Goal: Task Accomplishment & Management: Use online tool/utility

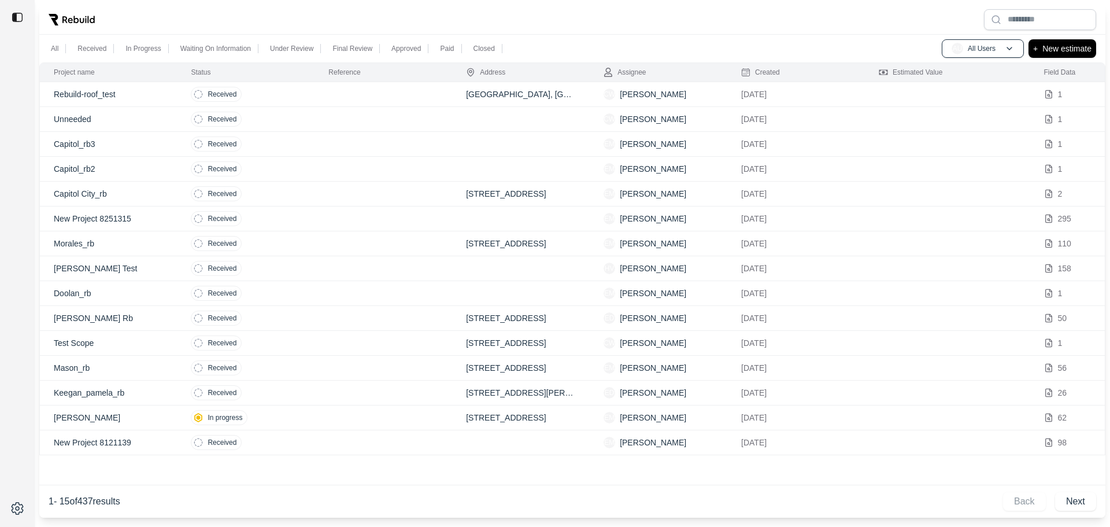
click at [671, 30] on div at bounding box center [572, 20] width 1066 height 30
click at [119, 93] on p "Rebuild-roof_test" at bounding box center [108, 94] width 109 height 12
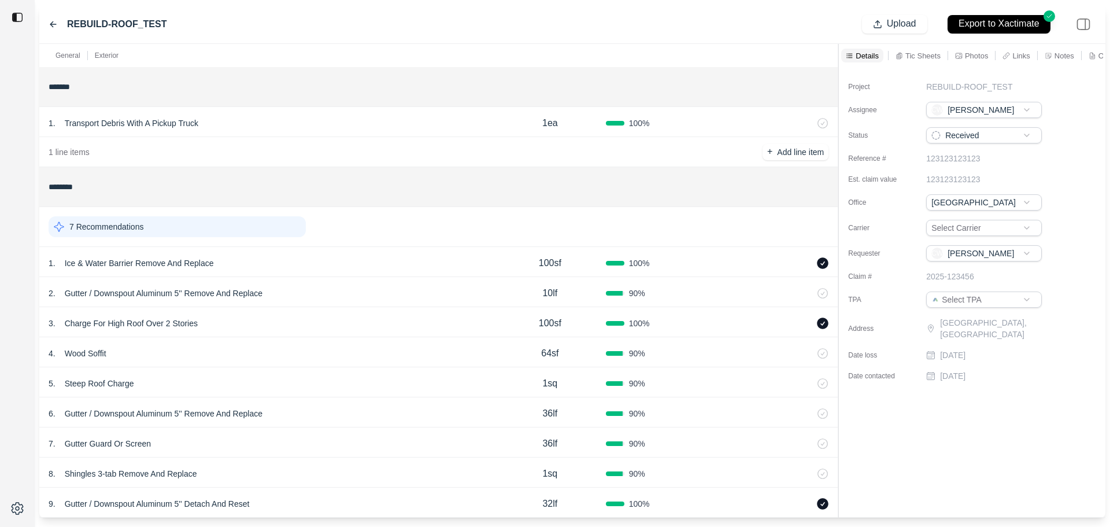
click at [910, 56] on p "Tic Sheets" at bounding box center [923, 56] width 35 height 10
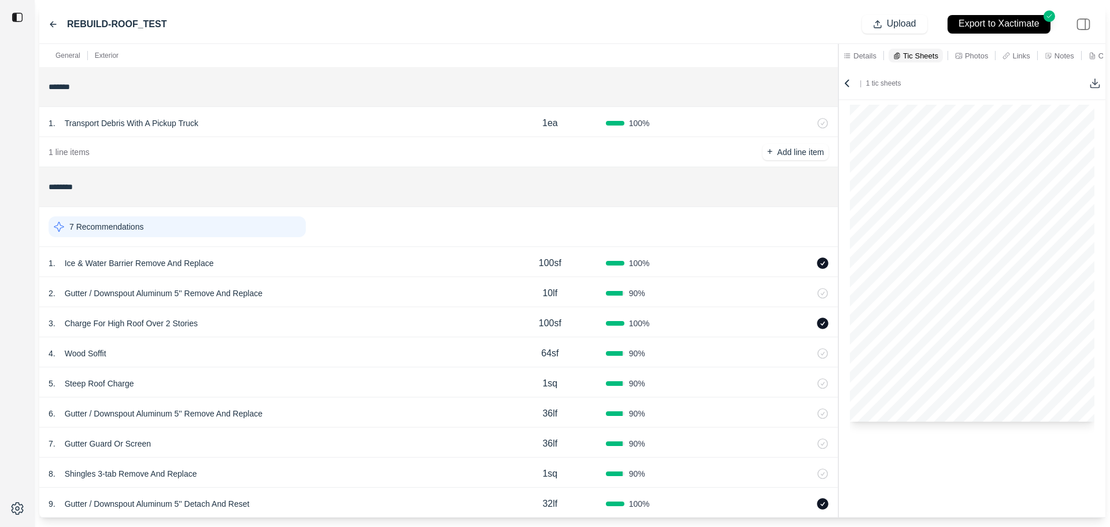
click at [426, 270] on div "1 . Ice & Water Barrier Remove And Replace" at bounding box center [272, 263] width 446 height 16
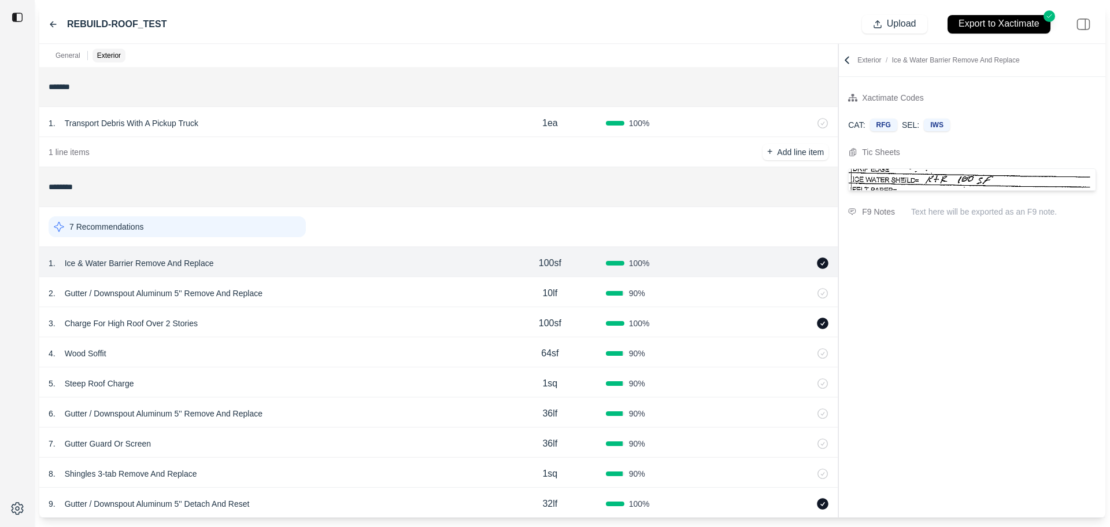
click at [423, 300] on div "2 . Gutter / Downspout Aluminum 5'' Remove And Replace" at bounding box center [272, 293] width 446 height 16
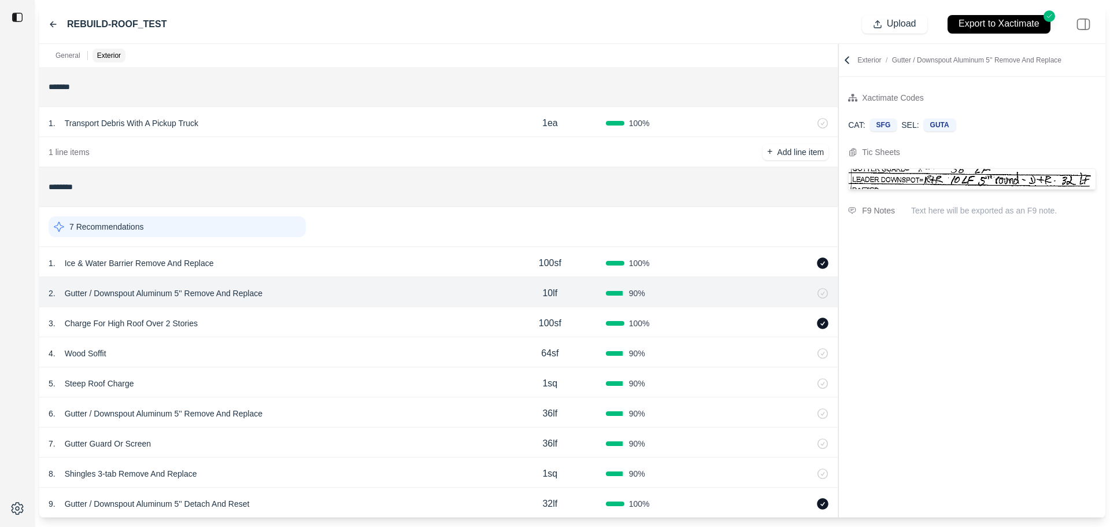
click at [381, 348] on div "4 . Wood Soffit" at bounding box center [272, 353] width 446 height 16
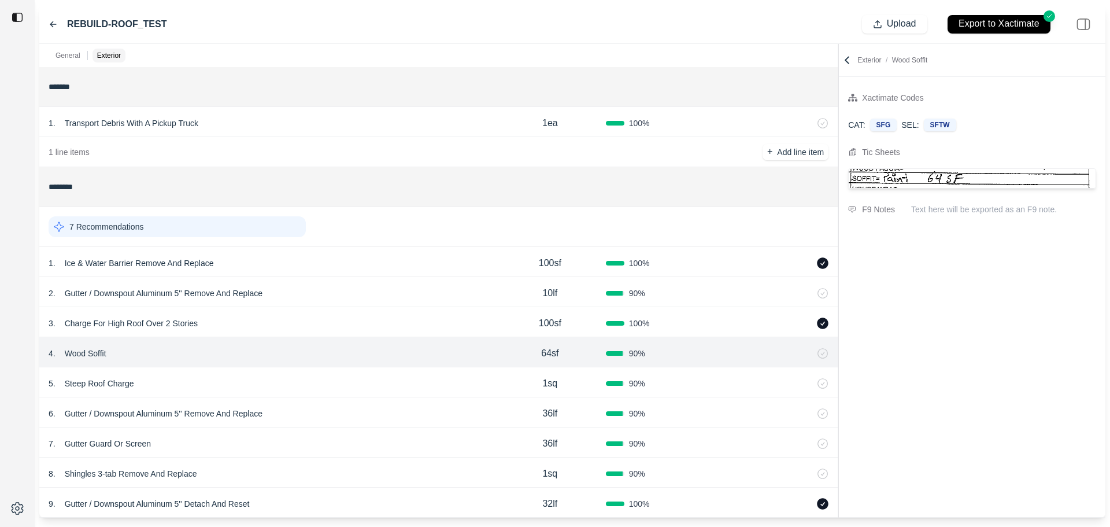
click at [382, 338] on div "4 . Wood Soffit 64sf 90 %" at bounding box center [438, 352] width 799 height 30
click at [386, 332] on div "3 . Charge For High Roof Over 2 Stories 100sf 100 %" at bounding box center [438, 322] width 799 height 30
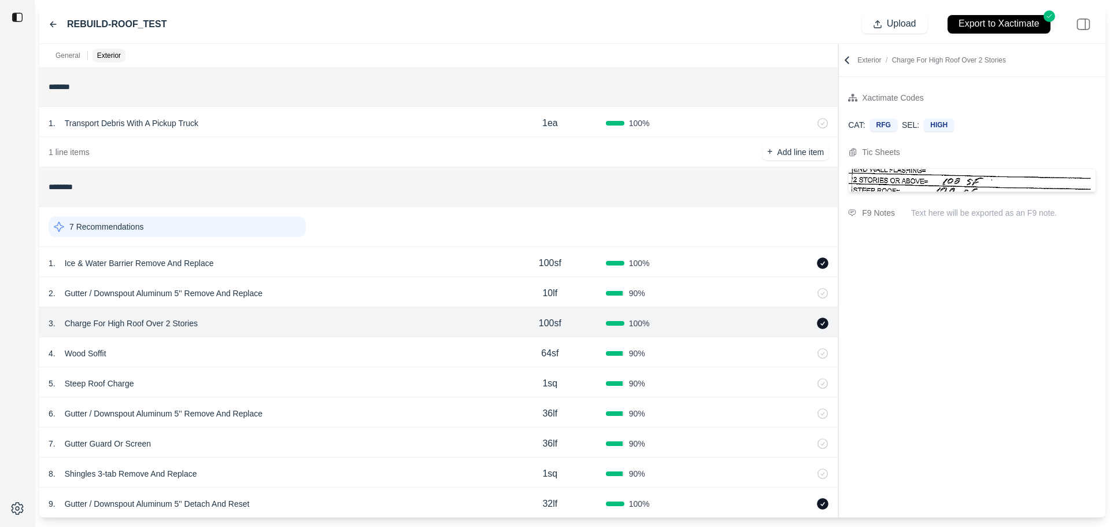
click at [378, 344] on div "4 . Wood Soffit 64sf 90 %" at bounding box center [438, 352] width 799 height 30
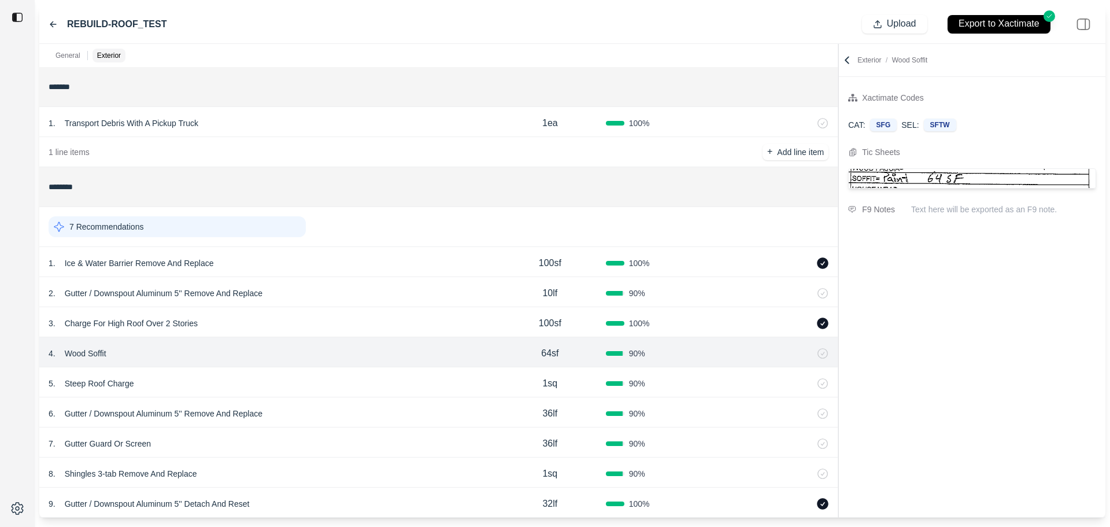
scroll to position [49, 0]
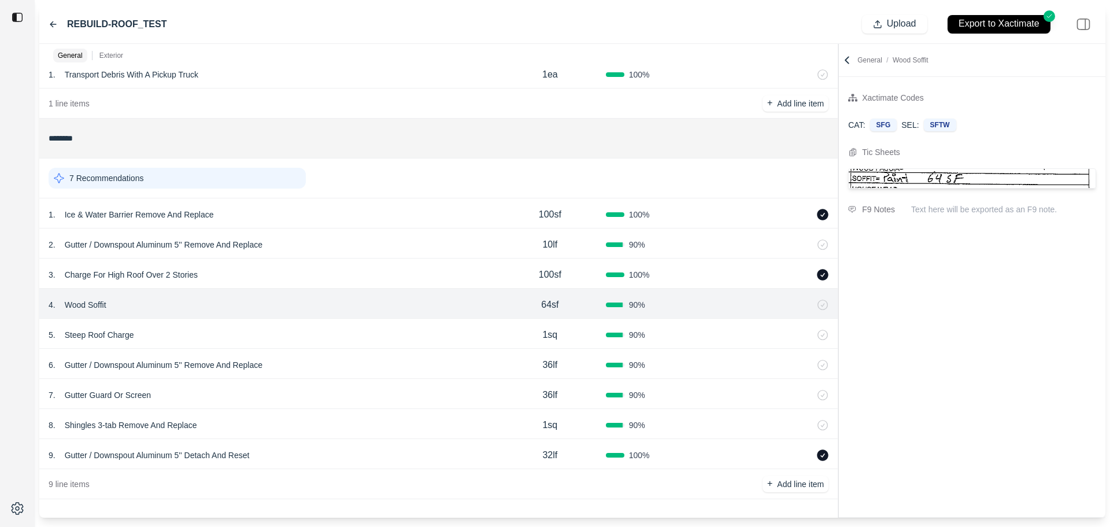
click at [339, 442] on div "9 . Gutter / Downspout Aluminum 5'' Detach And Reset 32lf 100 %" at bounding box center [438, 454] width 799 height 30
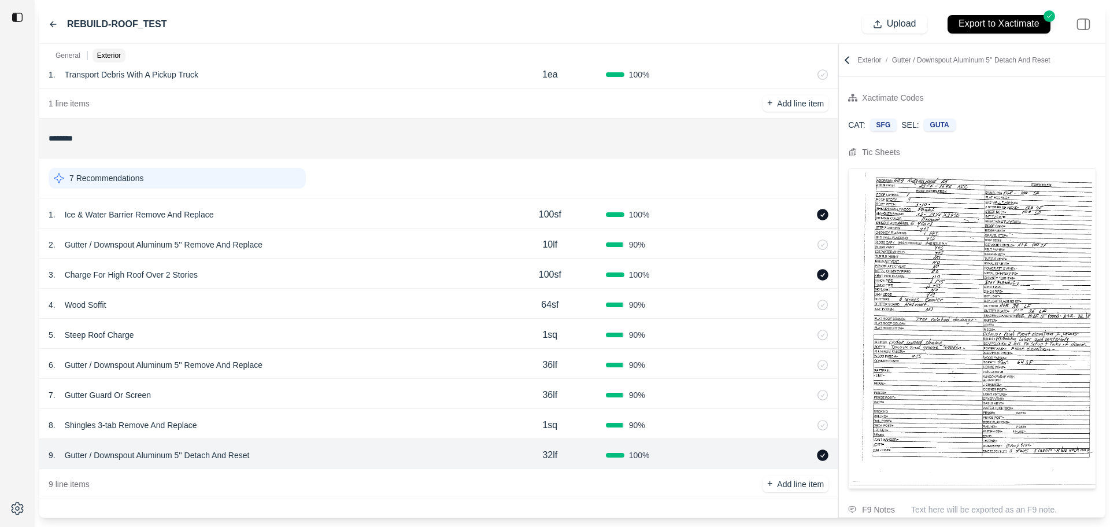
click at [345, 423] on div "8 . Shingles 3-tab Remove And Replace" at bounding box center [272, 425] width 446 height 16
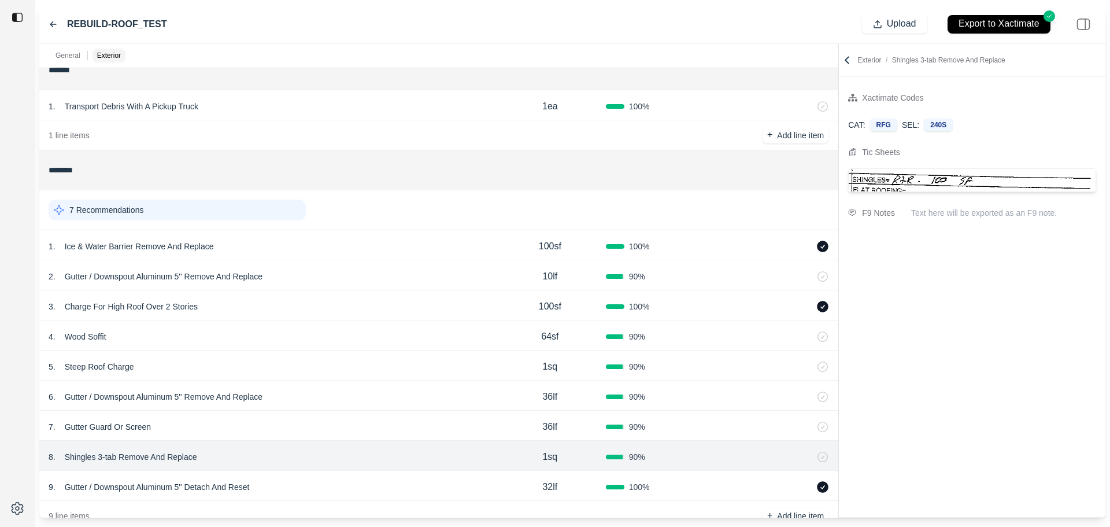
scroll to position [0, 0]
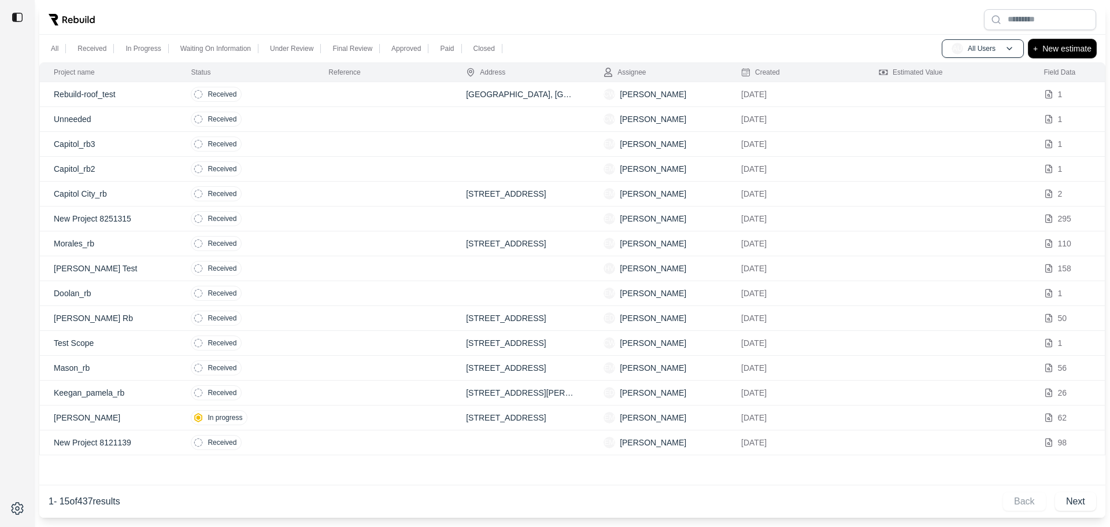
click at [1039, 50] on button "+ New estimate" at bounding box center [1063, 48] width 68 height 19
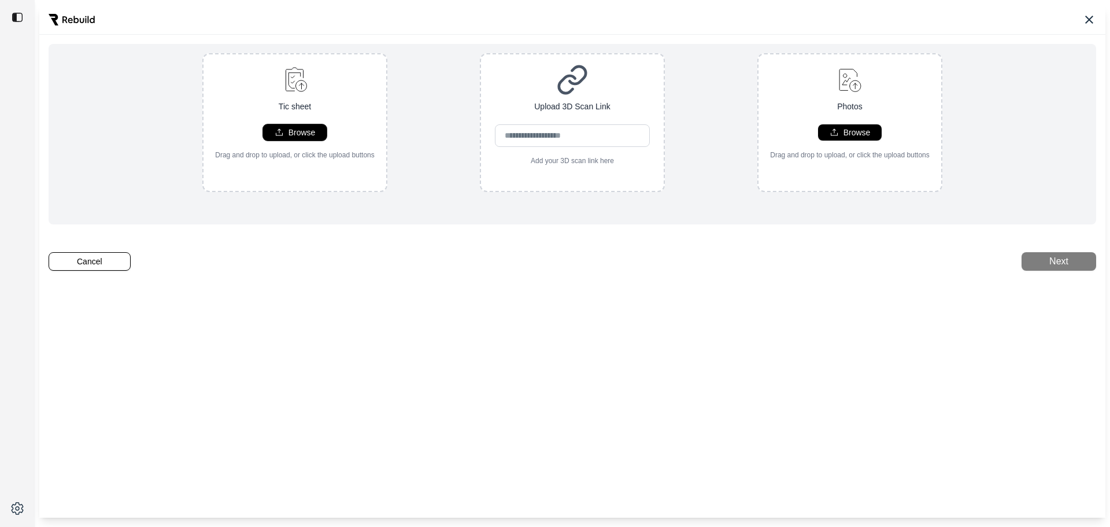
click at [281, 128] on button "Browse" at bounding box center [294, 132] width 63 height 16
type input "**********"
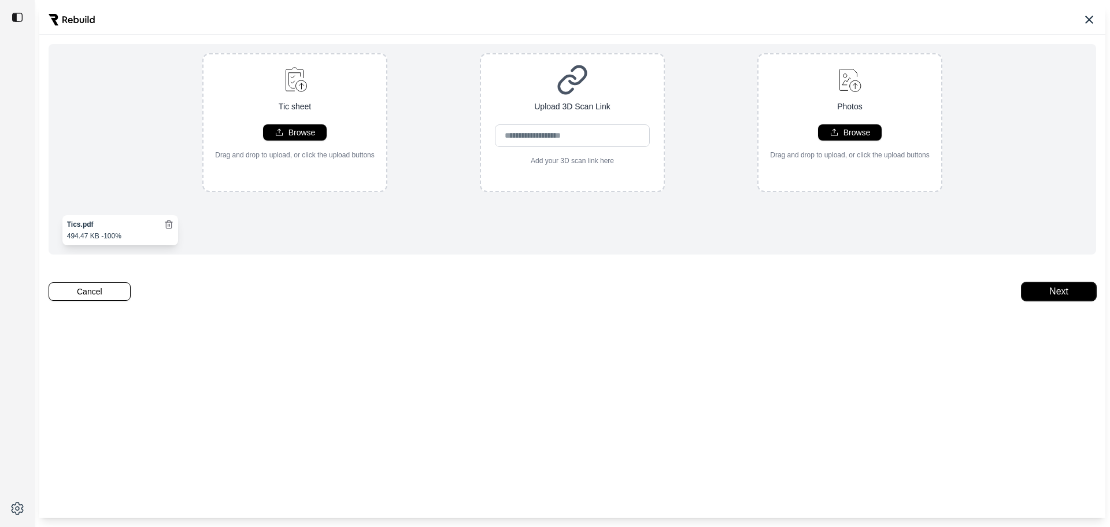
click at [1033, 301] on button "Next" at bounding box center [1059, 291] width 75 height 19
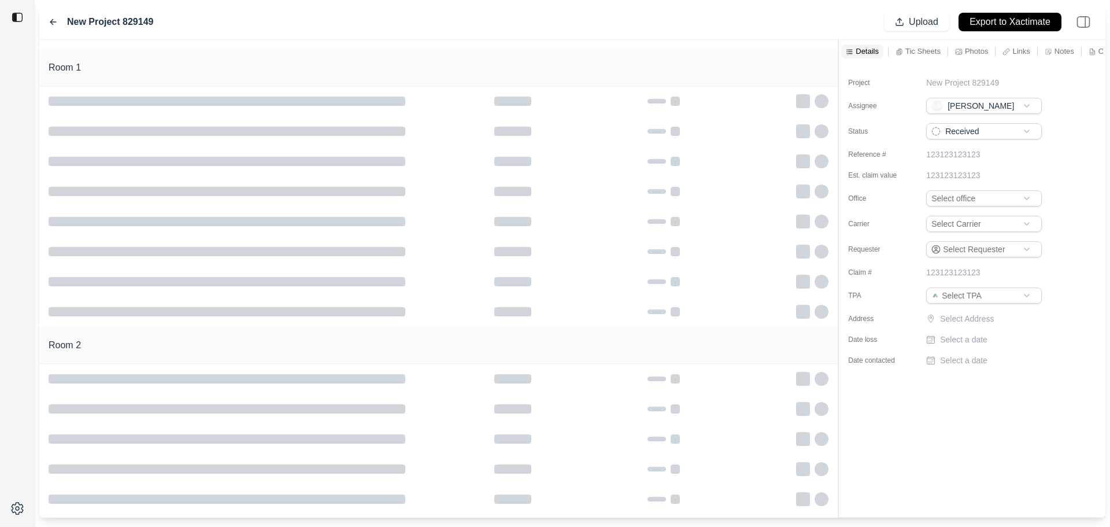
click at [966, 200] on html "New Project 829149 Upload Export to Xactimate Room 1 Room 2 Details [MEDICAL_DA…" at bounding box center [555, 263] width 1110 height 527
click at [962, 224] on html "New Project 829149 Upload Export to Xactimate Room 1 Room 2 Details [MEDICAL_DA…" at bounding box center [555, 263] width 1110 height 527
click at [966, 222] on html "New Project 829149 Upload Export to Xactimate Room 1 Room 2 Details [MEDICAL_DA…" at bounding box center [555, 263] width 1110 height 527
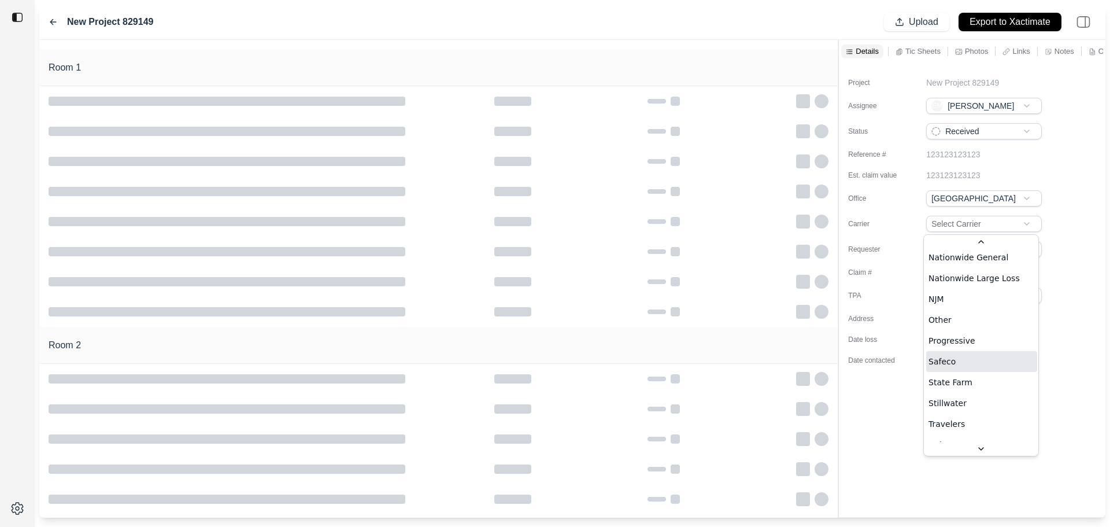
scroll to position [448, 0]
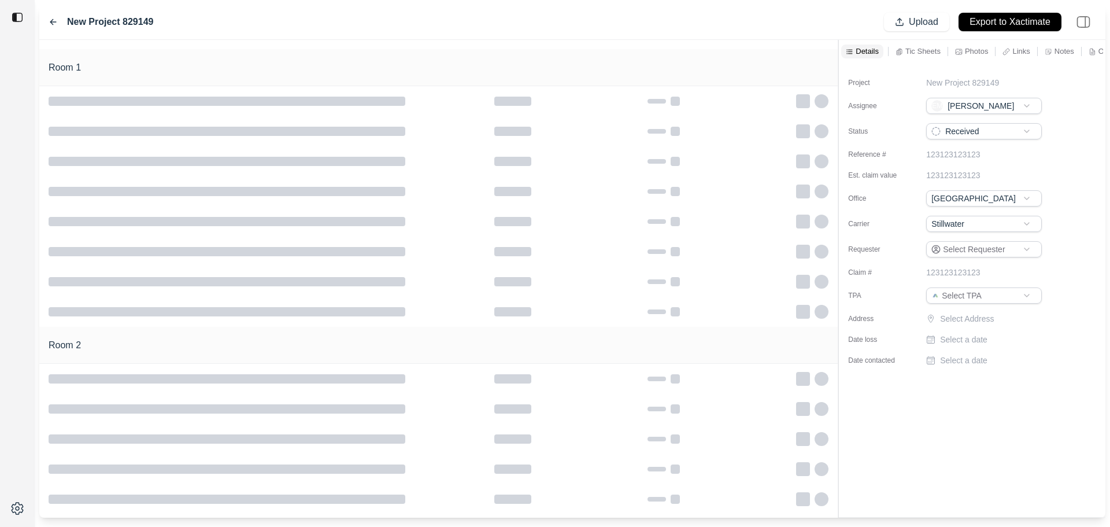
click at [987, 257] on html "New Project 829149 Upload Export to Xactimate Room 1 Room 2 Details [MEDICAL_DA…" at bounding box center [555, 263] width 1110 height 527
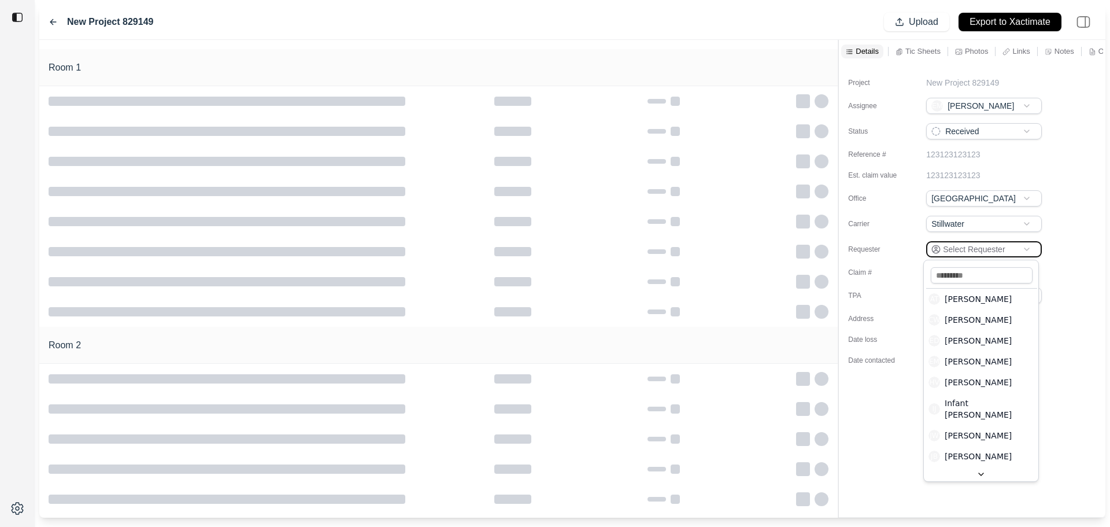
click at [1061, 272] on html "New Project 829149 Upload Export to Xactimate Room 1 Room 2 Details [MEDICAL_DA…" at bounding box center [555, 263] width 1110 height 527
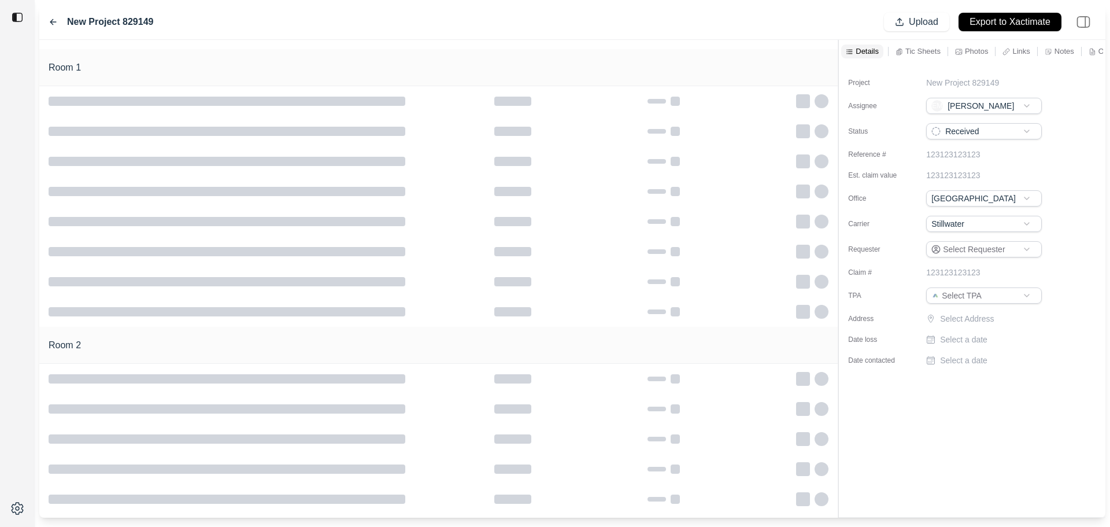
click at [1004, 290] on html "New Project 829149 Upload Export to Xactimate Room 1 Room 2 Details [MEDICAL_DA…" at bounding box center [555, 263] width 1110 height 527
click at [973, 323] on p "Select Address" at bounding box center [992, 319] width 104 height 12
click at [973, 323] on input "text" at bounding box center [984, 321] width 116 height 16
paste input "**********"
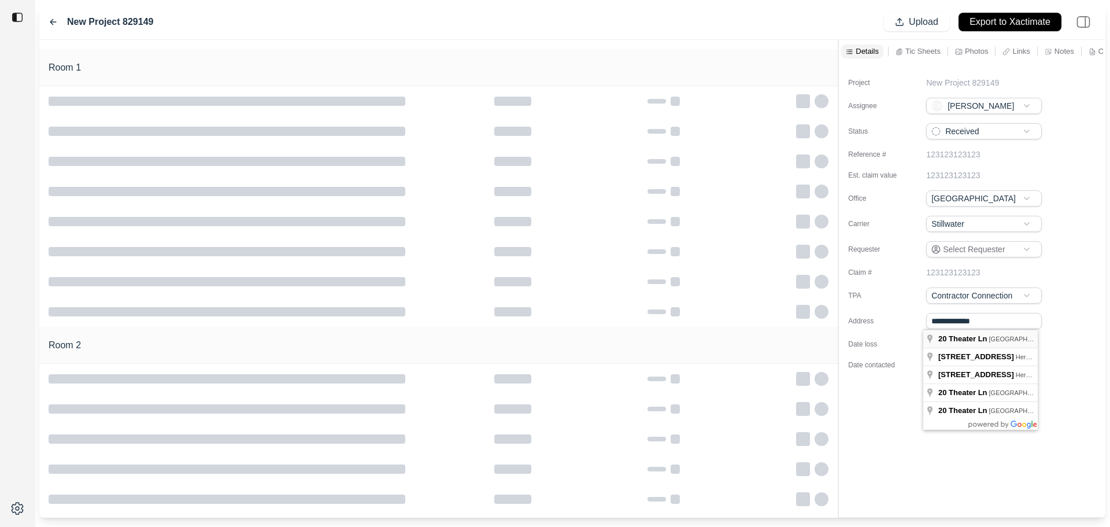
type input "**********"
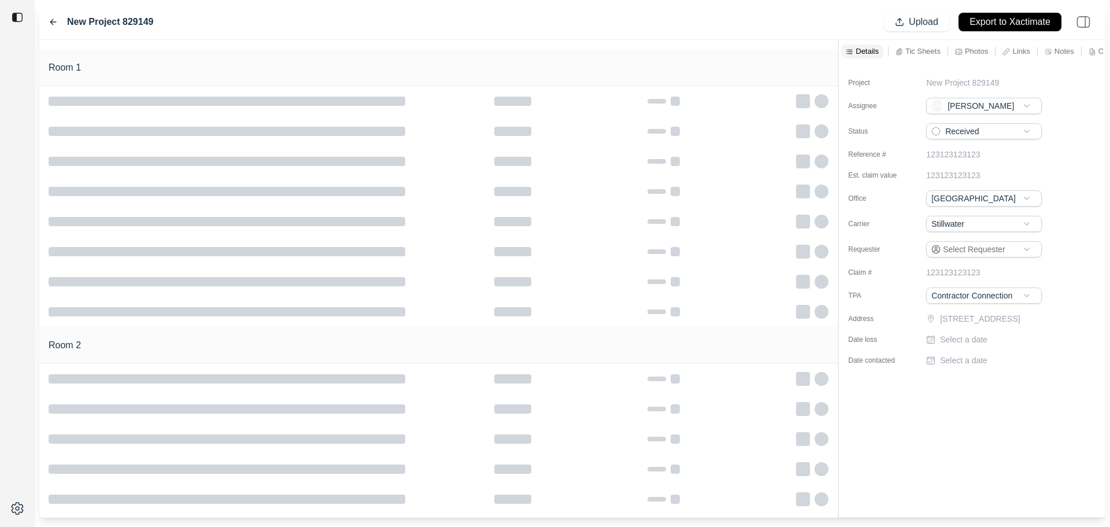
click at [974, 345] on p "Select a date" at bounding box center [963, 340] width 47 height 12
type input "**********"
click at [974, 371] on p "Select a date" at bounding box center [963, 365] width 47 height 12
type input "**********"
click at [988, 438] on div "**********" at bounding box center [972, 290] width 267 height 454
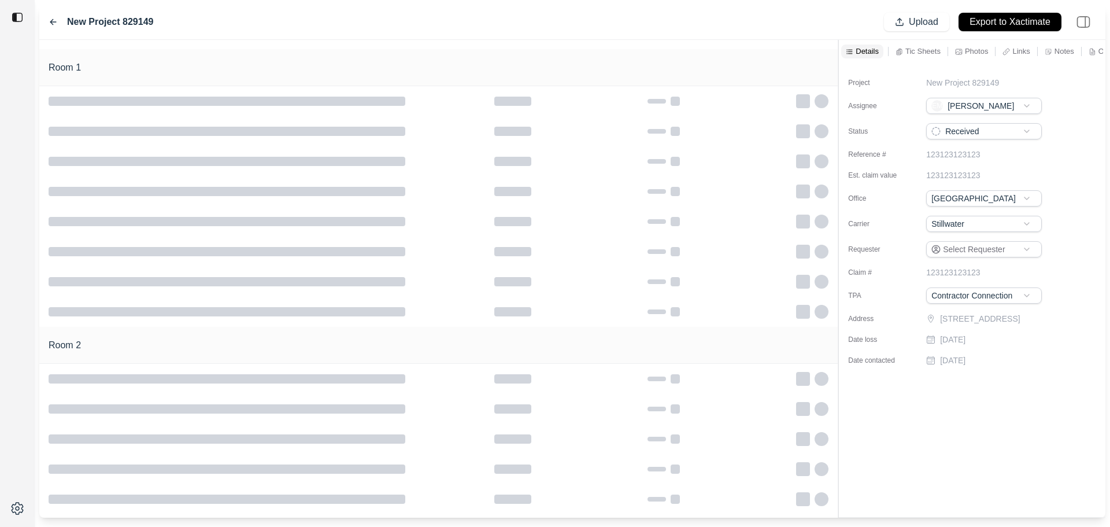
click at [996, 73] on div "Project New Project 829149 Assignee EM [PERSON_NAME] Status Received Reference …" at bounding box center [972, 217] width 267 height 308
click at [1000, 87] on div "New Project 829149" at bounding box center [1004, 83] width 156 height 12
drag, startPoint x: 1020, startPoint y: 89, endPoint x: 800, endPoint y: 79, distance: 220.0
click at [799, 76] on div "**********" at bounding box center [572, 279] width 1066 height 478
type input "**********"
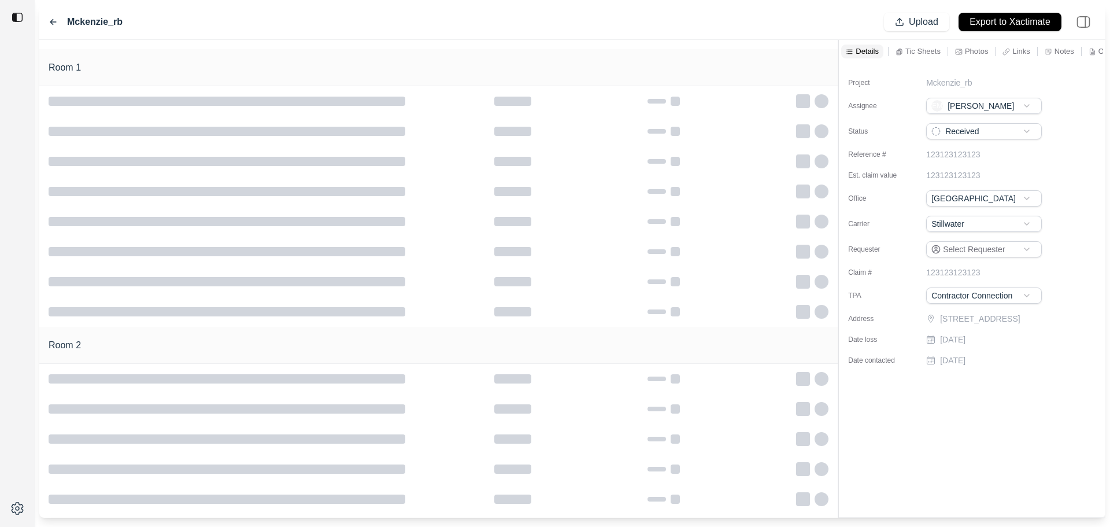
click at [792, 58] on div "Room 1" at bounding box center [438, 67] width 799 height 37
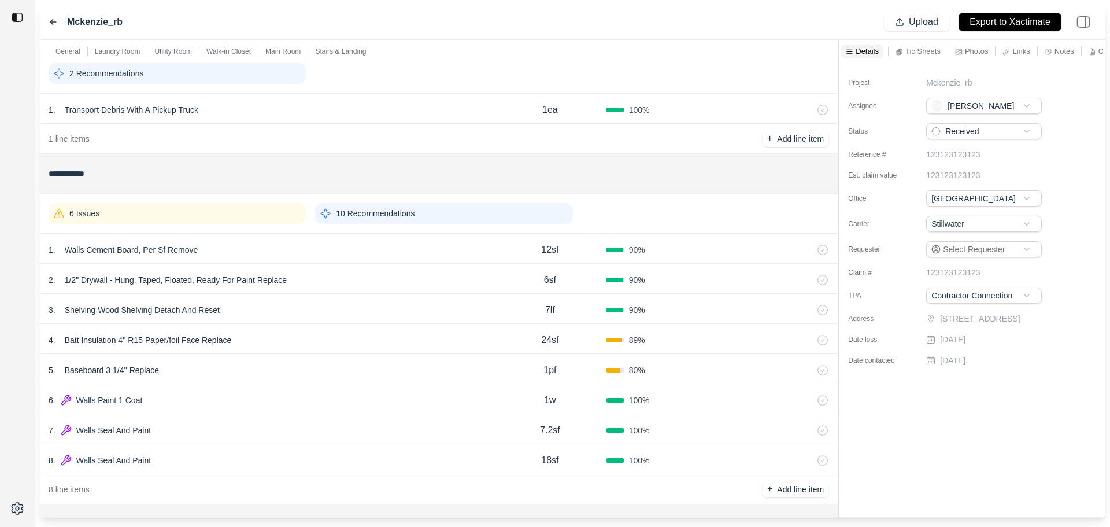
scroll to position [116, 0]
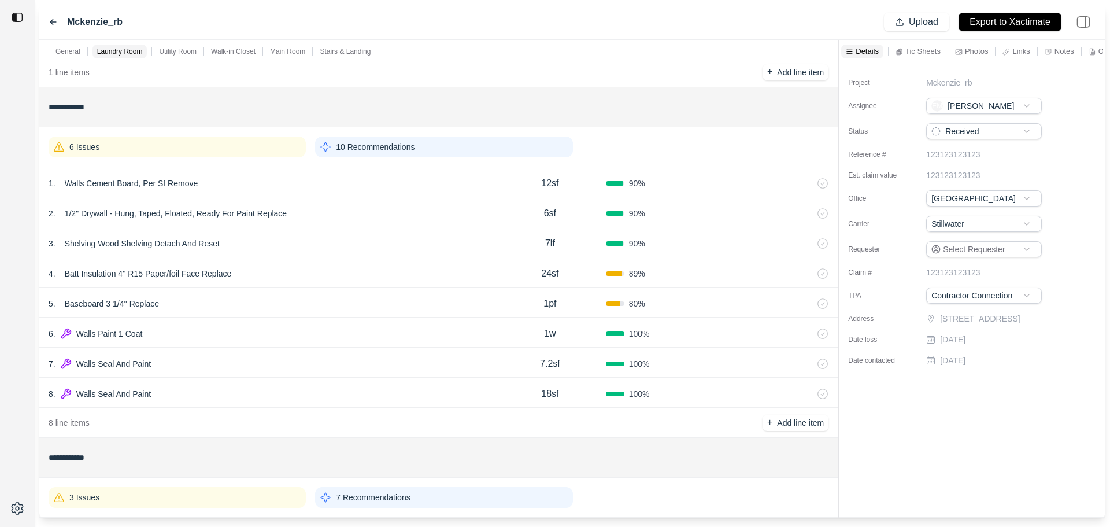
click at [278, 182] on div "1 . Walls Cement Board, Per Sf Remove" at bounding box center [272, 183] width 446 height 16
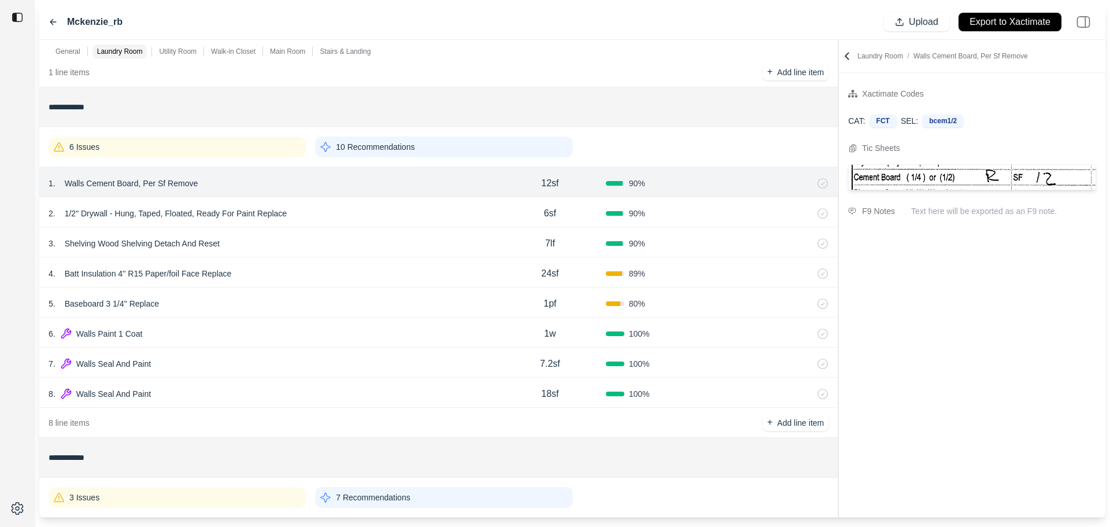
click at [247, 153] on div "6 Issues" at bounding box center [177, 146] width 257 height 21
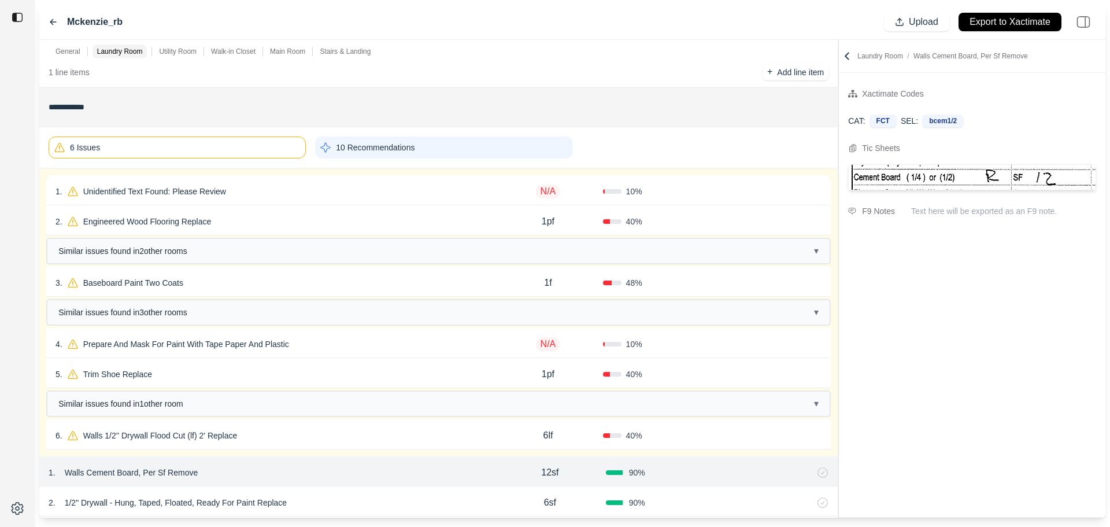
click at [268, 188] on div "1 . Unidentified Text Found: Please Review" at bounding box center [275, 191] width 438 height 16
select select "*"
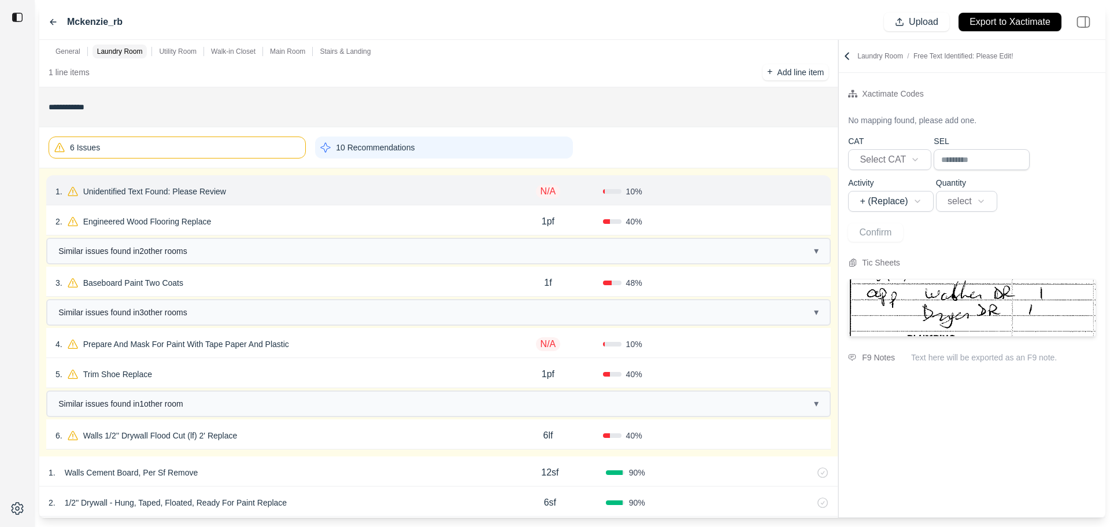
click at [176, 191] on p "Unidentified Text Found: Please Review" at bounding box center [155, 191] width 152 height 16
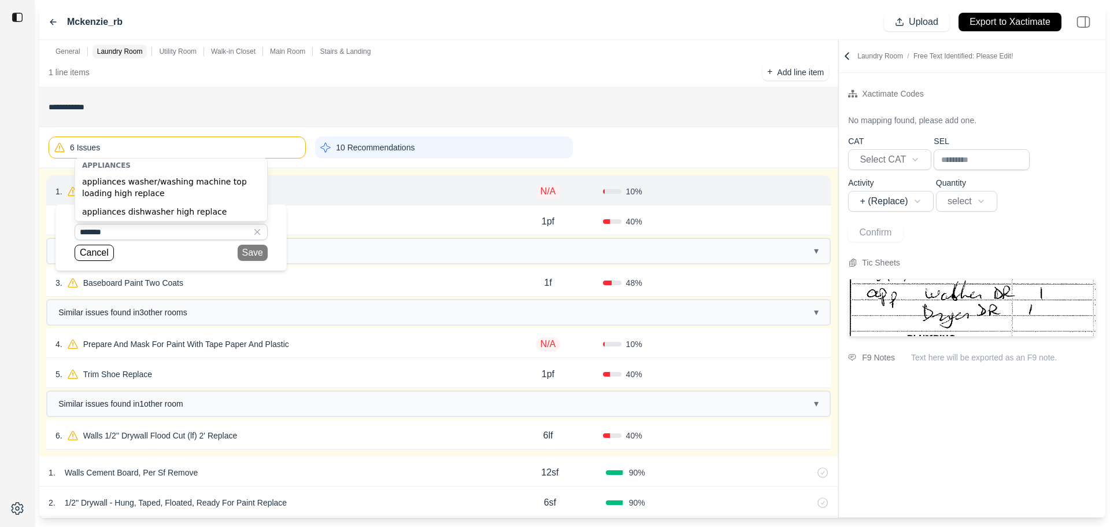
click at [199, 188] on div "appliances washer/washing machine top loading high replace" at bounding box center [171, 187] width 192 height 30
type input "**********"
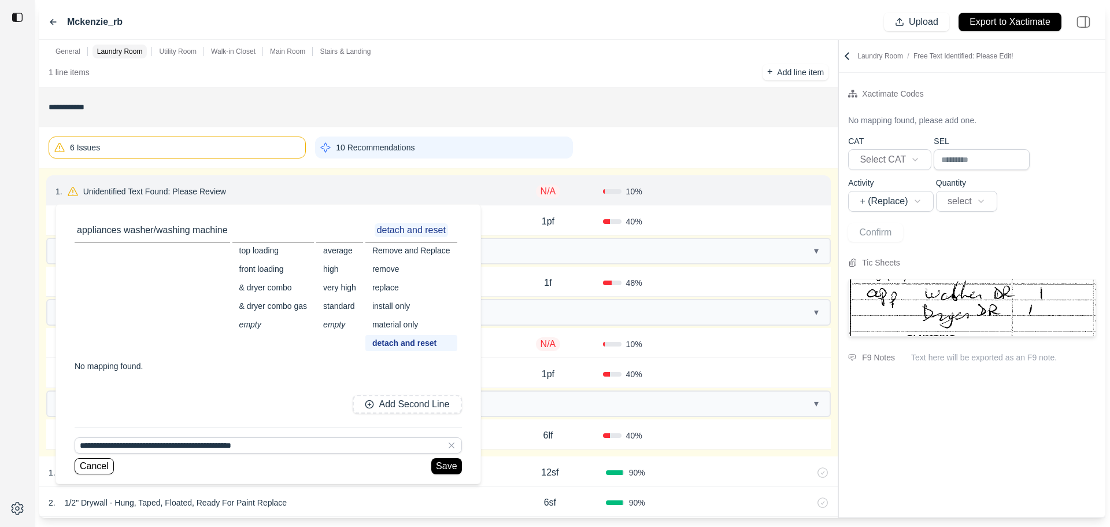
click at [387, 344] on div "detach and reset" at bounding box center [412, 343] width 92 height 16
click at [450, 464] on button "Save" at bounding box center [446, 466] width 30 height 16
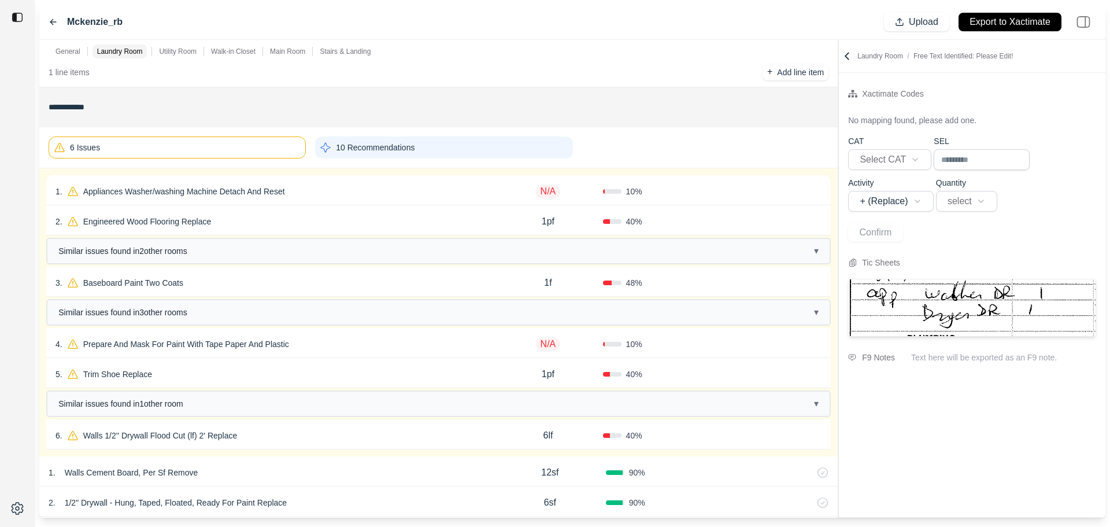
click at [547, 191] on p "N/A" at bounding box center [548, 191] width 25 height 14
select select
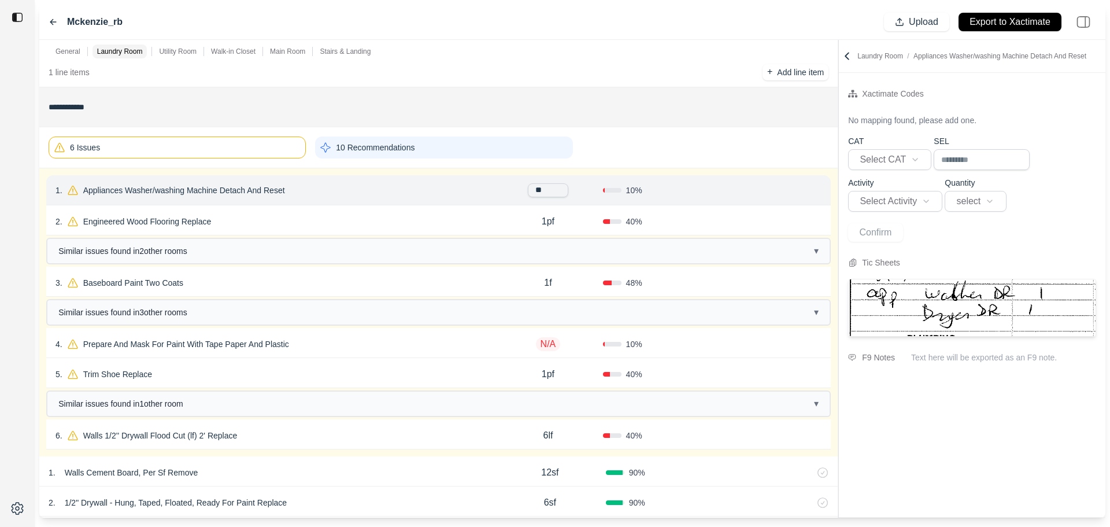
type input "***"
click at [678, 219] on div "40 %" at bounding box center [657, 222] width 109 height 12
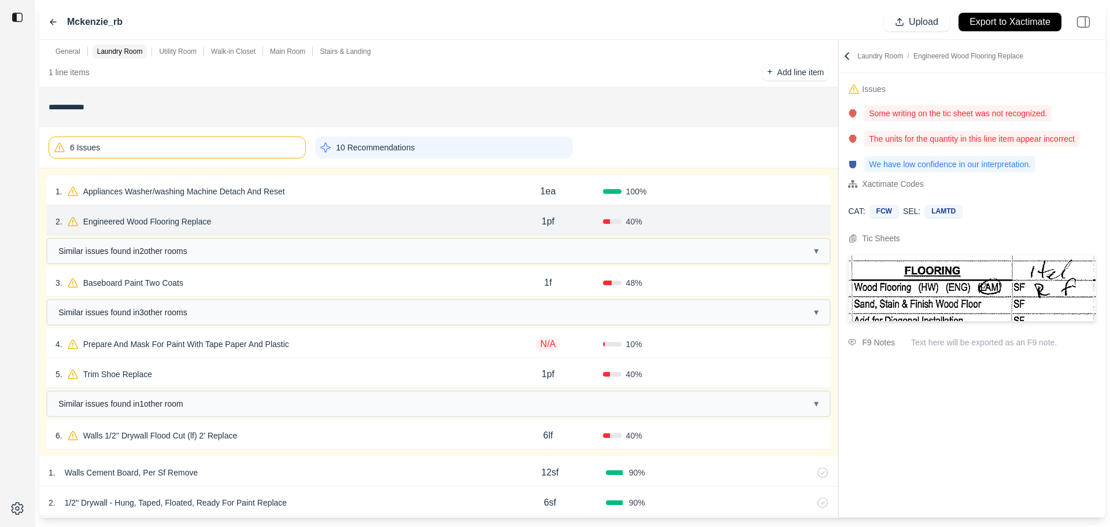
click at [685, 197] on div "100 %" at bounding box center [657, 192] width 109 height 12
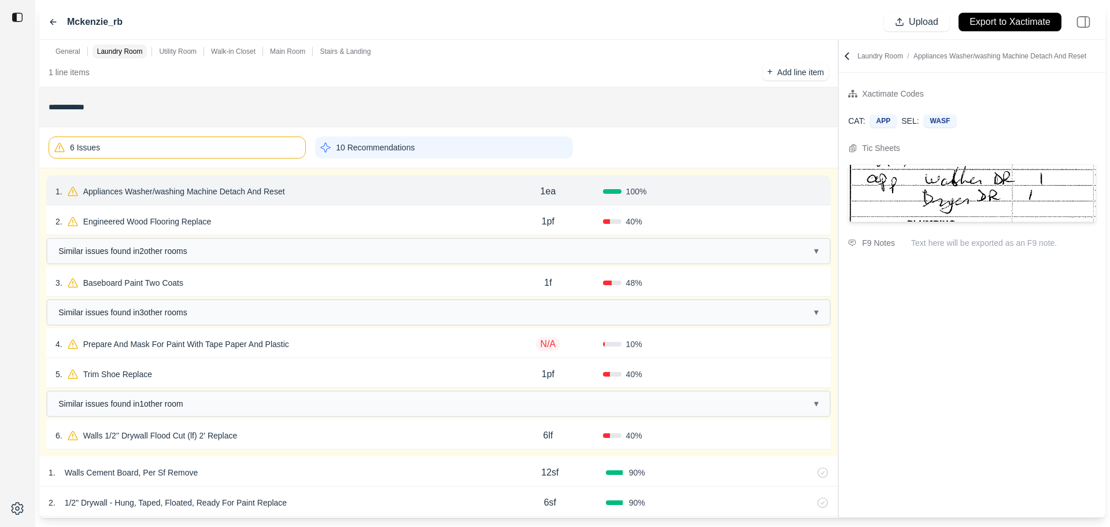
click at [779, 193] on button "Confirm" at bounding box center [789, 191] width 38 height 19
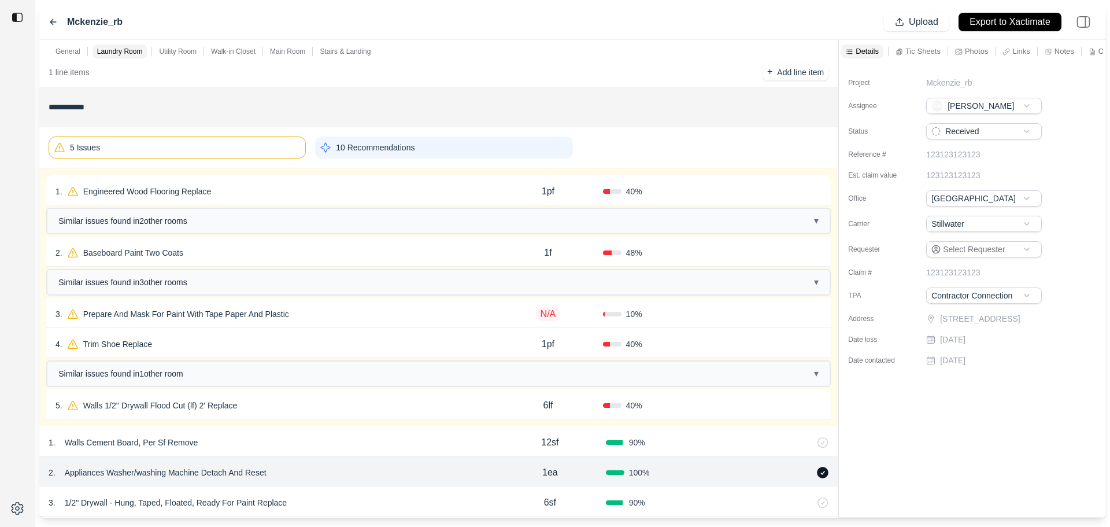
click at [440, 187] on div "1 . Engineered Wood Flooring Replace" at bounding box center [275, 191] width 438 height 16
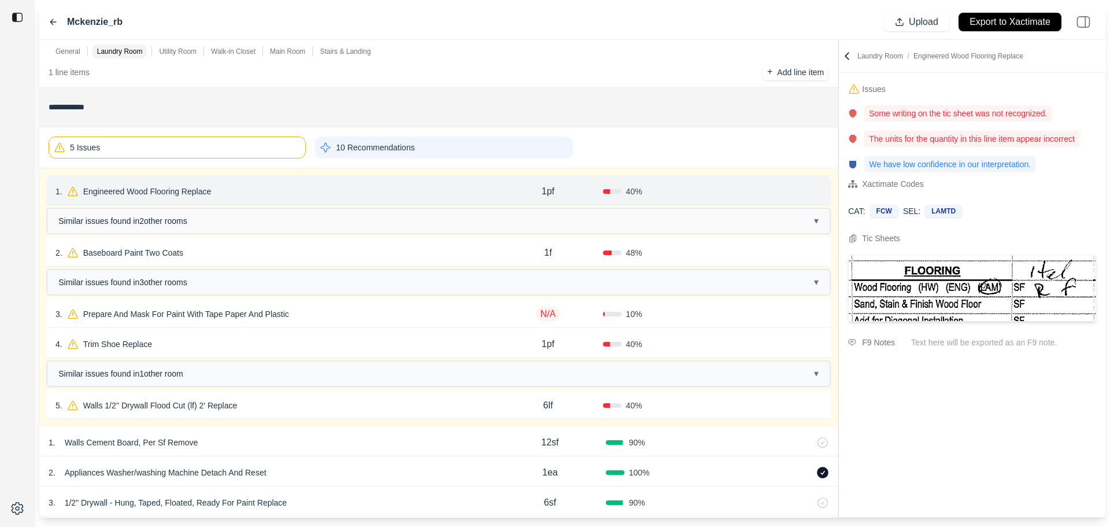
click at [167, 193] on p "Engineered Wood Flooring Replace" at bounding box center [148, 191] width 138 height 16
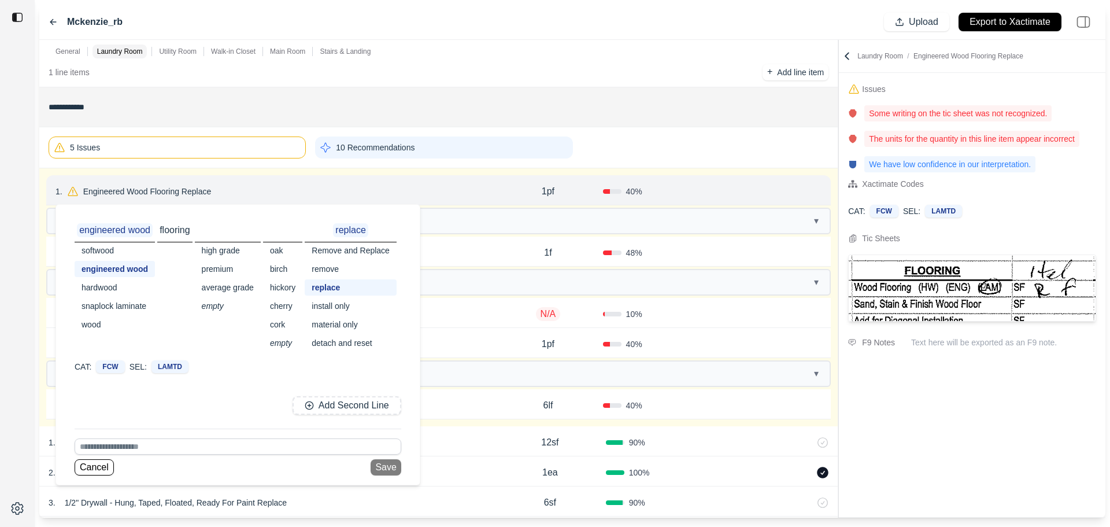
click at [120, 307] on div "snaplock laminate" at bounding box center [115, 306] width 80 height 16
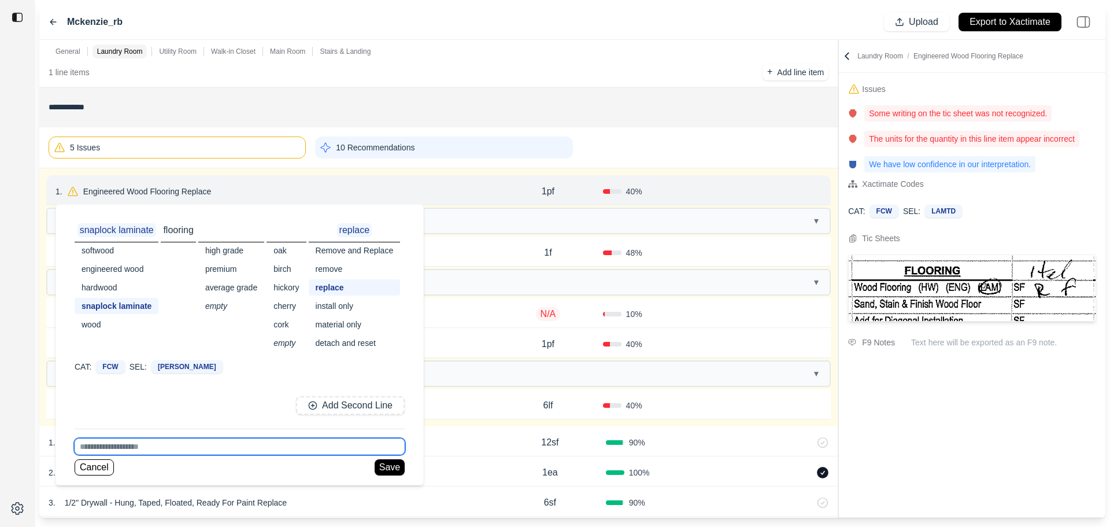
click at [128, 448] on input at bounding box center [240, 446] width 330 height 16
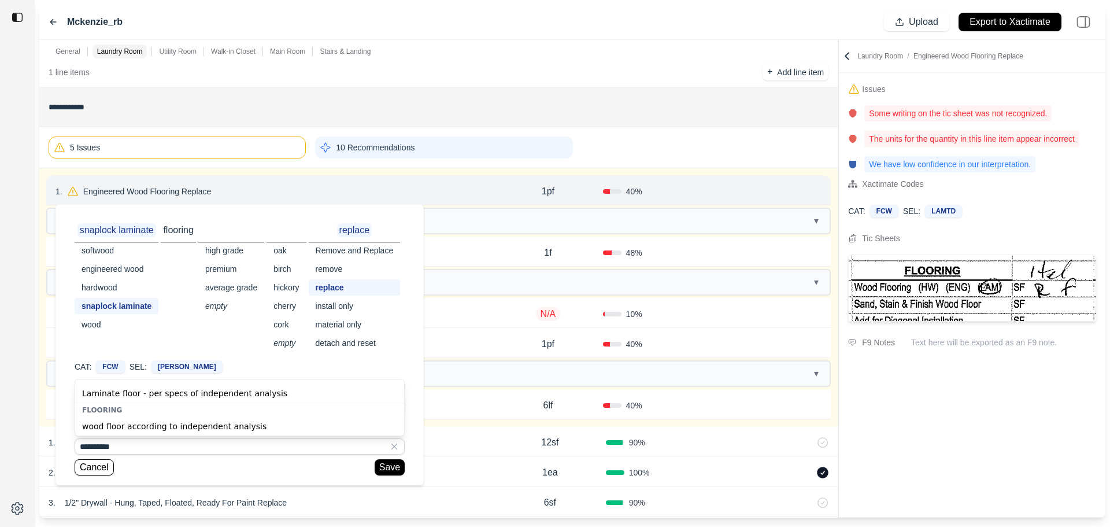
click at [161, 392] on div "Laminate floor - per specs of independent analysis" at bounding box center [239, 393] width 329 height 19
type input "**********"
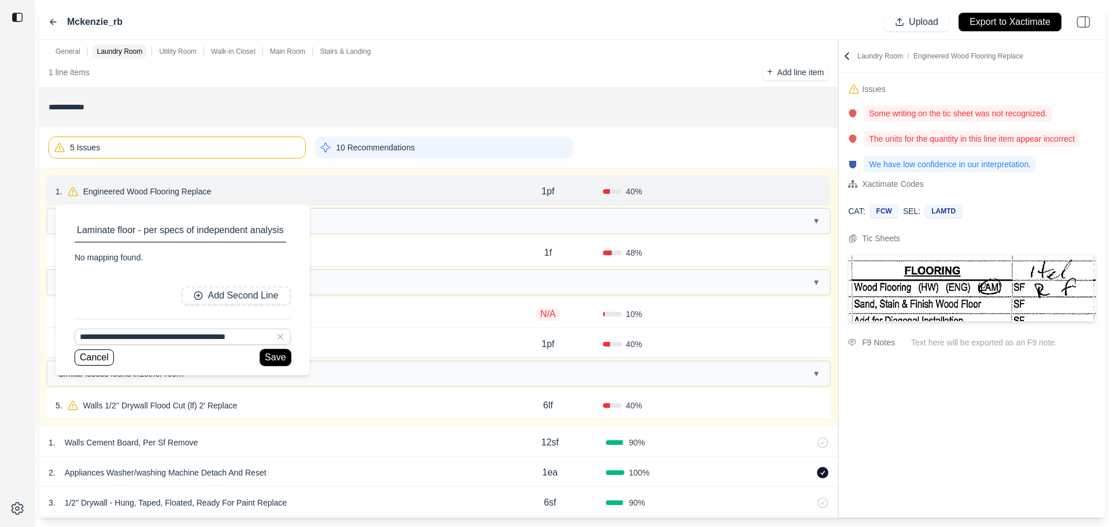
click at [267, 359] on button "Save" at bounding box center [275, 357] width 30 height 16
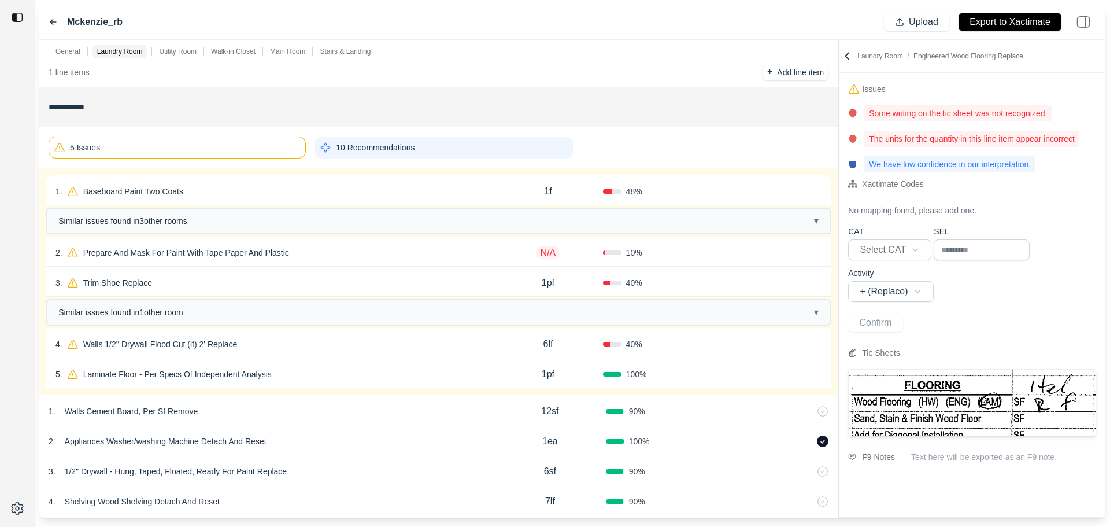
click at [533, 378] on div "1pf" at bounding box center [547, 374] width 109 height 23
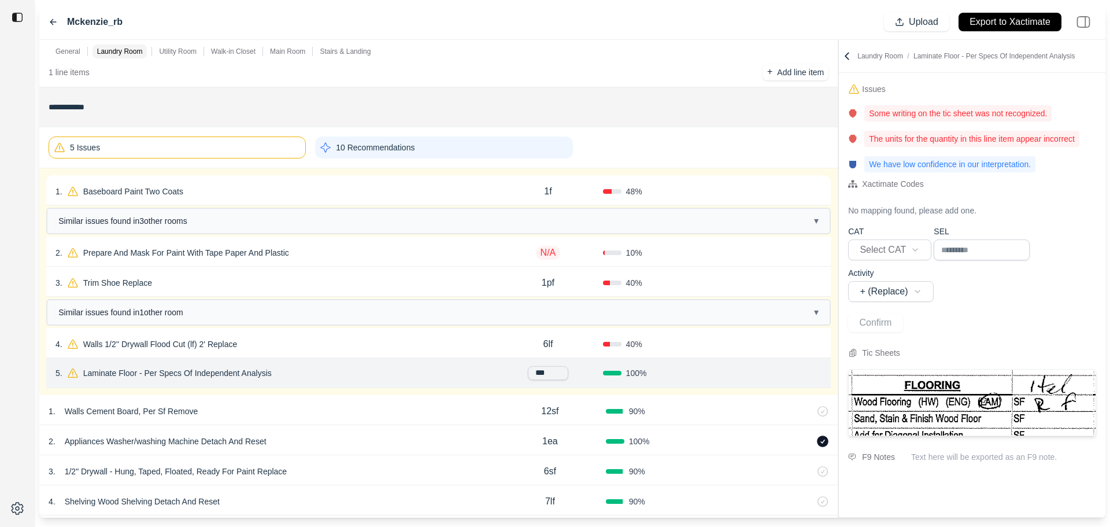
drag, startPoint x: 549, startPoint y: 378, endPoint x: 512, endPoint y: 381, distance: 37.1
click at [512, 378] on div "***" at bounding box center [547, 373] width 109 height 14
type input "**"
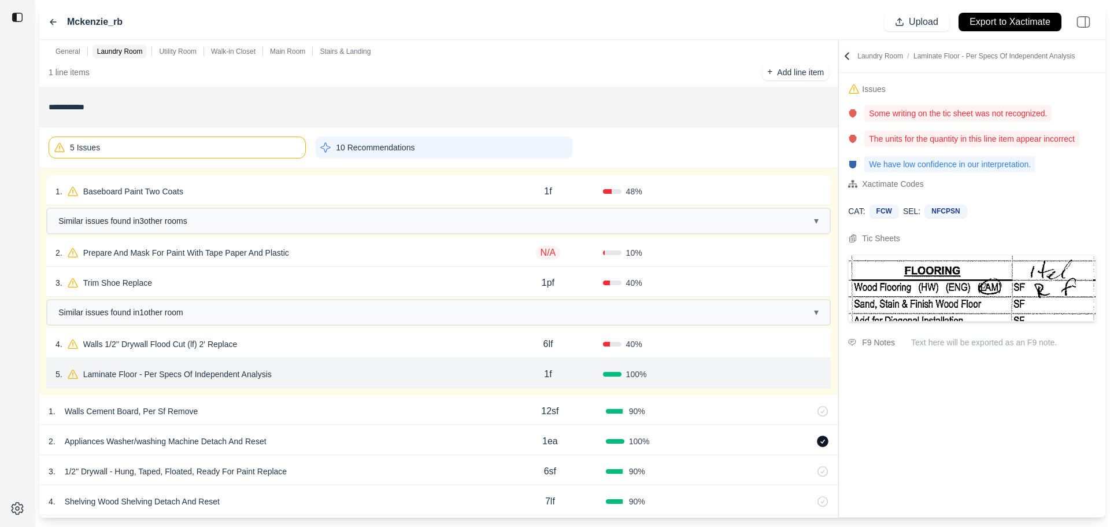
click at [778, 374] on button "Confirm" at bounding box center [789, 374] width 38 height 19
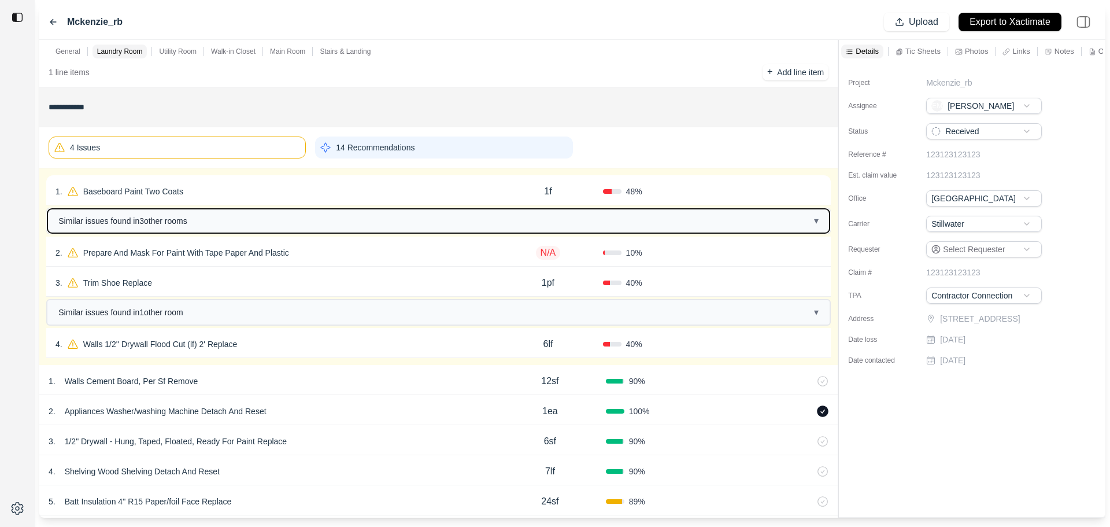
click at [243, 218] on button "Similar issues found in 3 other room s ▾" at bounding box center [438, 221] width 782 height 24
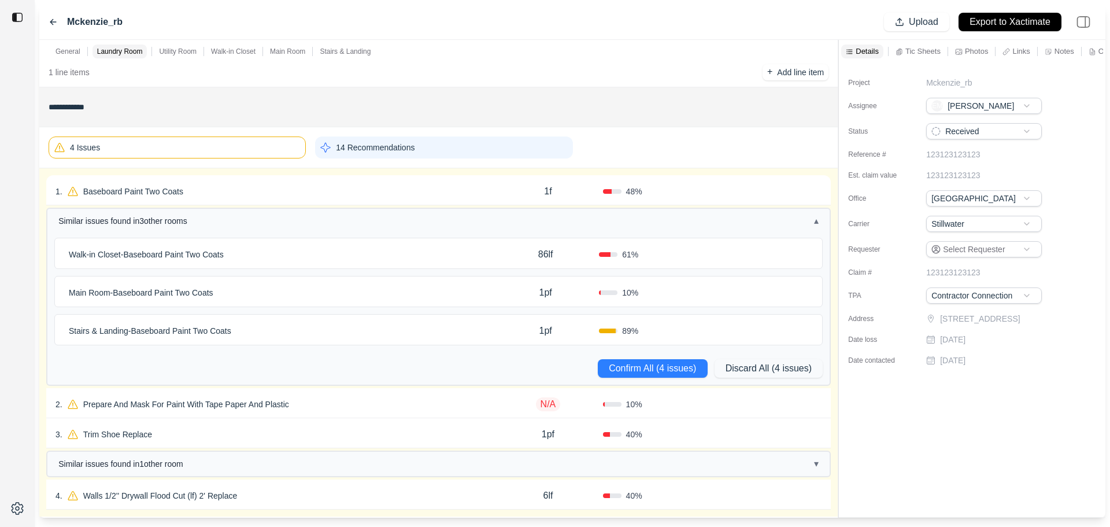
click at [296, 253] on div "Walk-in Closet - Baseboard Paint Two Coats" at bounding box center [278, 254] width 428 height 16
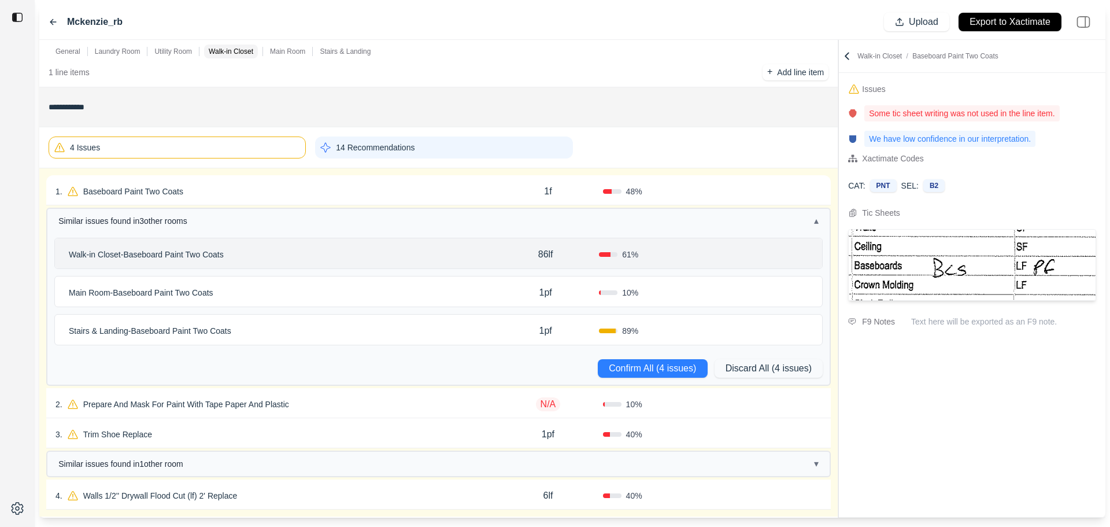
click at [239, 293] on div "Main Room - Baseboard Paint Two Coats" at bounding box center [278, 293] width 428 height 16
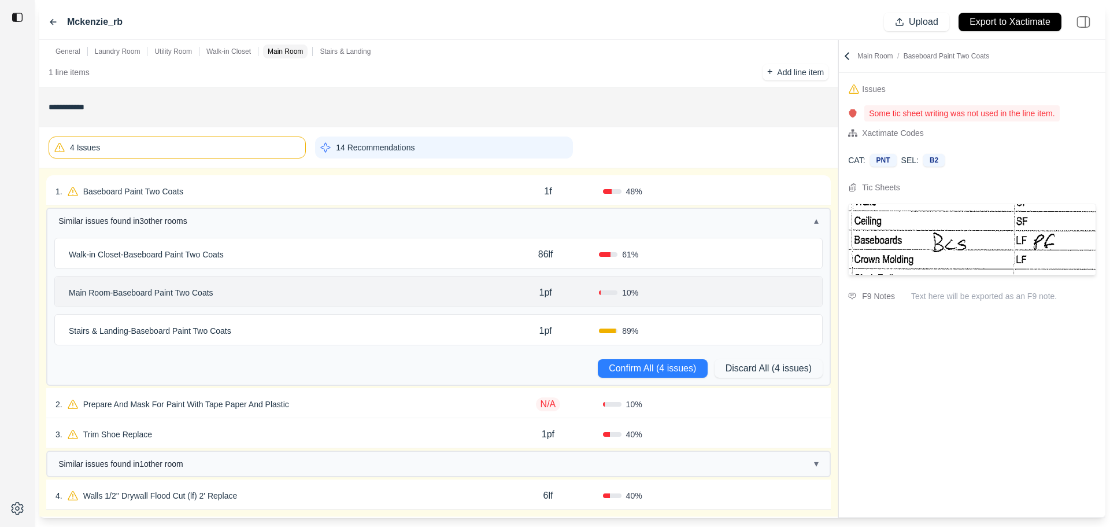
click at [235, 330] on p "Stairs & Landing - Baseboard Paint Two Coats" at bounding box center [150, 331] width 172 height 16
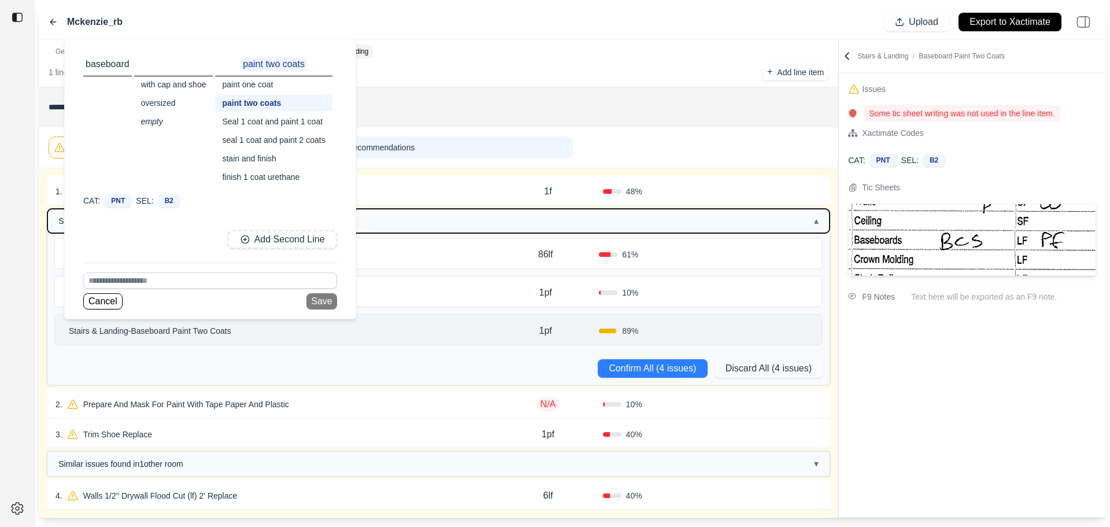
click at [435, 224] on button "Similar issues found in 3 other room s ▴" at bounding box center [438, 221] width 782 height 24
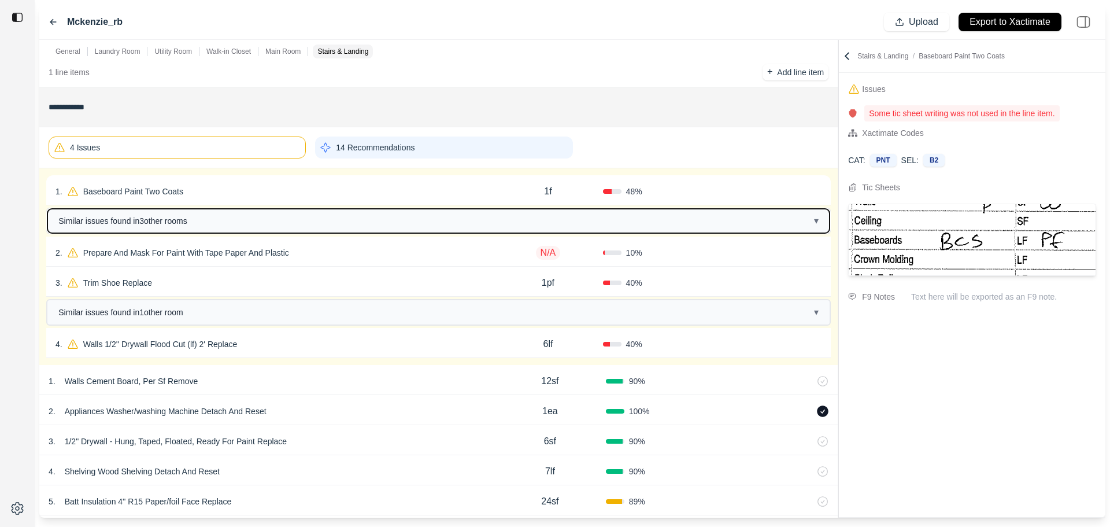
click at [218, 221] on button "Similar issues found in 3 other room s ▾" at bounding box center [438, 221] width 782 height 24
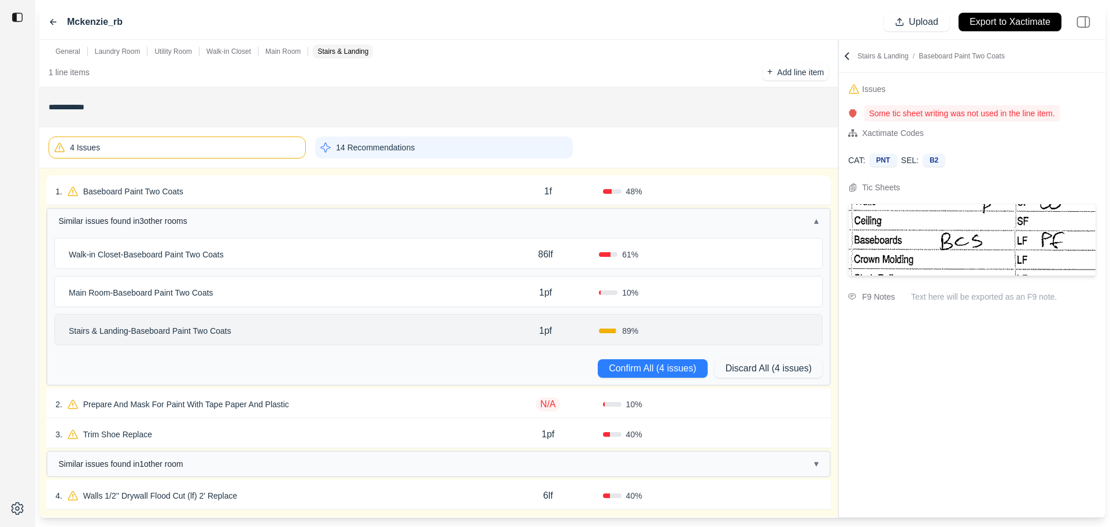
click at [213, 253] on p "Walk-in Closet - Baseboard Paint Two Coats" at bounding box center [146, 254] width 164 height 16
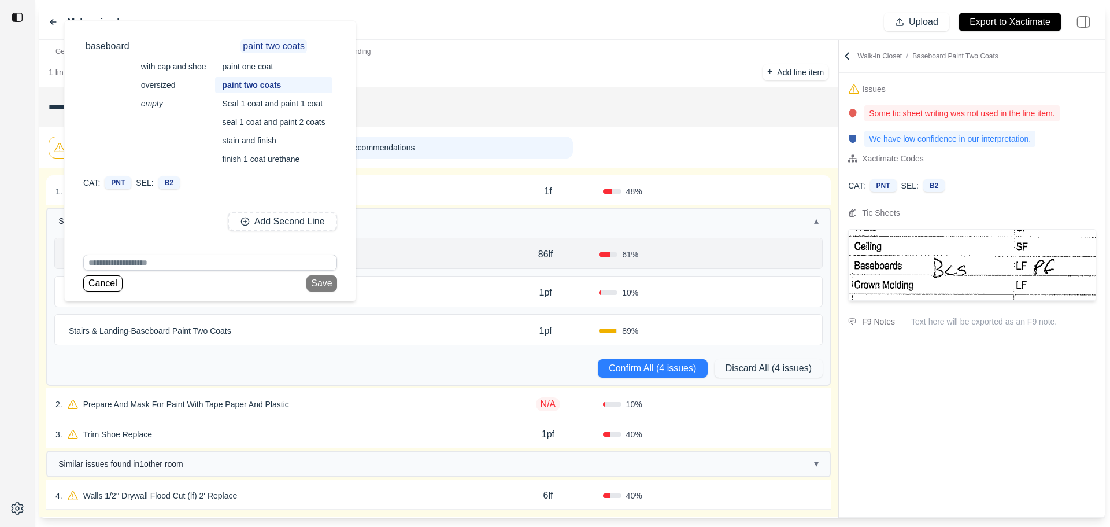
click at [190, 66] on div "with cap and shoe" at bounding box center [173, 66] width 79 height 16
click at [260, 65] on div "paint one coat" at bounding box center [278, 66] width 117 height 16
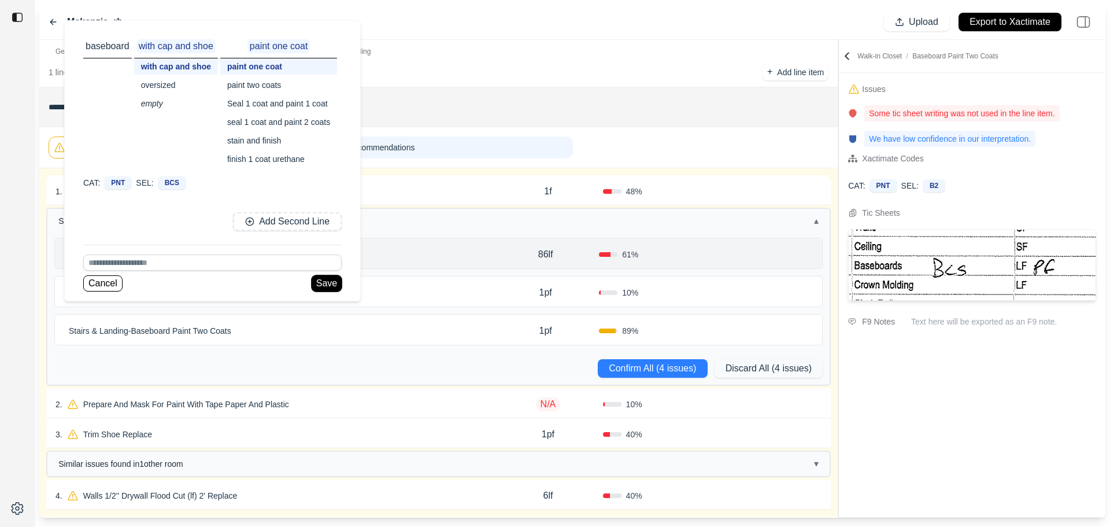
click at [324, 278] on button "Save" at bounding box center [327, 283] width 30 height 16
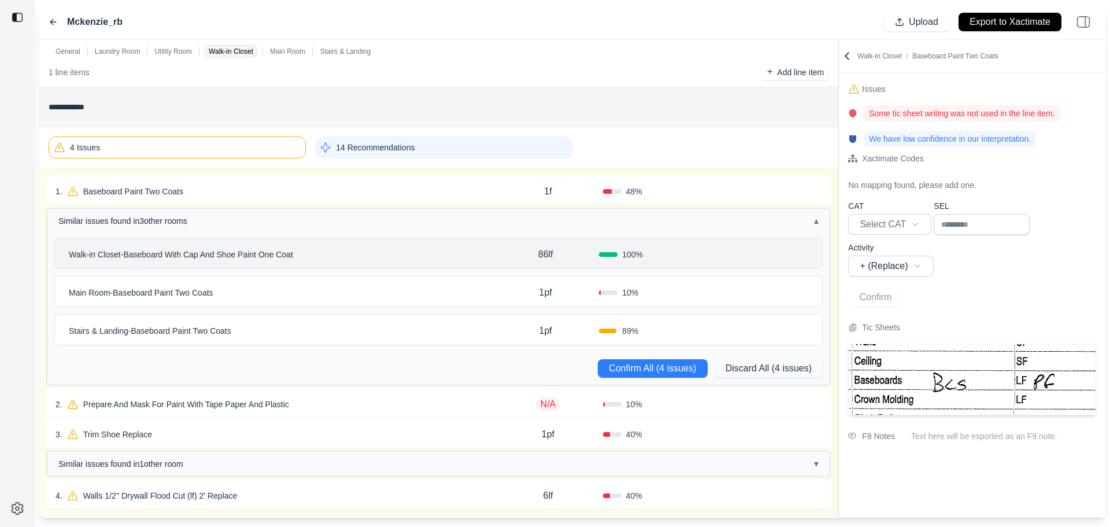
click at [453, 262] on div "Walk-in Closet - Baseboard With Cap And Shoe Paint One Coat" at bounding box center [278, 254] width 428 height 16
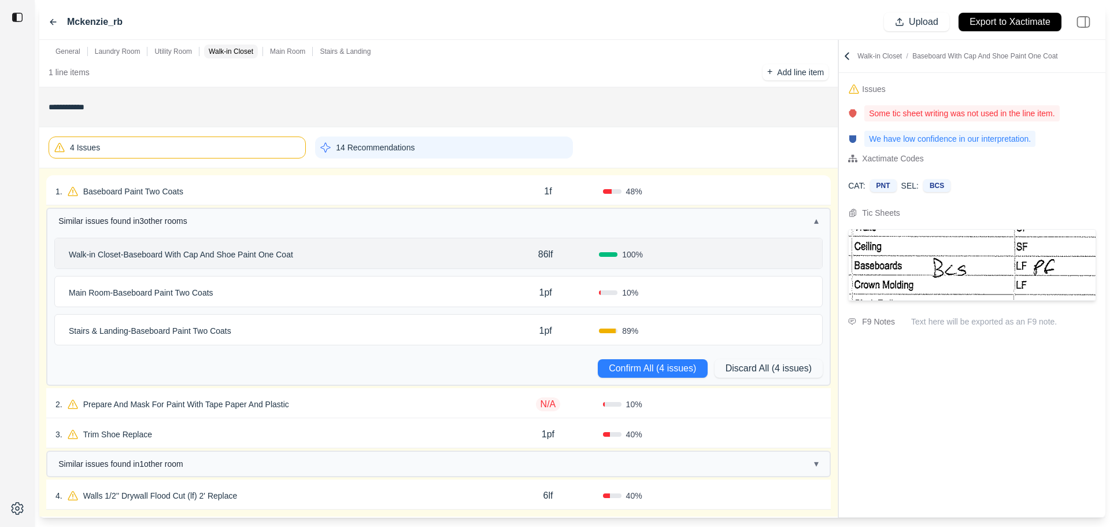
click at [551, 252] on p "86lf" at bounding box center [545, 255] width 15 height 14
drag, startPoint x: 551, startPoint y: 252, endPoint x: 499, endPoint y: 258, distance: 52.4
click at [507, 256] on div "****" at bounding box center [545, 253] width 107 height 14
type input "***"
click at [257, 287] on div "Main Room - Baseboard Paint Two Coats" at bounding box center [278, 293] width 428 height 16
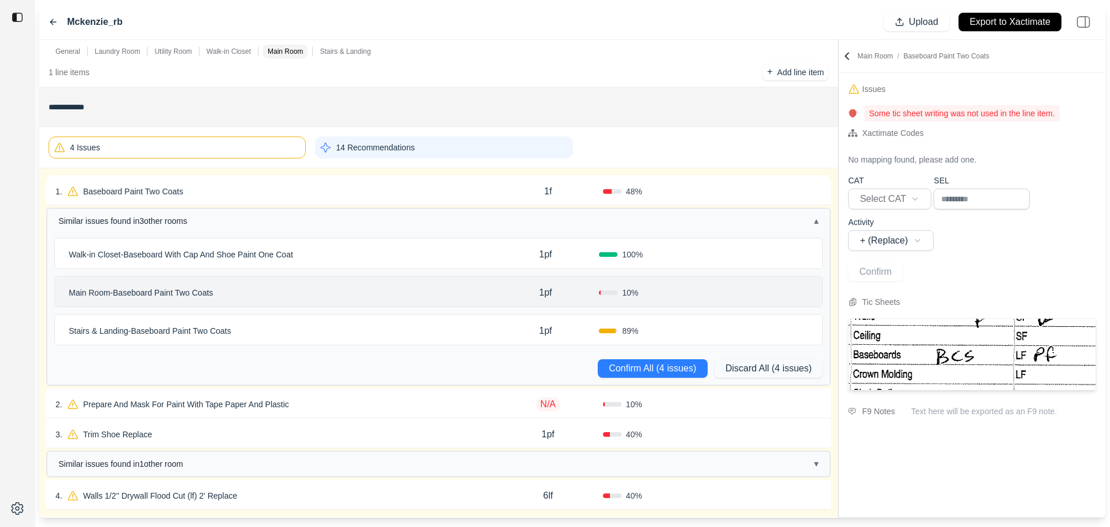
click at [218, 289] on p "Main Room - Baseboard Paint Two Coats" at bounding box center [141, 293] width 154 height 16
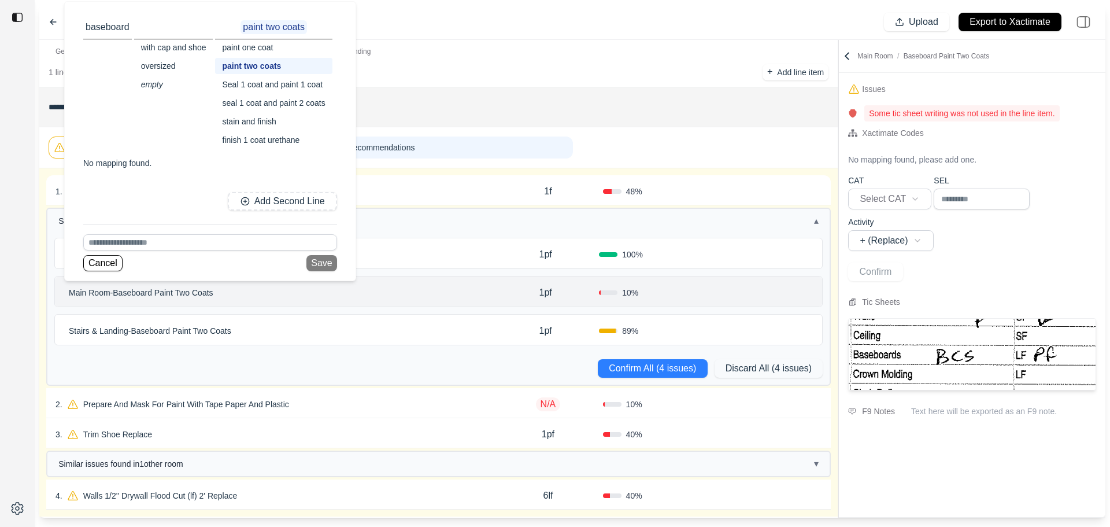
click at [192, 49] on div "with cap and shoe" at bounding box center [173, 47] width 79 height 16
click at [257, 47] on div "paint one coat" at bounding box center [278, 47] width 117 height 16
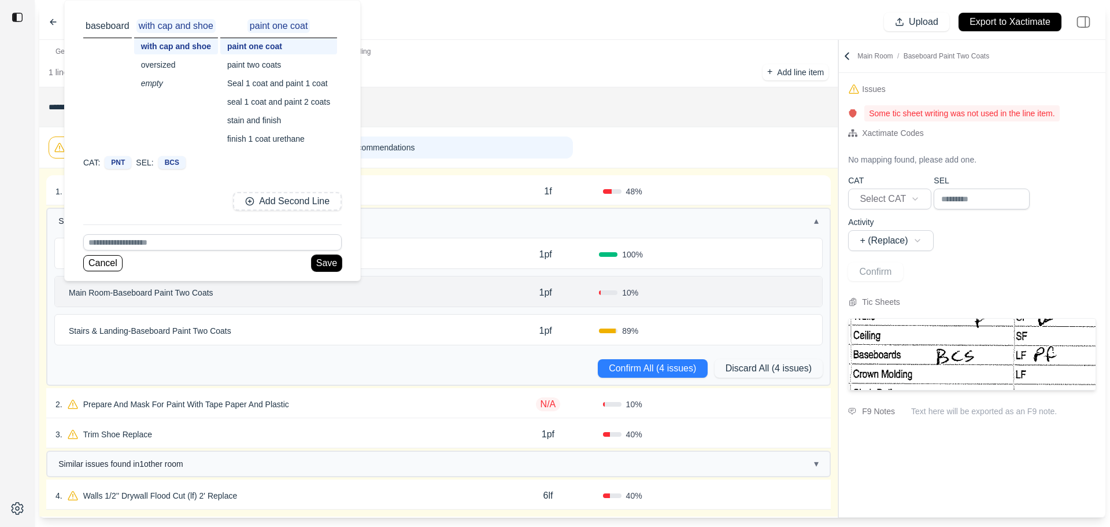
click at [326, 262] on button "Save" at bounding box center [327, 263] width 30 height 16
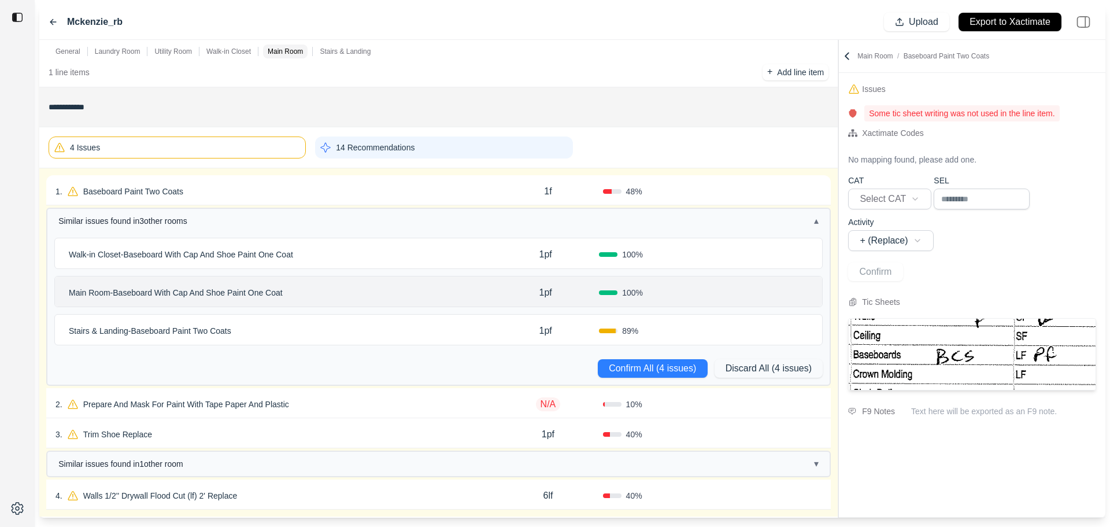
click at [390, 326] on div "Stairs & Landing - Baseboard Paint Two Coats" at bounding box center [278, 331] width 428 height 16
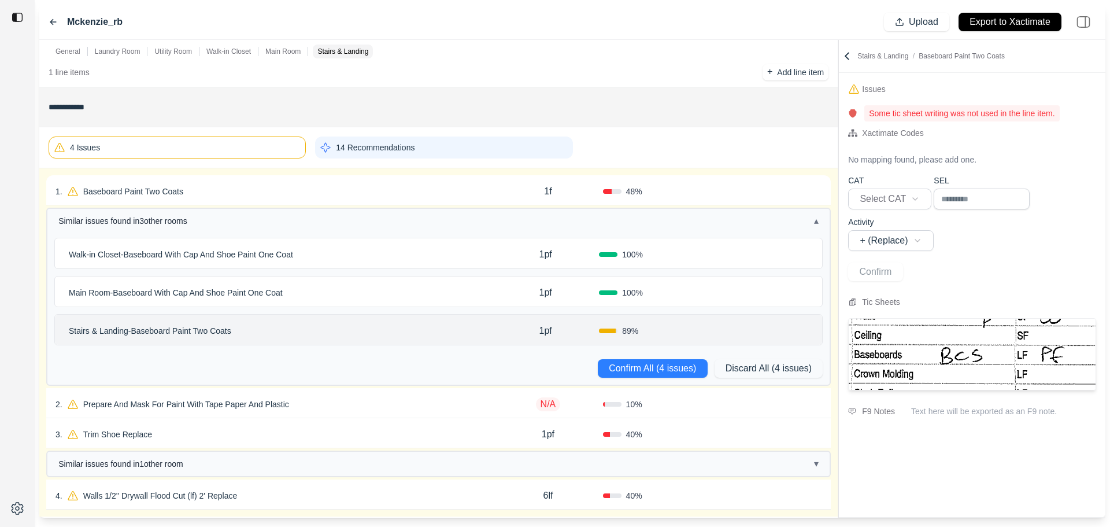
click at [233, 334] on p "Stairs & Landing - Baseboard Paint Two Coats" at bounding box center [150, 331] width 172 height 16
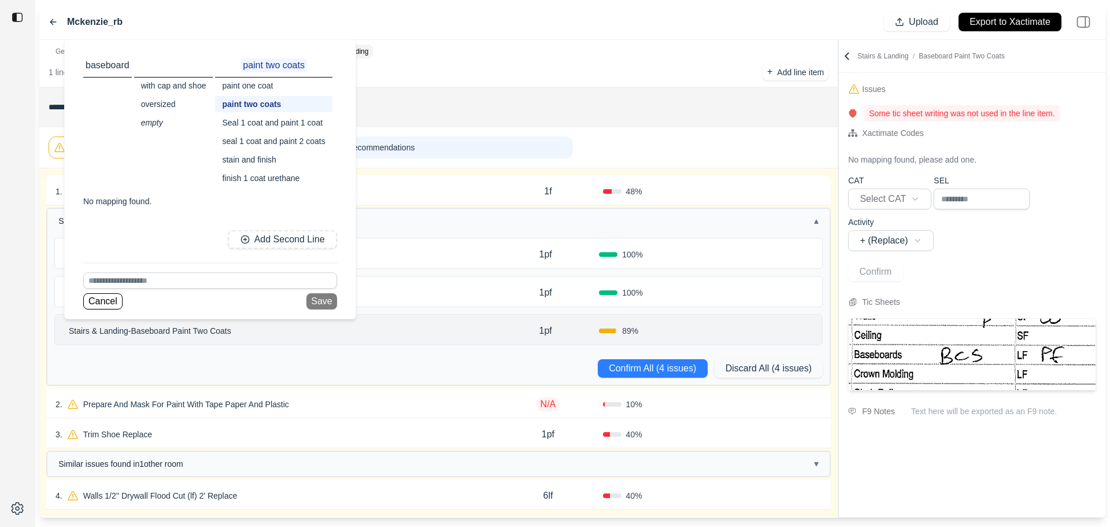
click at [176, 84] on div "with cap and shoe" at bounding box center [173, 85] width 79 height 16
click at [261, 87] on div "paint one coat" at bounding box center [278, 85] width 117 height 16
click at [330, 300] on button "Save" at bounding box center [327, 301] width 30 height 16
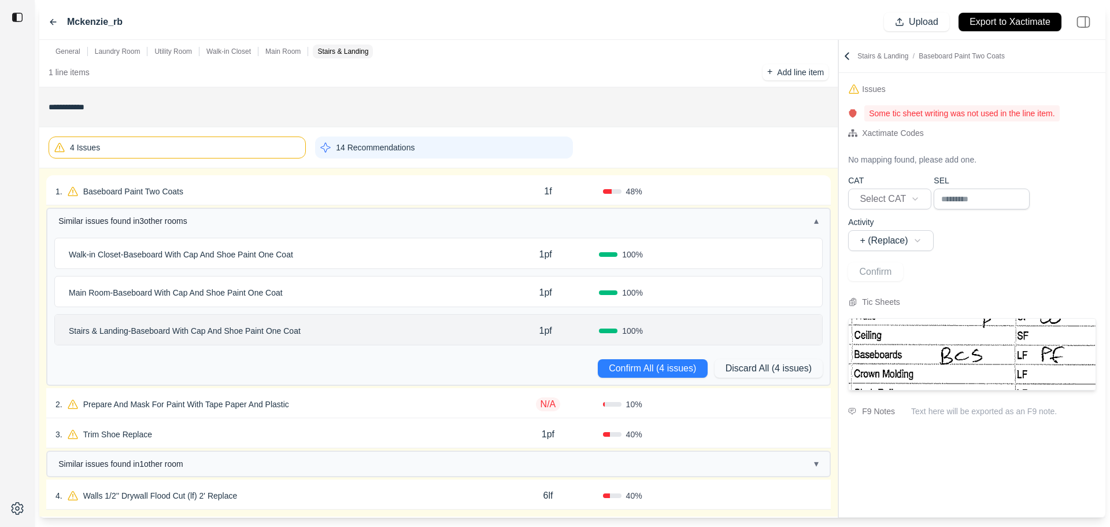
click at [376, 193] on div "1 . Baseboard Paint Two Coats" at bounding box center [275, 191] width 438 height 16
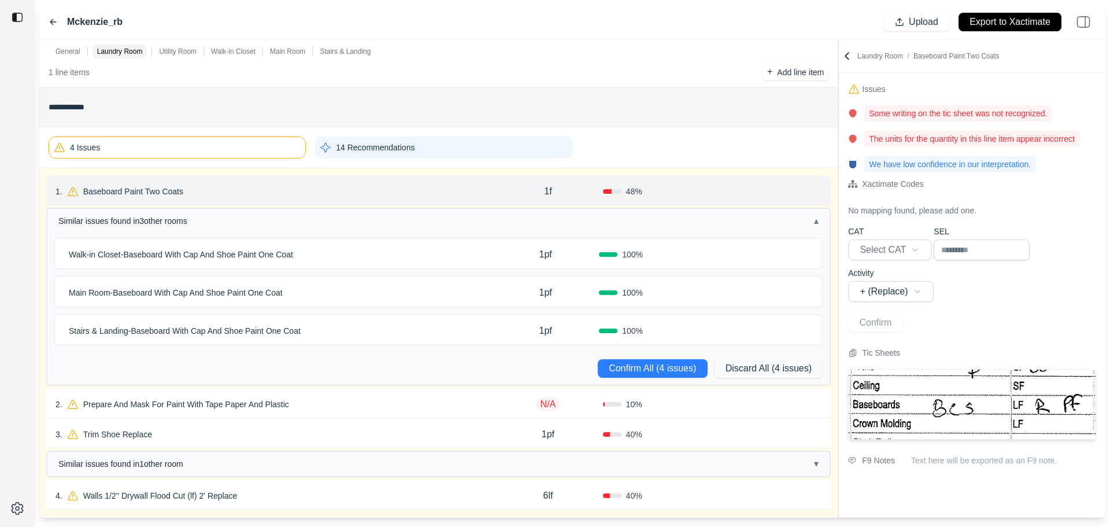
click at [185, 193] on p "Baseboard Paint Two Coats" at bounding box center [133, 191] width 109 height 16
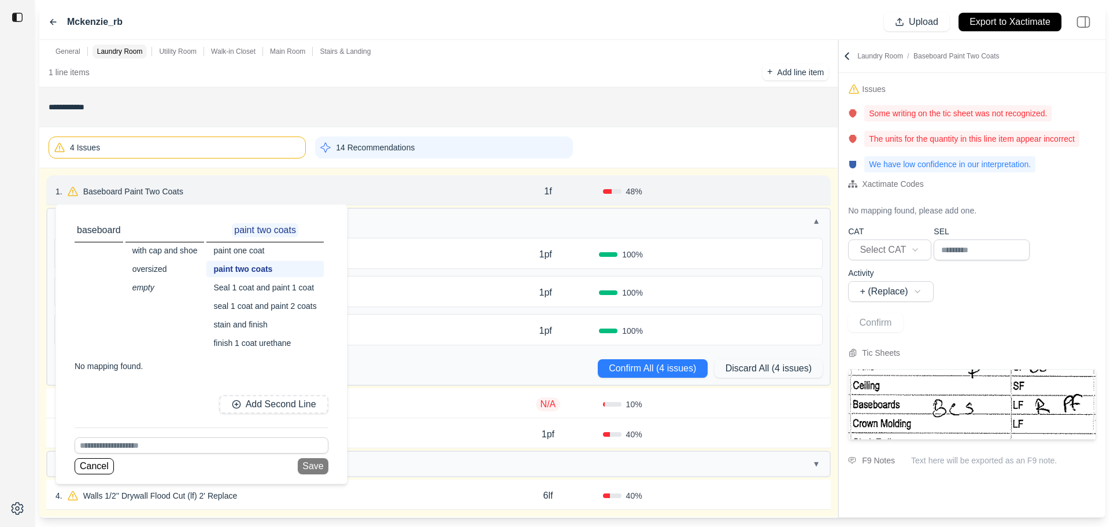
click at [191, 253] on div "with cap and shoe" at bounding box center [164, 250] width 79 height 16
click at [256, 250] on div "paint one coat" at bounding box center [270, 250] width 117 height 16
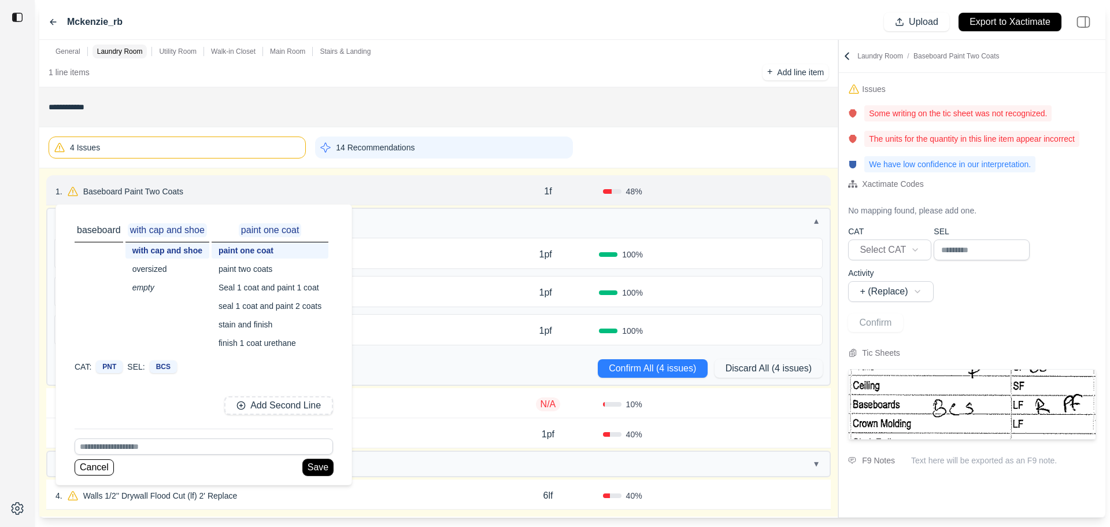
click at [328, 469] on button "Save" at bounding box center [318, 467] width 30 height 16
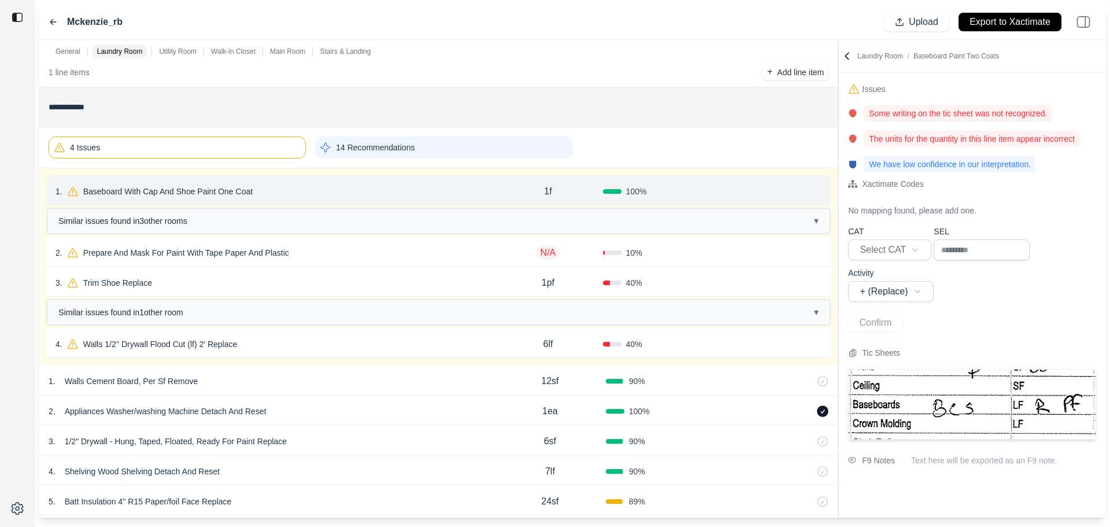
click at [559, 191] on div "1f" at bounding box center [547, 191] width 109 height 23
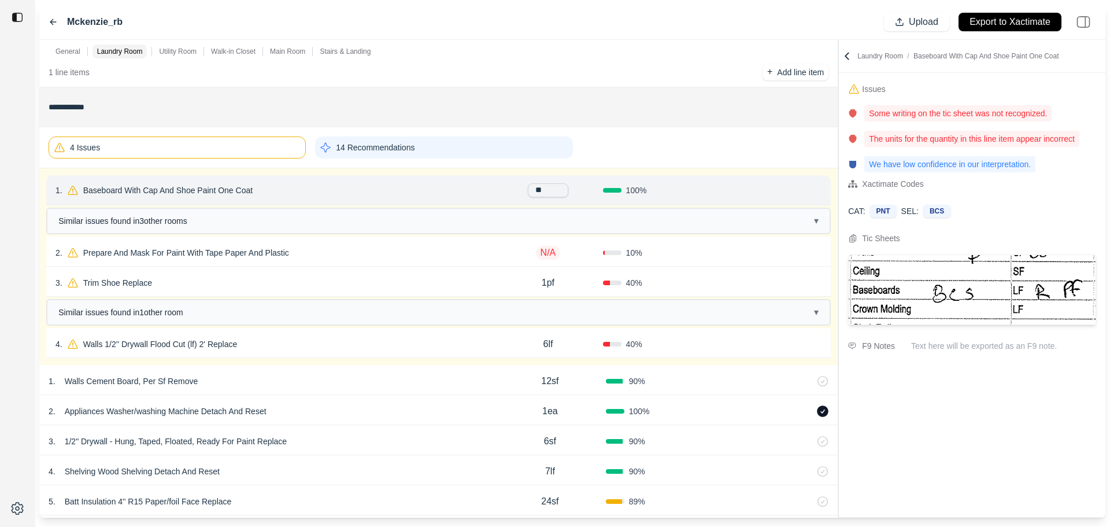
drag, startPoint x: 558, startPoint y: 190, endPoint x: 531, endPoint y: 189, distance: 26.6
click at [531, 189] on input "**" at bounding box center [548, 190] width 40 height 14
type input "***"
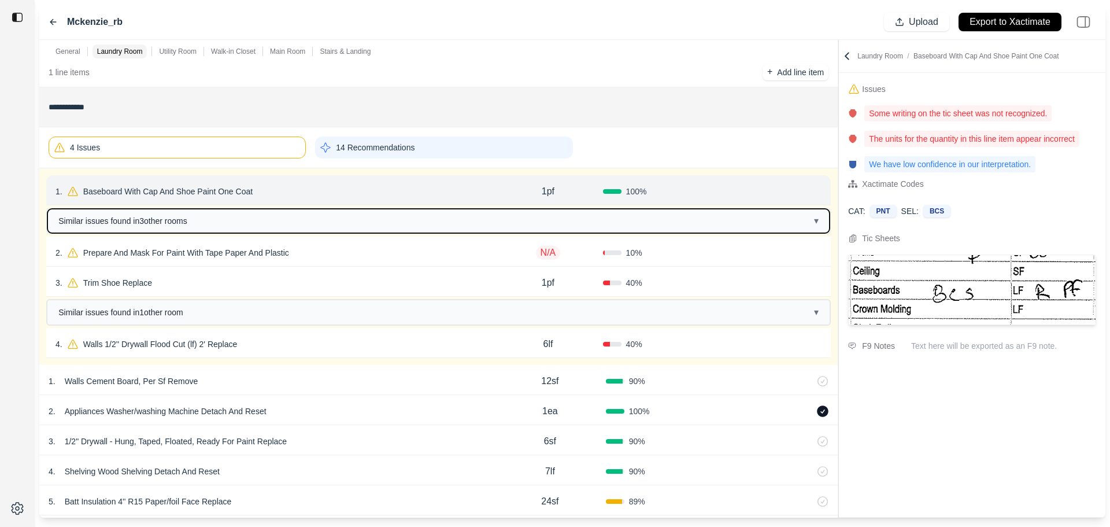
click at [681, 220] on button "Similar issues found in 3 other room s ▾" at bounding box center [438, 221] width 782 height 24
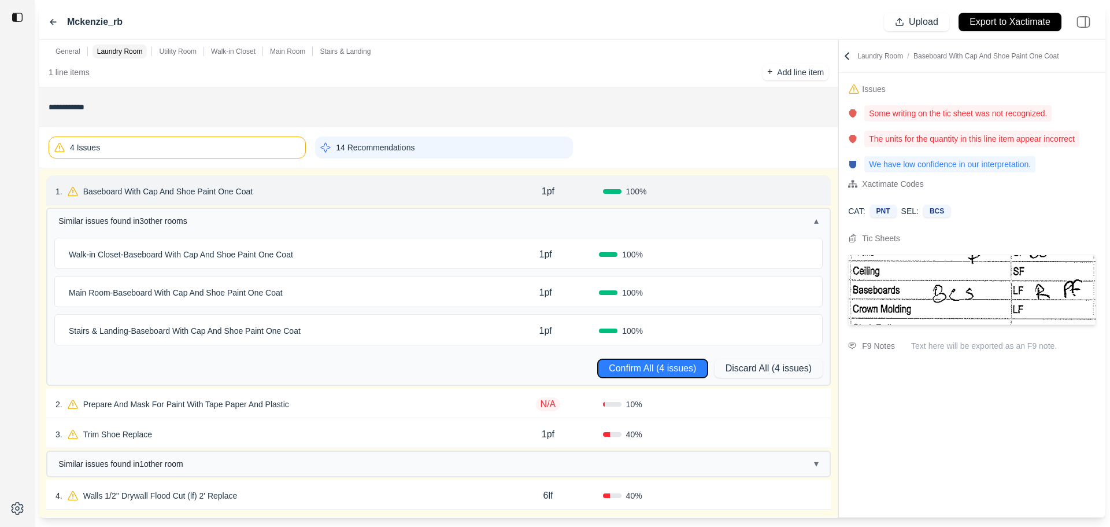
click at [667, 366] on button "Confirm All (4 issues)" at bounding box center [653, 368] width 110 height 19
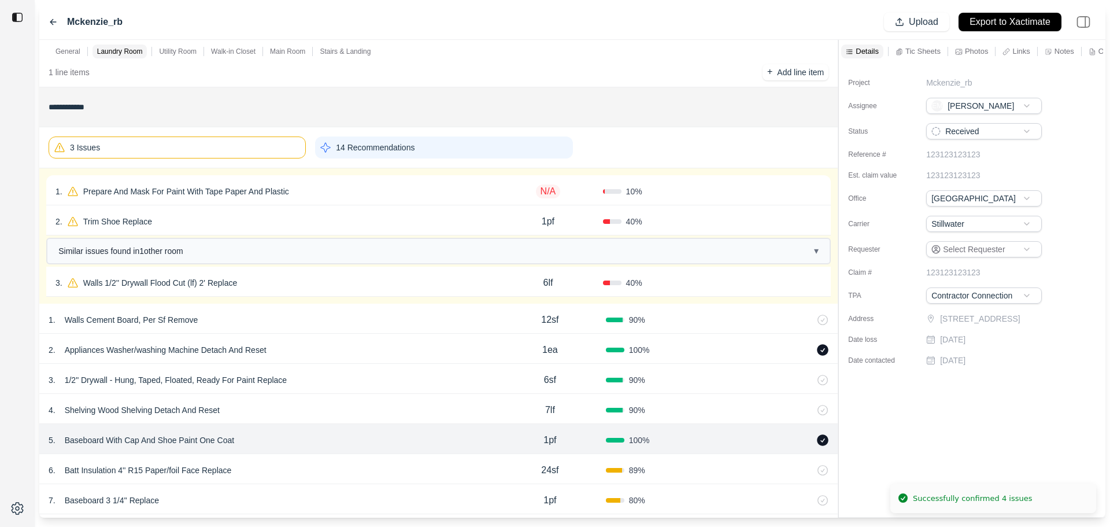
click at [360, 184] on div "1 . Prepare And Mask For Paint With Tape Paper And Plastic" at bounding box center [275, 191] width 438 height 16
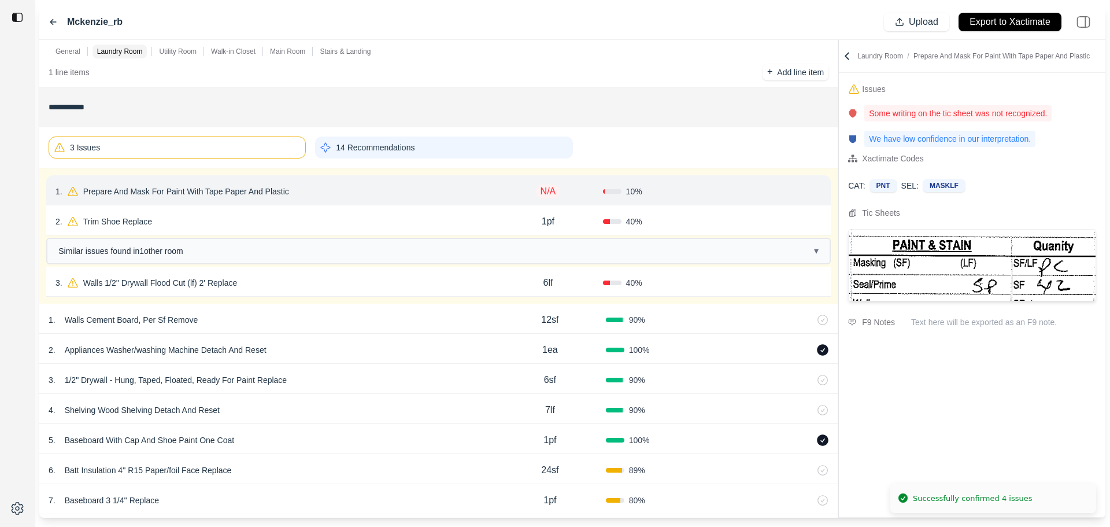
click at [197, 193] on p "Prepare And Mask For Paint With Tape Paper And Plastic" at bounding box center [186, 191] width 215 height 16
click at [548, 189] on p "N/A" at bounding box center [548, 191] width 25 height 14
type input "***"
click at [791, 191] on button "Confirm" at bounding box center [789, 191] width 38 height 19
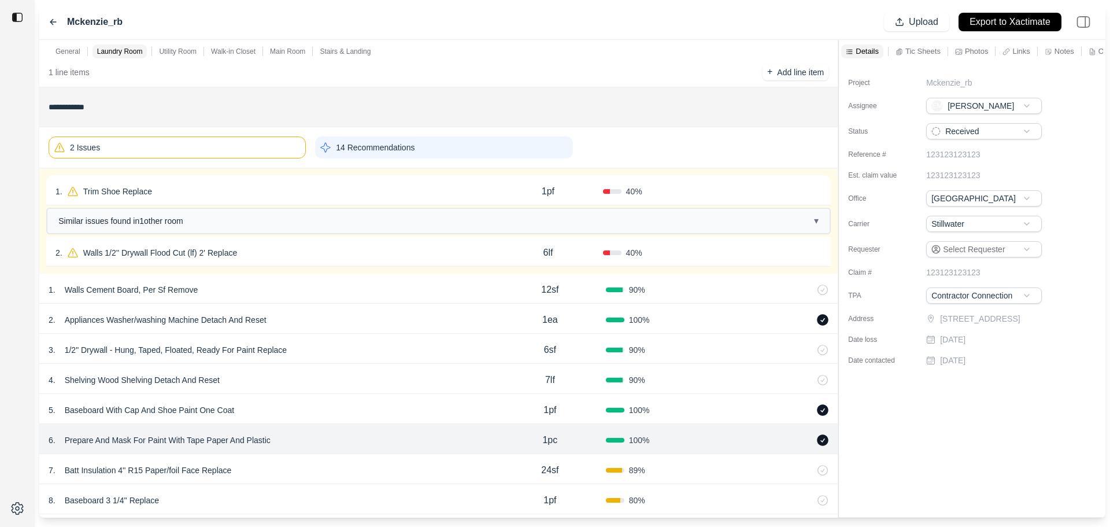
click at [390, 188] on div "1 . Trim Shoe Replace" at bounding box center [275, 191] width 438 height 16
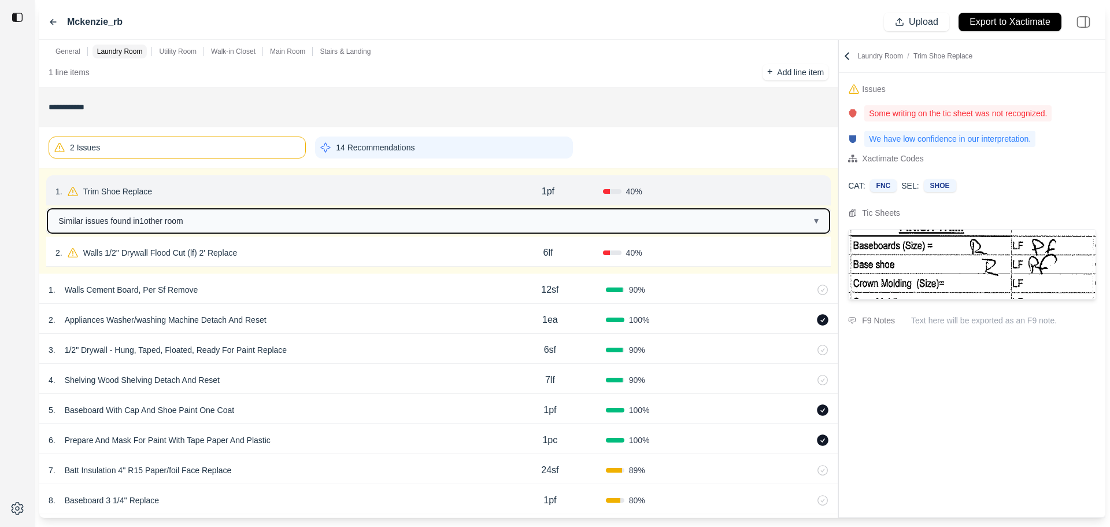
click at [165, 219] on span "Similar issues found in 1 other room" at bounding box center [120, 221] width 125 height 12
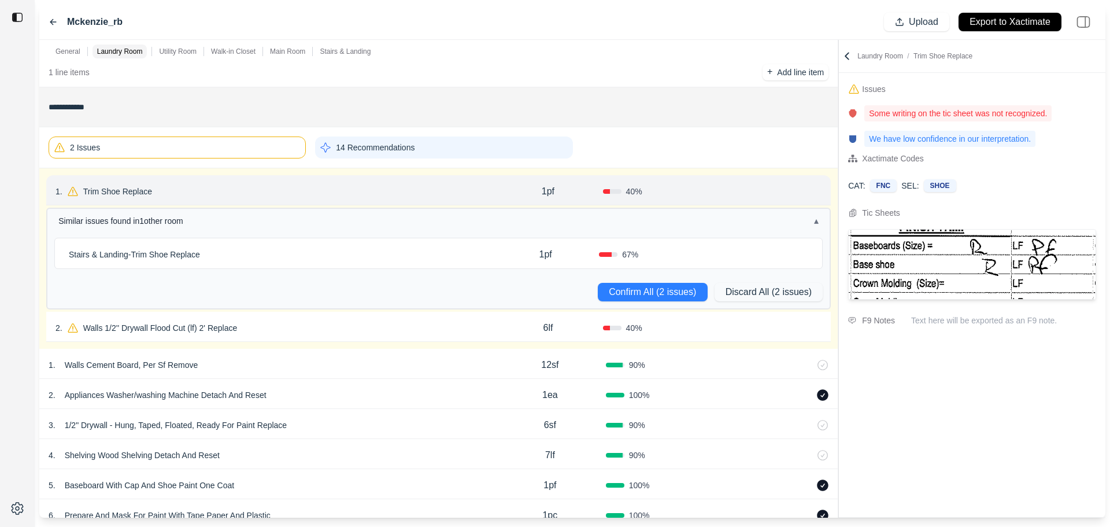
click at [271, 254] on div "Stairs & Landing - Trim Shoe Replace" at bounding box center [278, 254] width 428 height 16
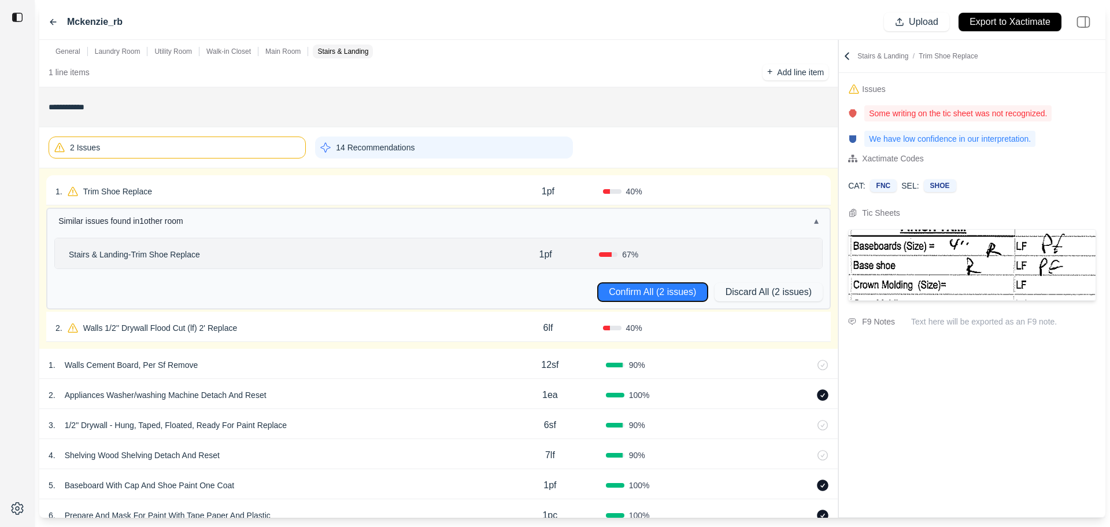
click at [629, 289] on button "Confirm All (2 issues)" at bounding box center [653, 292] width 110 height 19
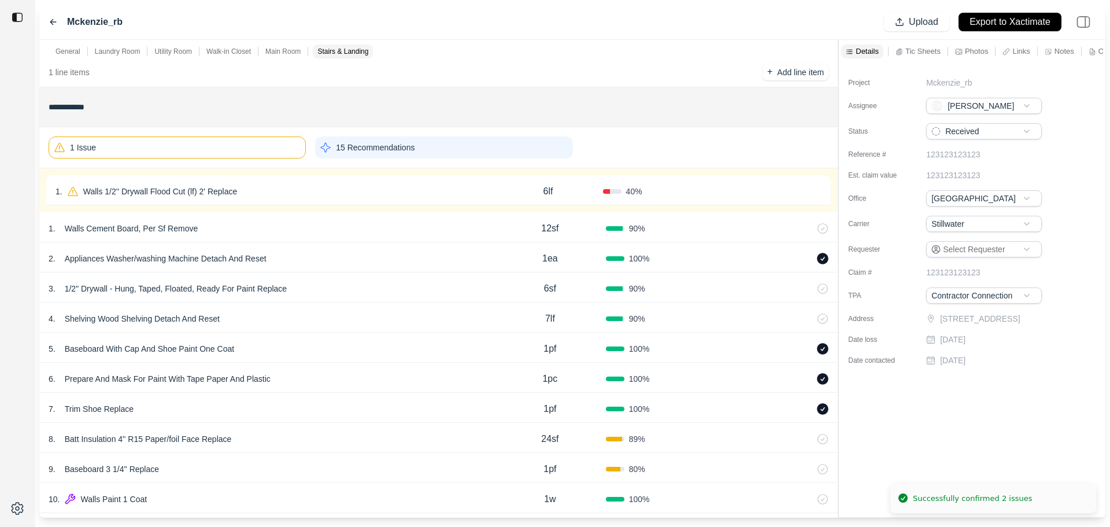
click at [239, 197] on p "Walls 1/2'' Drywall Flood Cut (lf) 2' Replace" at bounding box center [161, 191] width 164 height 16
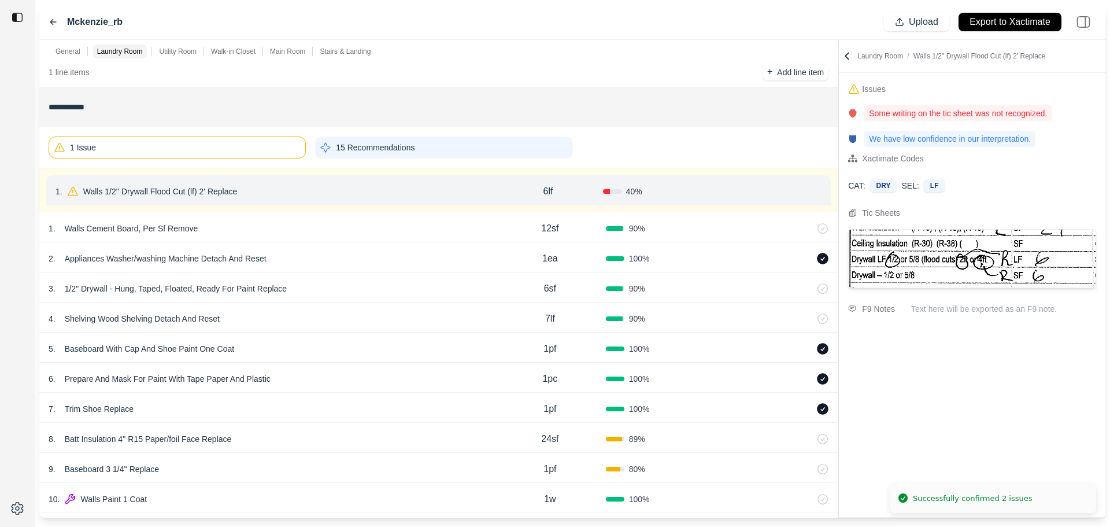
click at [296, 193] on div "1 . Walls 1/2'' Drywall Flood Cut (lf) 2' Replace" at bounding box center [275, 191] width 438 height 16
click at [229, 189] on p "Walls 1/2'' Drywall Flood Cut (lf) 2' Replace" at bounding box center [161, 191] width 164 height 16
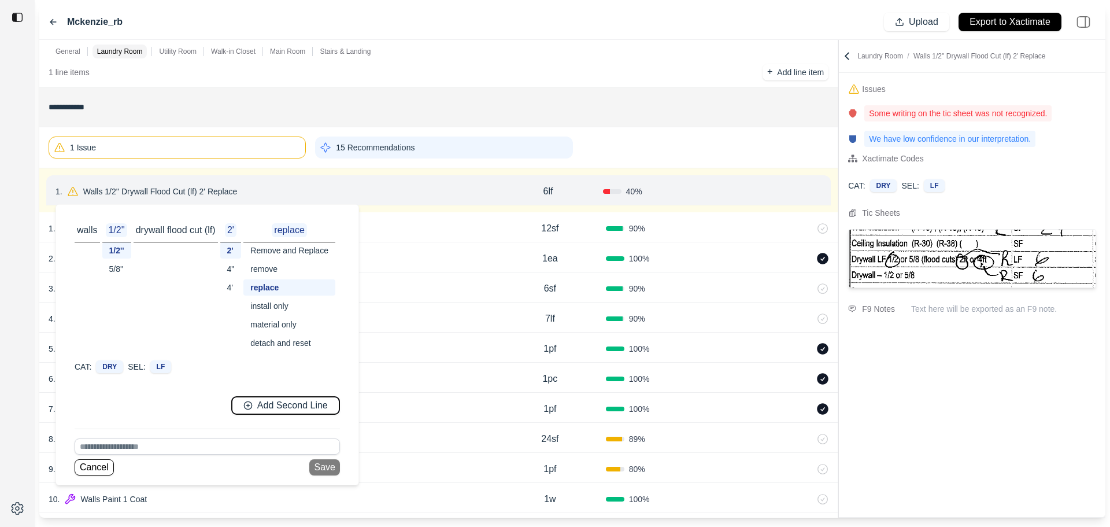
click at [261, 402] on p "Add Second Line" at bounding box center [292, 405] width 71 height 13
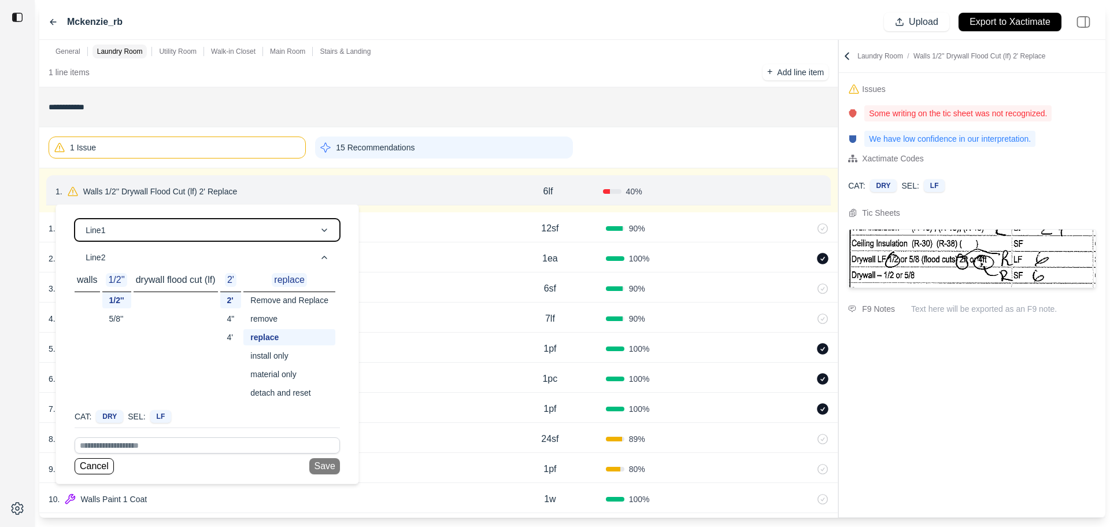
click at [130, 230] on button "Line 1" at bounding box center [207, 230] width 265 height 23
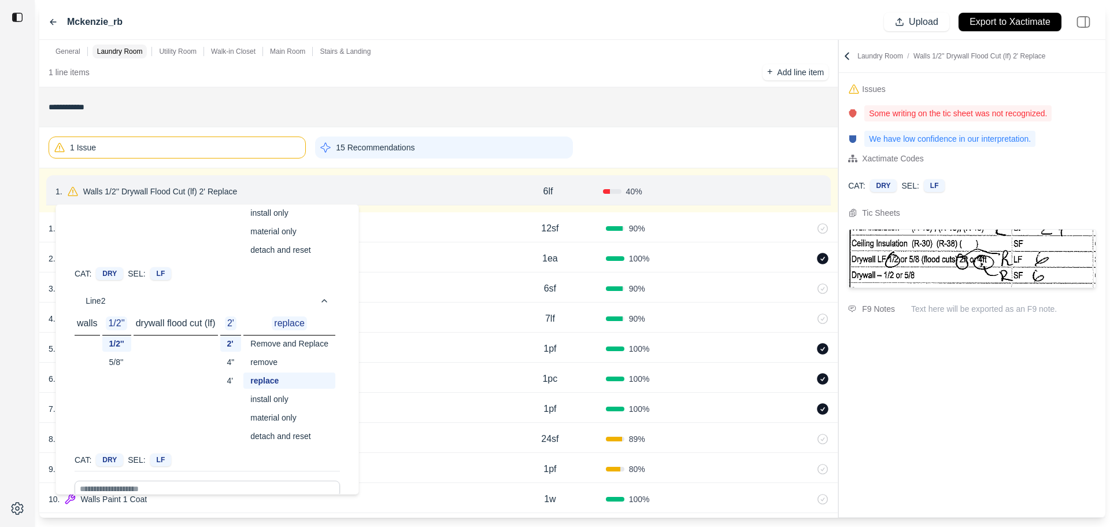
click at [230, 379] on div "4'" at bounding box center [230, 380] width 21 height 16
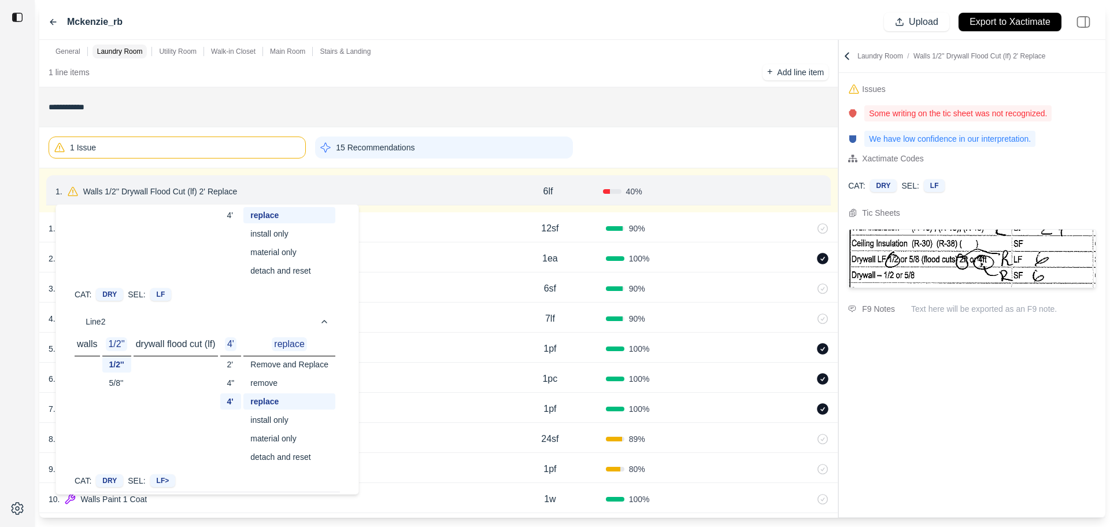
scroll to position [149, 0]
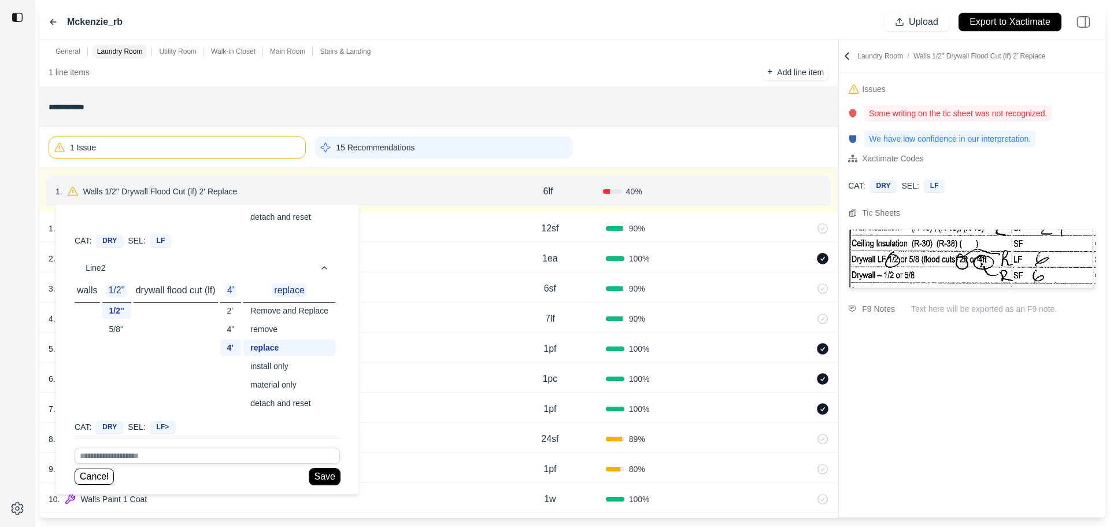
click at [327, 476] on button "Save" at bounding box center [324, 476] width 30 height 16
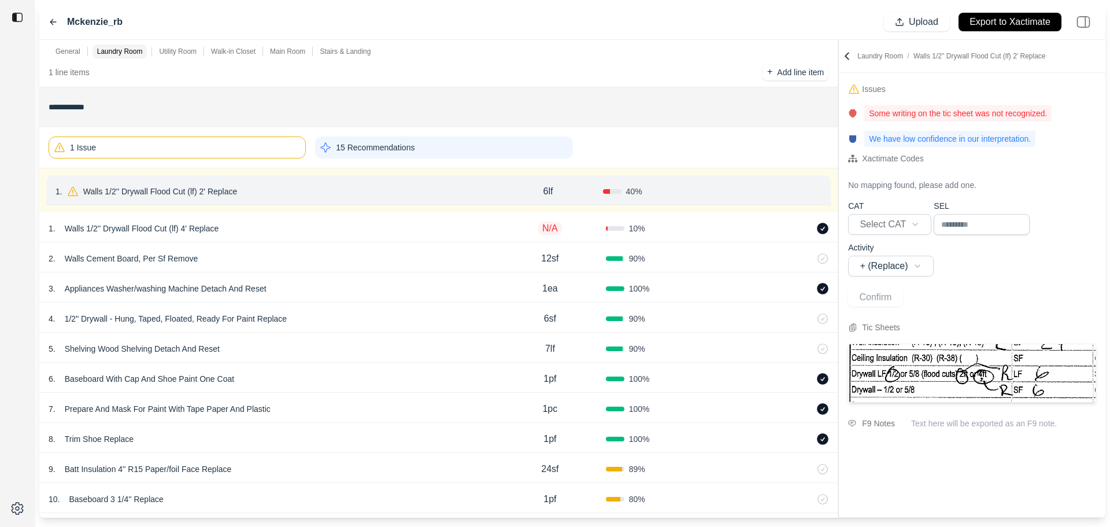
click at [557, 232] on p "N/A" at bounding box center [550, 228] width 25 height 14
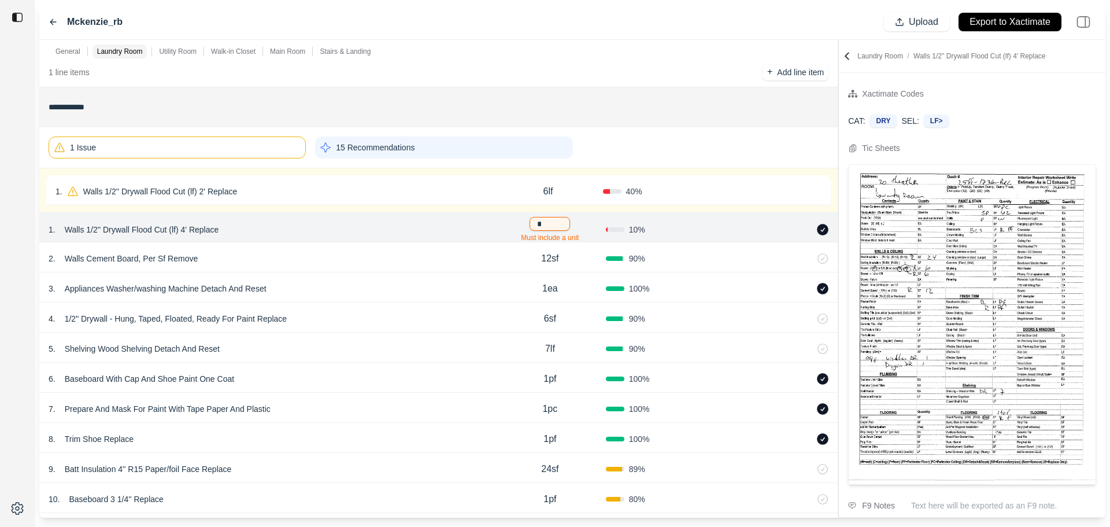
click at [559, 220] on input "*" at bounding box center [550, 224] width 40 height 14
type input "***"
click at [736, 193] on div "Confirm" at bounding box center [767, 191] width 109 height 19
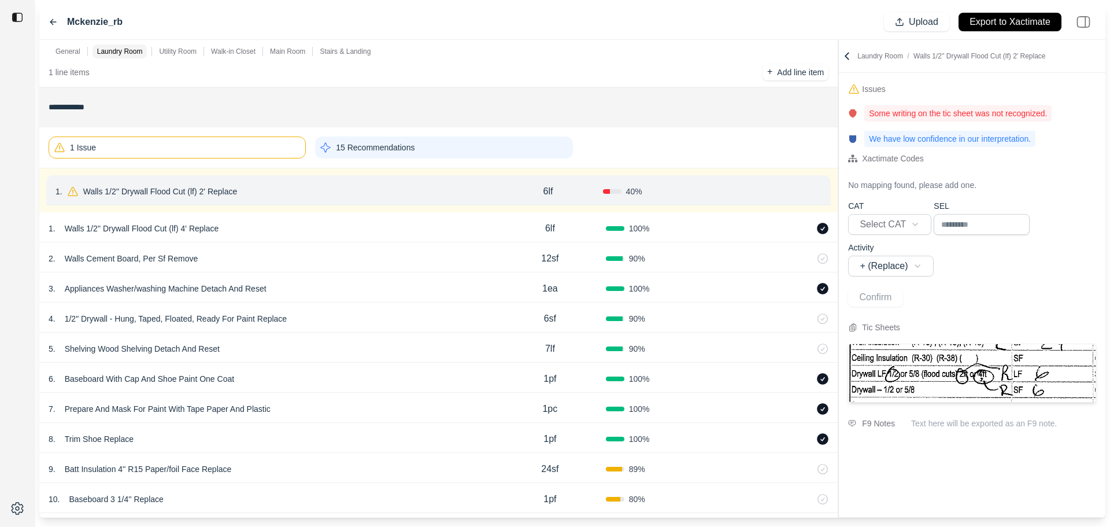
click at [785, 190] on button "Confirm" at bounding box center [789, 191] width 38 height 19
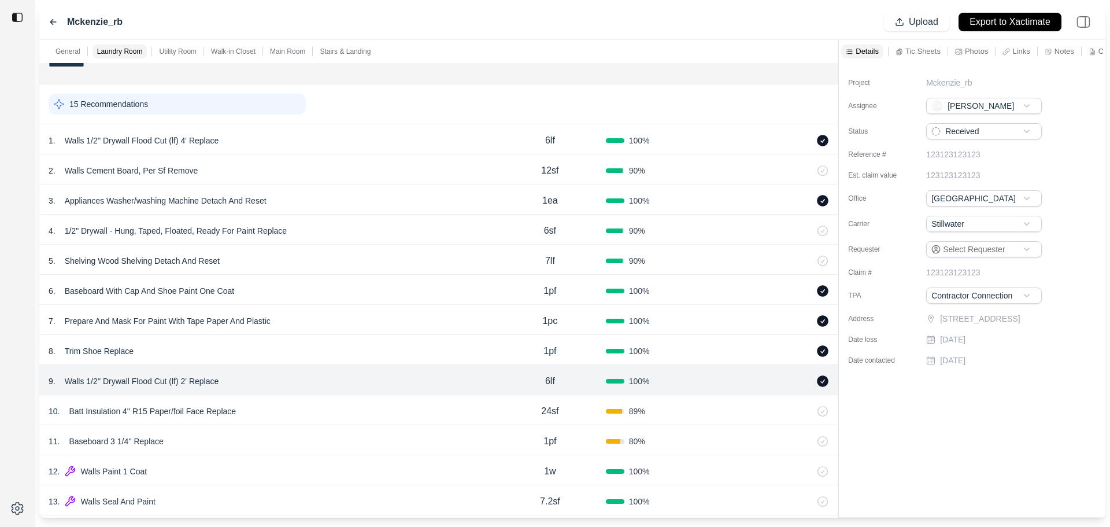
scroll to position [231, 0]
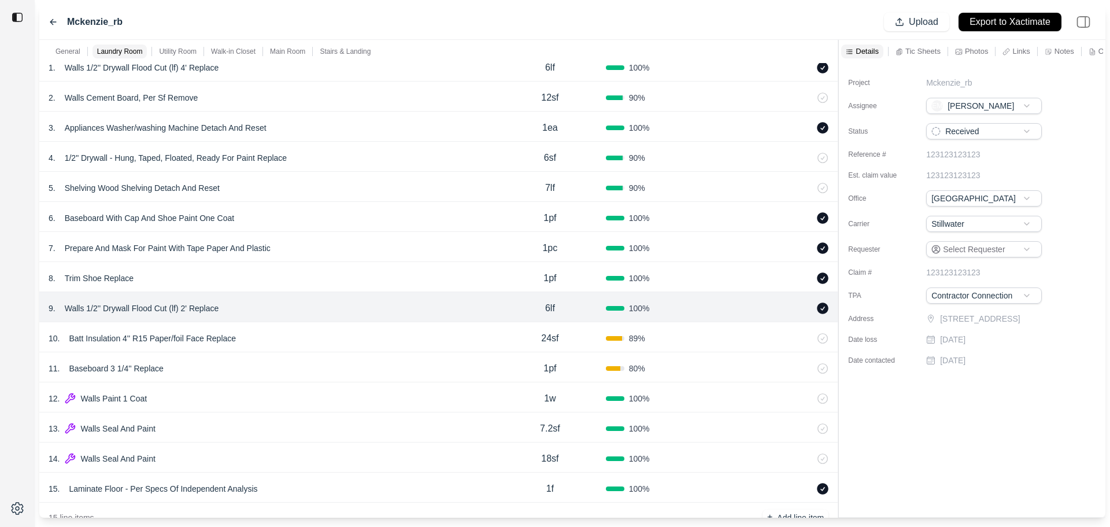
click at [265, 338] on div "10 . Batt Insulation 4'' R15 Paper/foil Face Replace" at bounding box center [272, 338] width 446 height 16
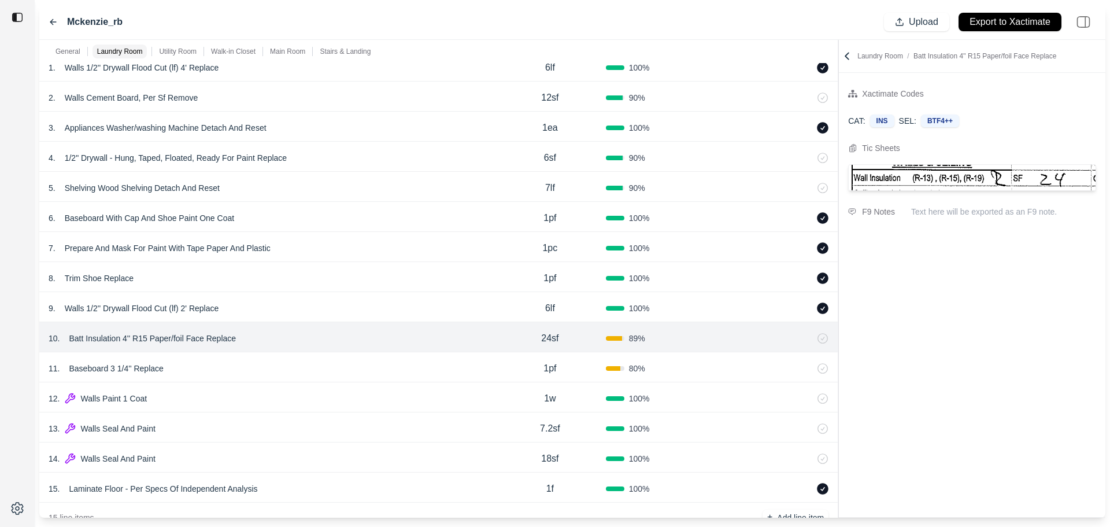
scroll to position [289, 0]
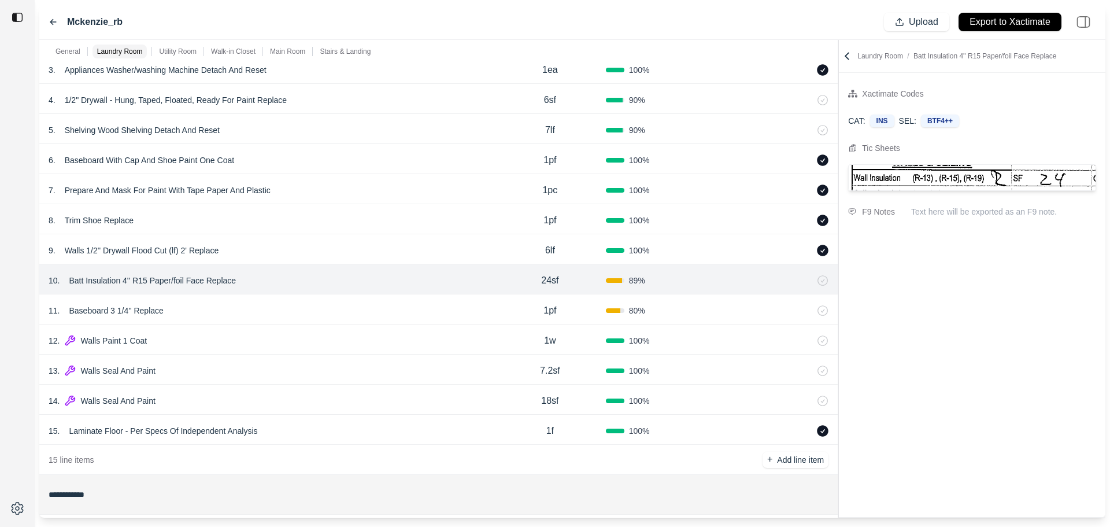
click at [268, 339] on div "12 . Walls Paint 1 Coat" at bounding box center [272, 341] width 446 height 16
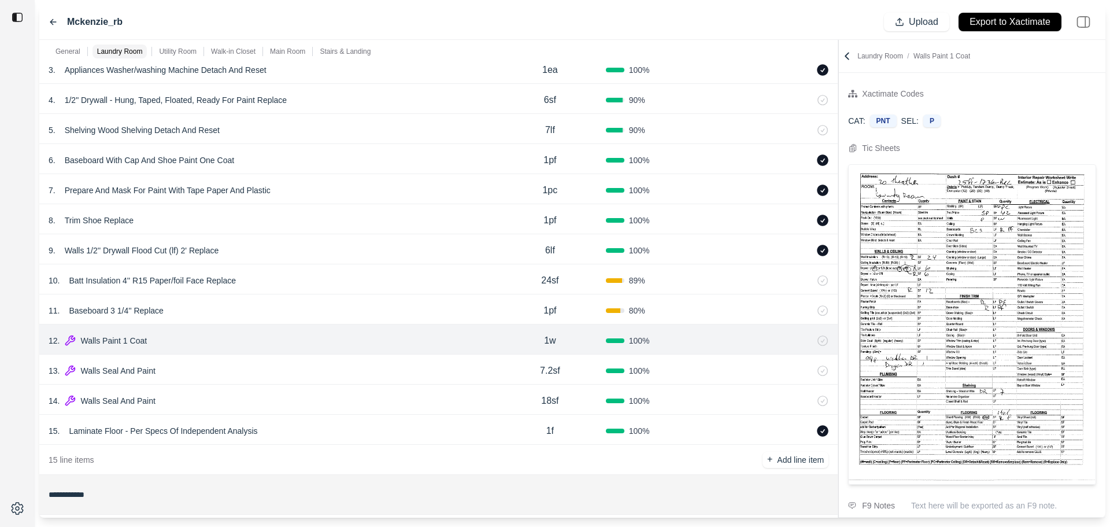
click at [212, 379] on div "13 . Walls Seal And Paint 7.2sf 100 %" at bounding box center [438, 370] width 799 height 30
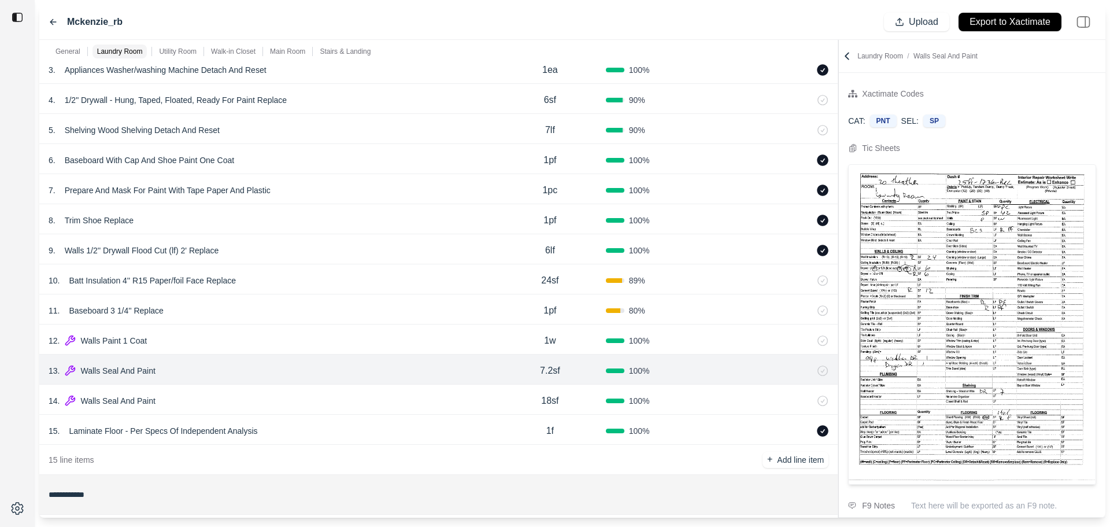
click at [299, 405] on div "14 . Walls Seal And Paint" at bounding box center [272, 401] width 446 height 16
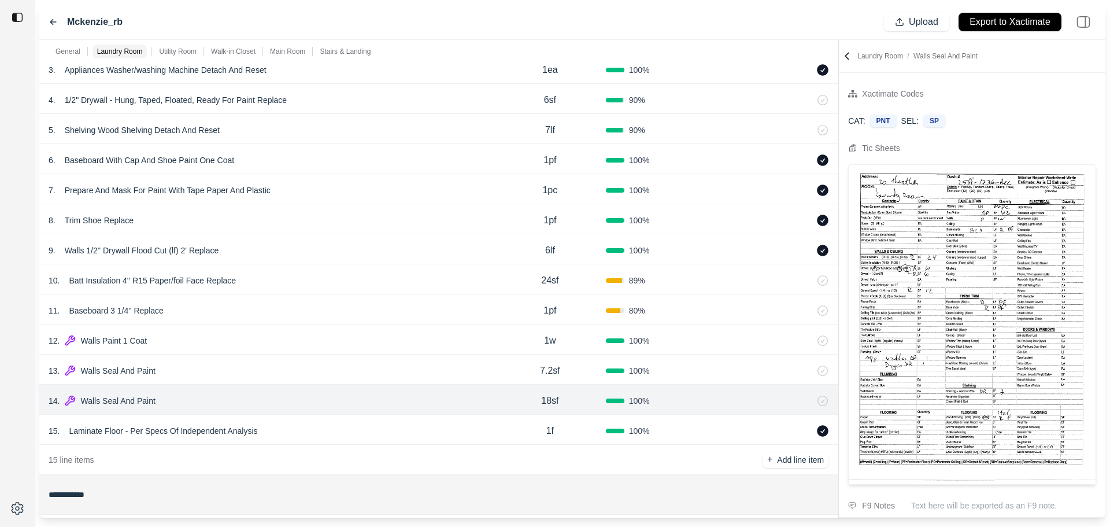
click at [361, 367] on div "13 . Walls Seal And Paint" at bounding box center [272, 371] width 446 height 16
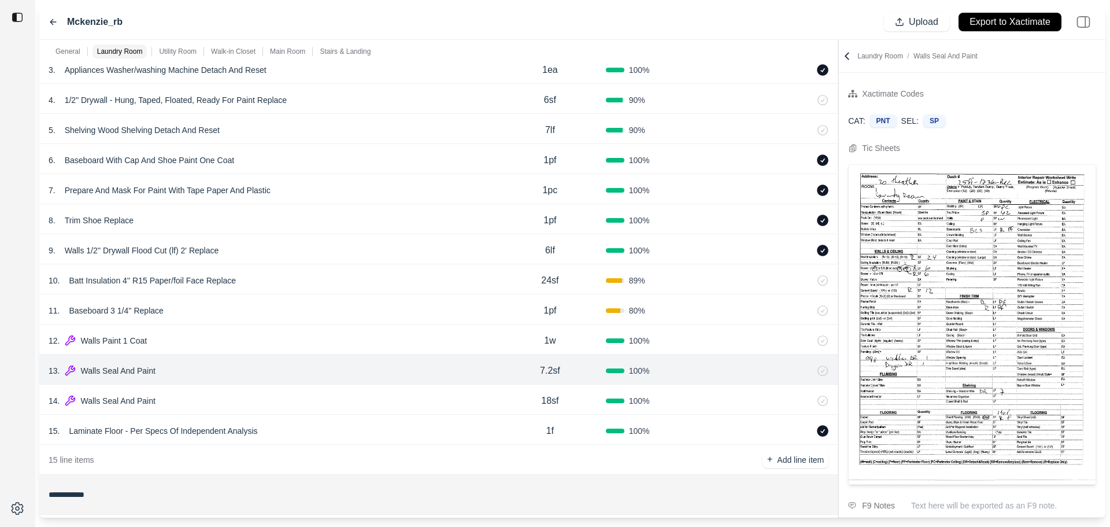
click at [809, 371] on icon at bounding box center [808, 370] width 3 height 6
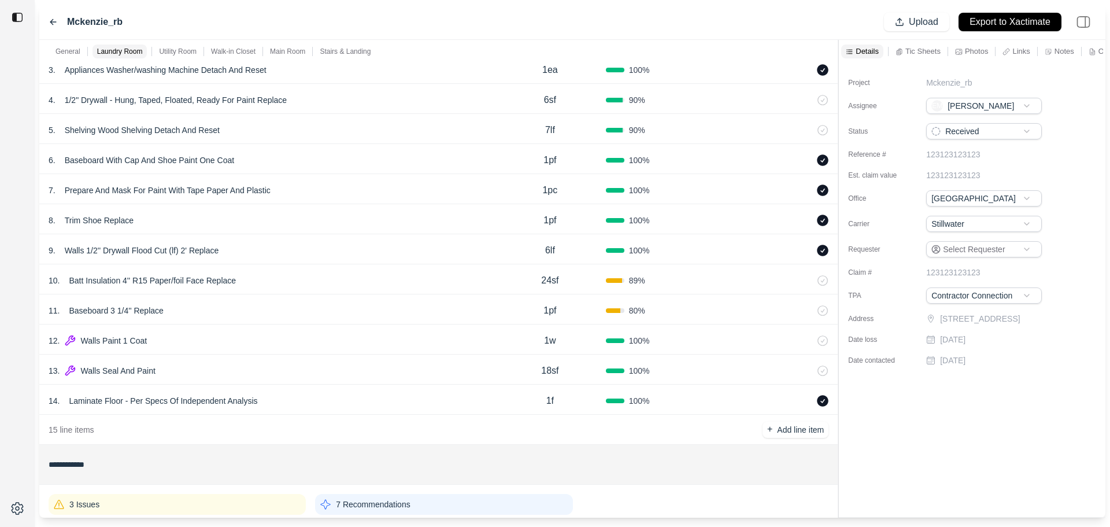
click at [253, 370] on div "13 . Walls Seal And Paint" at bounding box center [272, 371] width 446 height 16
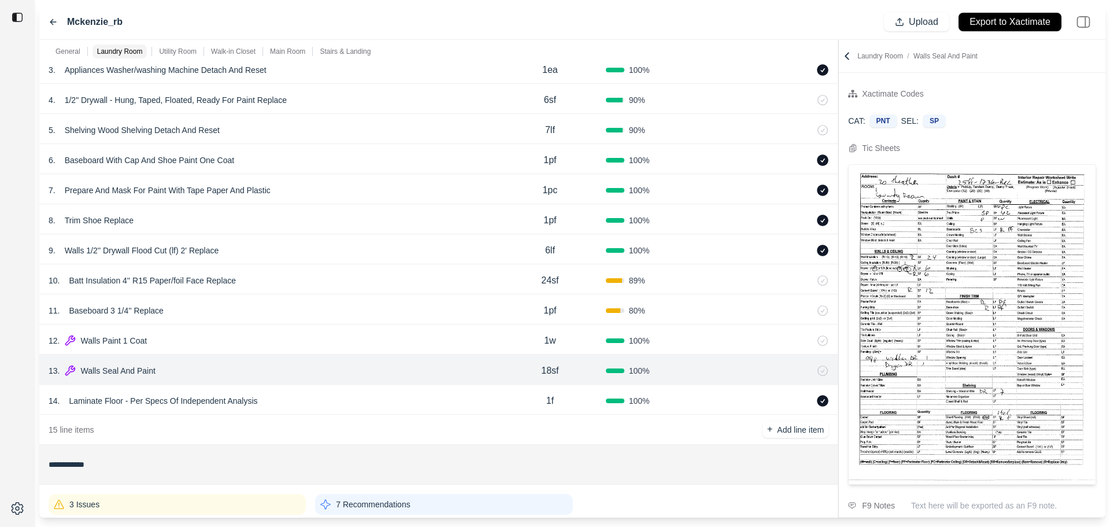
click at [551, 371] on p "18sf" at bounding box center [549, 371] width 17 height 14
drag, startPoint x: 509, startPoint y: 368, endPoint x: 475, endPoint y: 367, distance: 33.6
click at [475, 366] on div "13 . Walls Seal And Paint **** 100 %" at bounding box center [438, 370] width 799 height 30
type input "**"
click at [272, 331] on div "12 . Walls Paint 1 Coat 1w 100 %" at bounding box center [438, 339] width 799 height 30
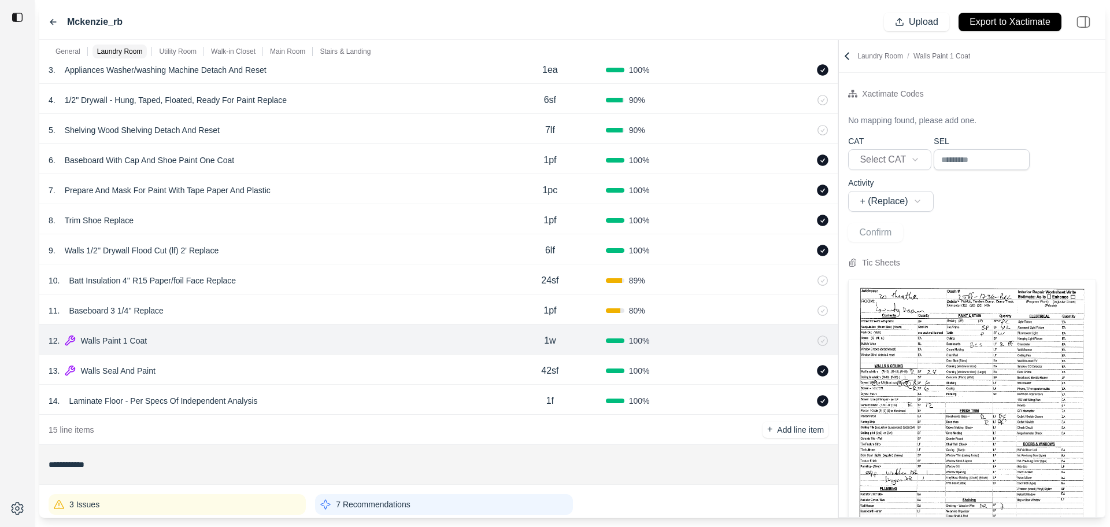
scroll to position [173, 0]
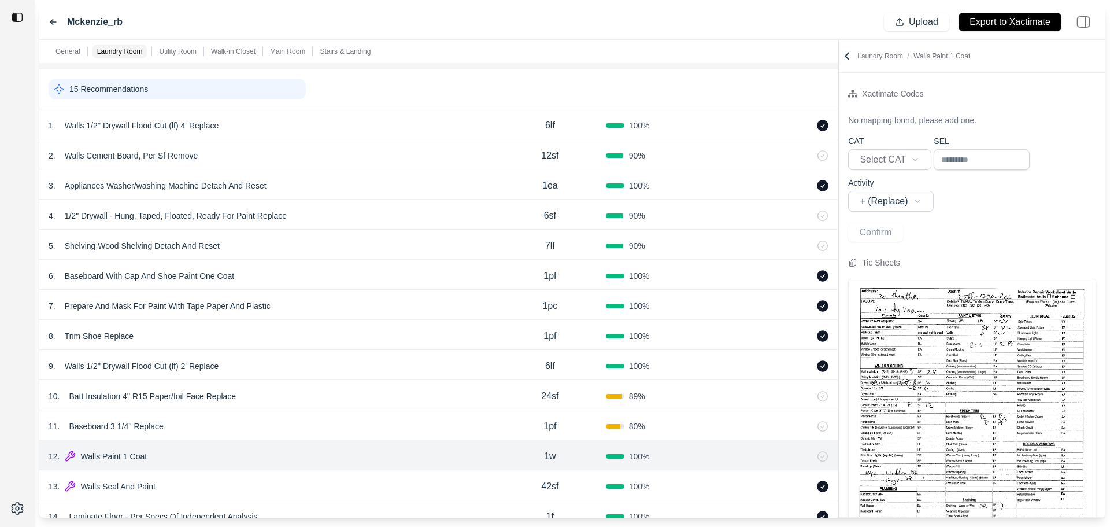
click at [215, 82] on div "15 Recommendations" at bounding box center [177, 89] width 257 height 21
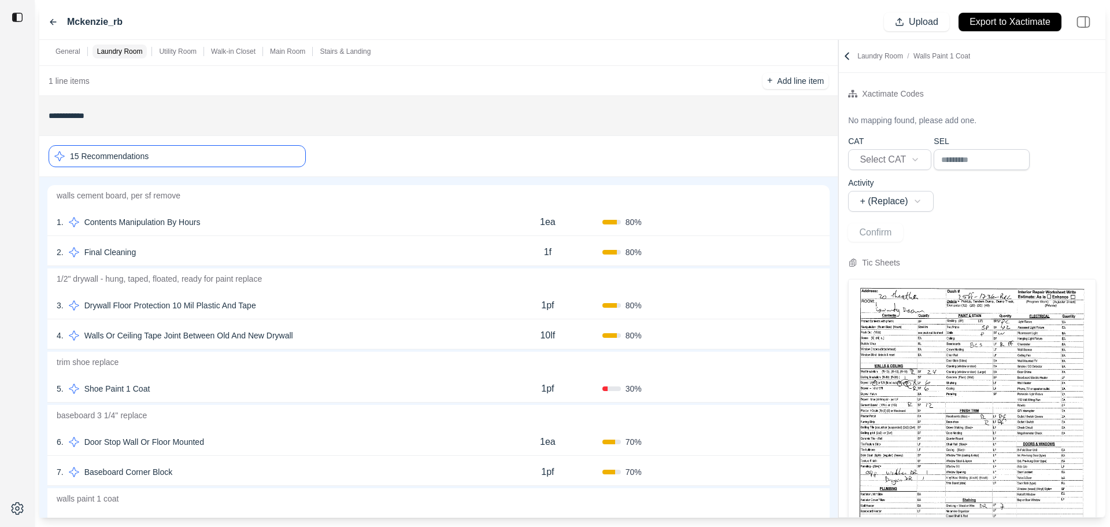
scroll to position [0, 0]
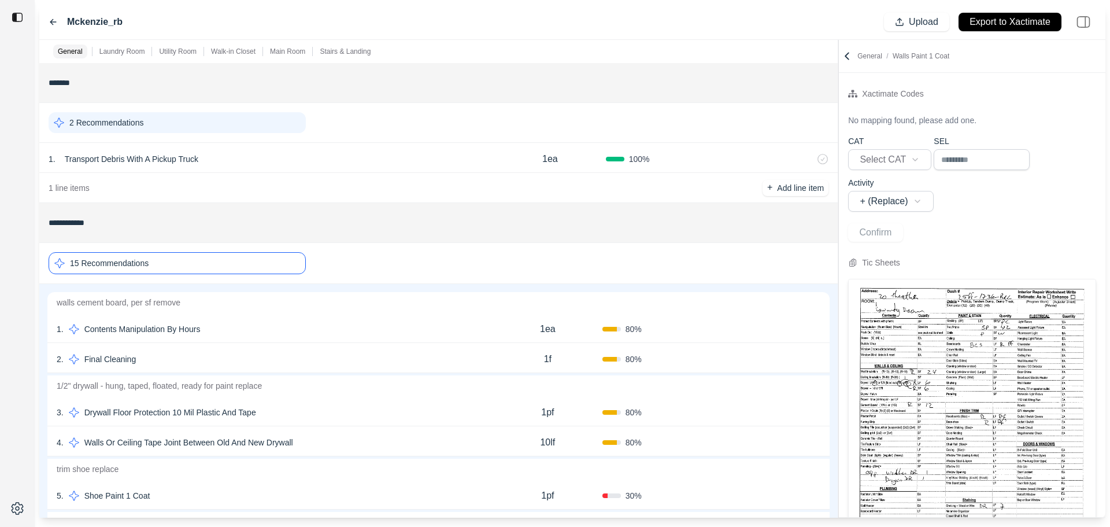
click at [239, 363] on div "2 . Final Cleaning" at bounding box center [275, 359] width 437 height 16
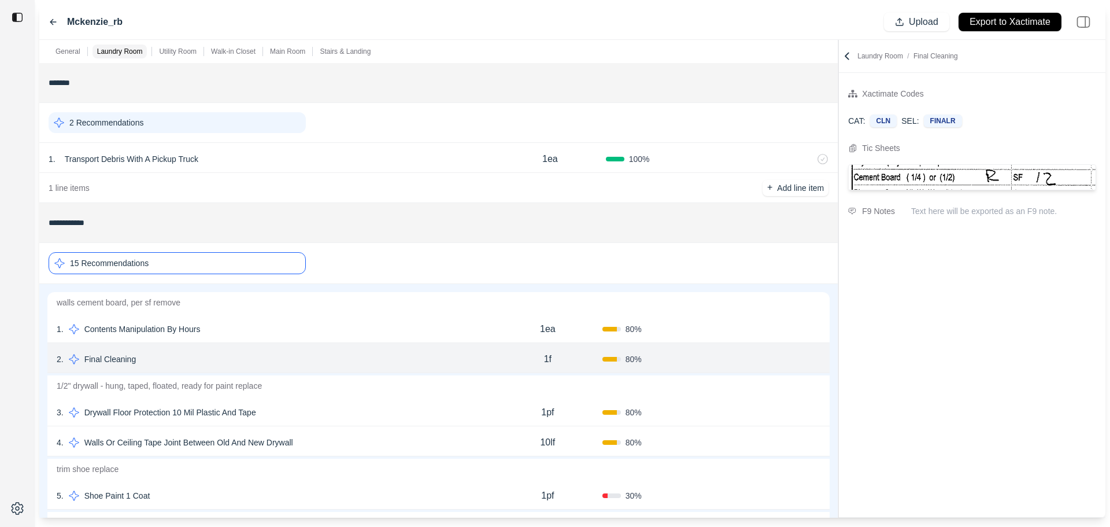
click at [781, 360] on button "Confirm" at bounding box center [788, 359] width 38 height 19
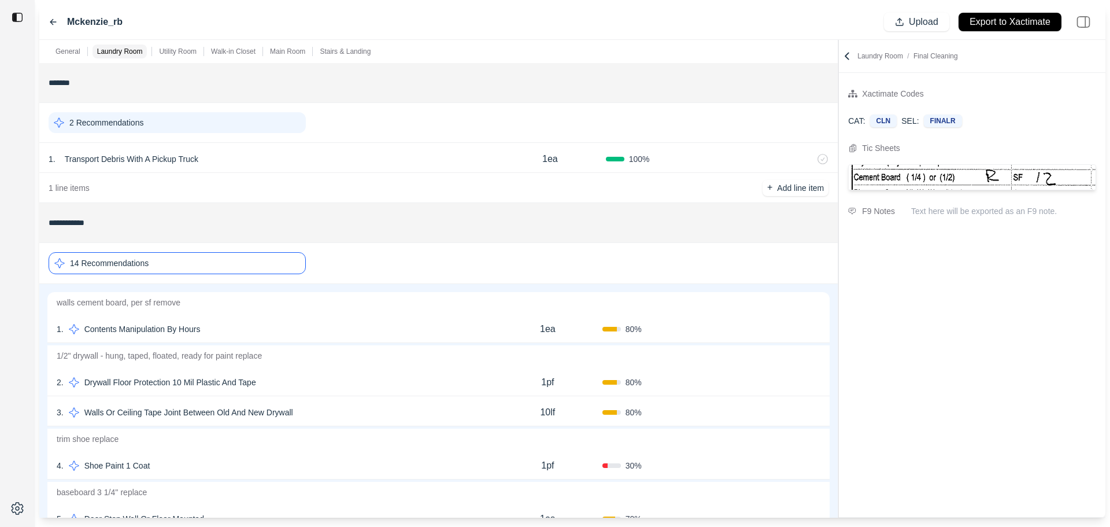
click at [254, 268] on div "14 Recommendations" at bounding box center [177, 263] width 257 height 22
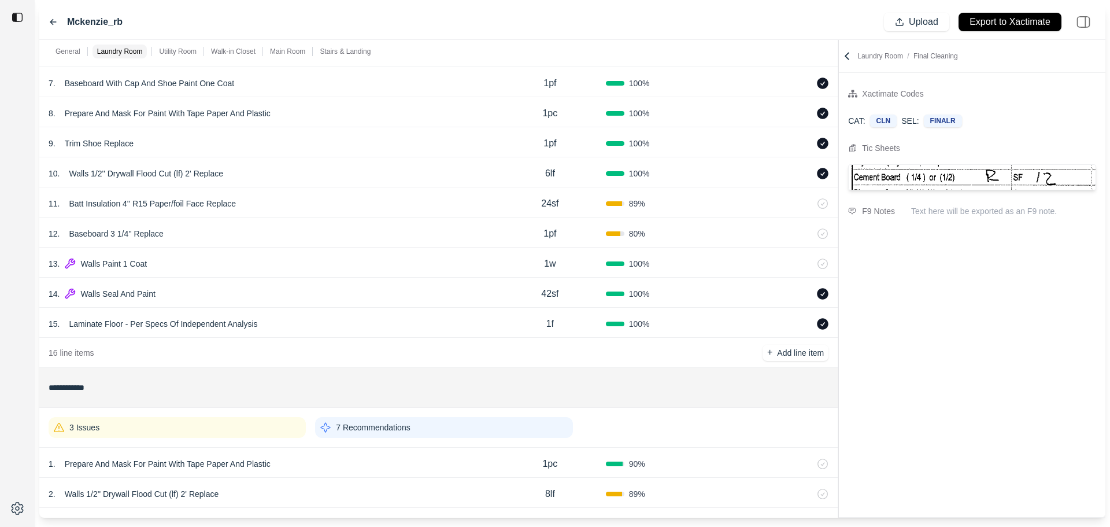
scroll to position [463, 0]
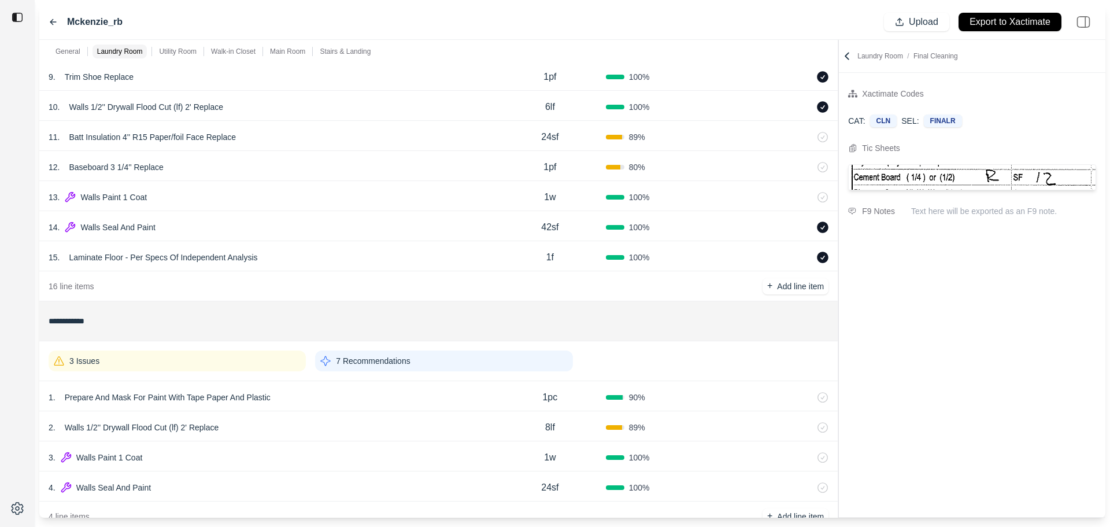
click at [242, 364] on div "3 Issues" at bounding box center [177, 360] width 257 height 21
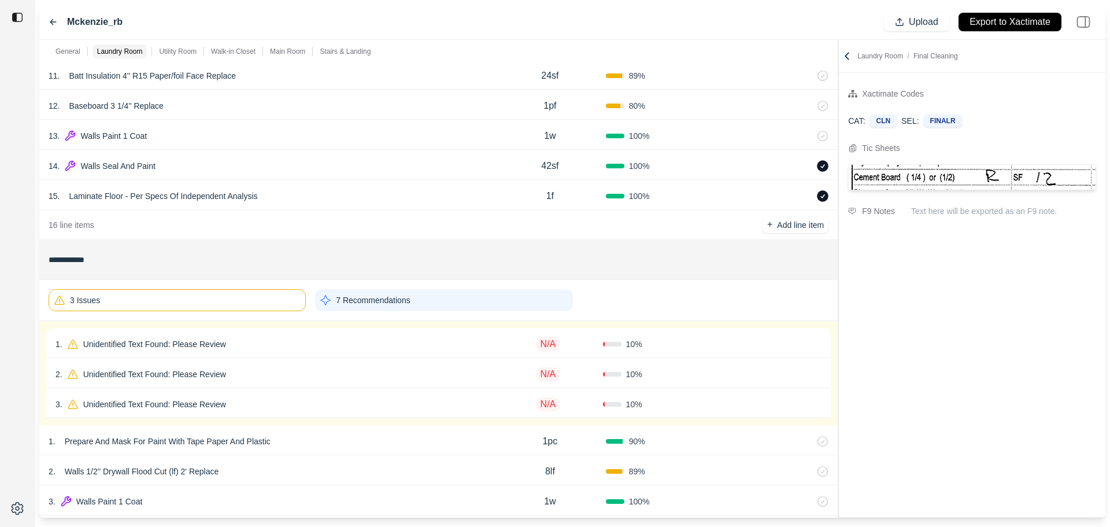
scroll to position [578, 0]
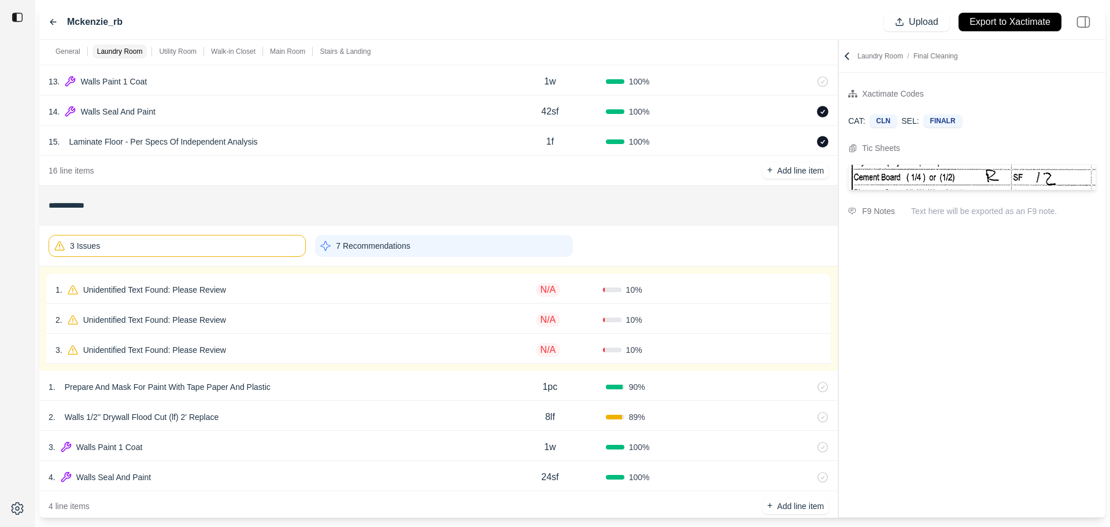
click at [376, 282] on div "1 . Unidentified Text Found: Please Review" at bounding box center [275, 290] width 438 height 16
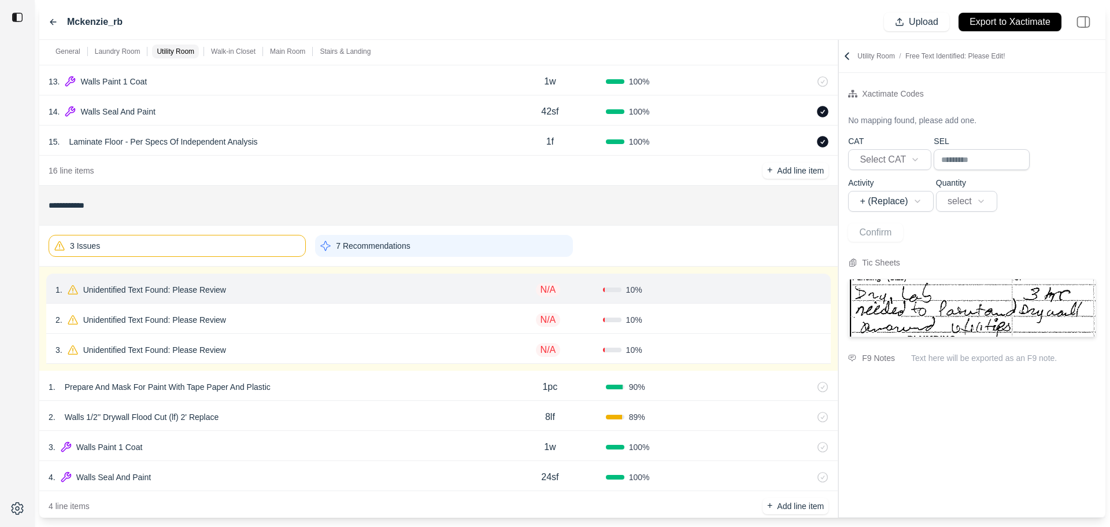
click at [313, 327] on div "2 . Unidentified Text Found: Please Review" at bounding box center [275, 320] width 438 height 16
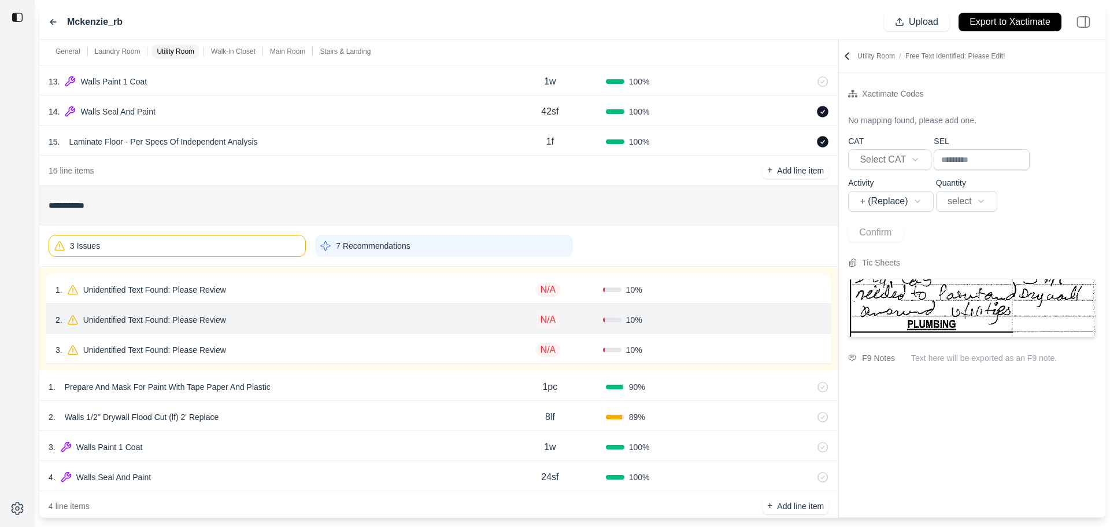
click at [337, 293] on div "1 . Unidentified Text Found: Please Review" at bounding box center [275, 290] width 438 height 16
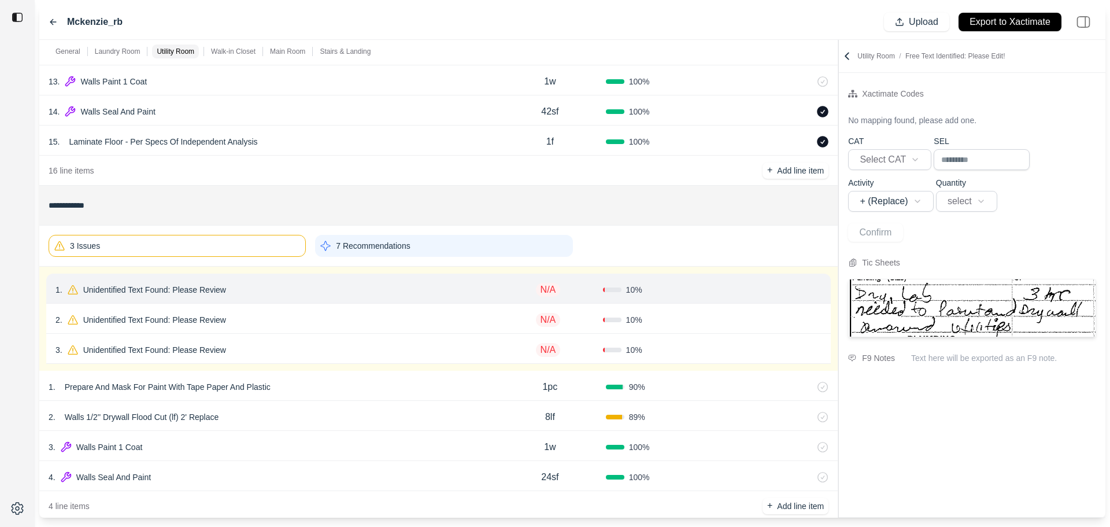
click at [343, 286] on div "1 . Unidentified Text Found: Please Review" at bounding box center [275, 290] width 438 height 16
click at [218, 292] on p "Unidentified Text Found: Please Review" at bounding box center [155, 290] width 152 height 16
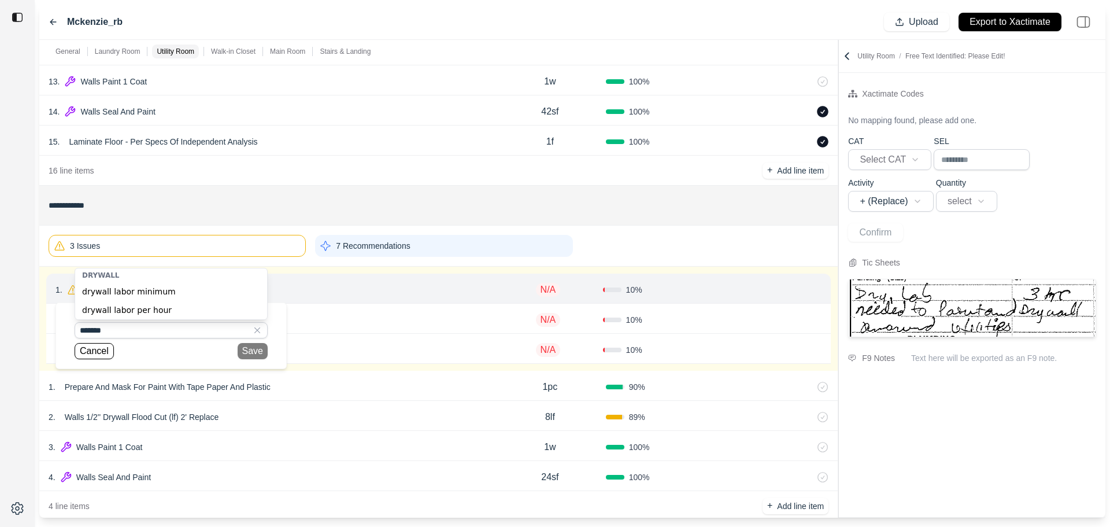
click at [167, 306] on div "drywall labor per hour" at bounding box center [171, 310] width 192 height 19
type input "**********"
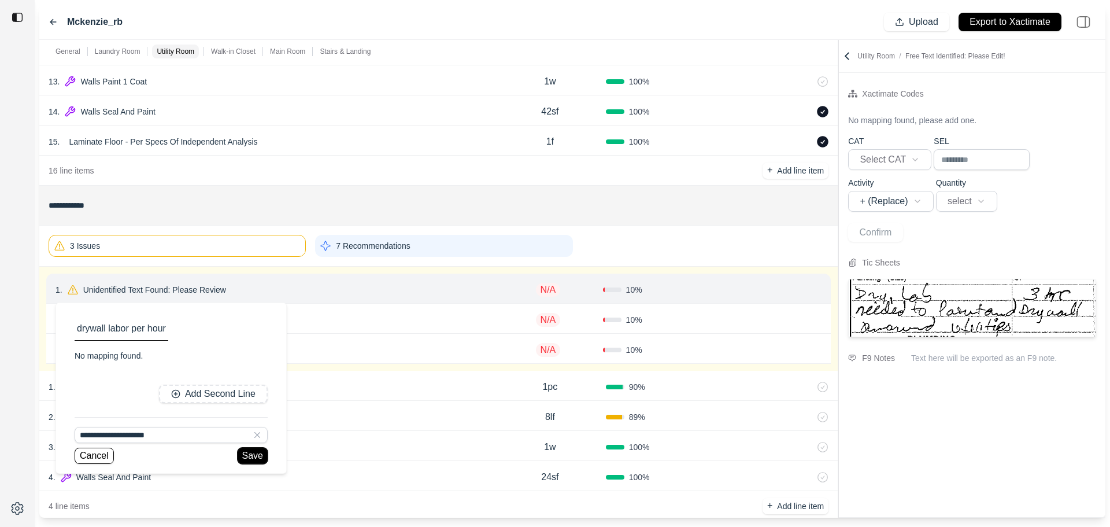
click at [252, 452] on button "Save" at bounding box center [253, 456] width 30 height 16
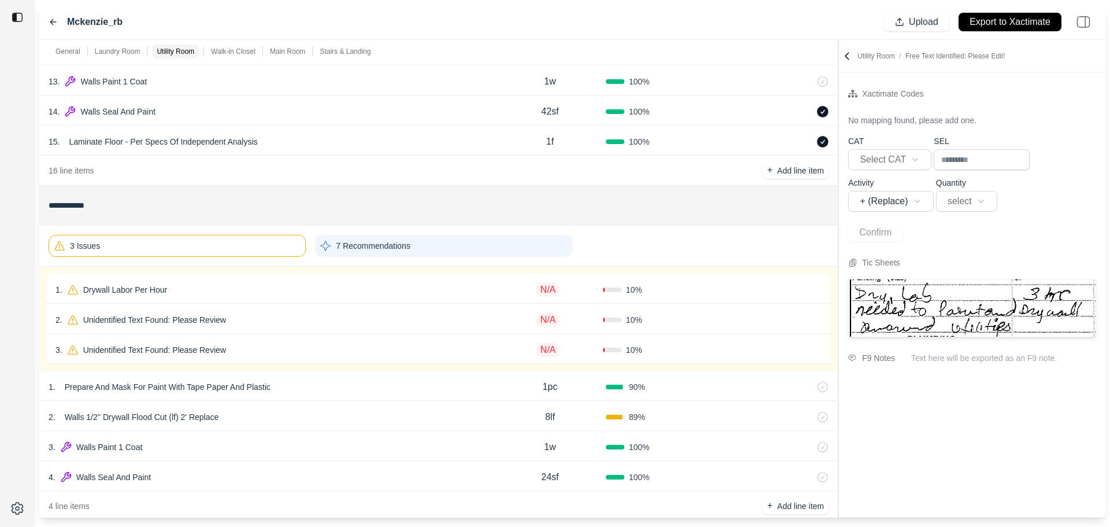
click at [547, 285] on p "N/A" at bounding box center [548, 290] width 25 height 14
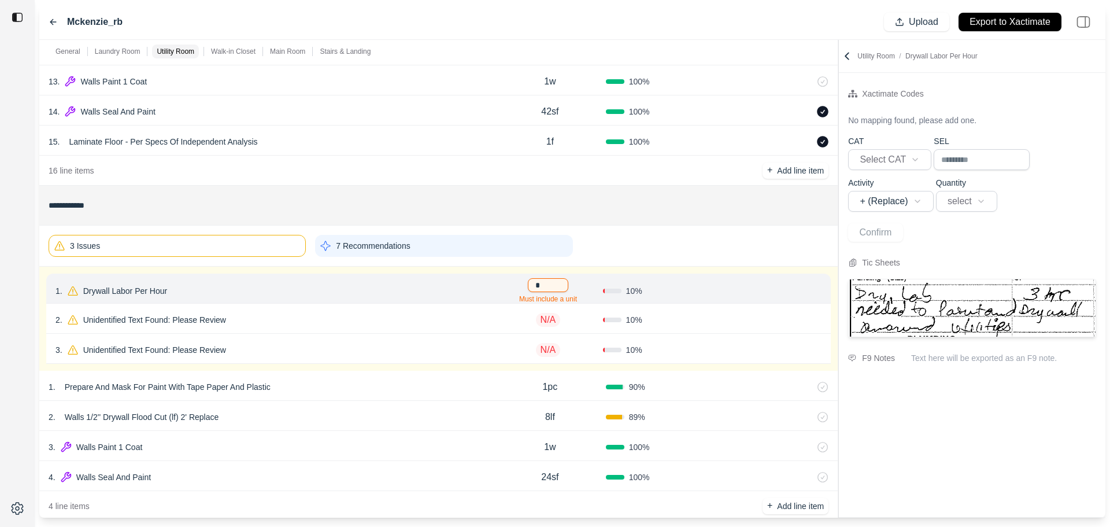
click at [570, 285] on div "*" at bounding box center [547, 285] width 109 height 14
click at [555, 286] on input "*" at bounding box center [548, 285] width 40 height 14
type input "***"
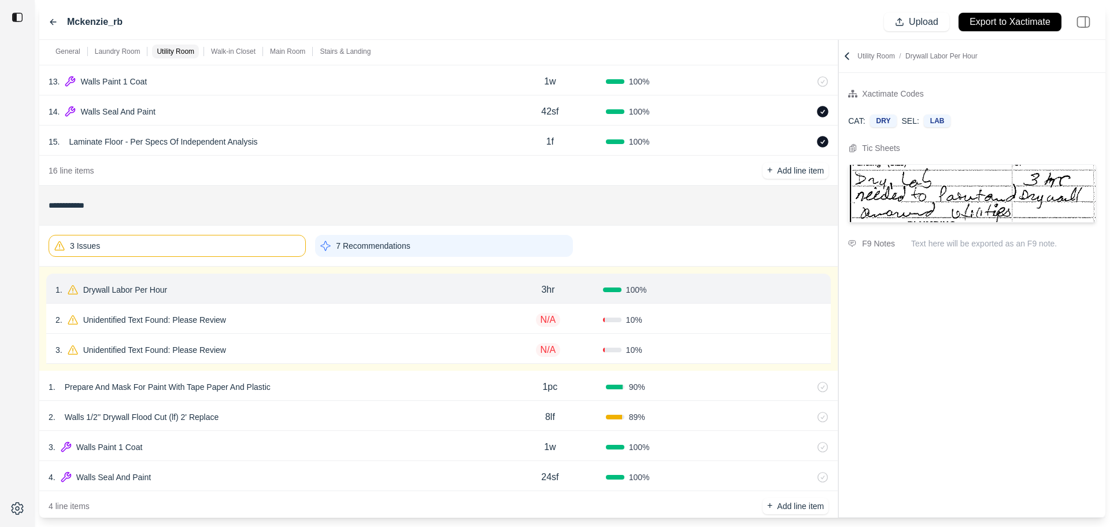
click at [788, 291] on button "Confirm" at bounding box center [789, 289] width 38 height 19
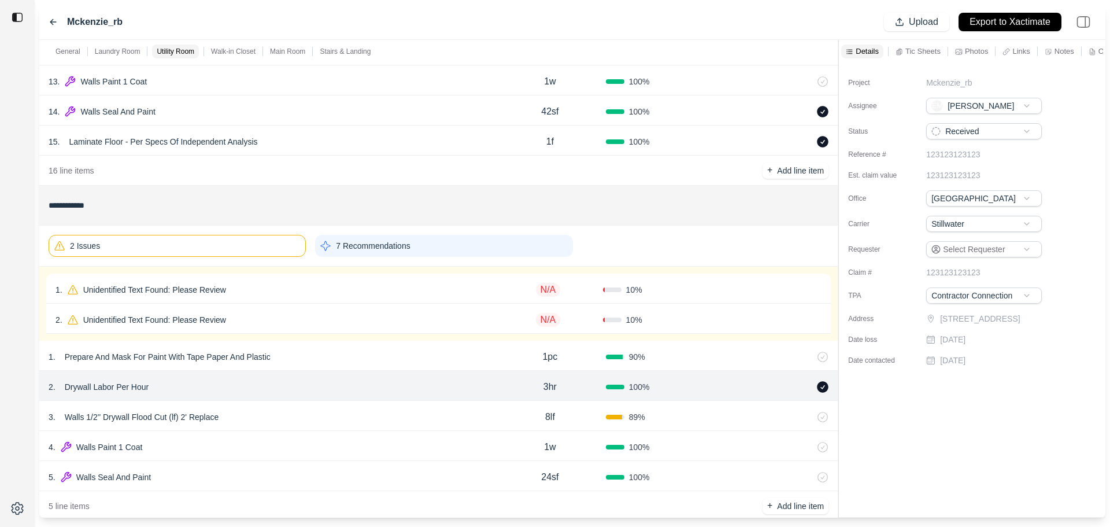
drag, startPoint x: 522, startPoint y: 293, endPoint x: 537, endPoint y: 298, distance: 16.5
click at [525, 294] on div "N/A" at bounding box center [547, 289] width 109 height 23
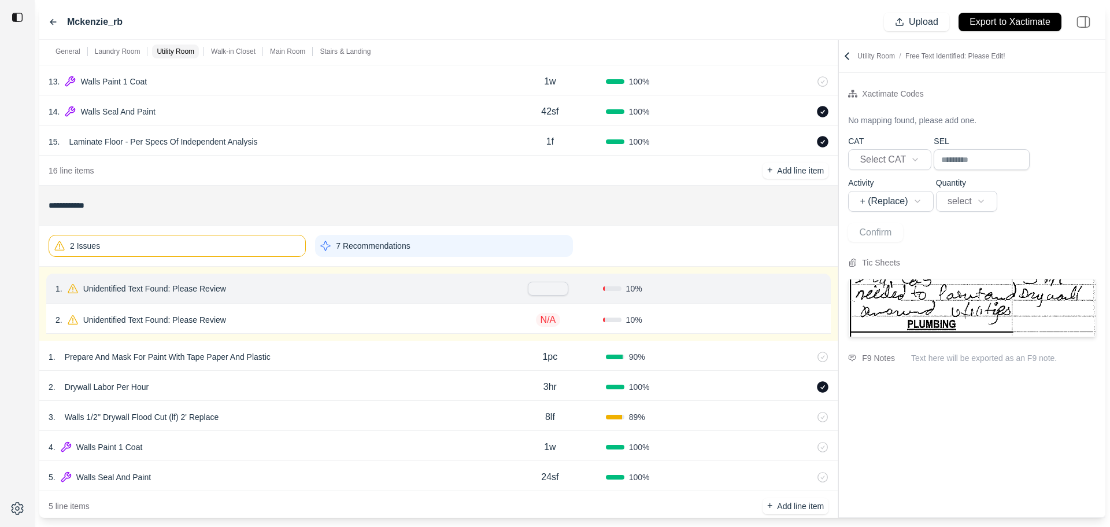
click at [818, 290] on icon at bounding box center [817, 288] width 9 height 9
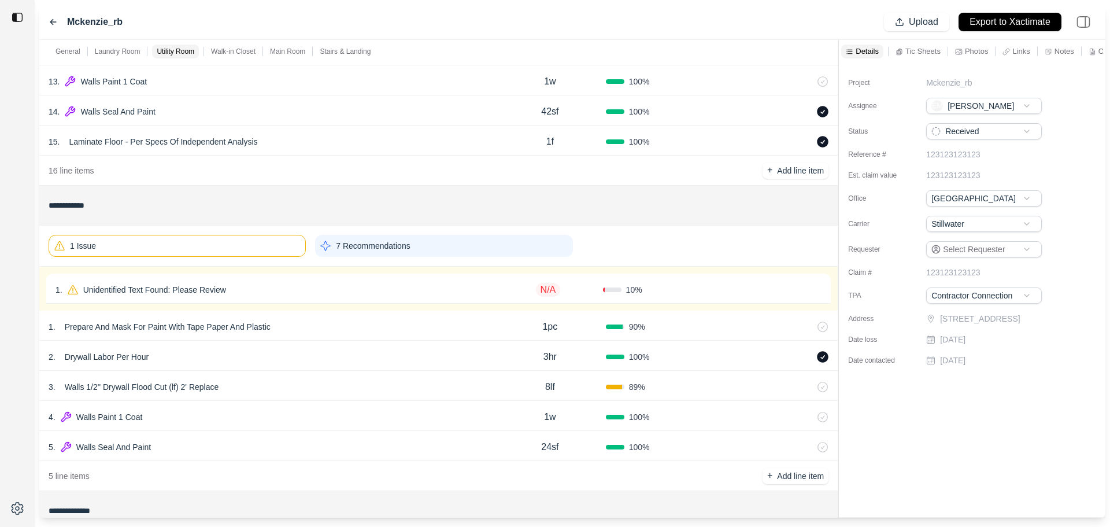
click at [675, 288] on div "10 %" at bounding box center [657, 290] width 109 height 12
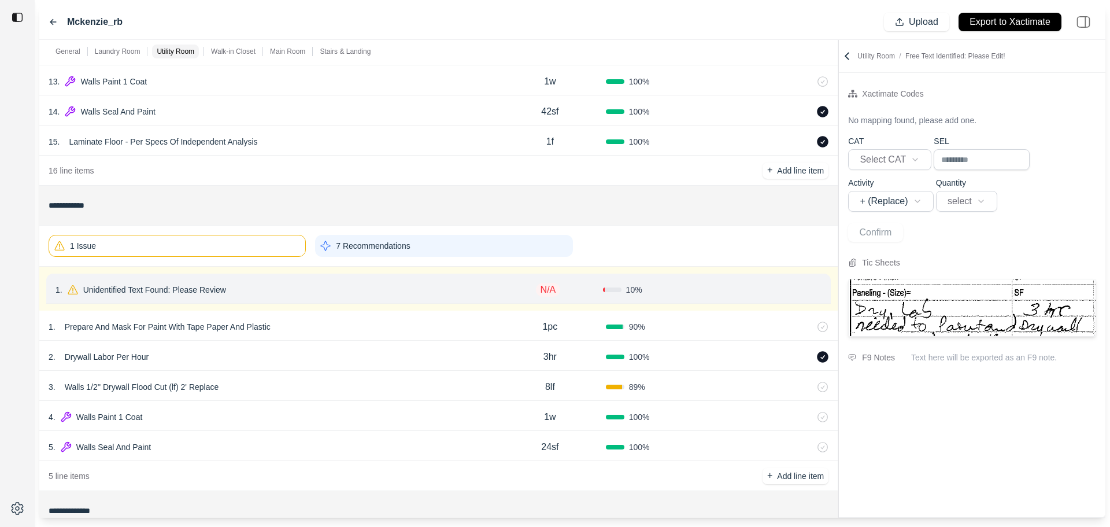
click at [814, 290] on icon at bounding box center [817, 289] width 9 height 9
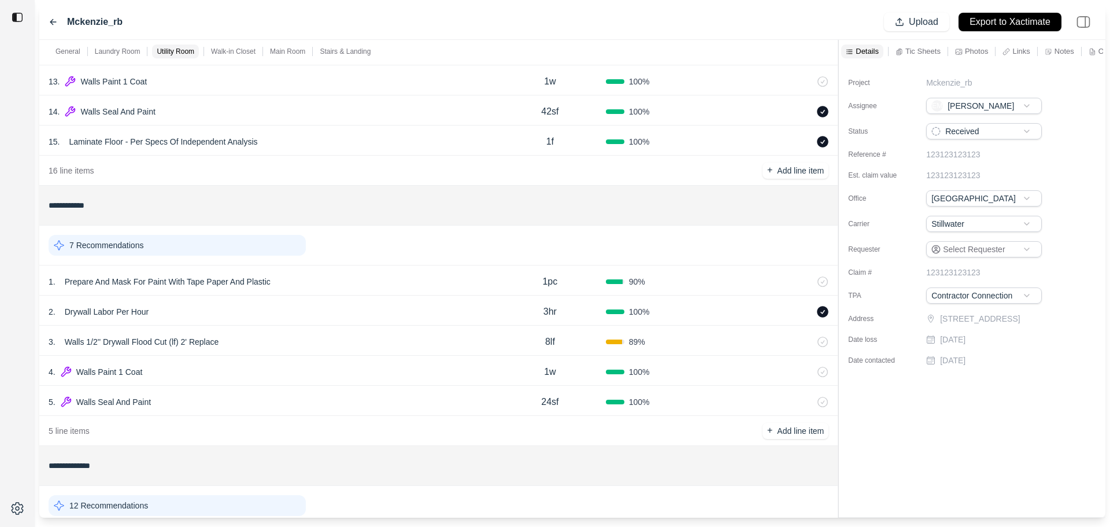
click at [279, 377] on div "4 . Walls Paint 1 Coat" at bounding box center [272, 372] width 446 height 16
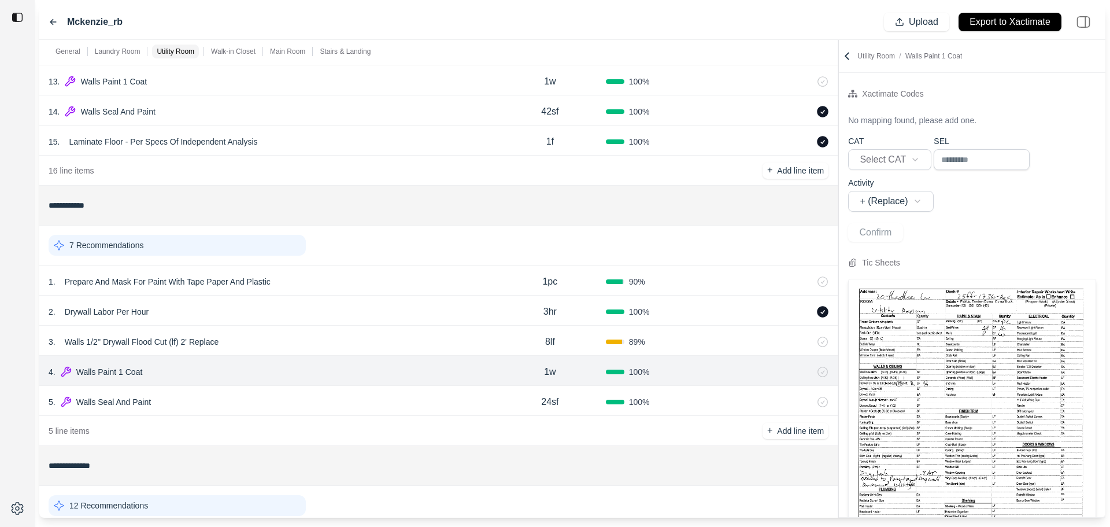
click at [306, 403] on div "5 . Walls Seal And Paint" at bounding box center [272, 402] width 446 height 16
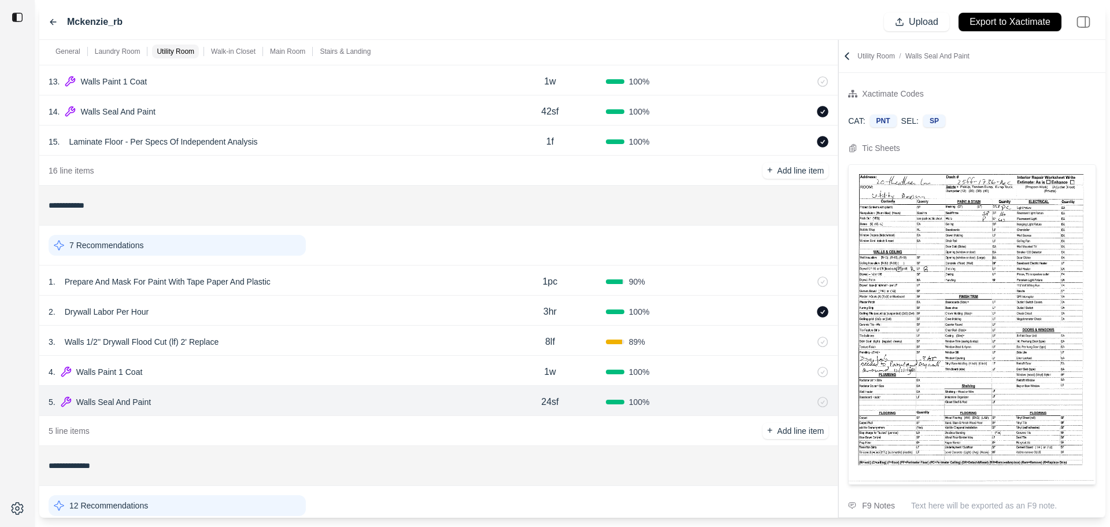
click at [208, 245] on div "7 Recommendations" at bounding box center [177, 245] width 257 height 21
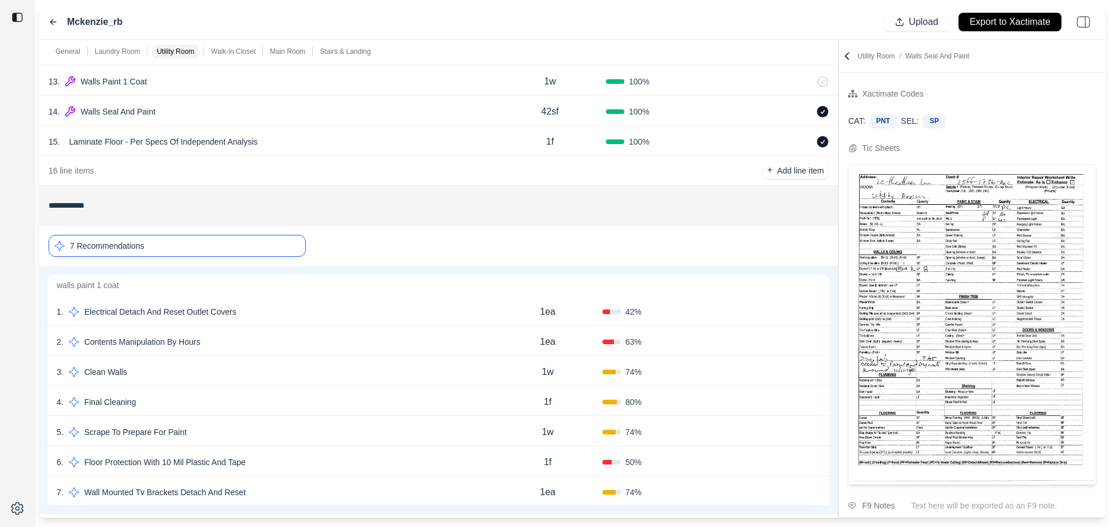
click at [212, 398] on div "4 . Final Cleaning" at bounding box center [275, 402] width 437 height 16
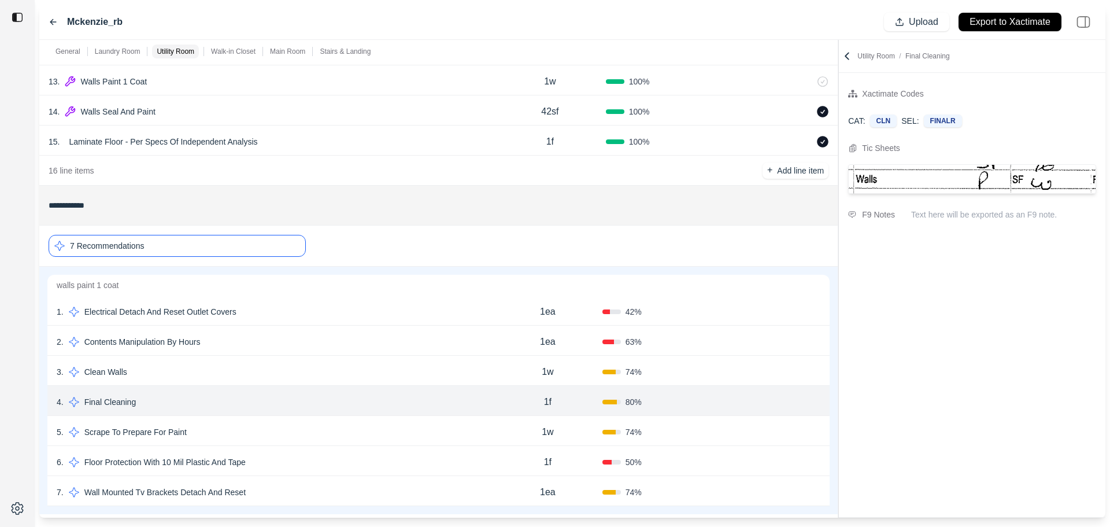
click at [773, 401] on button "Confirm" at bounding box center [788, 402] width 38 height 19
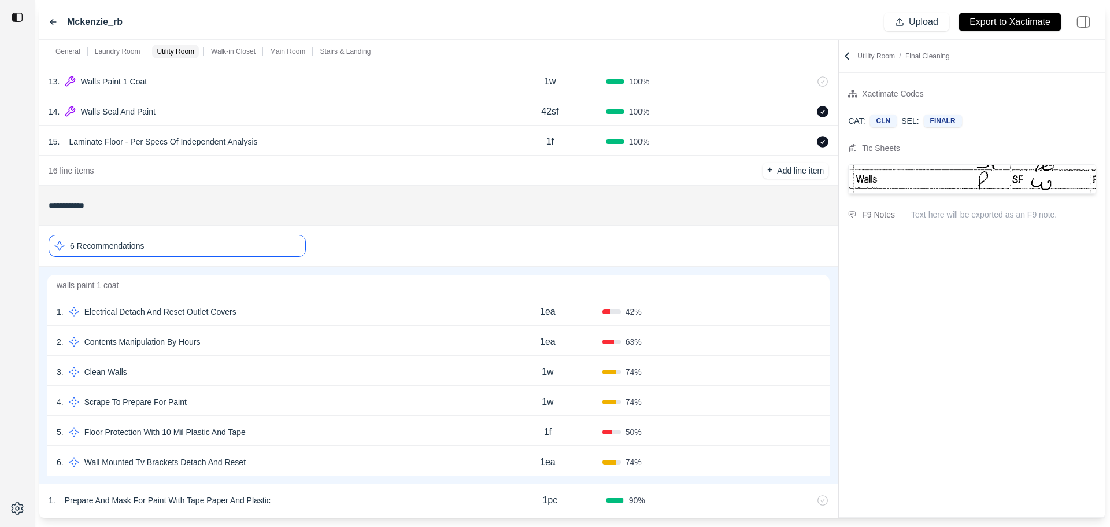
click at [163, 252] on div "6 Recommendations" at bounding box center [177, 246] width 257 height 22
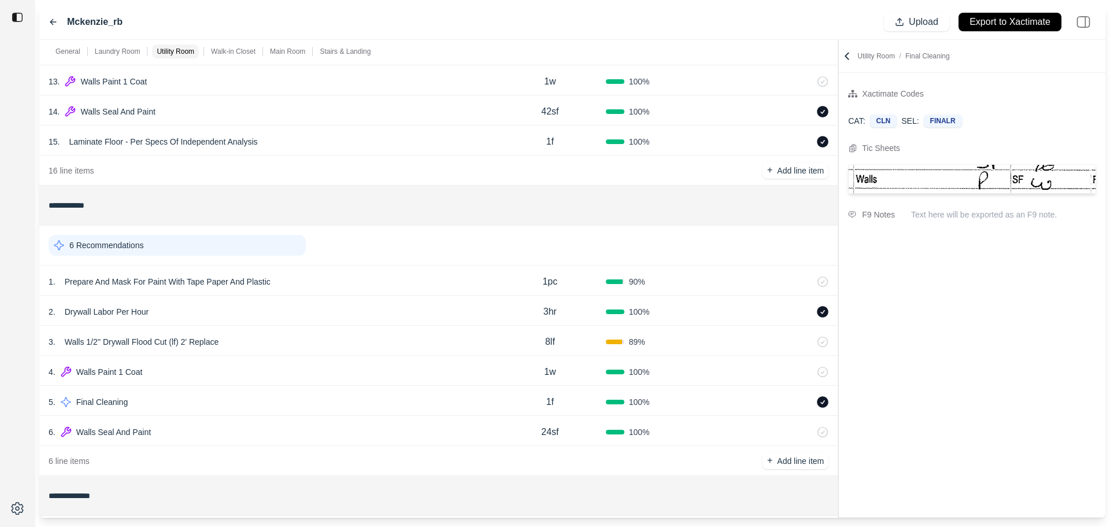
click at [418, 298] on div "2 . Drywall Labor Per Hour 3hr 100 %" at bounding box center [438, 311] width 799 height 30
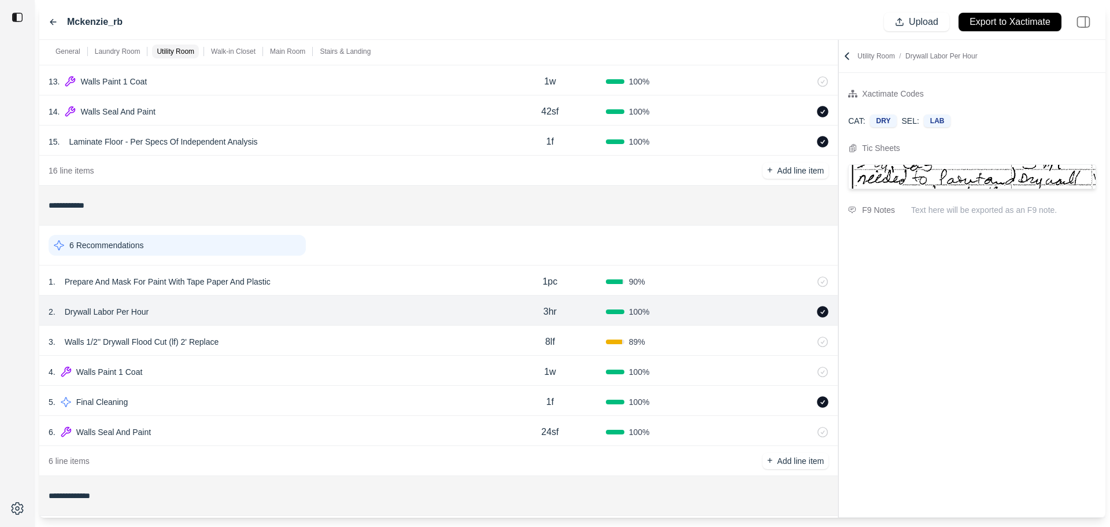
click at [424, 285] on div "1 . Prepare And Mask For Paint With Tape Paper And Plastic" at bounding box center [272, 282] width 446 height 16
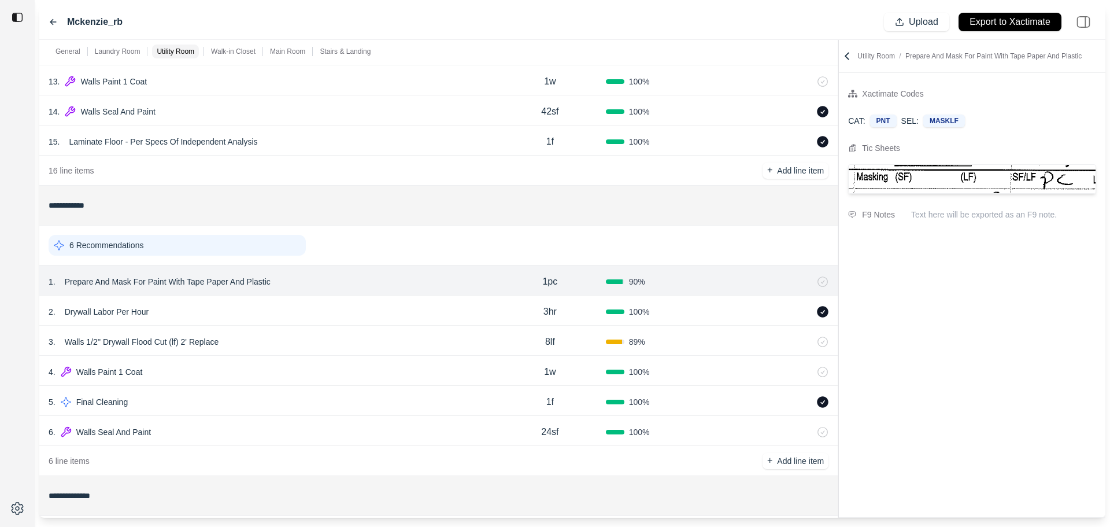
click at [419, 310] on div "2 . Drywall Labor Per Hour" at bounding box center [272, 312] width 446 height 16
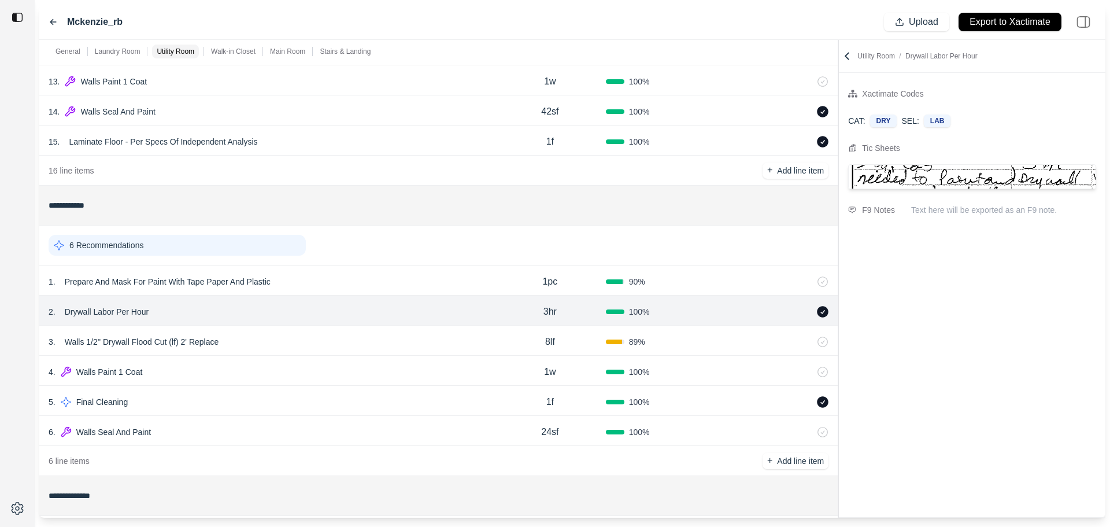
click at [410, 342] on div "3 . Walls 1/2'' Drywall Flood Cut (lf) 2' Replace" at bounding box center [272, 342] width 446 height 16
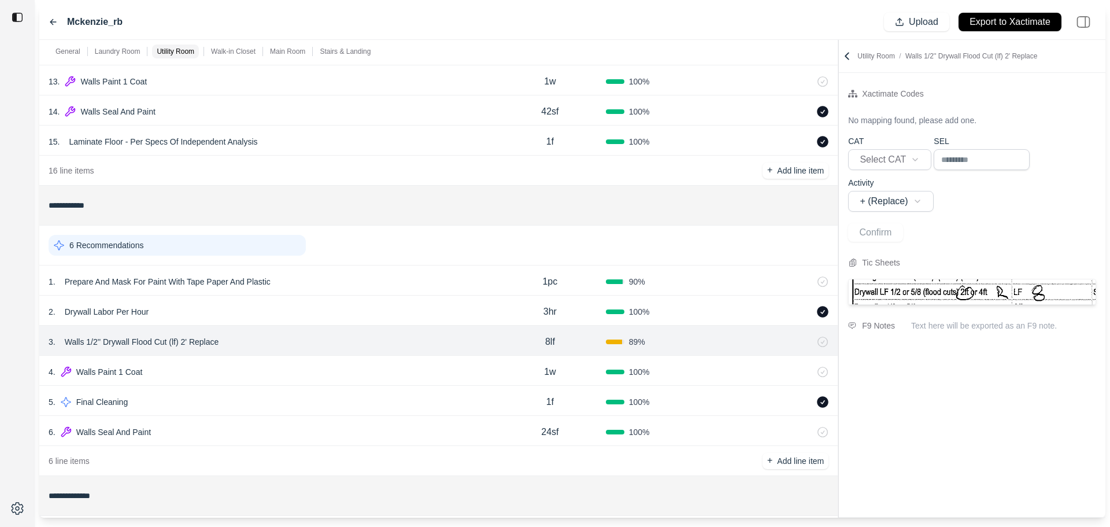
click at [410, 375] on div "4 . Walls Paint 1 Coat" at bounding box center [272, 372] width 446 height 16
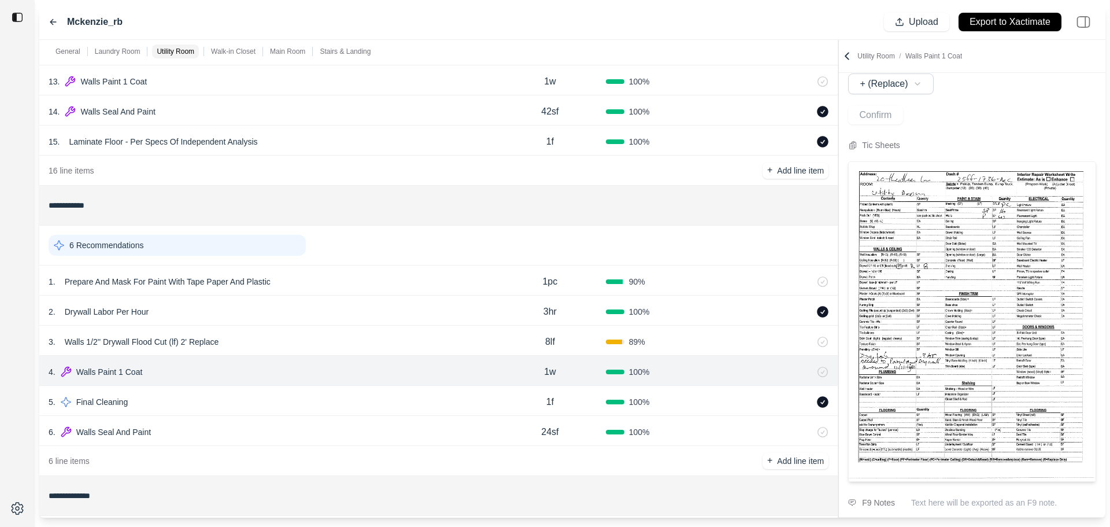
click at [178, 233] on div "6 Recommendations" at bounding box center [439, 245] width 780 height 30
click at [180, 248] on div "6 Recommendations" at bounding box center [177, 245] width 257 height 21
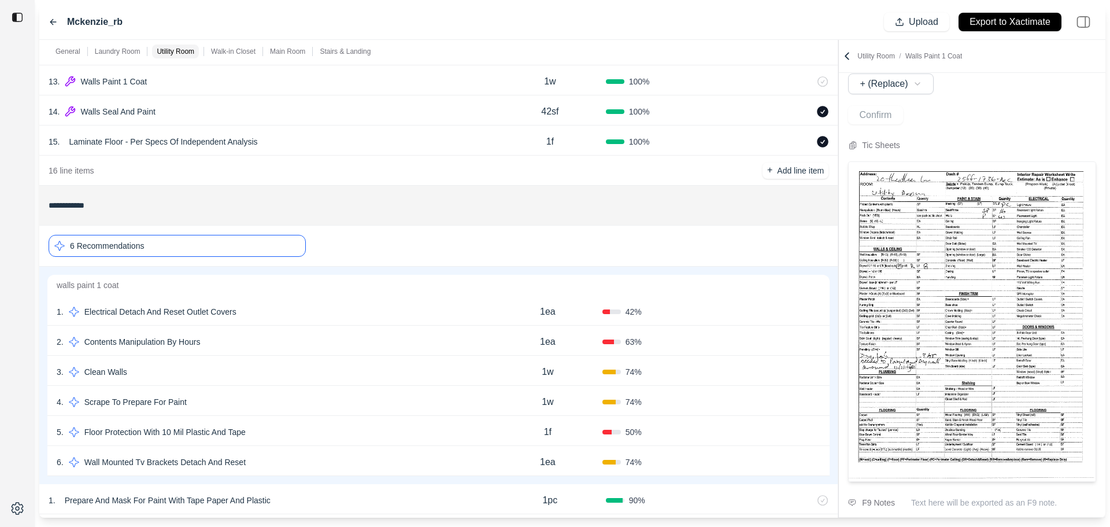
click at [344, 437] on div "5 . Floor Protection With 10 Mil Plastic And Tape" at bounding box center [275, 432] width 437 height 16
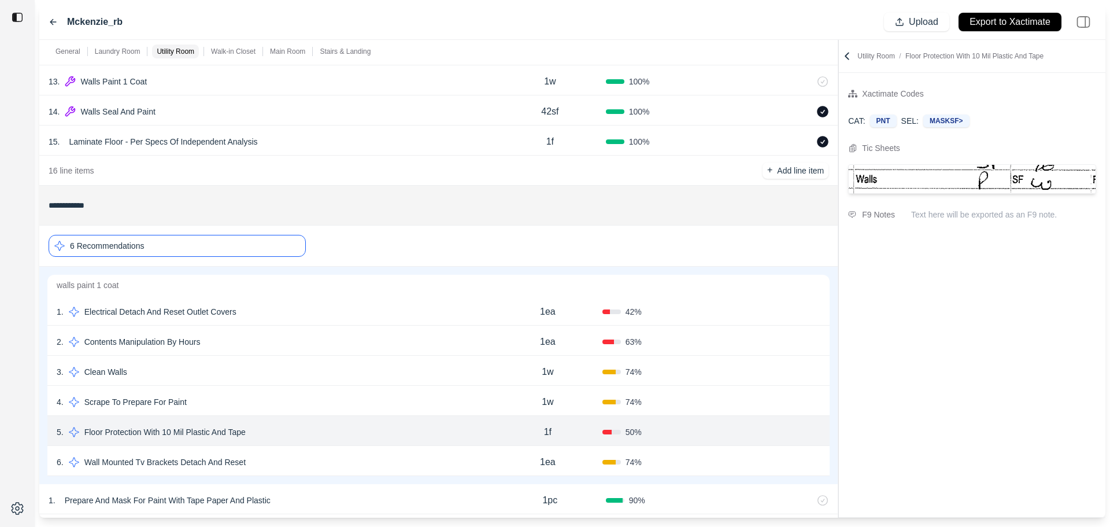
scroll to position [636, 0]
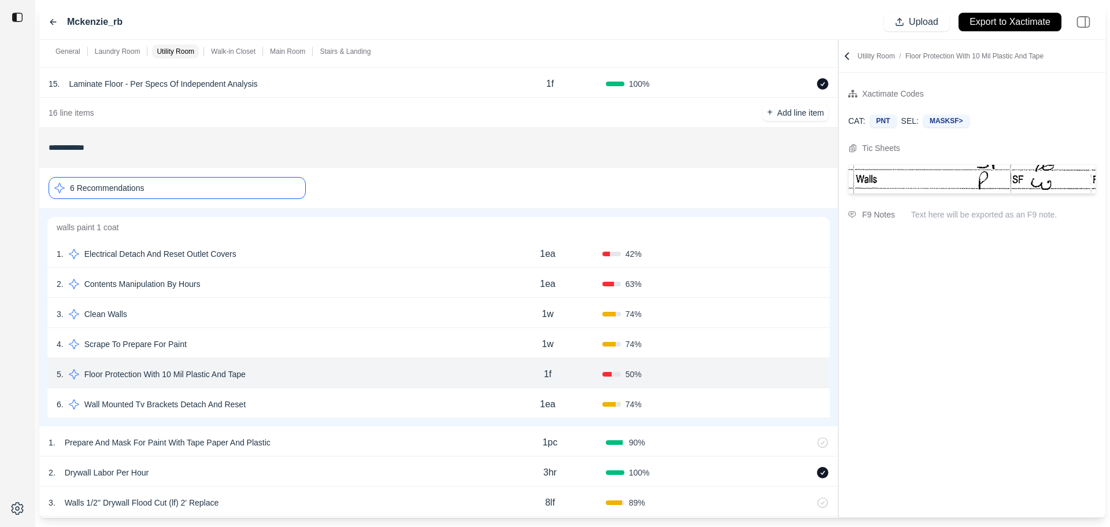
click at [783, 375] on button "Confirm" at bounding box center [788, 374] width 38 height 19
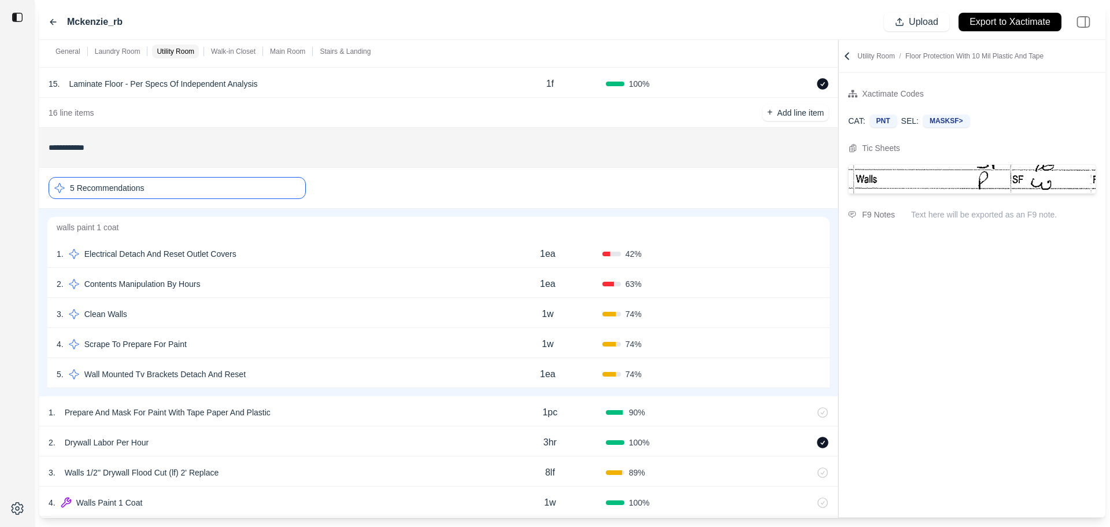
click at [246, 190] on div "5 Recommendations" at bounding box center [177, 188] width 257 height 22
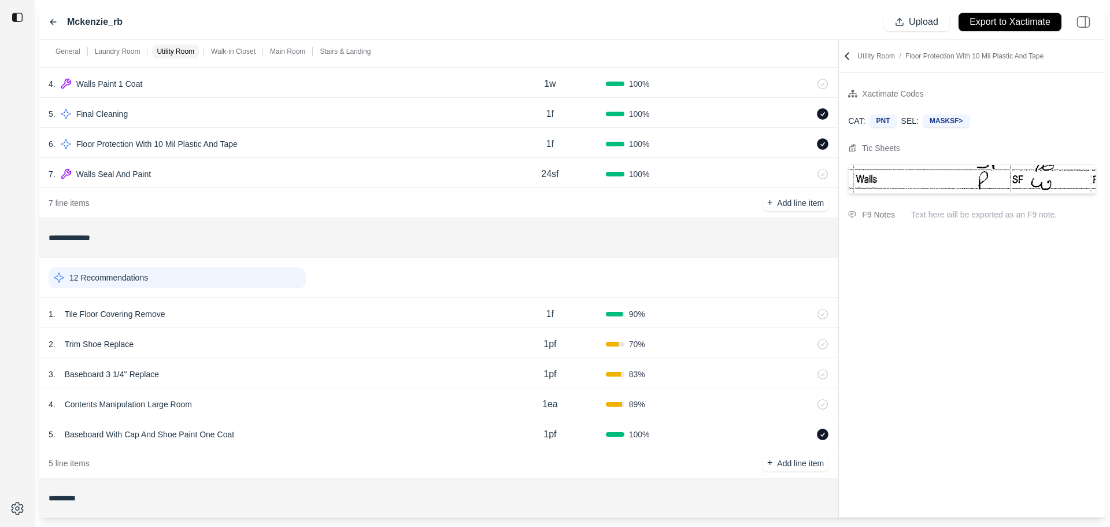
scroll to position [867, 0]
click at [239, 285] on div "12 Recommendations" at bounding box center [177, 276] width 257 height 21
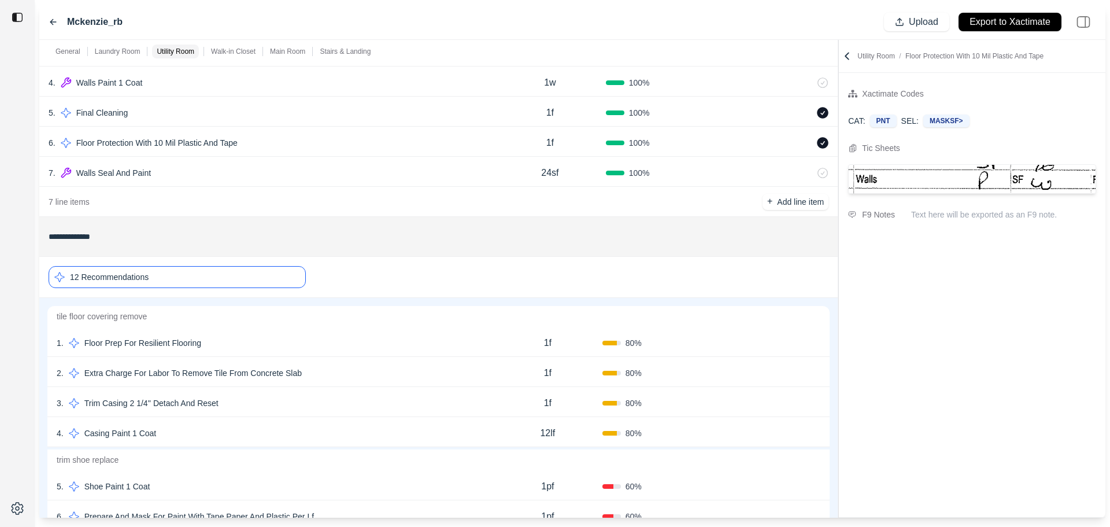
click at [243, 280] on div "12 Recommendations" at bounding box center [177, 277] width 257 height 22
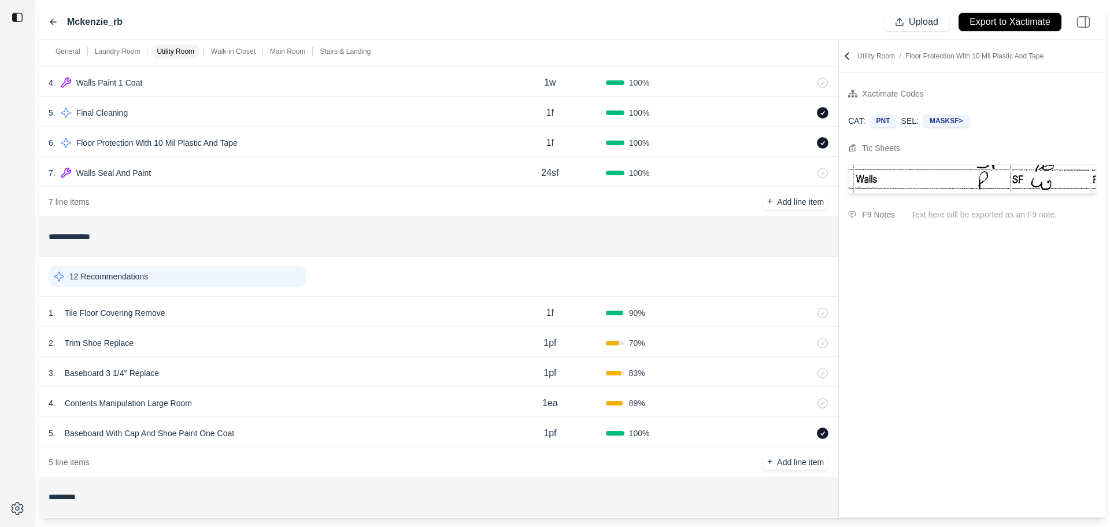
scroll to position [1041, 0]
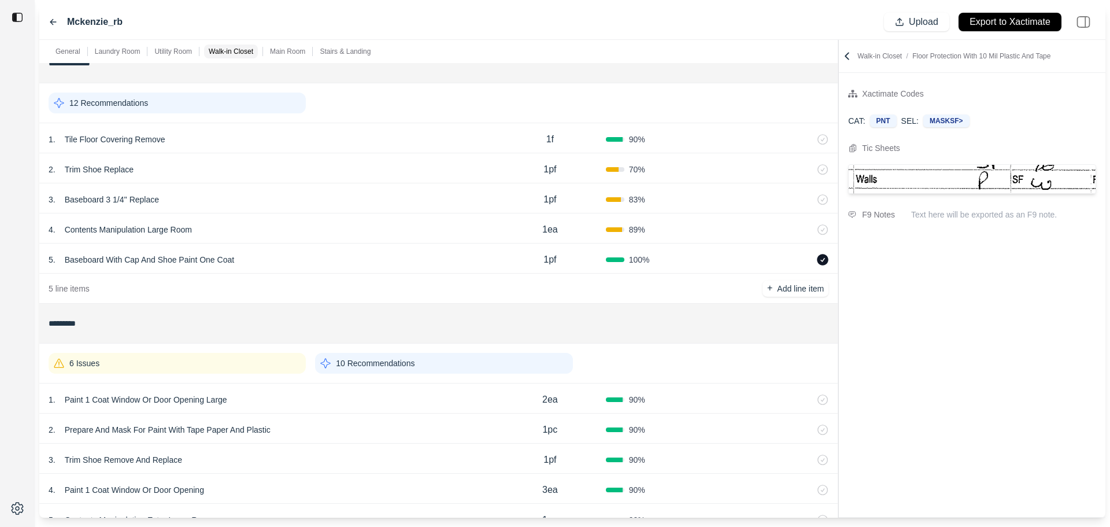
click at [212, 109] on div "12 Recommendations" at bounding box center [177, 103] width 257 height 21
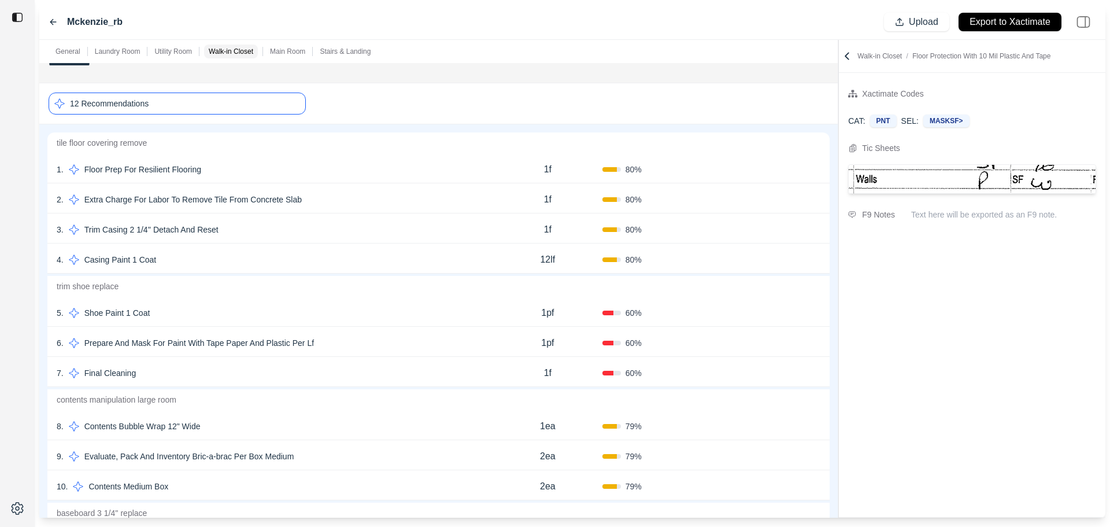
click at [259, 380] on div "7 . Final Cleaning" at bounding box center [275, 373] width 437 height 16
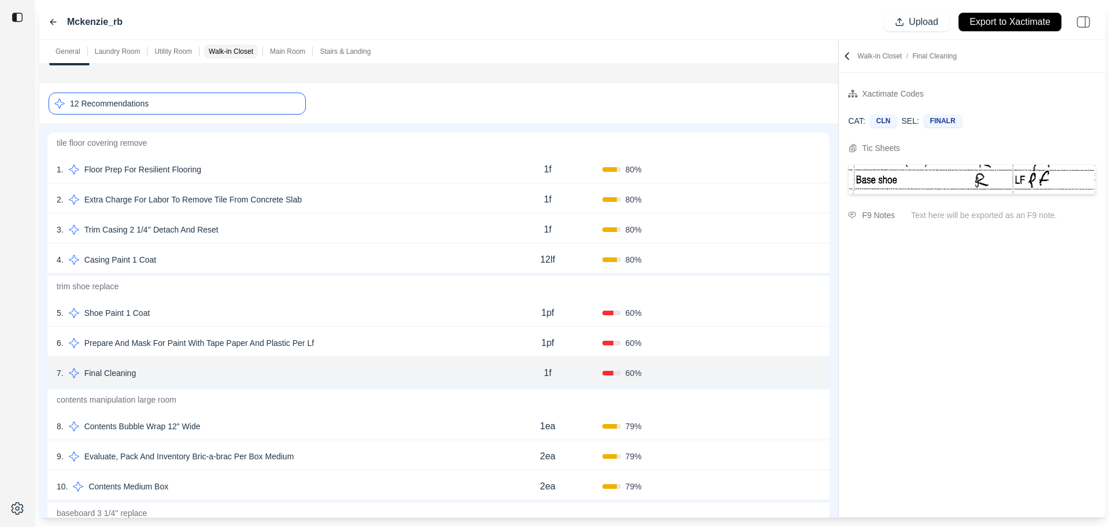
click at [787, 369] on button "Confirm" at bounding box center [788, 373] width 38 height 19
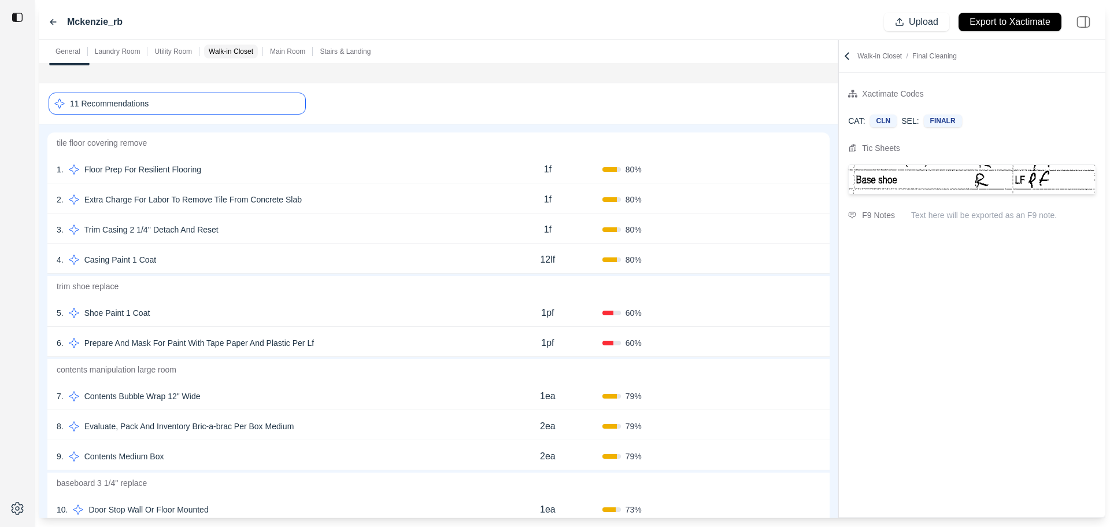
click at [356, 342] on div "6 . Prepare And Mask For Paint With Tape Paper And Plastic Per Lf" at bounding box center [275, 343] width 437 height 16
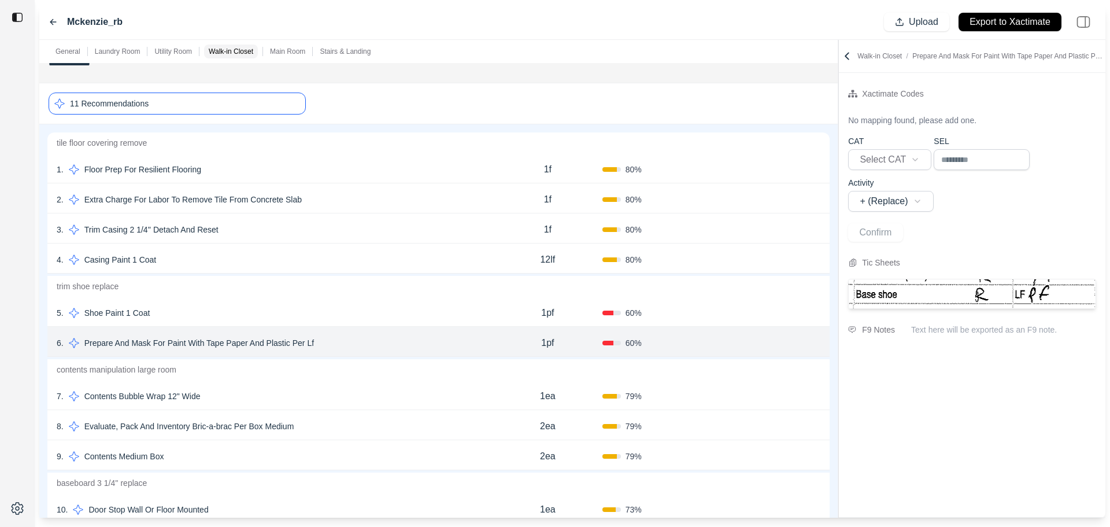
click at [264, 175] on div "1 . Floor Prep For Resilient Flooring" at bounding box center [275, 169] width 437 height 16
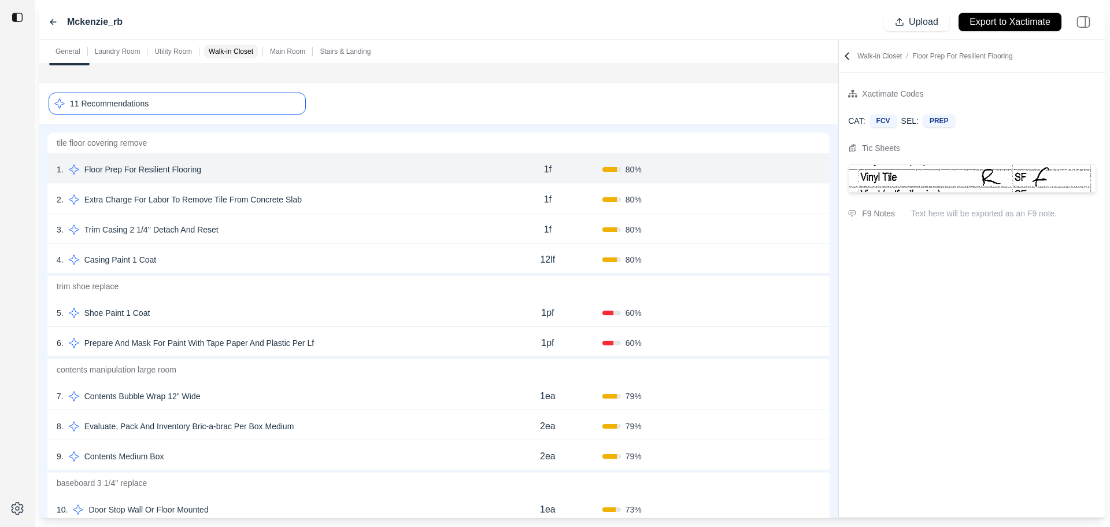
click at [782, 173] on button "Confirm" at bounding box center [788, 169] width 38 height 19
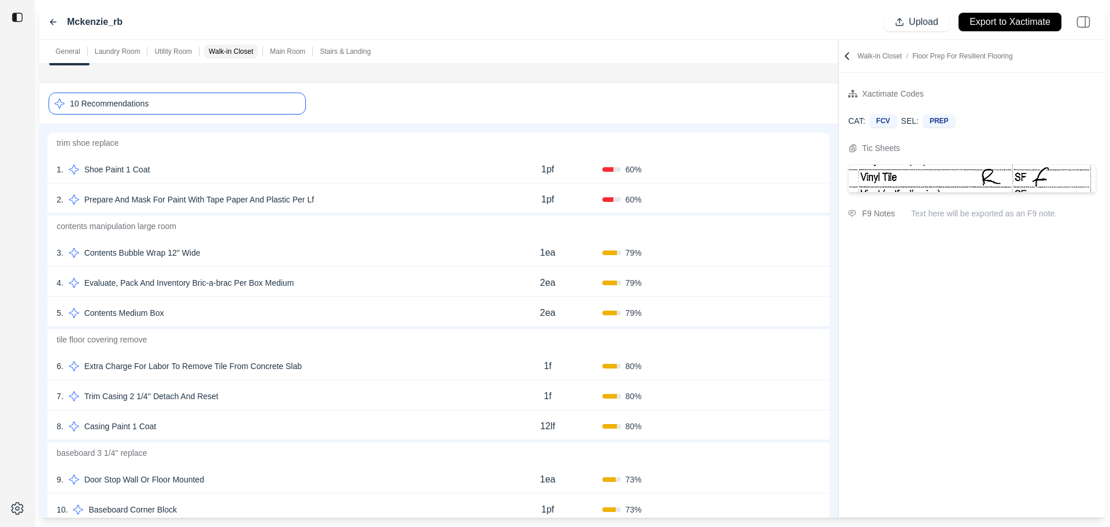
click at [480, 169] on div "1 . Shoe Paint 1 Coat" at bounding box center [275, 169] width 437 height 16
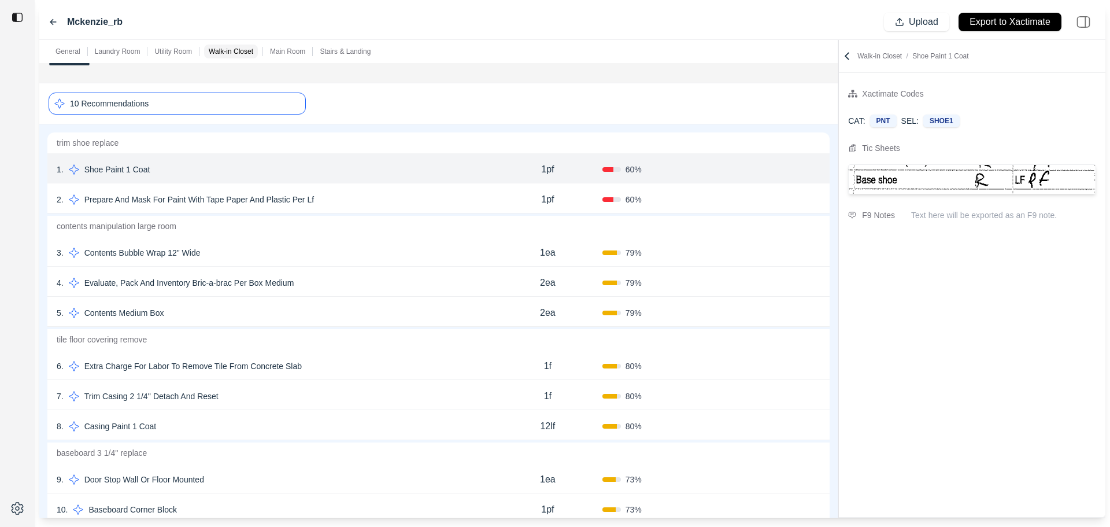
click at [400, 368] on div "6 . Extra Charge For Labor To Remove Tile From Concrete Slab" at bounding box center [275, 366] width 437 height 16
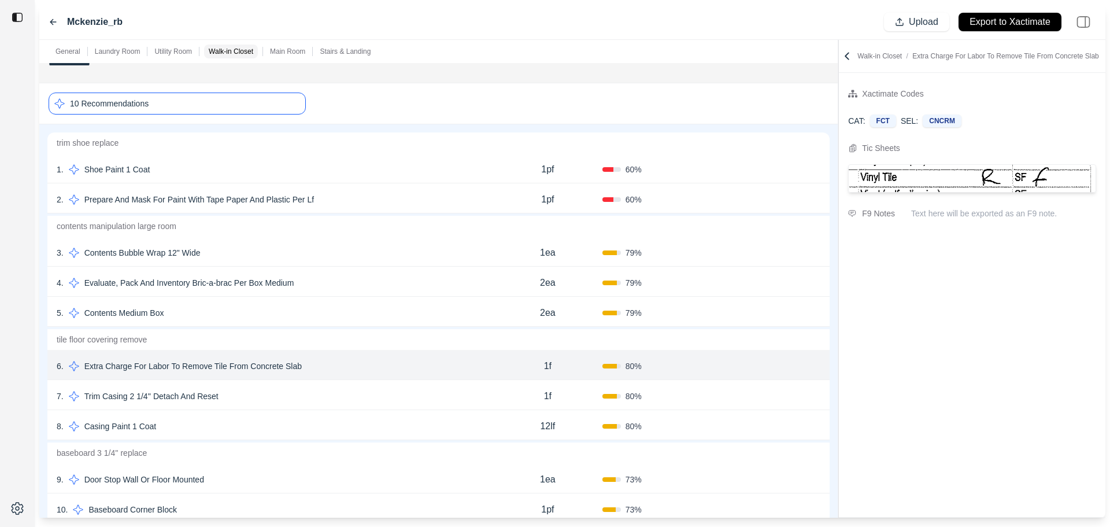
click at [387, 278] on div "4 . Evaluate, Pack And Inventory Bric-a-brac Per Box Medium" at bounding box center [275, 283] width 437 height 16
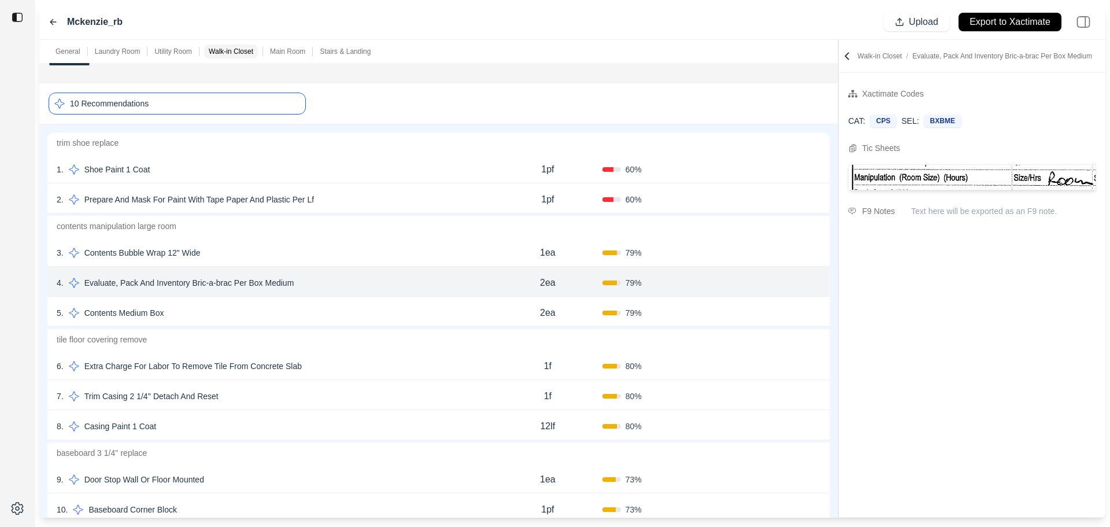
click at [394, 250] on div "3 . Contents Bubble Wrap 12" Wide" at bounding box center [275, 253] width 437 height 16
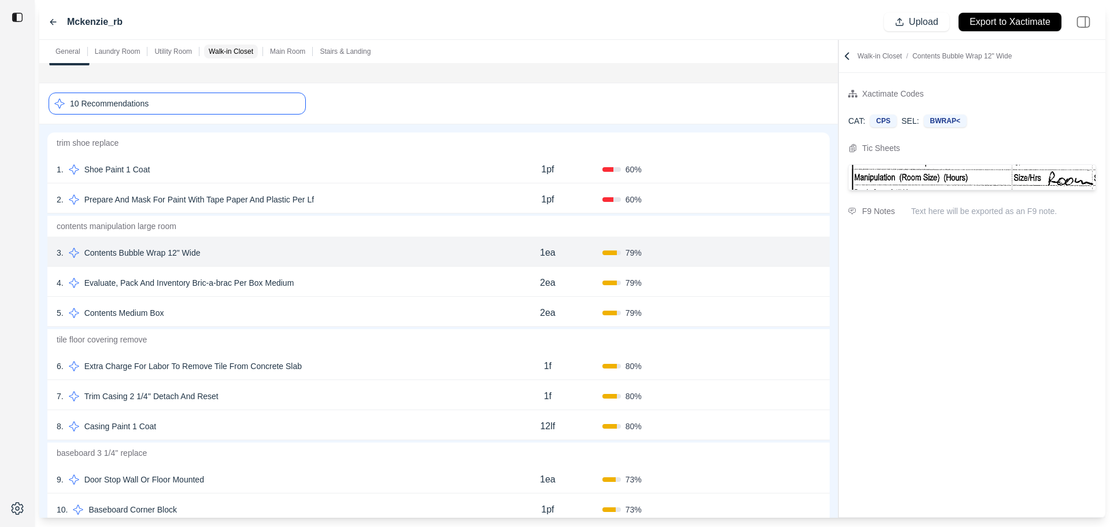
click at [248, 106] on div "10 Recommendations" at bounding box center [177, 104] width 257 height 22
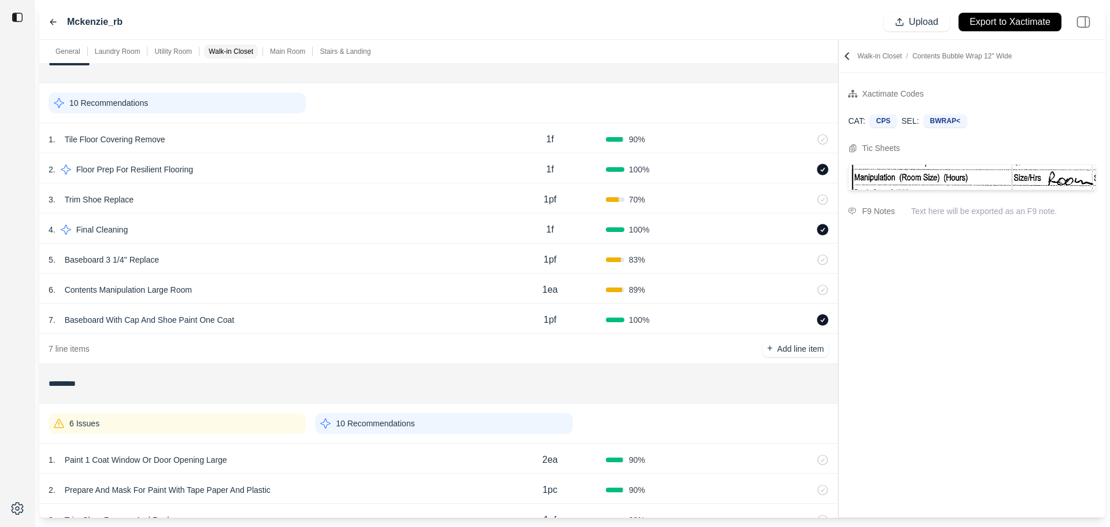
click at [288, 291] on div "6 . Contents Manipulation Large Room" at bounding box center [272, 290] width 446 height 16
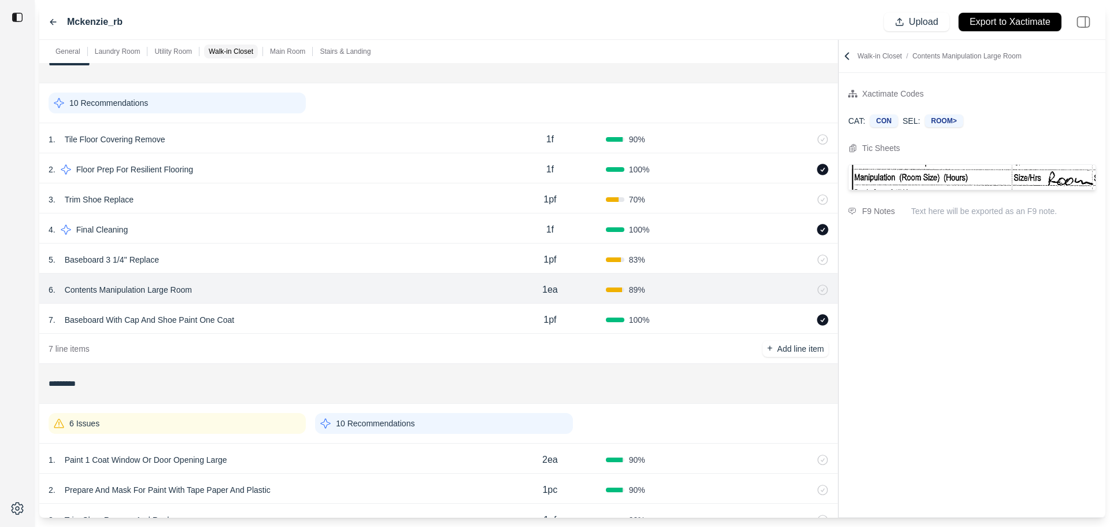
scroll to position [1157, 0]
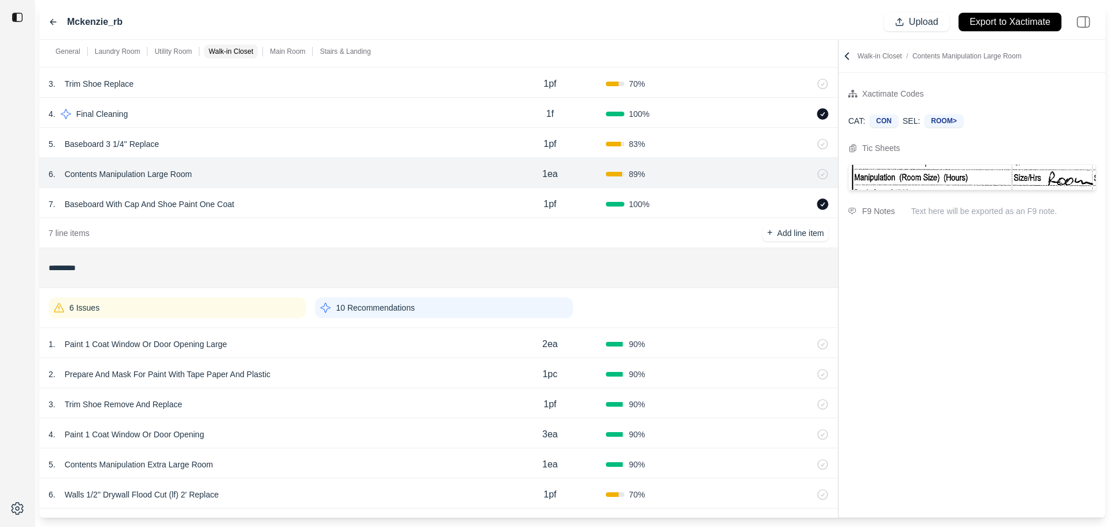
click at [257, 318] on div "6 Issues 10 Recommendations" at bounding box center [439, 308] width 780 height 30
click at [257, 308] on div "6 Issues" at bounding box center [177, 307] width 257 height 21
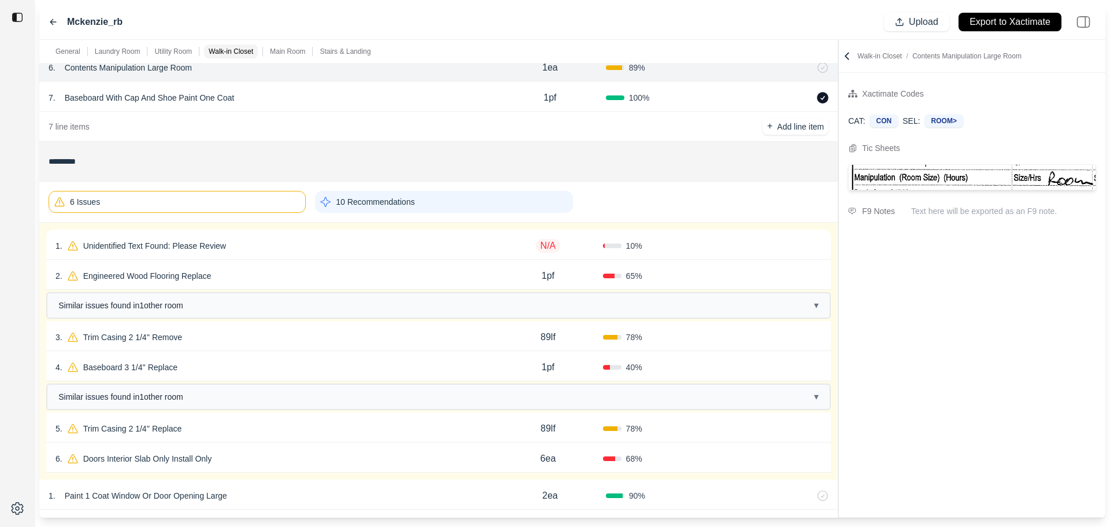
scroll to position [1272, 0]
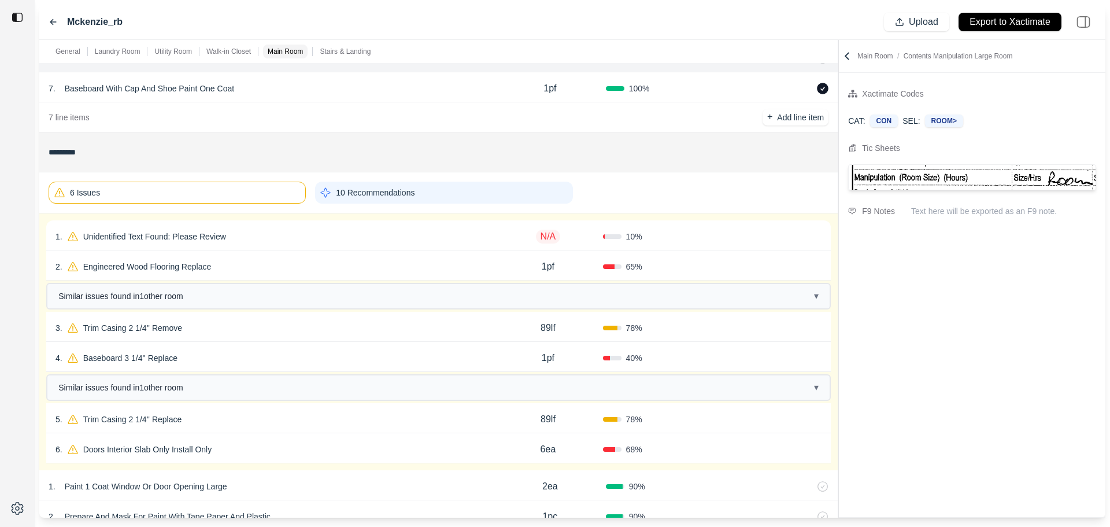
click at [289, 232] on div "1 . Unidentified Text Found: Please Review" at bounding box center [275, 236] width 438 height 16
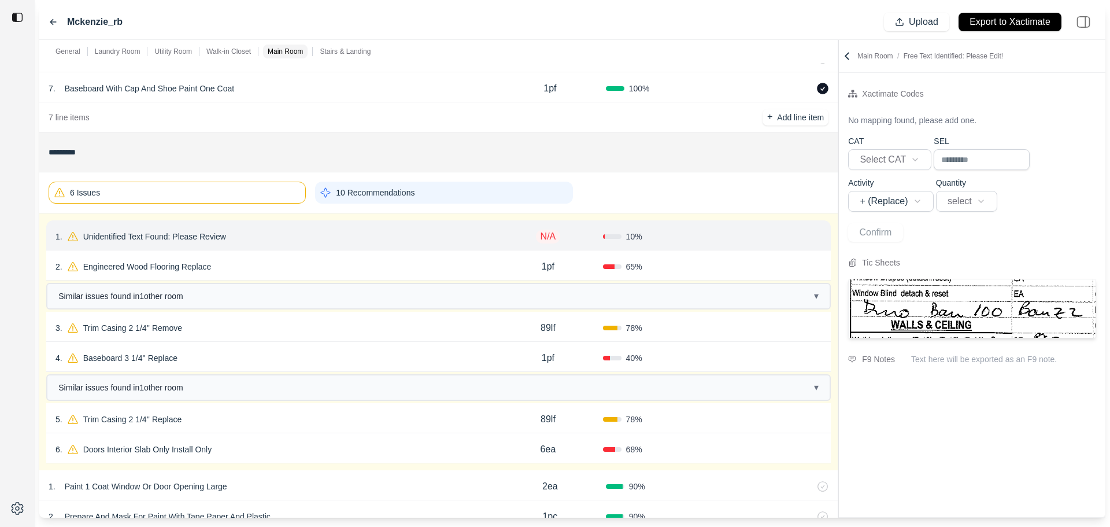
click at [211, 245] on div "1 . Unidentified Text Found: Please Review N/A 10 % Confirm" at bounding box center [438, 235] width 785 height 30
click at [218, 262] on div "2 . Engineered Wood Flooring Replace" at bounding box center [275, 267] width 438 height 16
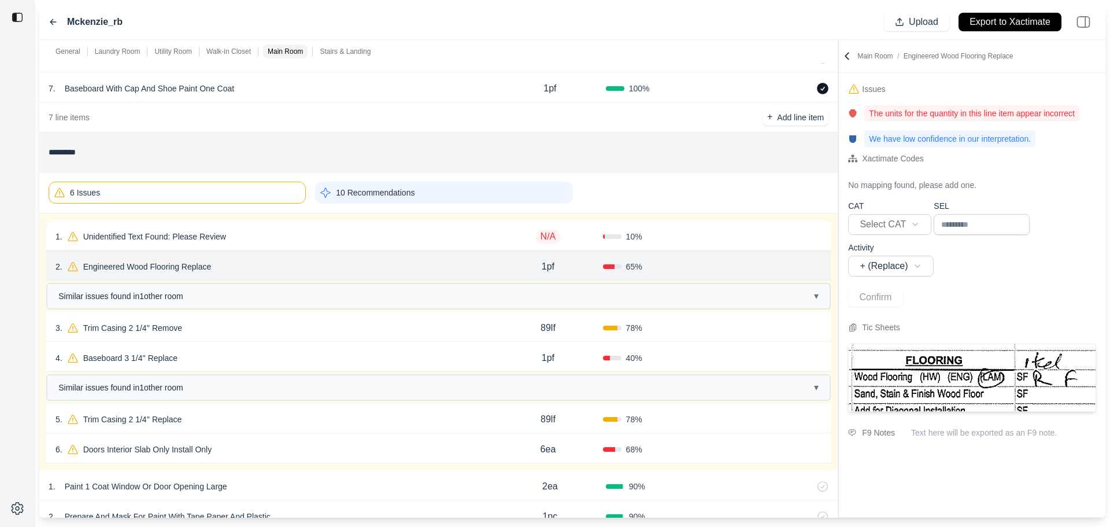
click at [230, 238] on p "Unidentified Text Found: Please Review" at bounding box center [155, 236] width 152 height 16
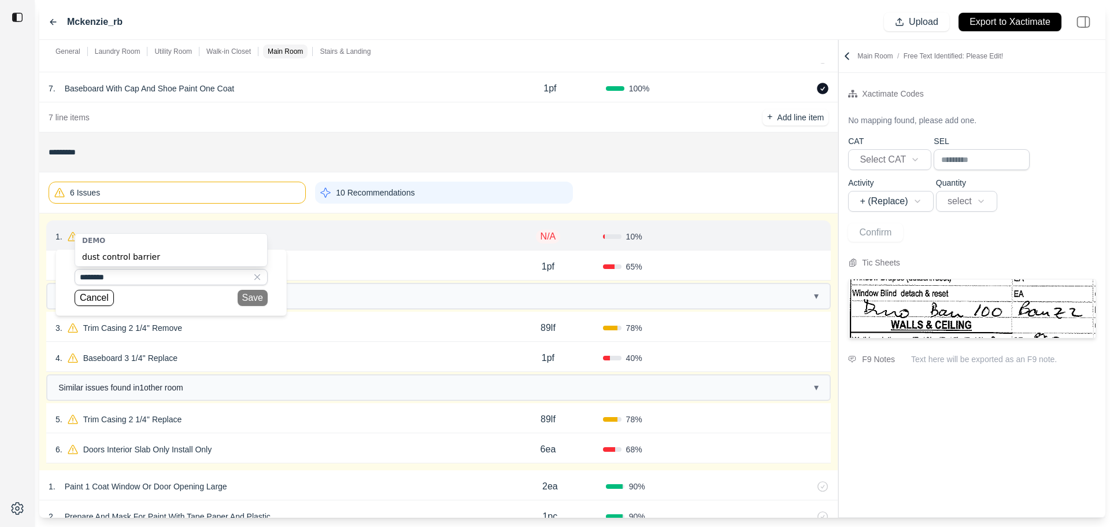
click at [167, 256] on div "dust control barrier" at bounding box center [171, 257] width 192 height 19
type input "**********"
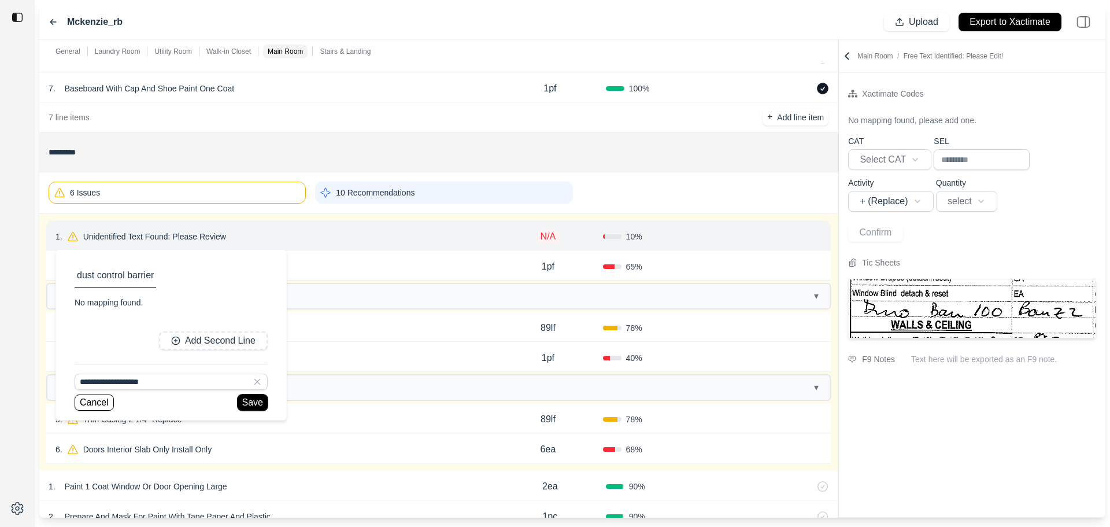
click at [259, 407] on button "Save" at bounding box center [253, 402] width 30 height 16
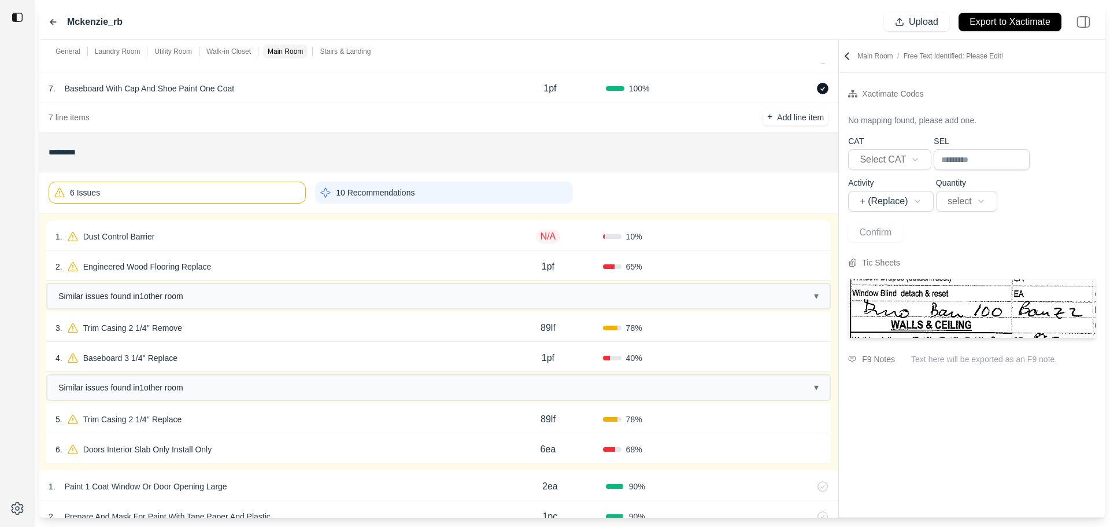
click at [549, 239] on p "N/A" at bounding box center [548, 237] width 25 height 14
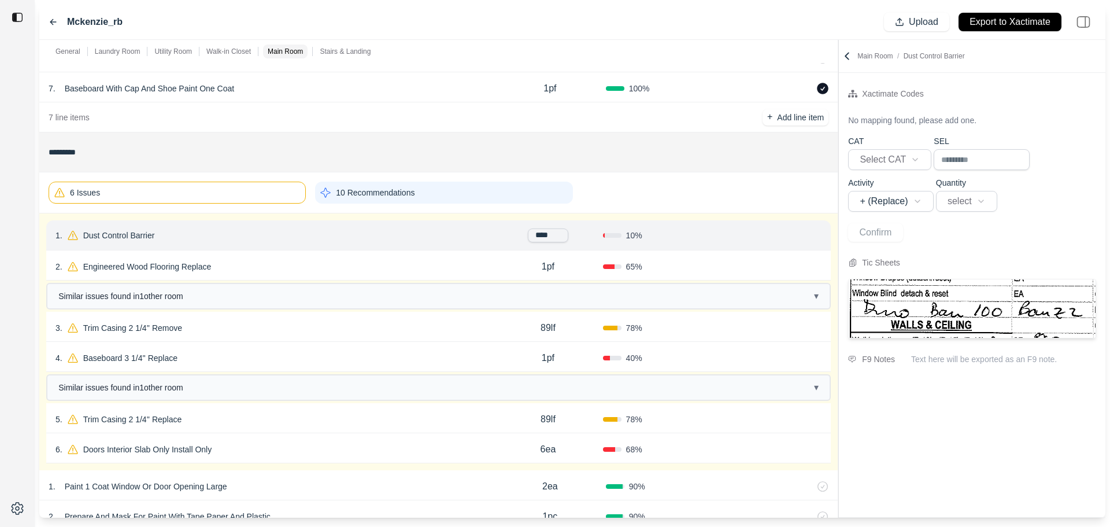
type input "*****"
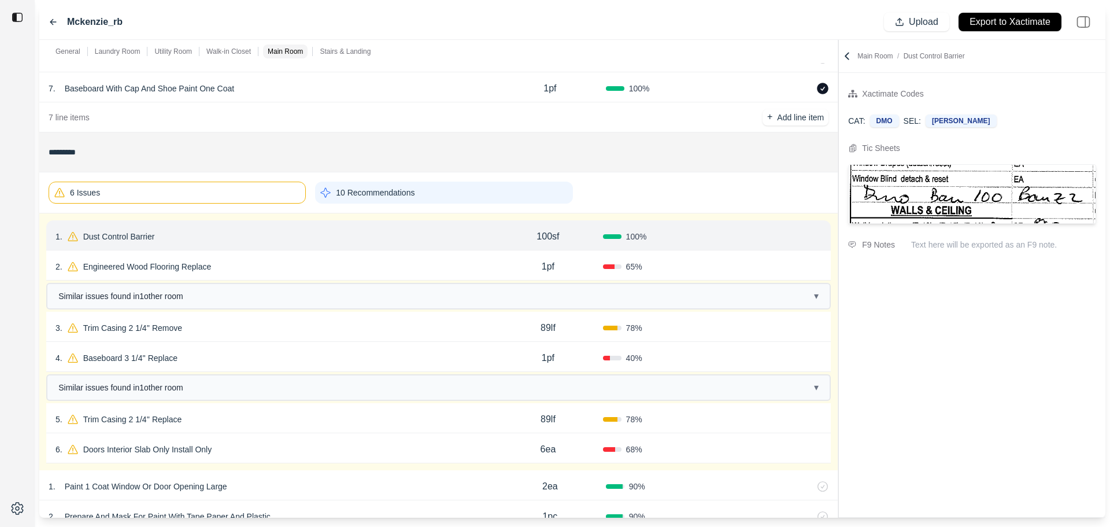
click at [792, 235] on button "Confirm" at bounding box center [789, 236] width 38 height 19
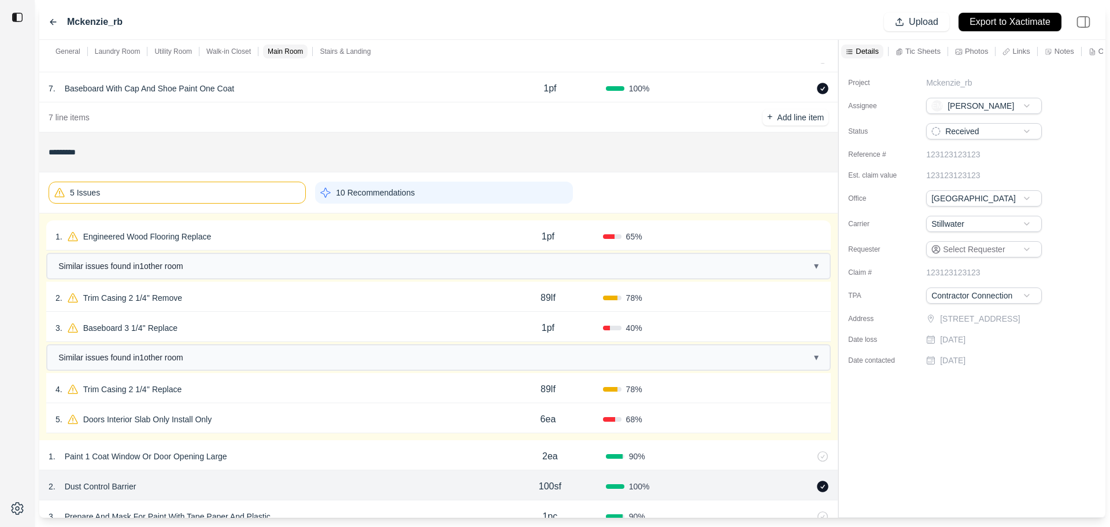
click at [254, 238] on div "1 . Engineered Wood Flooring Replace" at bounding box center [275, 236] width 438 height 16
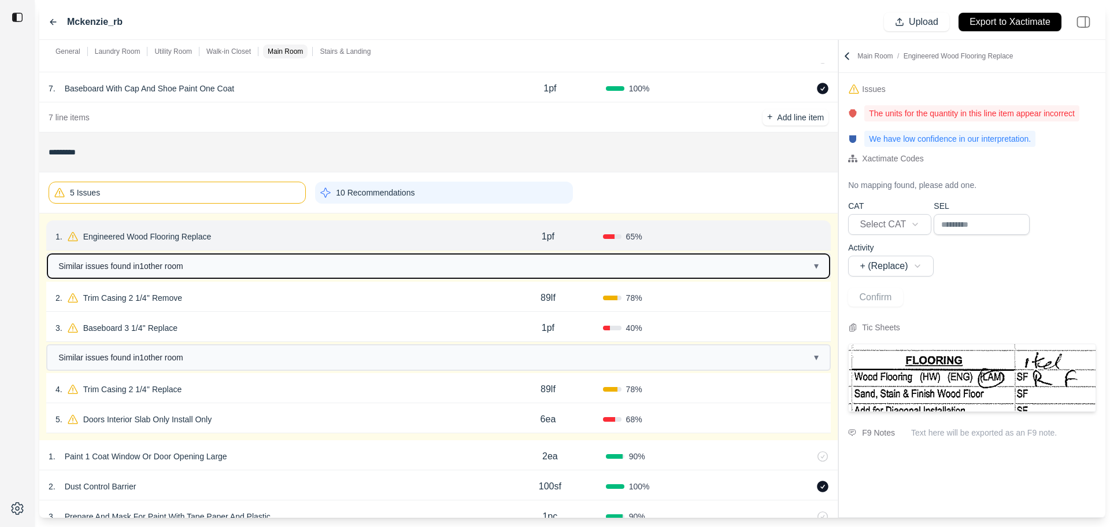
click at [238, 264] on button "Similar issues found in 1 other room ▾" at bounding box center [438, 266] width 782 height 24
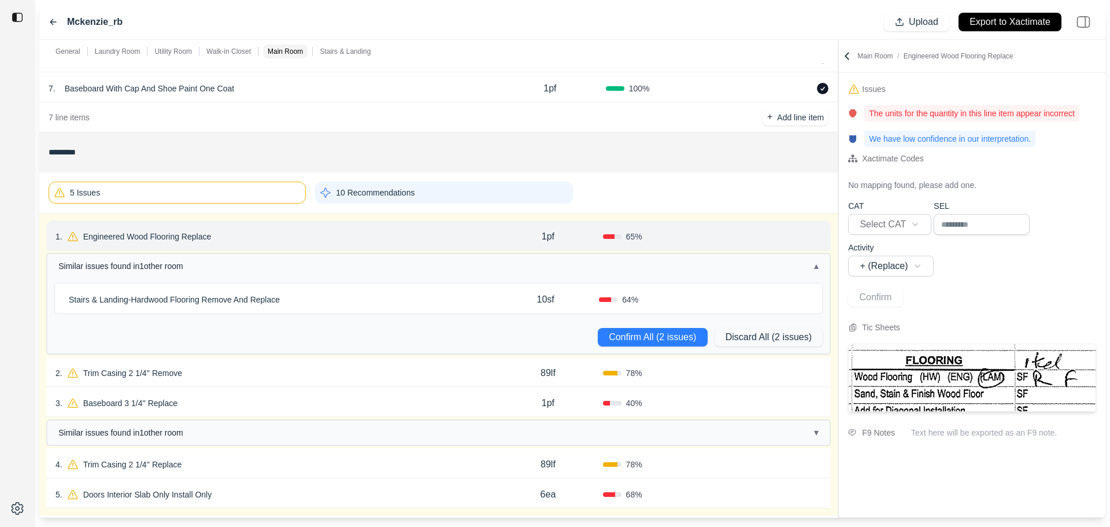
click at [204, 239] on p "Engineered Wood Flooring Replace" at bounding box center [148, 236] width 138 height 16
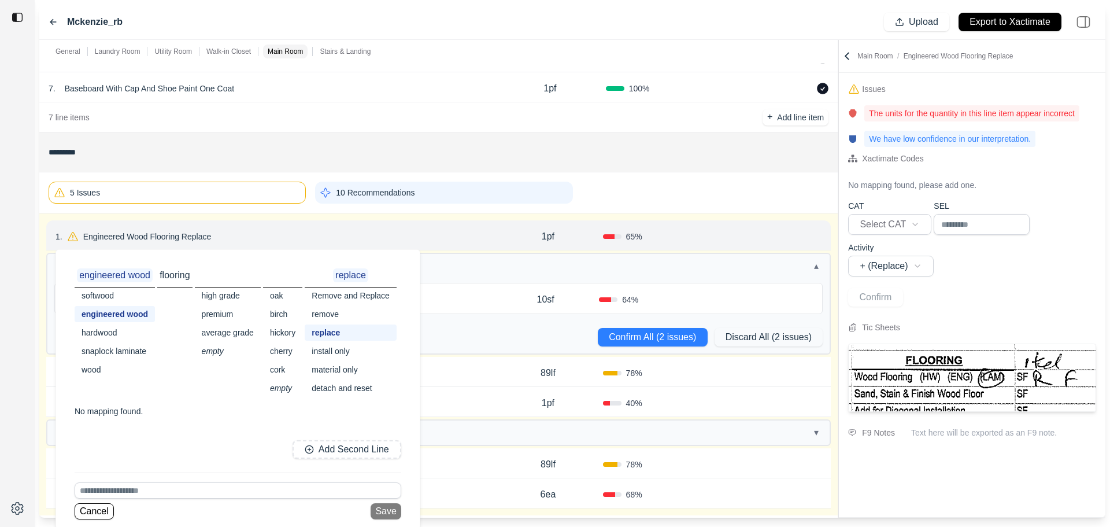
click at [121, 348] on div "snaplock laminate" at bounding box center [115, 351] width 80 height 16
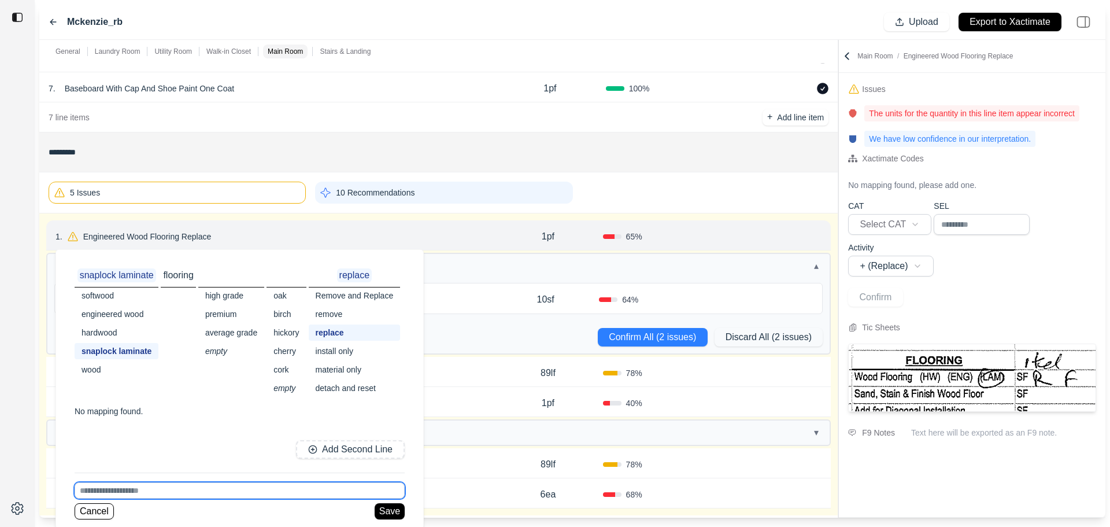
click at [171, 485] on input at bounding box center [240, 490] width 330 height 16
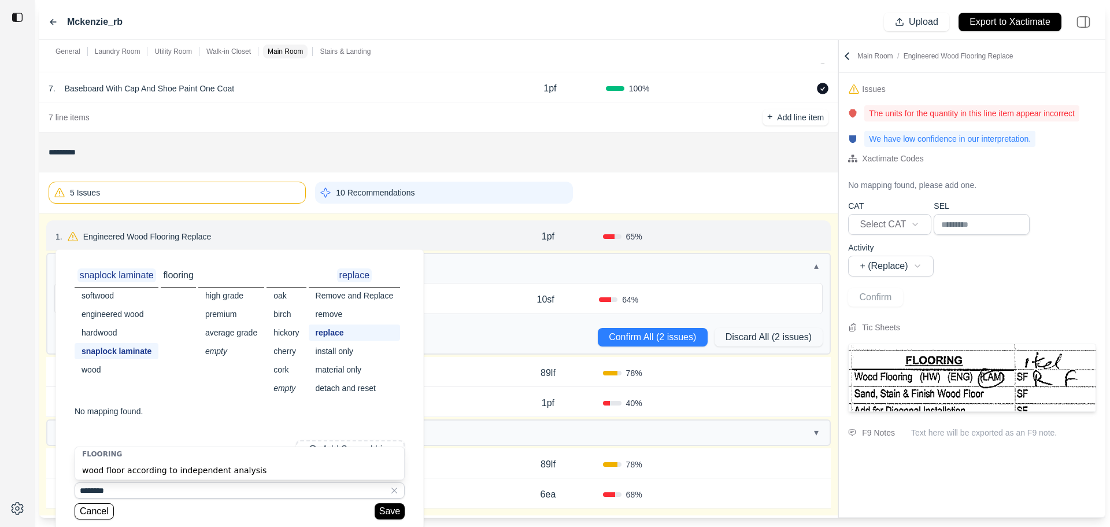
click at [170, 469] on div "wood floor according to independent analysis" at bounding box center [239, 470] width 329 height 19
type input "**********"
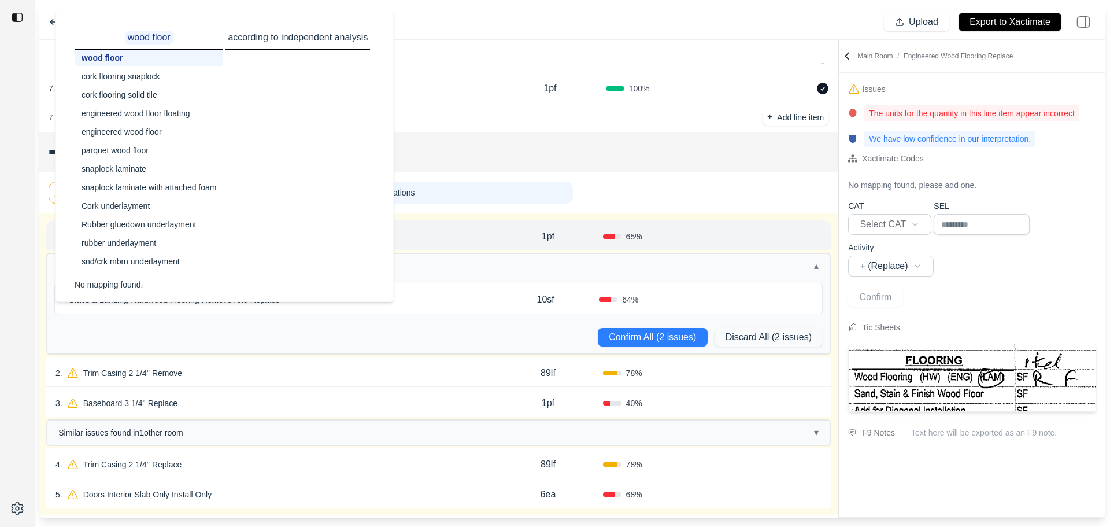
click at [143, 164] on div "snaplock laminate" at bounding box center [149, 169] width 149 height 16
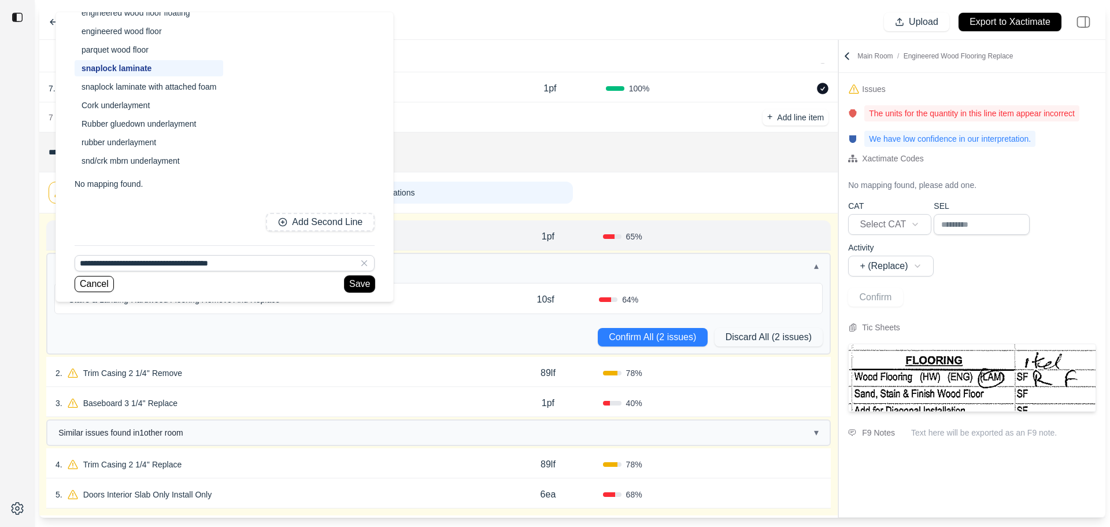
click at [360, 288] on button "Save" at bounding box center [360, 284] width 30 height 16
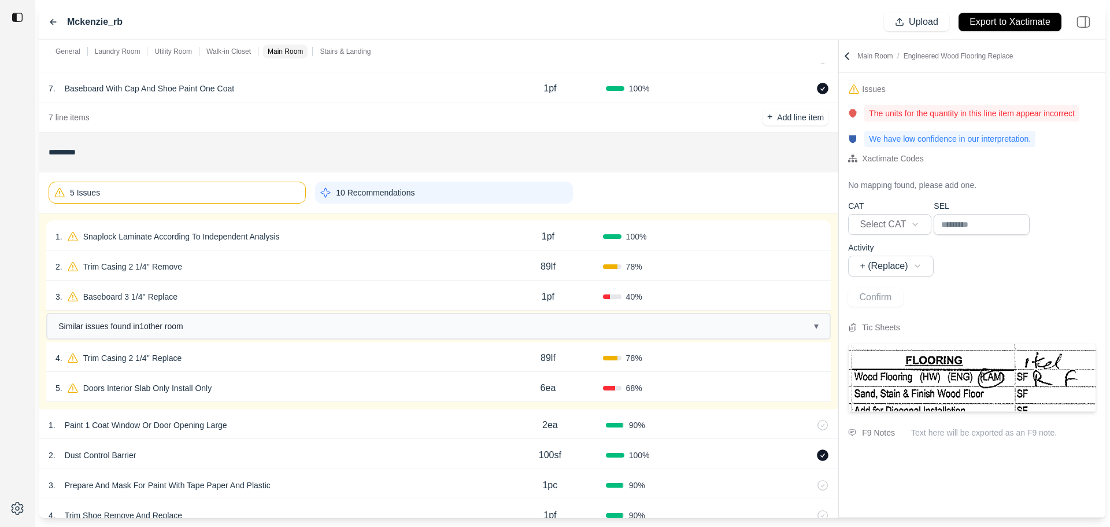
click at [558, 239] on div "1pf" at bounding box center [547, 236] width 109 height 23
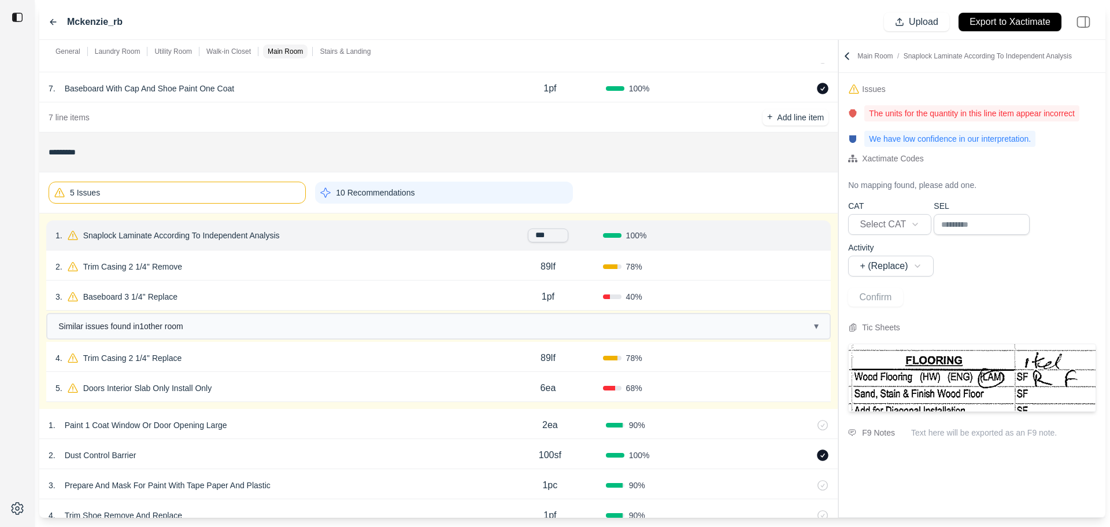
drag, startPoint x: 556, startPoint y: 238, endPoint x: 440, endPoint y: 237, distance: 116.2
click at [441, 236] on div "1 . Snaplock Laminate According To Independent Analysis *** 100 % Confirm" at bounding box center [438, 235] width 785 height 30
type input "**"
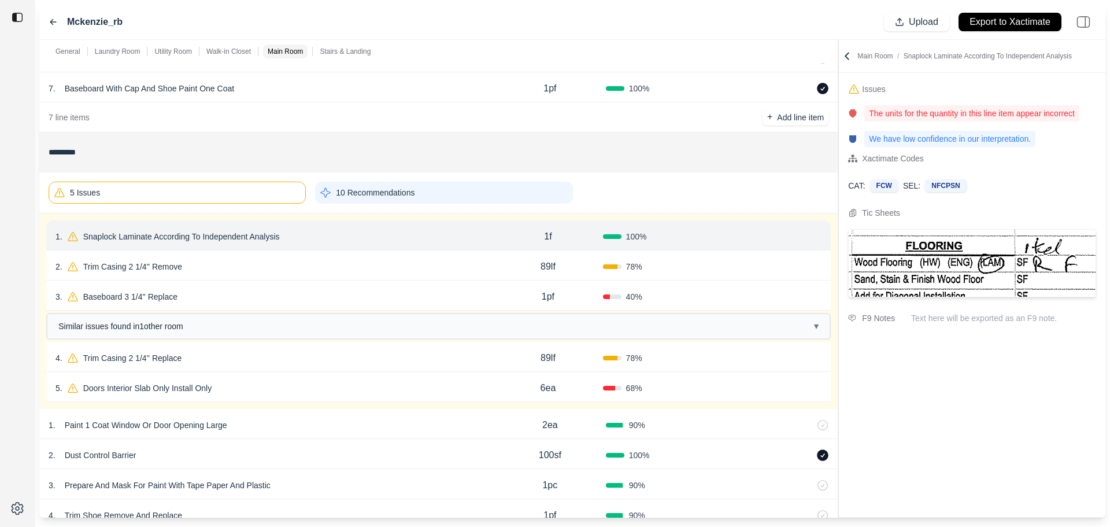
click at [789, 234] on button "Confirm" at bounding box center [789, 236] width 38 height 19
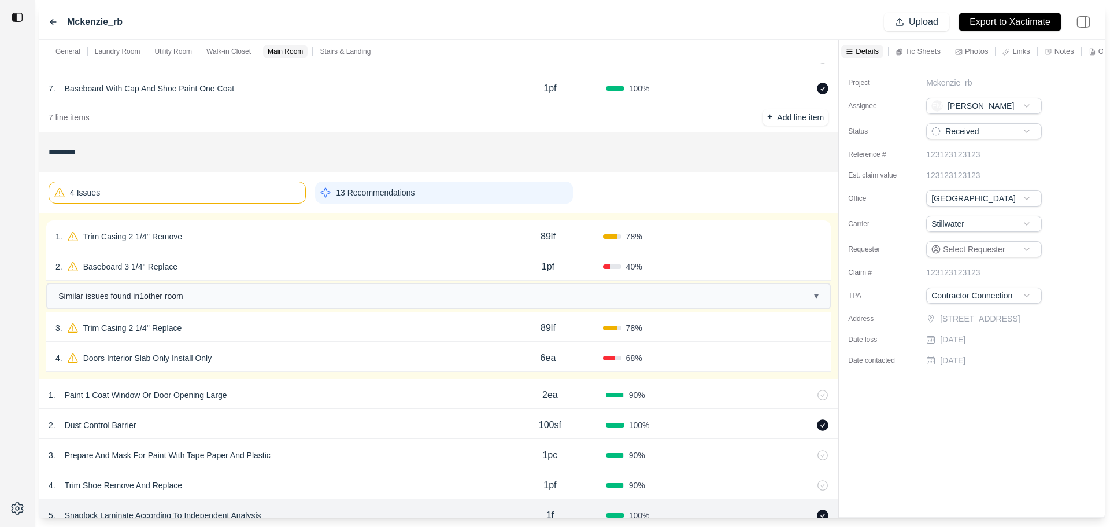
click at [272, 238] on div "1 . Trim Casing 2 1/4'' Remove" at bounding box center [275, 236] width 438 height 16
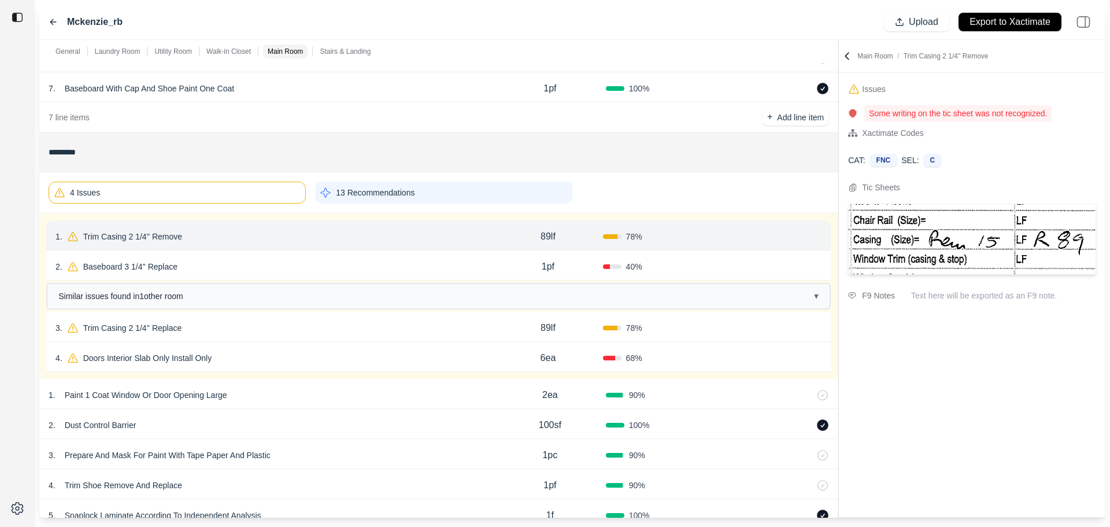
click at [182, 233] on p "Trim Casing 2 1/4'' Remove" at bounding box center [133, 236] width 108 height 16
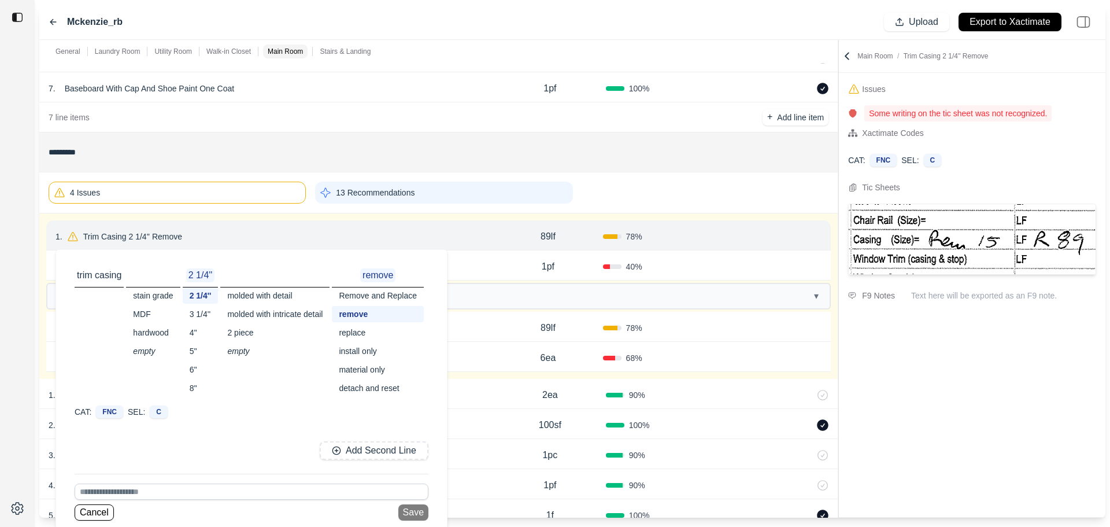
click at [558, 238] on div "89lf" at bounding box center [547, 236] width 109 height 23
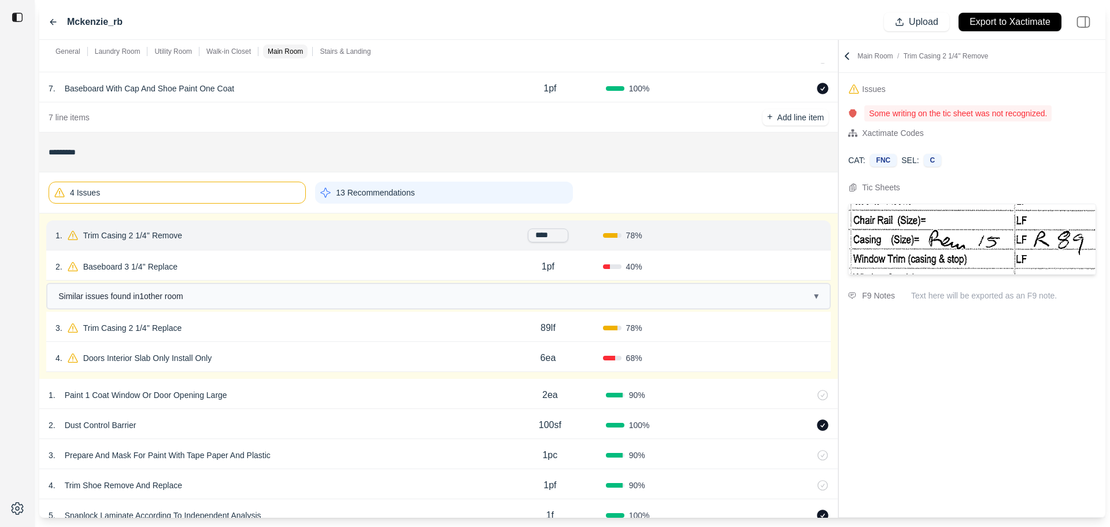
drag, startPoint x: 552, startPoint y: 235, endPoint x: 497, endPoint y: 239, distance: 55.1
click at [497, 238] on div "****" at bounding box center [547, 235] width 109 height 14
type input "****"
click at [451, 249] on div "1 . Trim Casing 2 1/4'' Remove 15lf 100 % Confirm" at bounding box center [438, 235] width 785 height 30
click at [442, 233] on div "1 . Trim Casing 2 1/4'' Remove" at bounding box center [275, 236] width 438 height 16
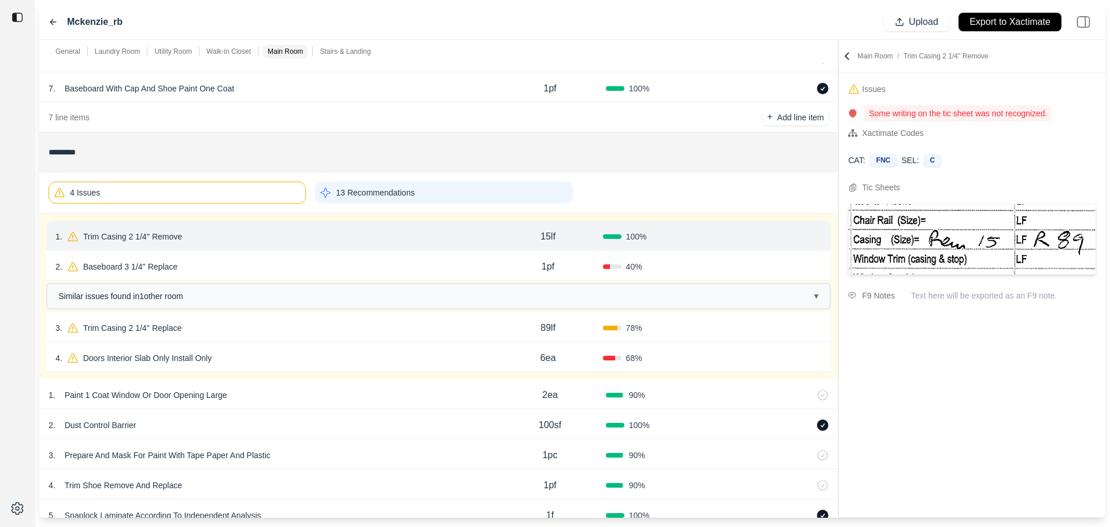
click at [135, 234] on p "Trim Casing 2 1/4'' Remove" at bounding box center [133, 236] width 108 height 16
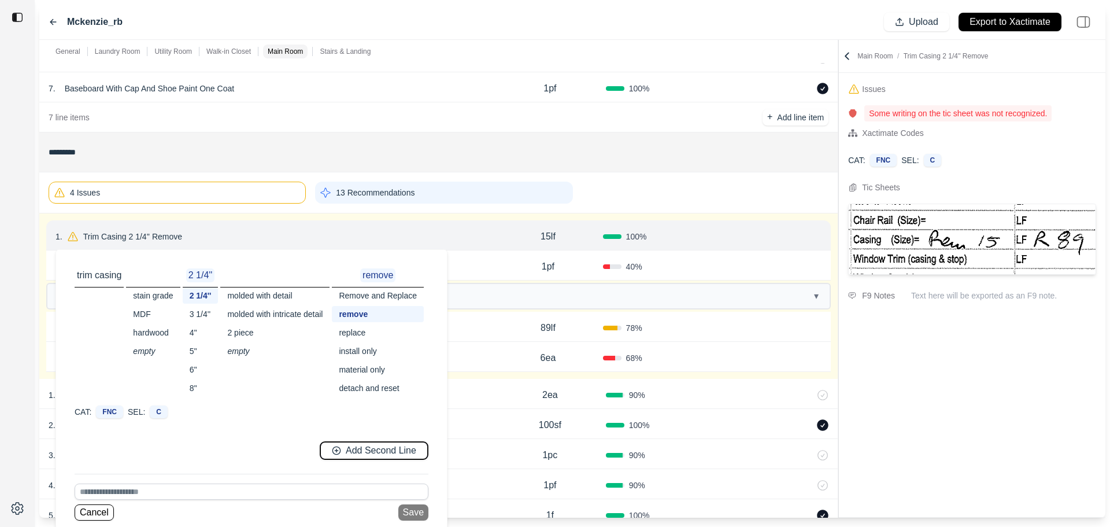
click at [360, 452] on p "Add Second Line" at bounding box center [381, 450] width 71 height 13
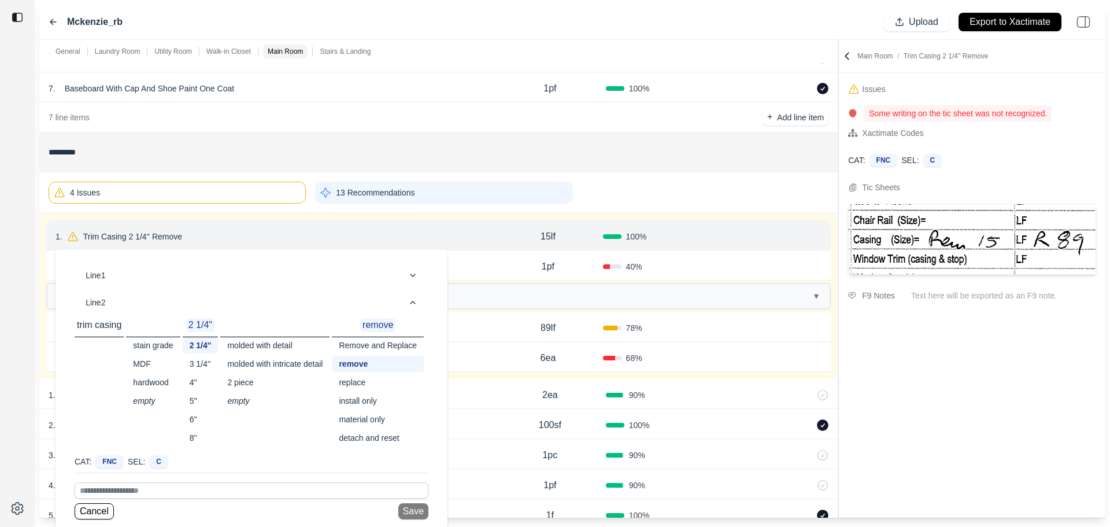
click at [363, 380] on div "replace" at bounding box center [378, 382] width 92 height 16
click at [420, 509] on button "Save" at bounding box center [413, 510] width 30 height 16
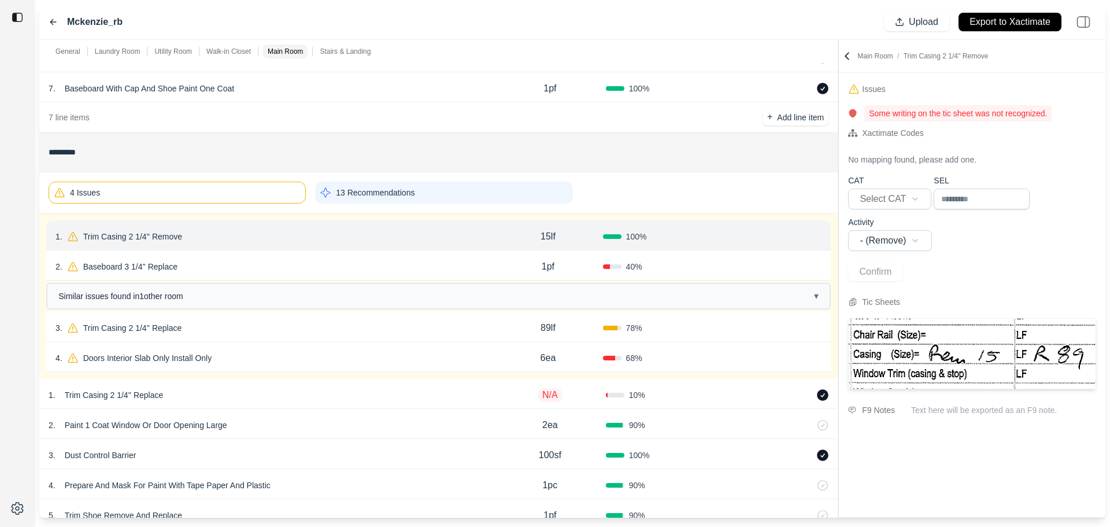
click at [777, 387] on div "1 . Trim Casing 2 1/4'' Replace N/A 10 %" at bounding box center [438, 394] width 799 height 30
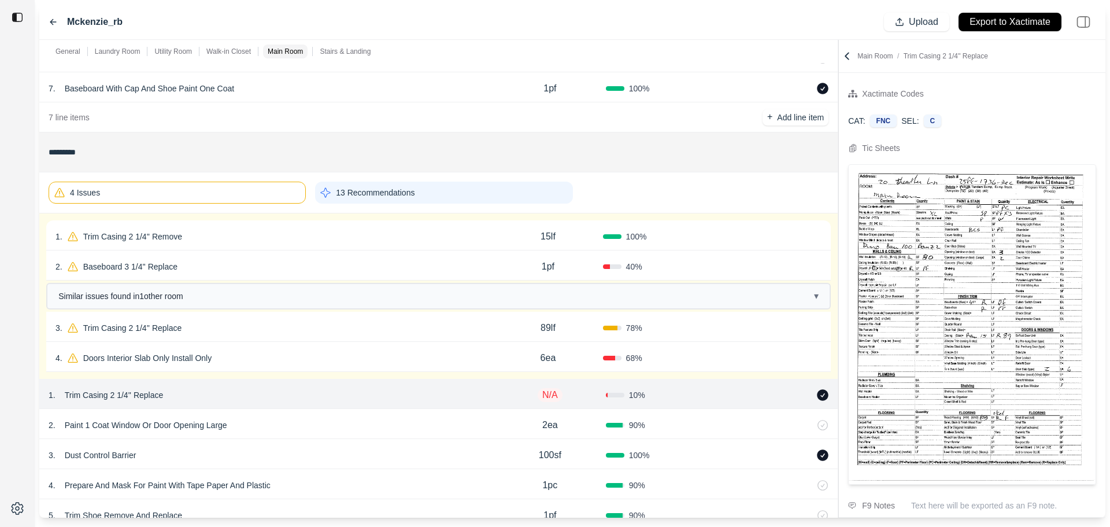
click at [804, 394] on icon at bounding box center [807, 394] width 9 height 9
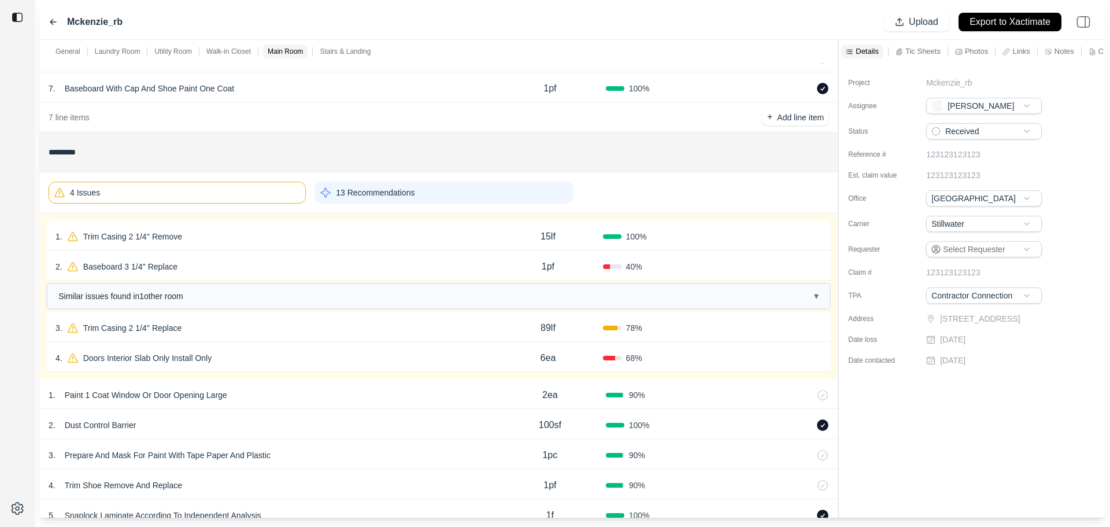
click at [265, 325] on div "3 . Trim Casing 2 1/4'' Replace" at bounding box center [275, 328] width 438 height 16
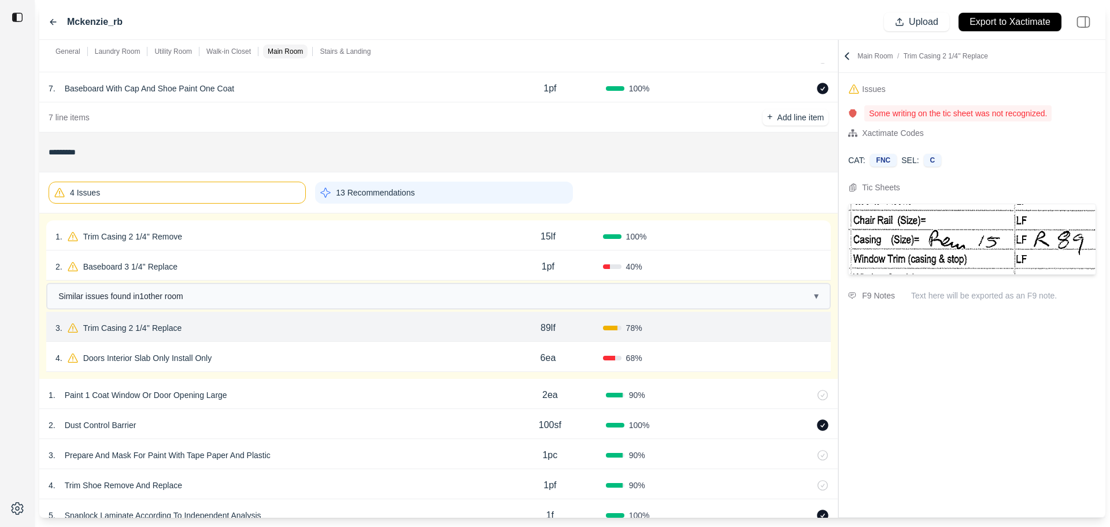
click at [447, 231] on div "1 . Trim Casing 2 1/4'' Remove" at bounding box center [275, 236] width 438 height 16
select select "*"
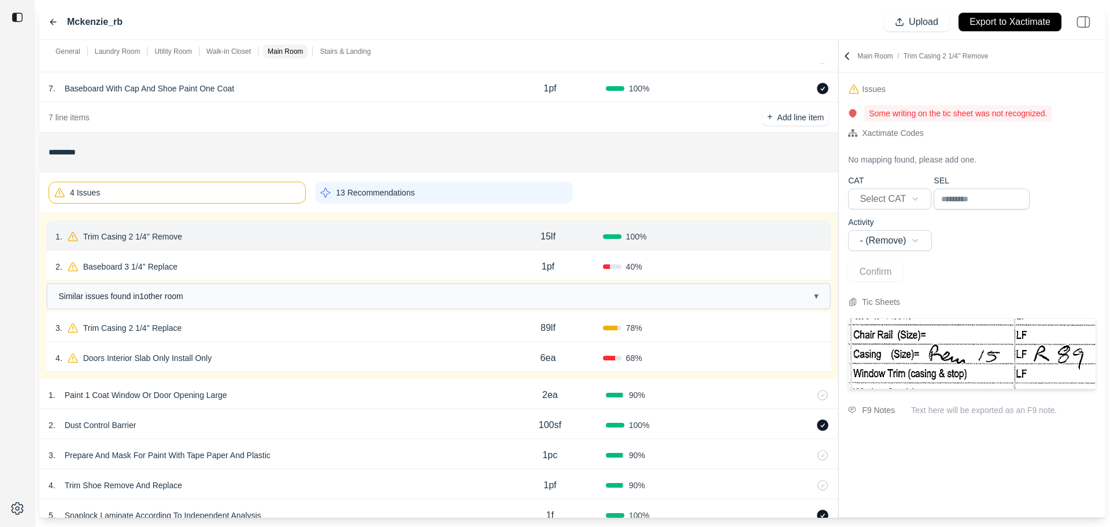
click at [770, 235] on div "Confirm" at bounding box center [767, 236] width 109 height 19
click at [783, 235] on button "Confirm" at bounding box center [789, 236] width 38 height 19
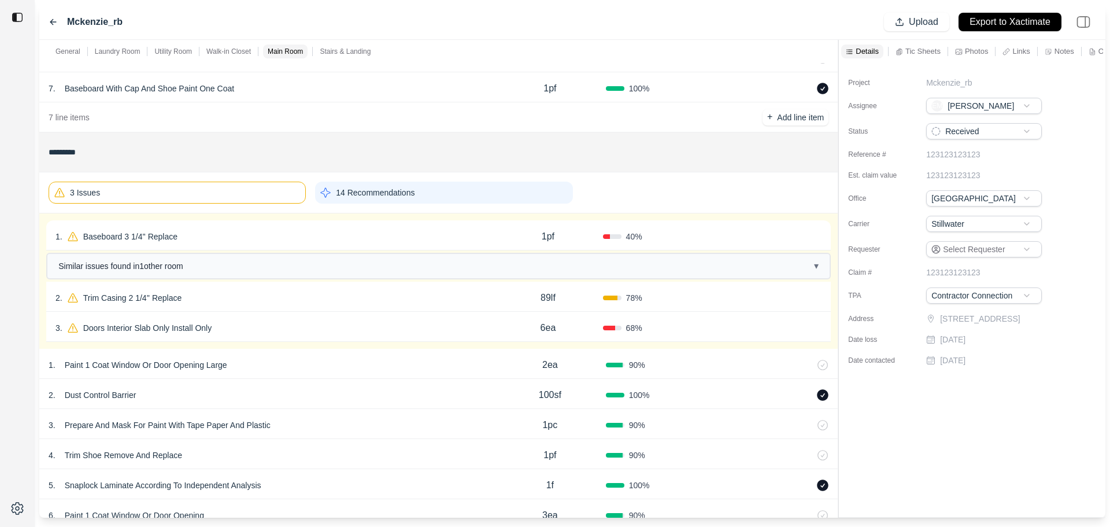
click at [462, 236] on div "1 . Baseboard 3 1/4'' Replace" at bounding box center [275, 236] width 438 height 16
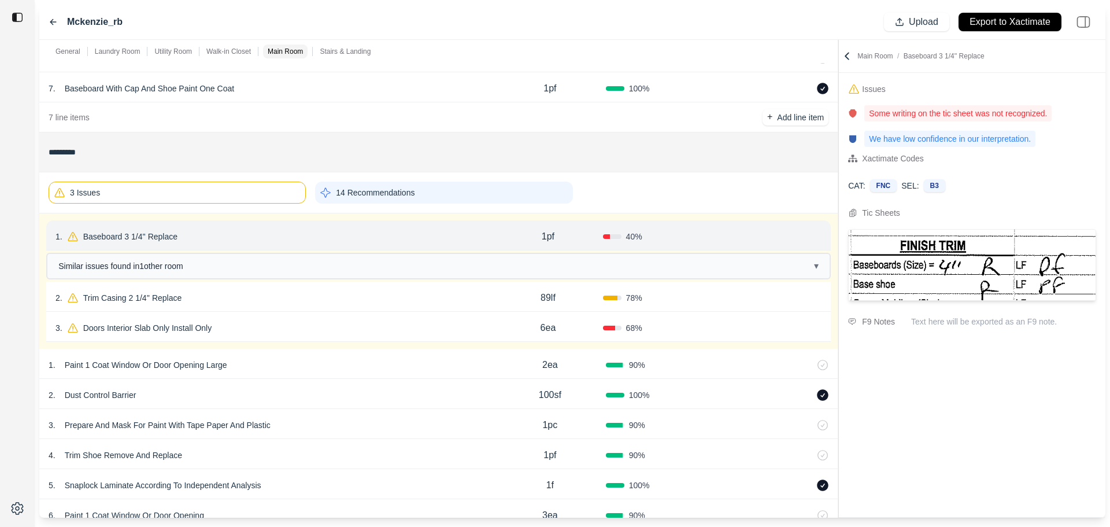
click at [153, 238] on p "Baseboard 3 1/4'' Replace" at bounding box center [131, 236] width 104 height 16
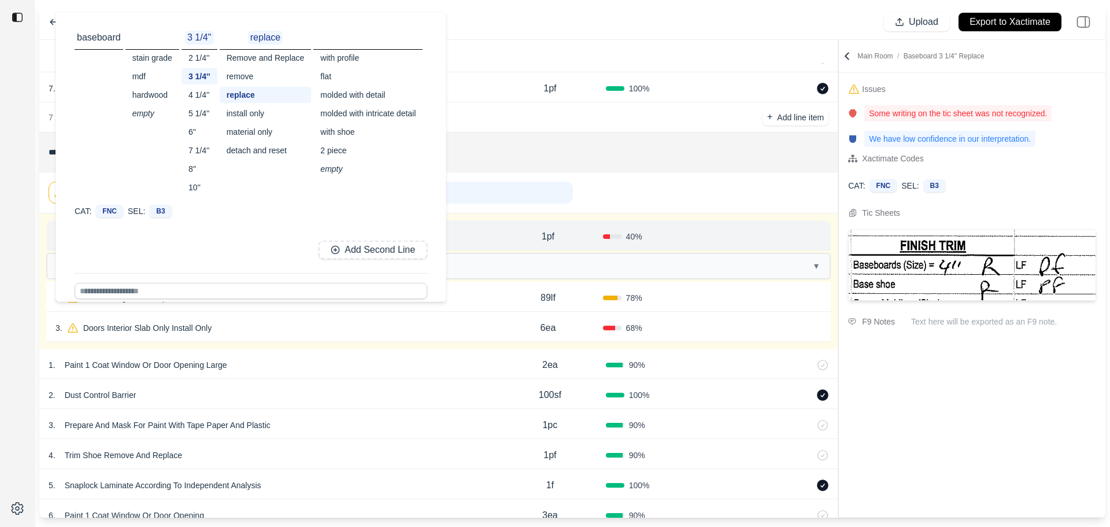
click at [197, 94] on div "4 1/4''" at bounding box center [200, 95] width 36 height 16
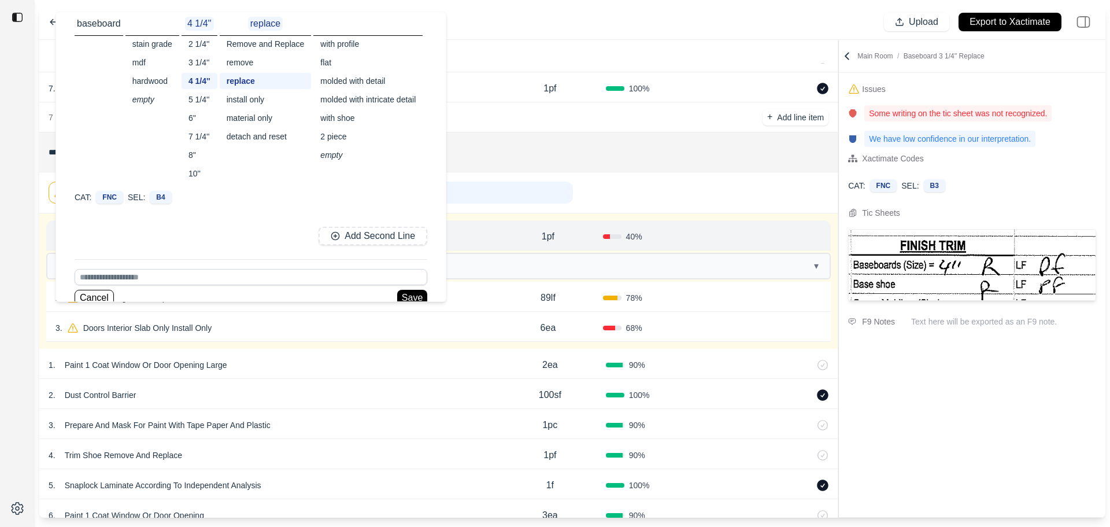
scroll to position [28, 0]
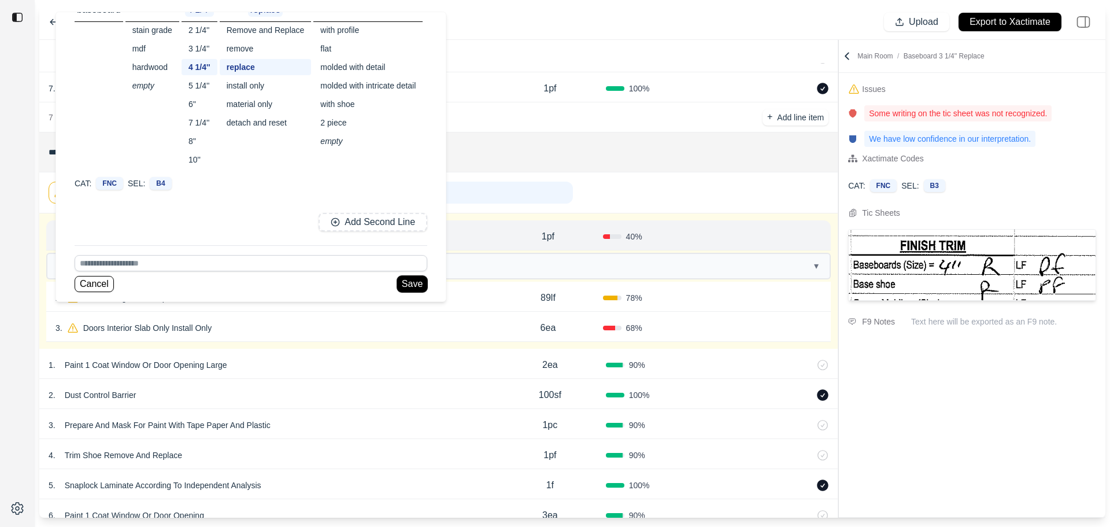
click at [416, 286] on button "Save" at bounding box center [412, 284] width 30 height 16
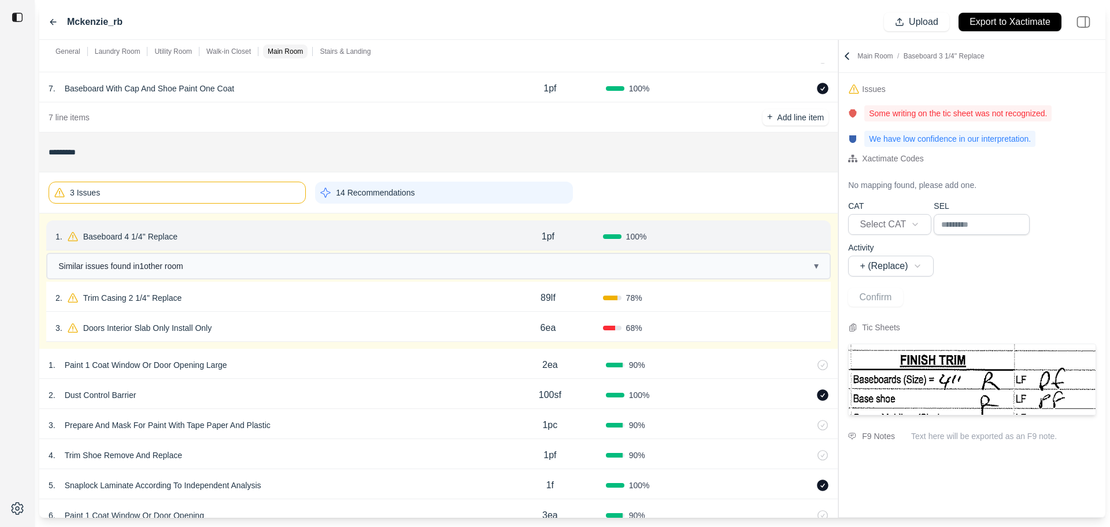
click at [785, 238] on button "Confirm" at bounding box center [789, 236] width 38 height 19
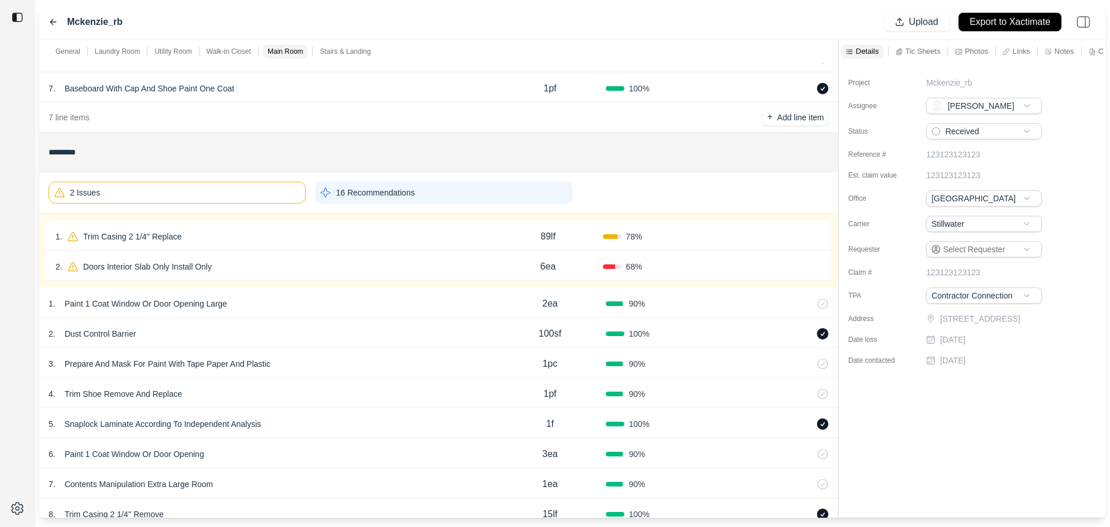
click at [394, 224] on div "1 . Trim Casing 2 1/4'' Replace 89lf 78 % Confirm" at bounding box center [438, 235] width 785 height 30
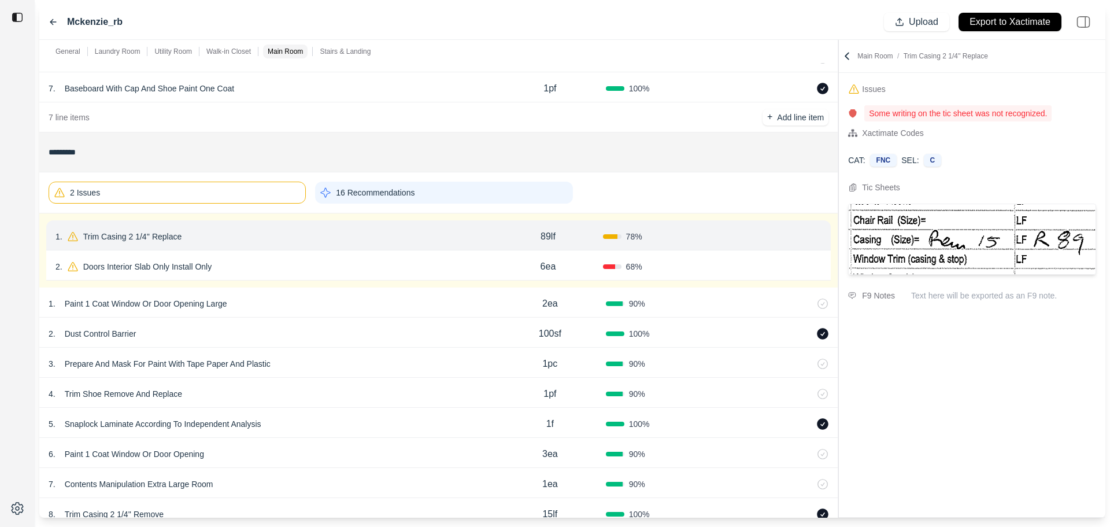
click at [793, 234] on button "Confirm" at bounding box center [789, 236] width 38 height 19
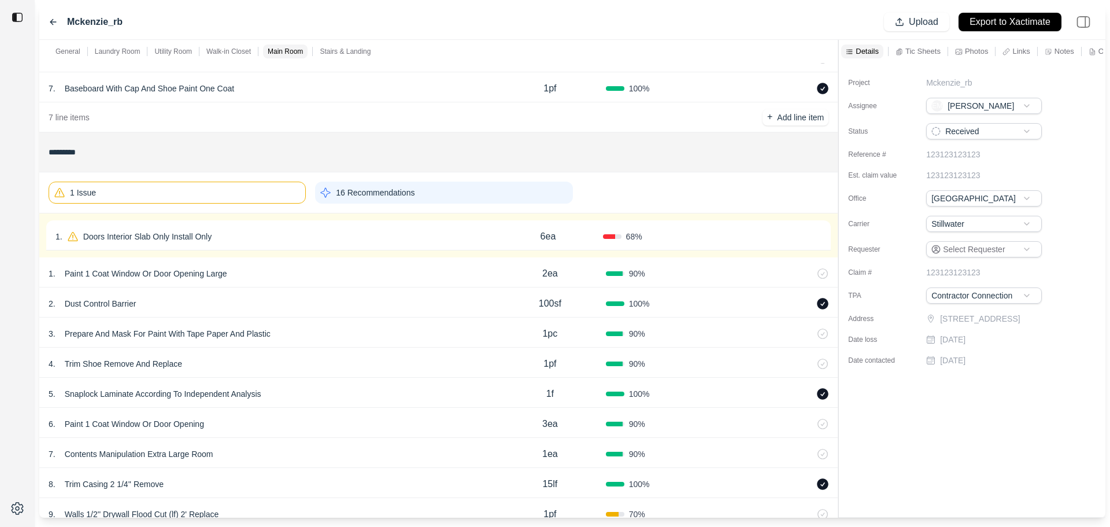
click at [360, 232] on div "1 . Doors Interior Slab Only Install Only" at bounding box center [275, 236] width 438 height 16
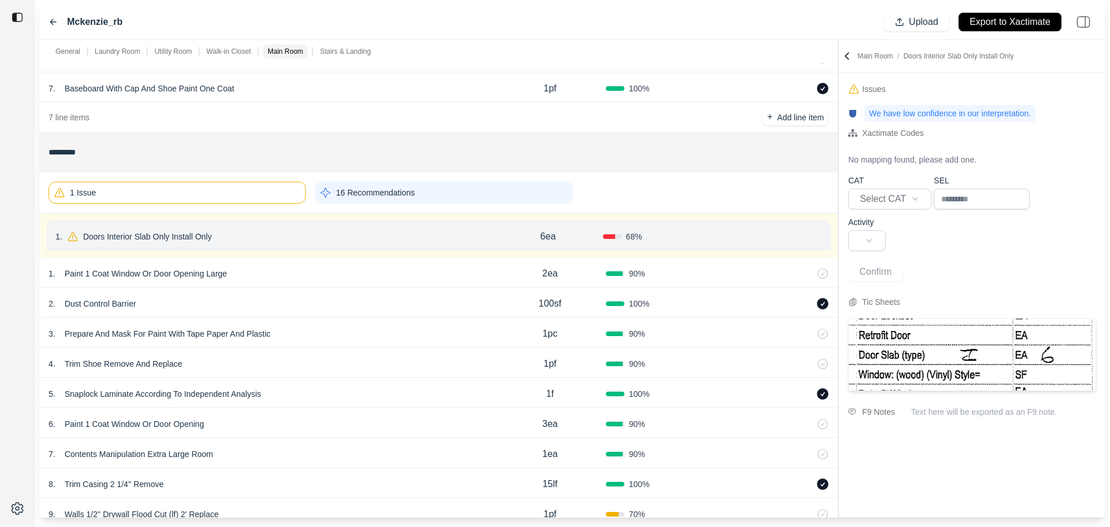
click at [789, 238] on button "Confirm" at bounding box center [789, 236] width 38 height 19
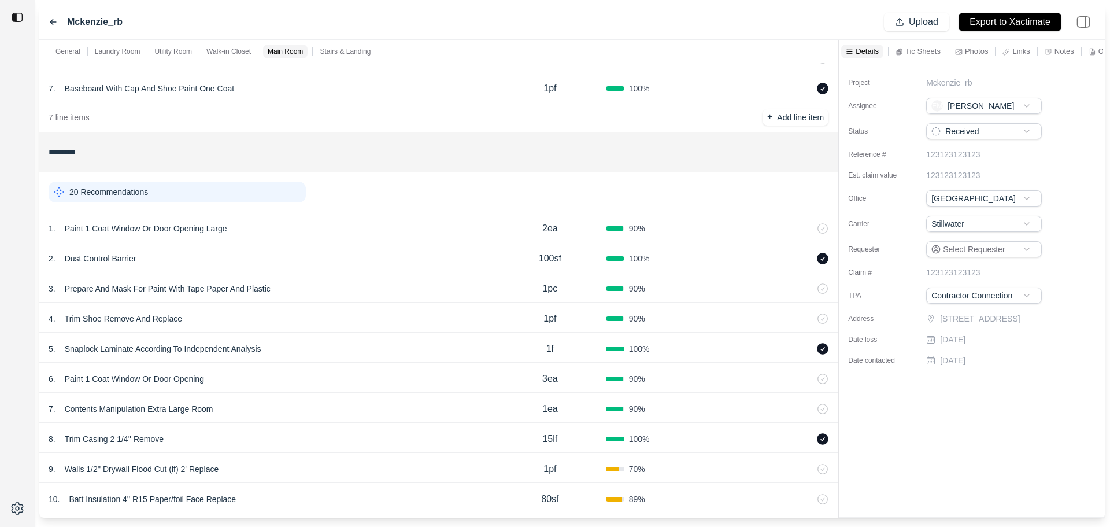
click at [175, 193] on div "20 Recommendations" at bounding box center [177, 192] width 257 height 21
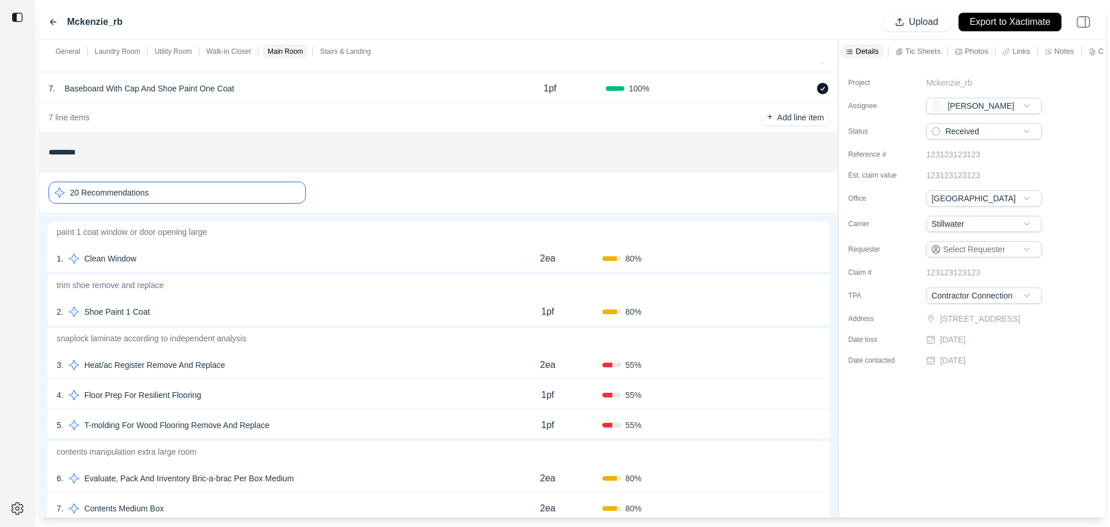
click at [211, 194] on div "20 Recommendations" at bounding box center [177, 193] width 257 height 22
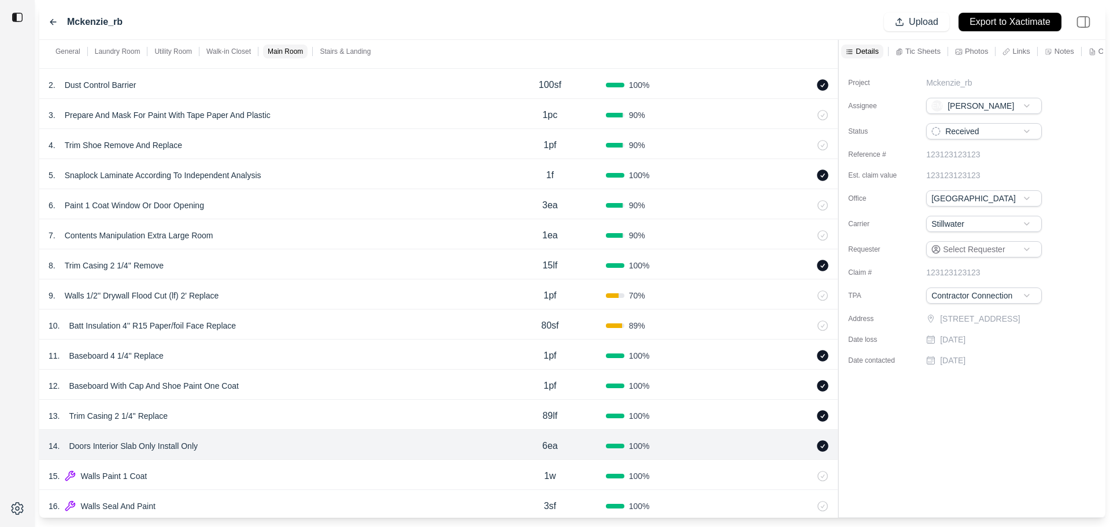
scroll to position [1619, 0]
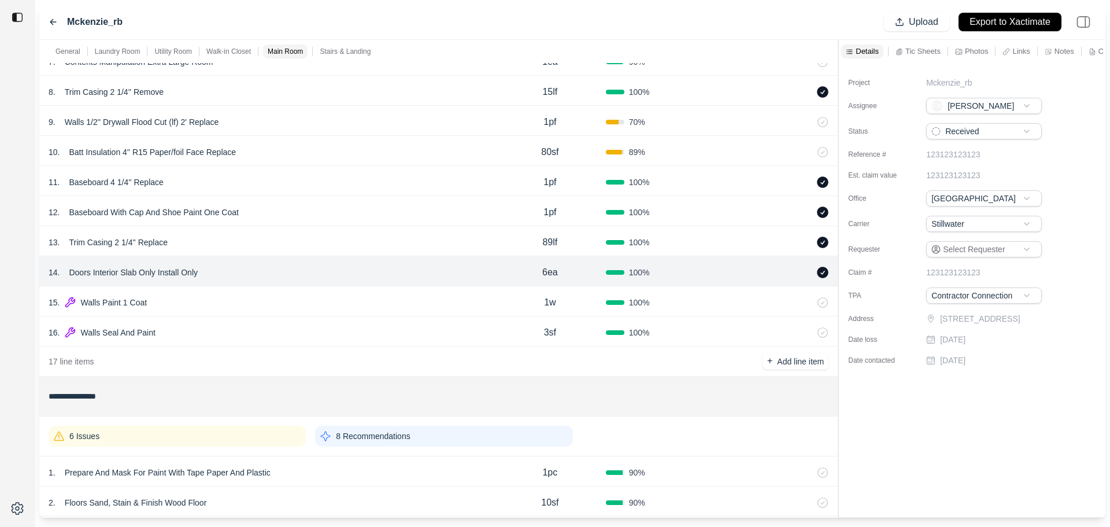
click at [246, 332] on div "16 . Walls Seal And Paint" at bounding box center [272, 332] width 446 height 16
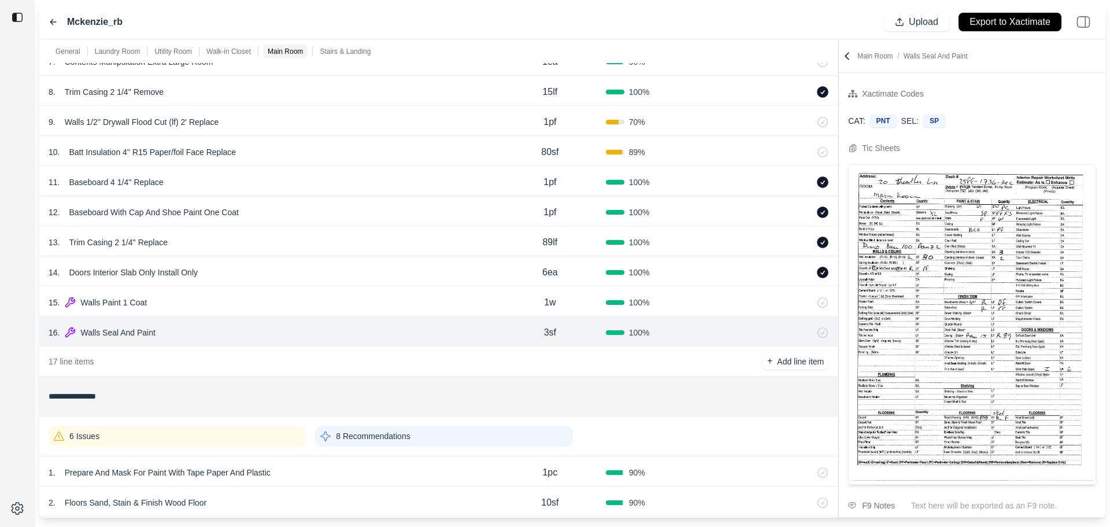
click at [548, 333] on p "3sf" at bounding box center [550, 333] width 12 height 14
drag, startPoint x: 558, startPoint y: 333, endPoint x: 483, endPoint y: 337, distance: 74.7
click at [483, 335] on div "16 . Walls Seal And Paint *** 100 %" at bounding box center [438, 331] width 799 height 30
type input "***"
click at [483, 335] on div "16 . Walls Seal And Paint" at bounding box center [272, 332] width 446 height 16
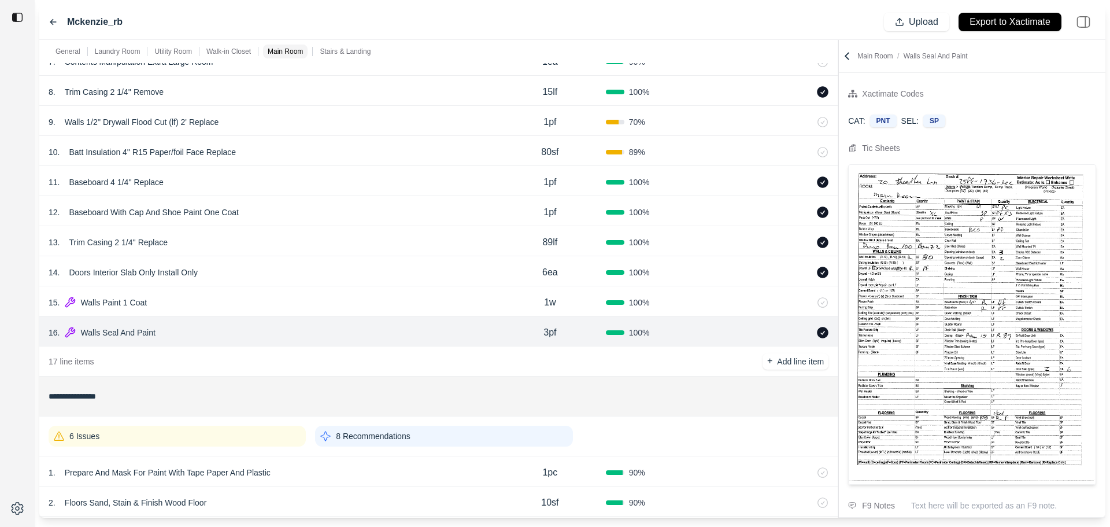
click at [489, 304] on div "15 . Walls Paint 1 Coat" at bounding box center [272, 302] width 446 height 16
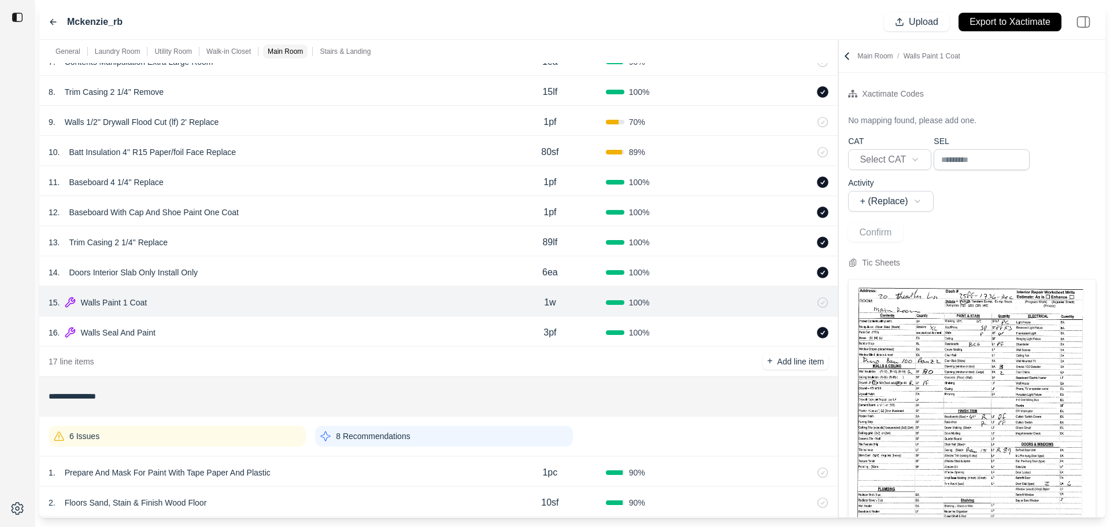
click at [489, 342] on div "16 . Walls Seal And Paint 3pf 100 %" at bounding box center [438, 331] width 799 height 30
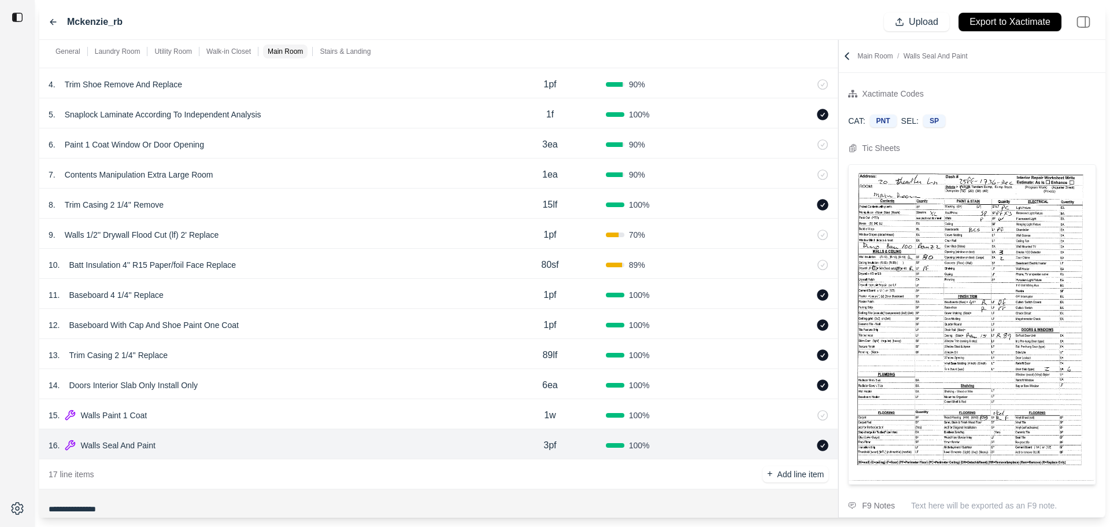
scroll to position [1388, 0]
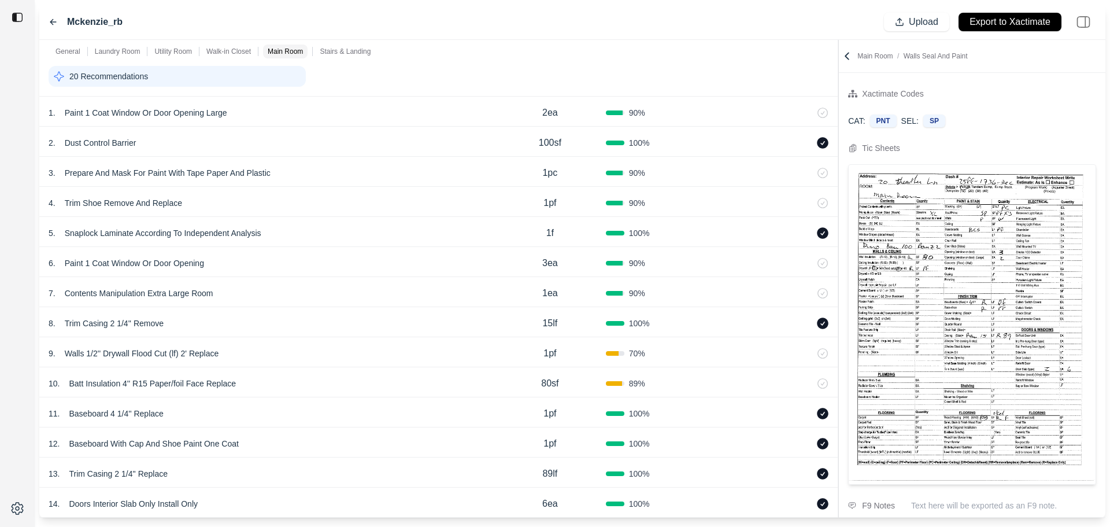
click at [271, 71] on div "20 Recommendations" at bounding box center [177, 76] width 257 height 21
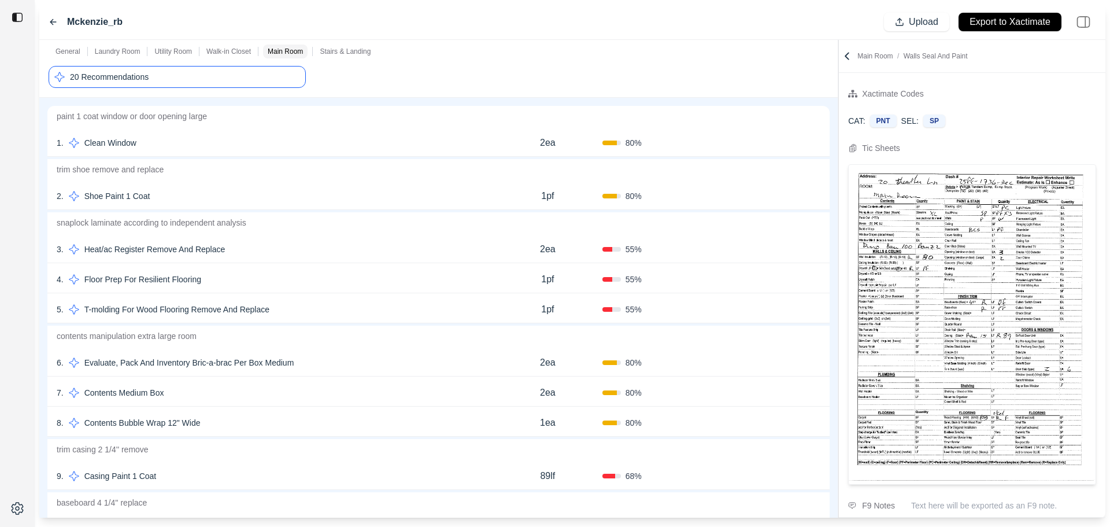
click at [312, 281] on div "4 . Floor Prep For Resilient Flooring" at bounding box center [275, 279] width 437 height 16
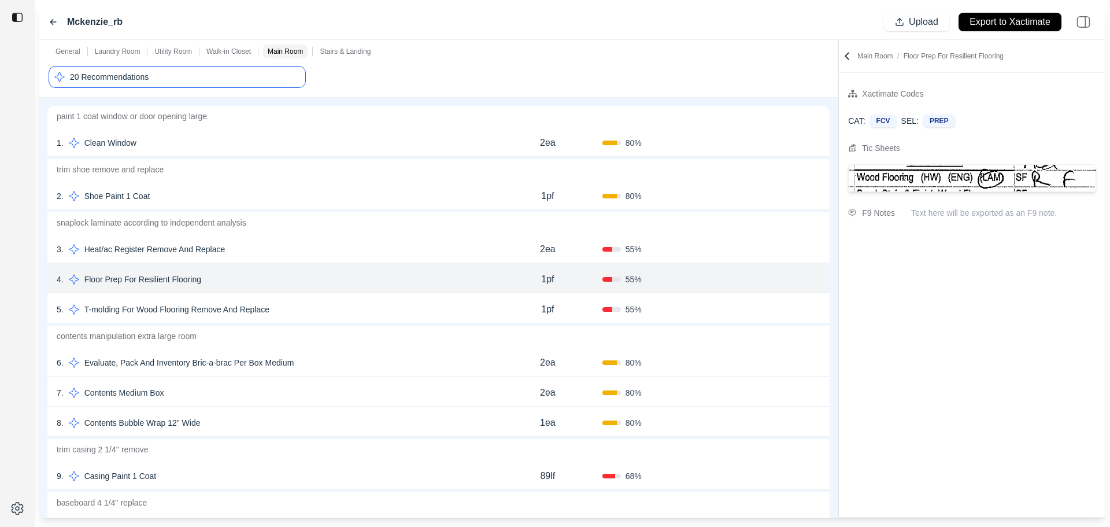
click at [773, 276] on button "Confirm" at bounding box center [788, 279] width 38 height 19
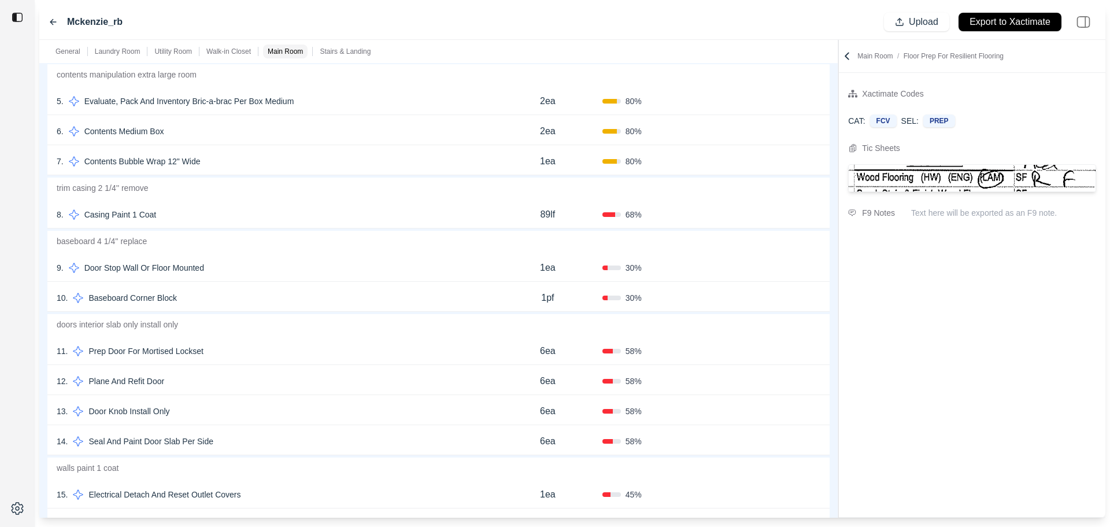
scroll to position [1735, 0]
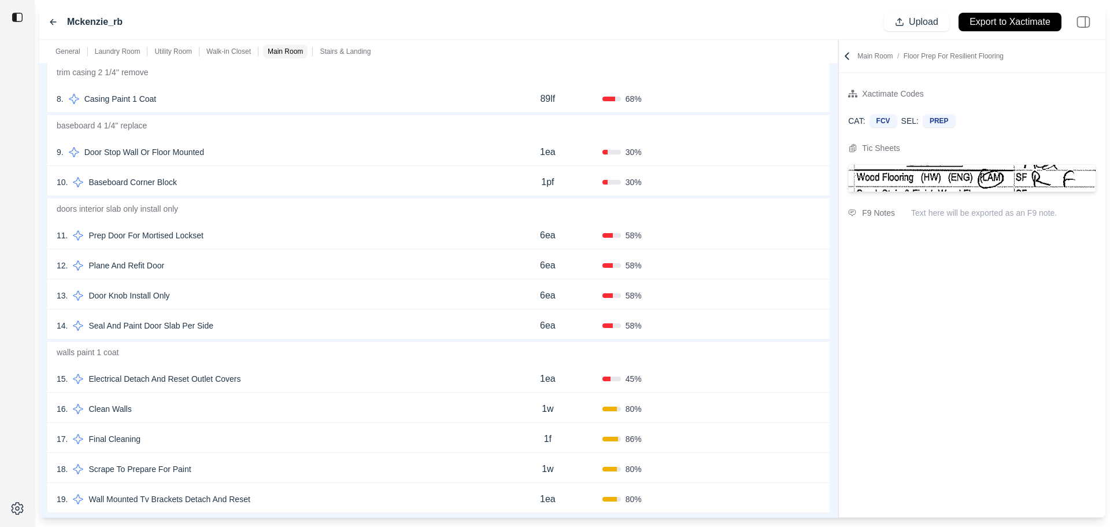
click at [318, 435] on div "17 . Final Cleaning" at bounding box center [275, 439] width 437 height 16
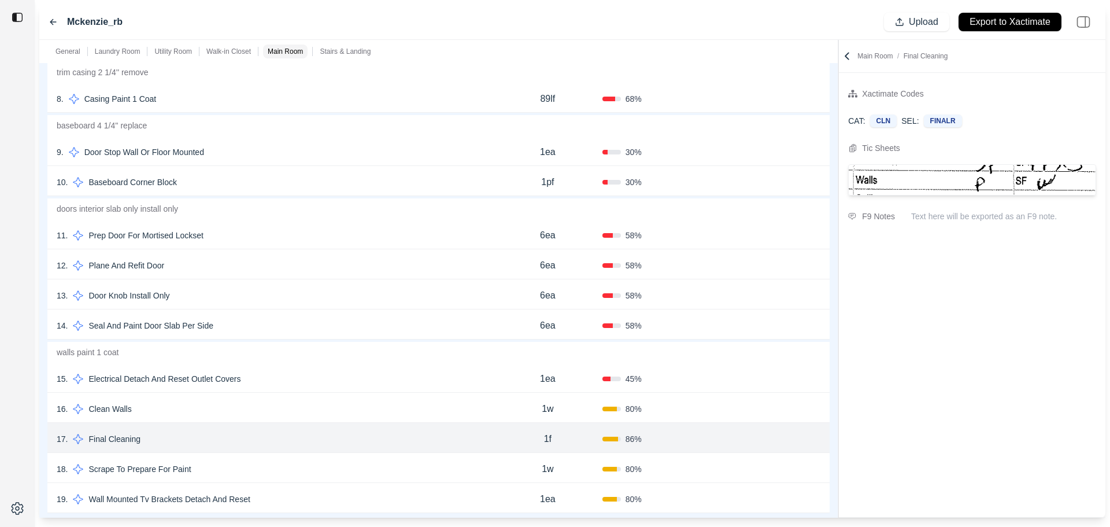
click at [778, 435] on button "Confirm" at bounding box center [788, 439] width 38 height 19
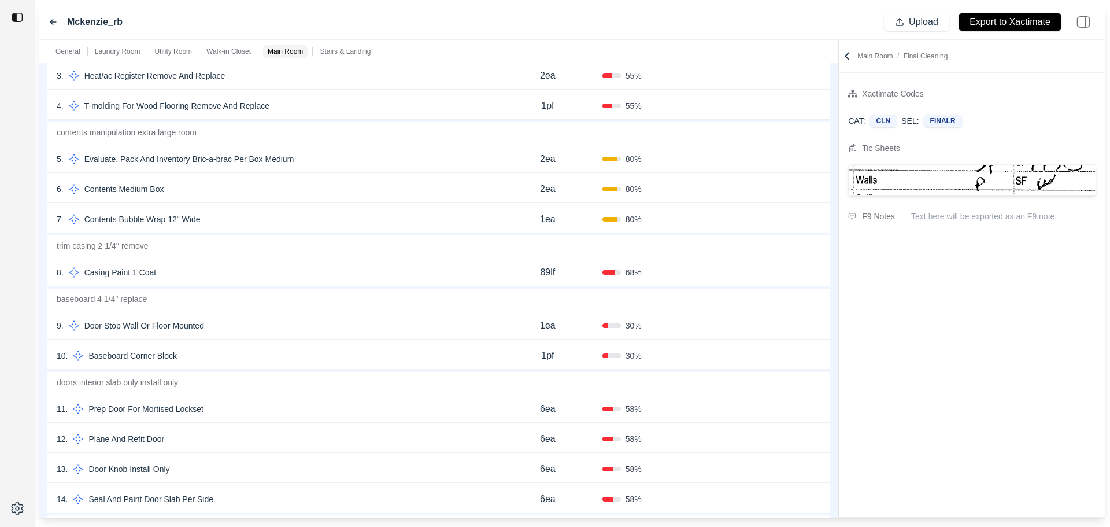
scroll to position [1677, 0]
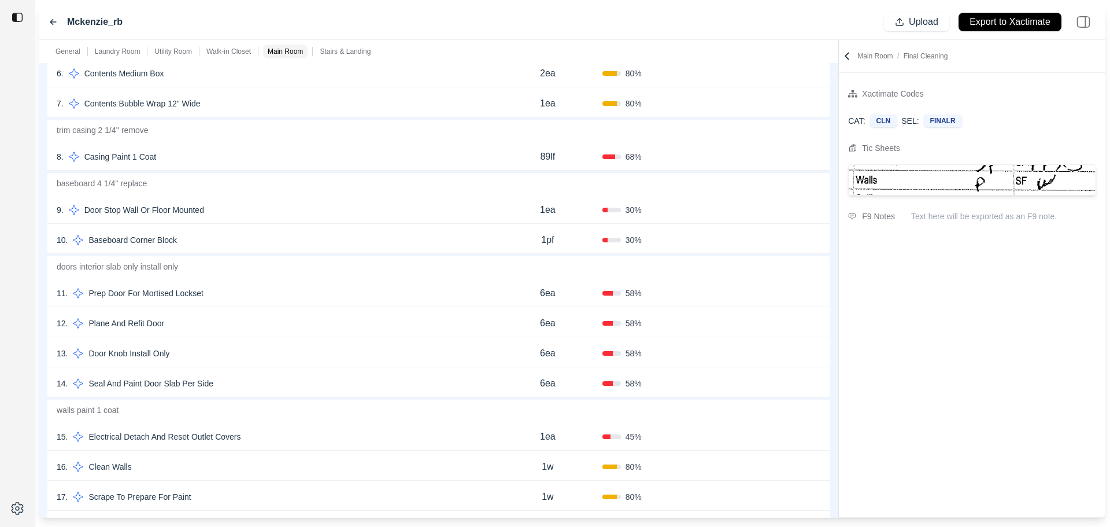
click at [346, 349] on div "13 . Door Knob Install Only" at bounding box center [275, 353] width 437 height 16
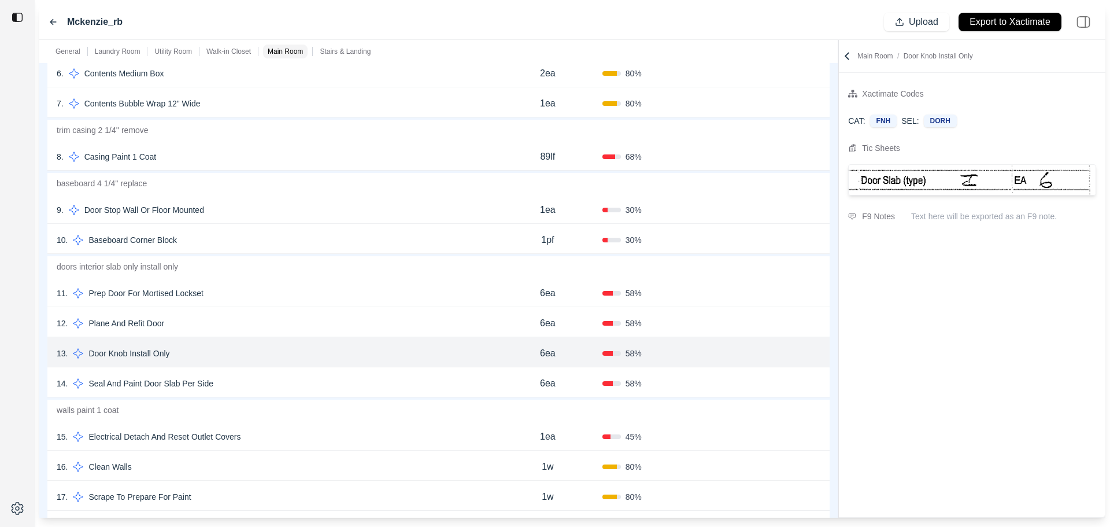
click at [780, 352] on button "Confirm" at bounding box center [788, 353] width 38 height 19
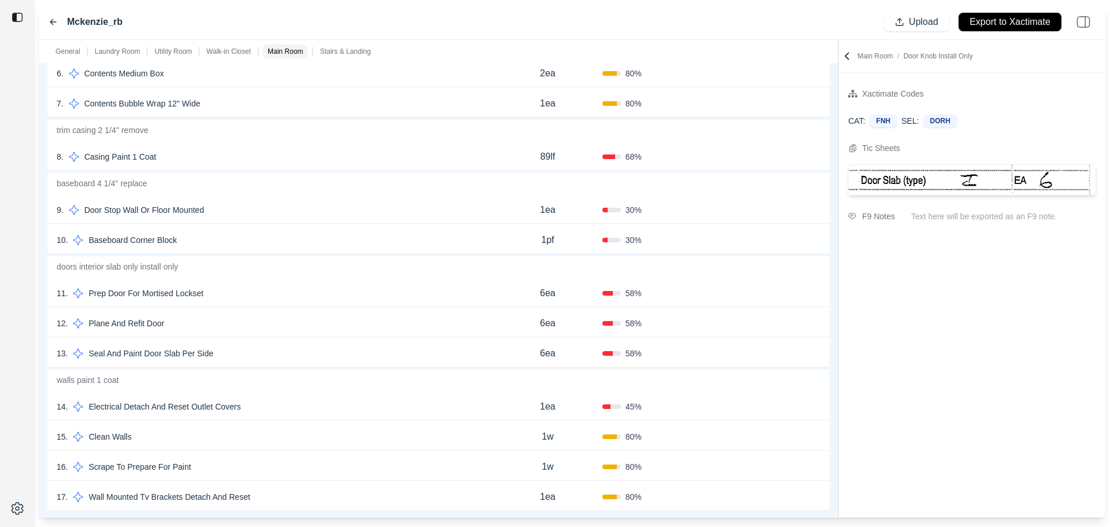
scroll to position [1388, 0]
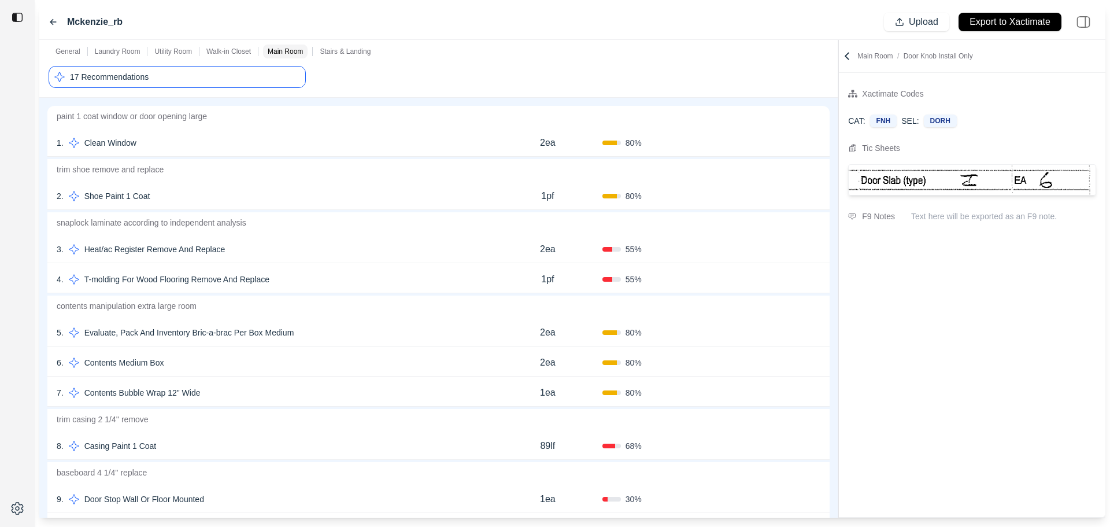
click at [189, 72] on div "17 Recommendations" at bounding box center [177, 77] width 257 height 22
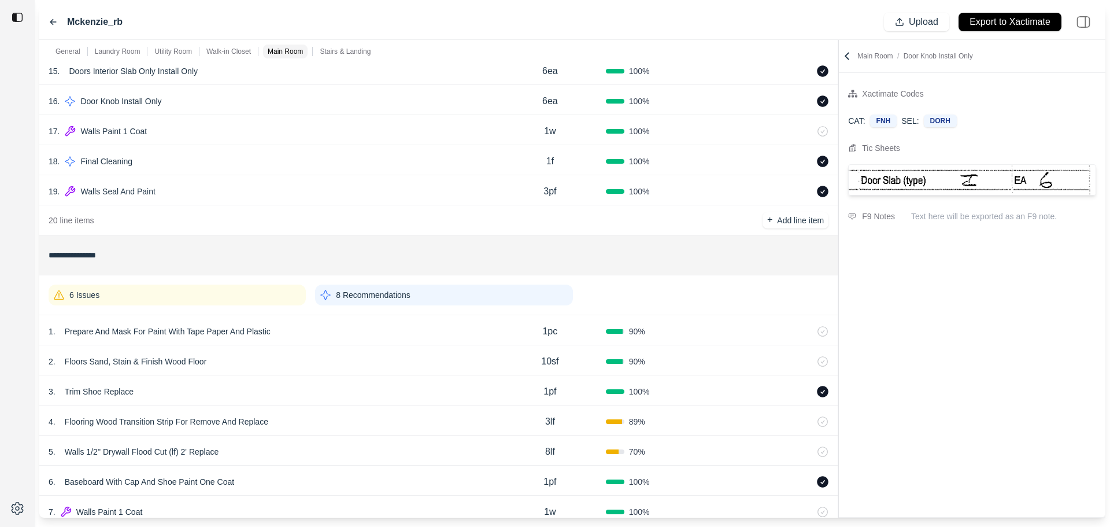
click at [270, 290] on div "6 Issues" at bounding box center [177, 295] width 257 height 21
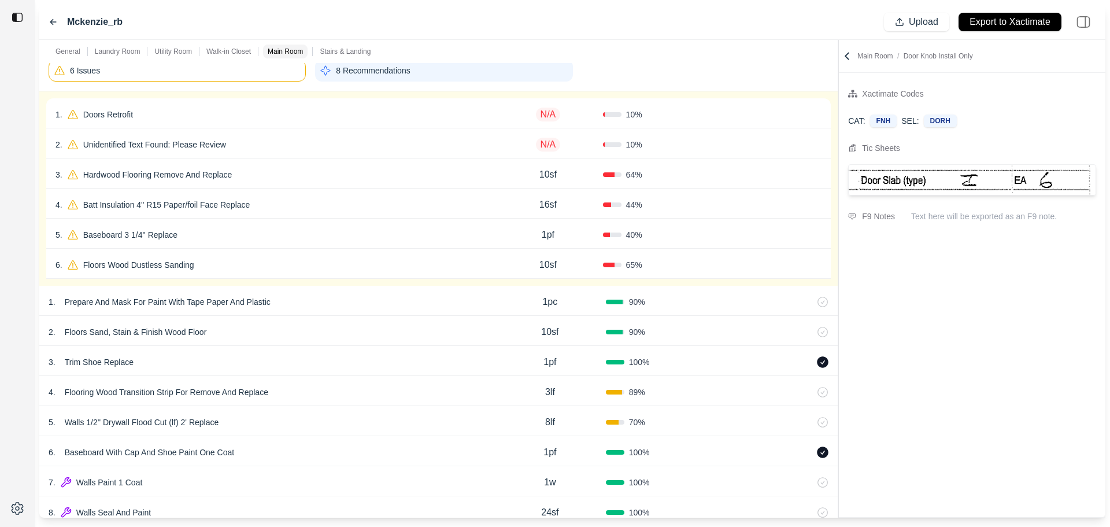
scroll to position [2082, 0]
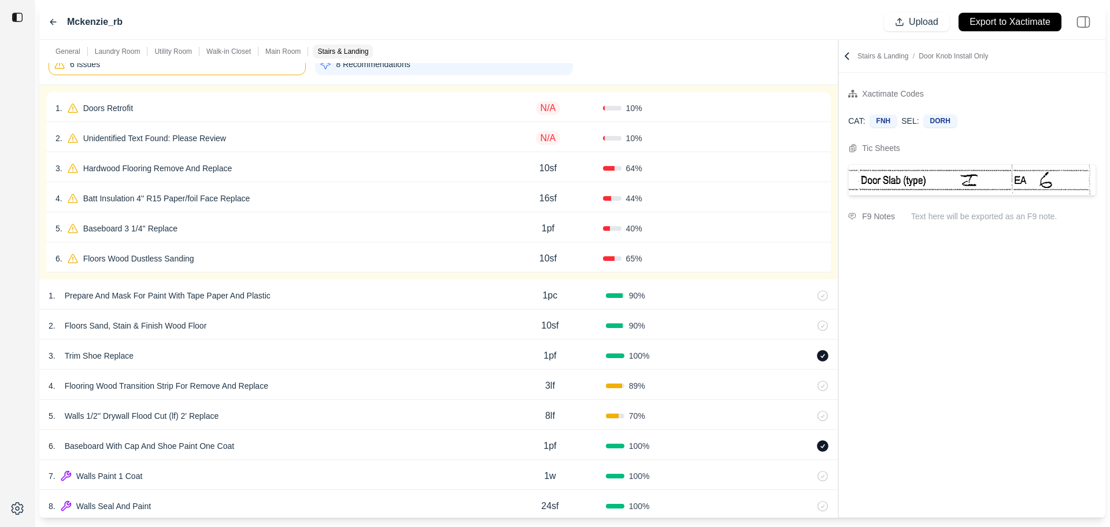
click at [347, 105] on div "1 . Doors Retrofit" at bounding box center [275, 108] width 438 height 16
select select "*"
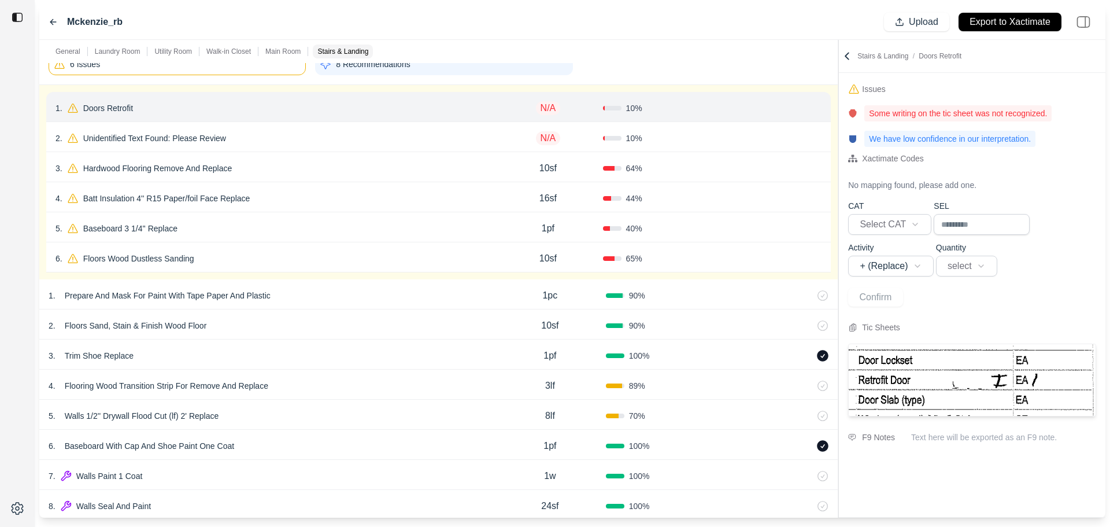
click at [553, 105] on p "N/A" at bounding box center [548, 108] width 25 height 14
type input "***"
click at [784, 105] on button "Confirm" at bounding box center [789, 108] width 38 height 19
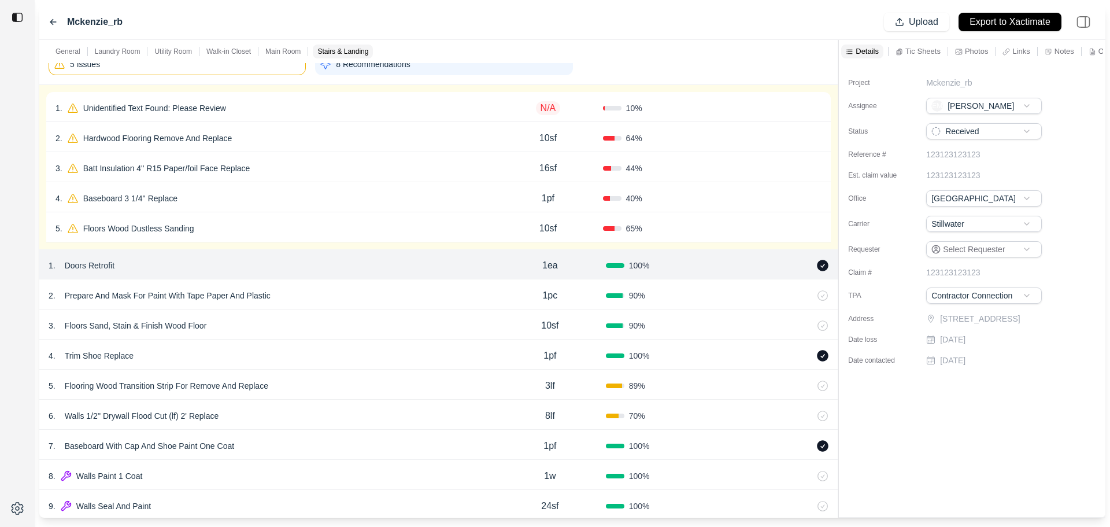
click at [290, 105] on div "1 . Unidentified Text Found: Please Review" at bounding box center [275, 108] width 438 height 16
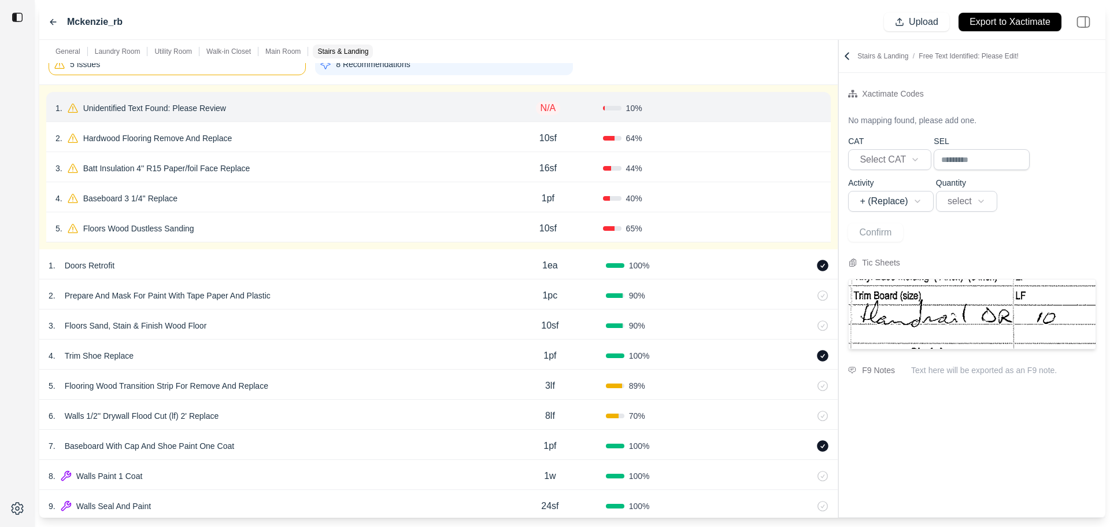
click at [209, 112] on p "Unidentified Text Found: Please Review" at bounding box center [155, 108] width 152 height 16
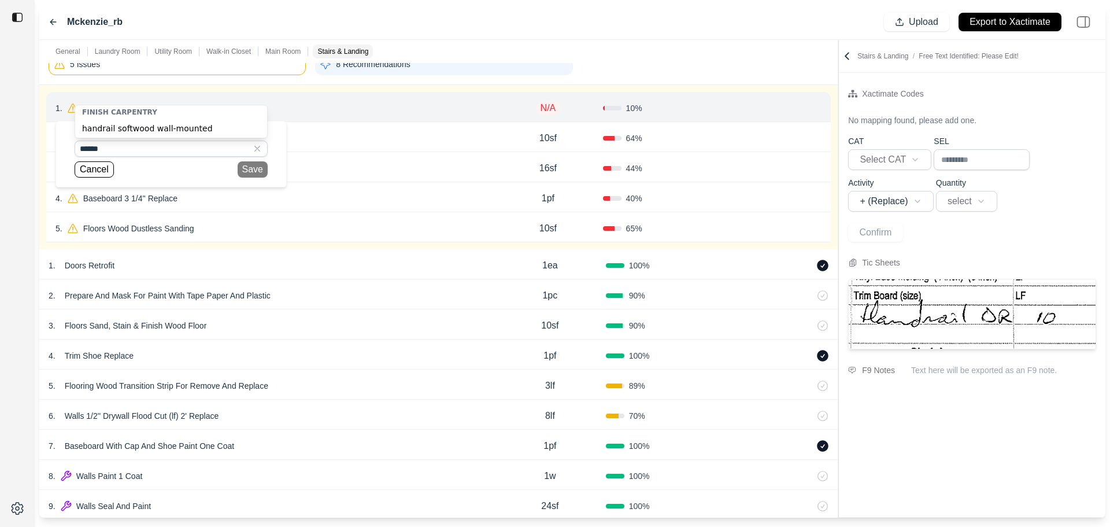
click at [169, 130] on div "handrail softwood wall-mounted" at bounding box center [171, 128] width 192 height 19
type input "**********"
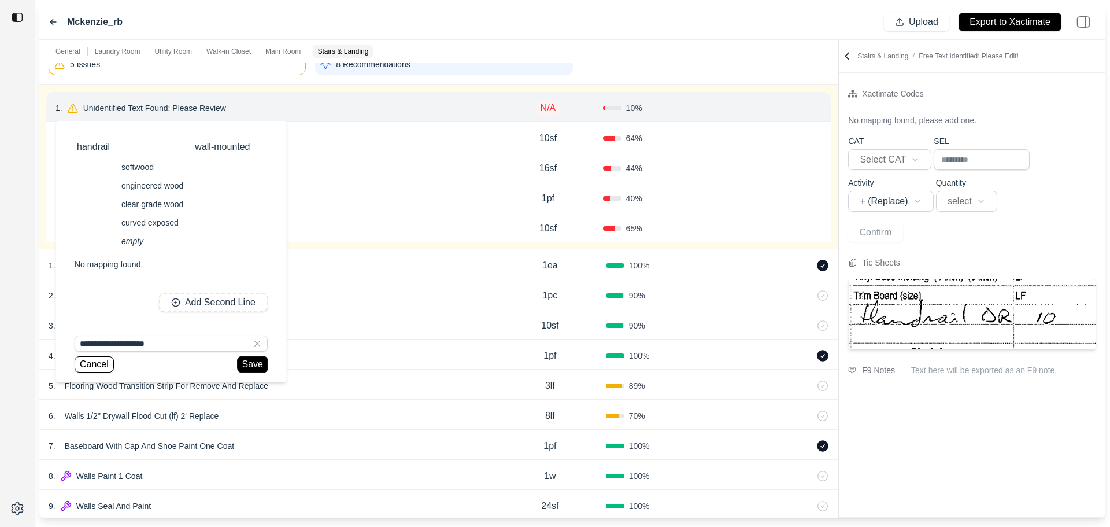
click at [251, 358] on button "Save" at bounding box center [253, 364] width 30 height 16
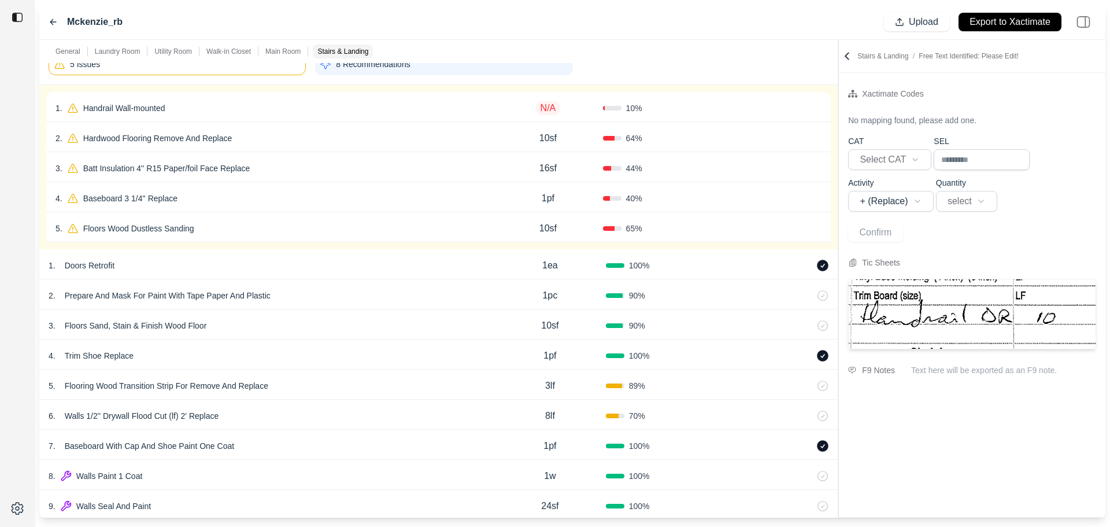
click at [250, 109] on div "1 . Handrail Wall-mounted" at bounding box center [275, 108] width 438 height 16
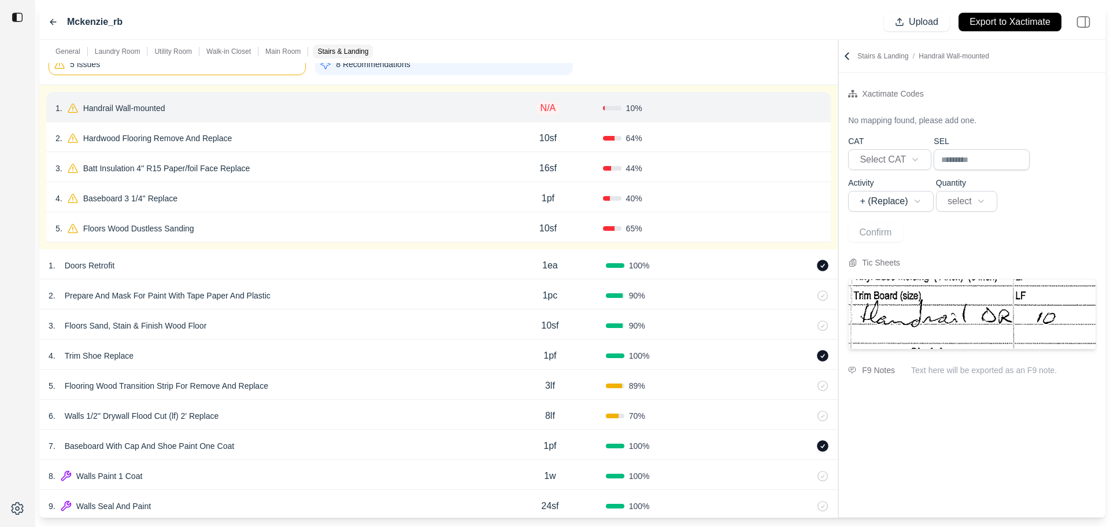
click at [127, 107] on p "Handrail Wall-mounted" at bounding box center [124, 108] width 91 height 16
click at [548, 108] on p "N/A" at bounding box center [548, 108] width 25 height 14
type input "****"
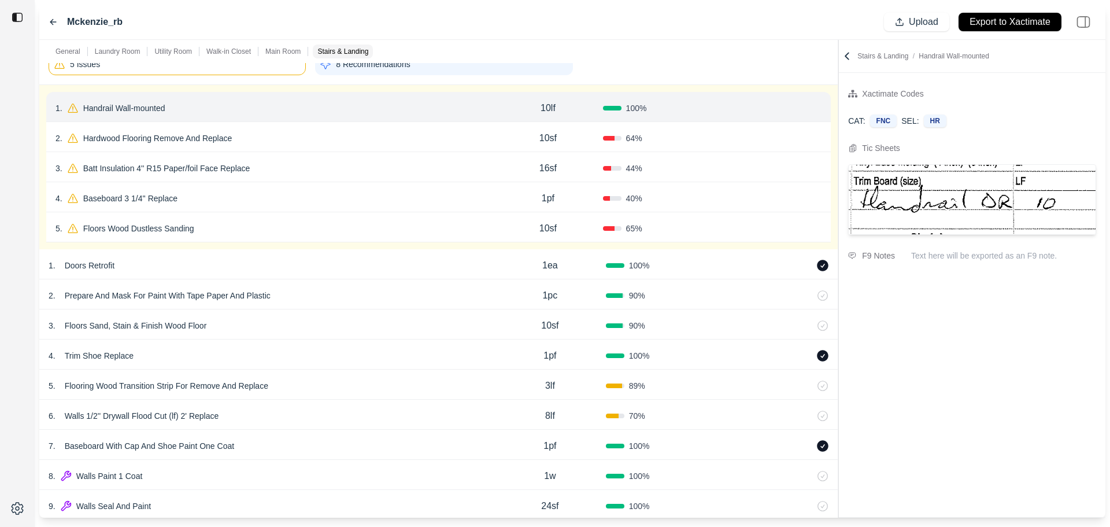
click at [783, 106] on button "Confirm" at bounding box center [789, 108] width 38 height 19
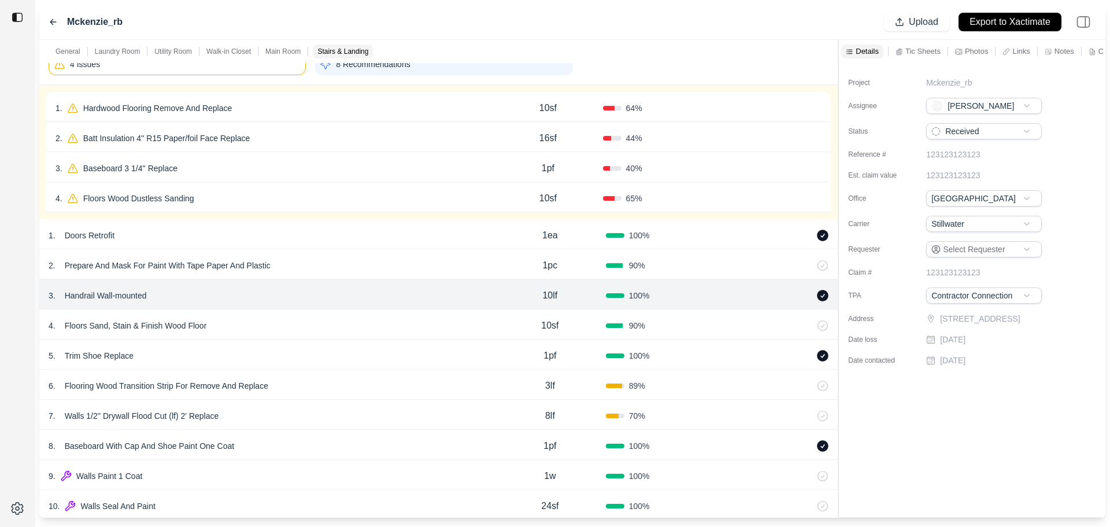
click at [364, 107] on div "1 . Hardwood Flooring Remove And Replace" at bounding box center [275, 108] width 438 height 16
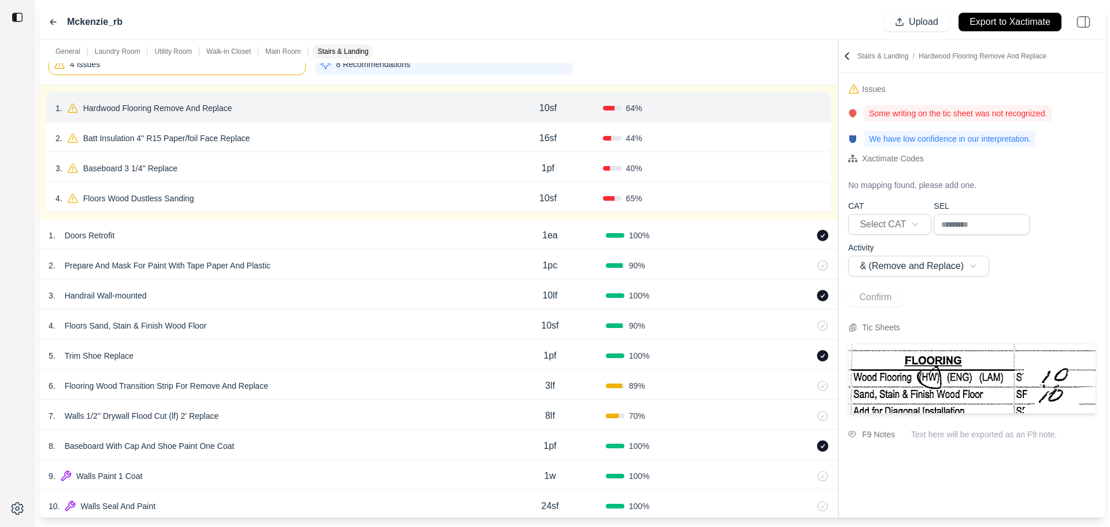
click at [227, 113] on p "Hardwood Flooring Remove And Replace" at bounding box center [158, 108] width 158 height 16
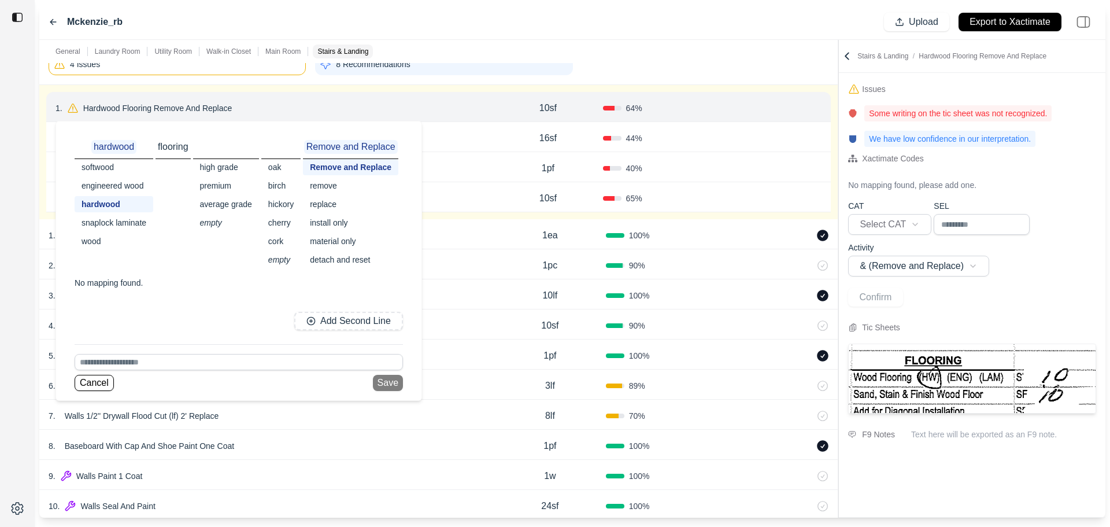
click at [313, 210] on div "replace" at bounding box center [350, 204] width 95 height 16
click at [399, 381] on button "Save" at bounding box center [384, 383] width 30 height 16
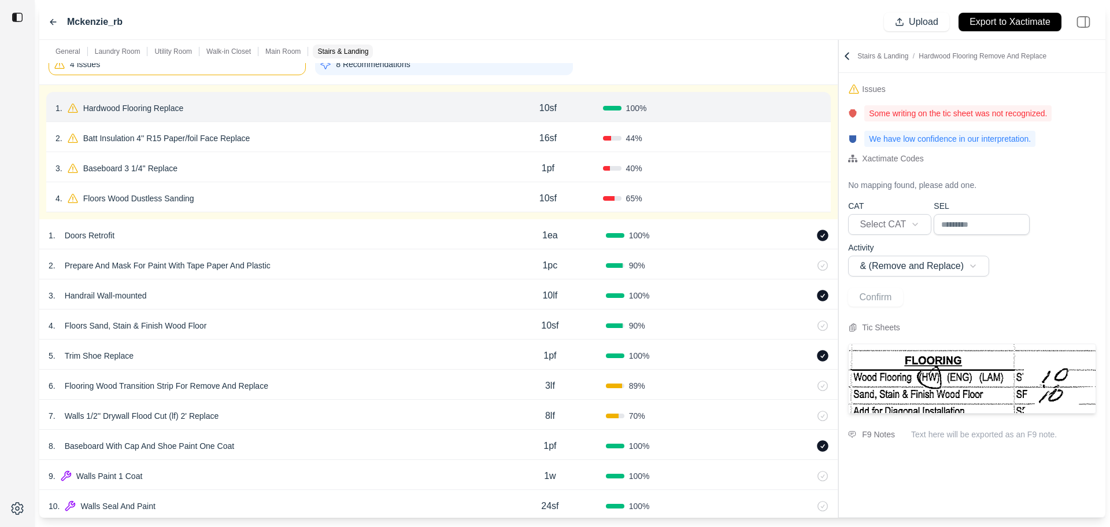
click at [699, 113] on div "100 %" at bounding box center [657, 108] width 109 height 12
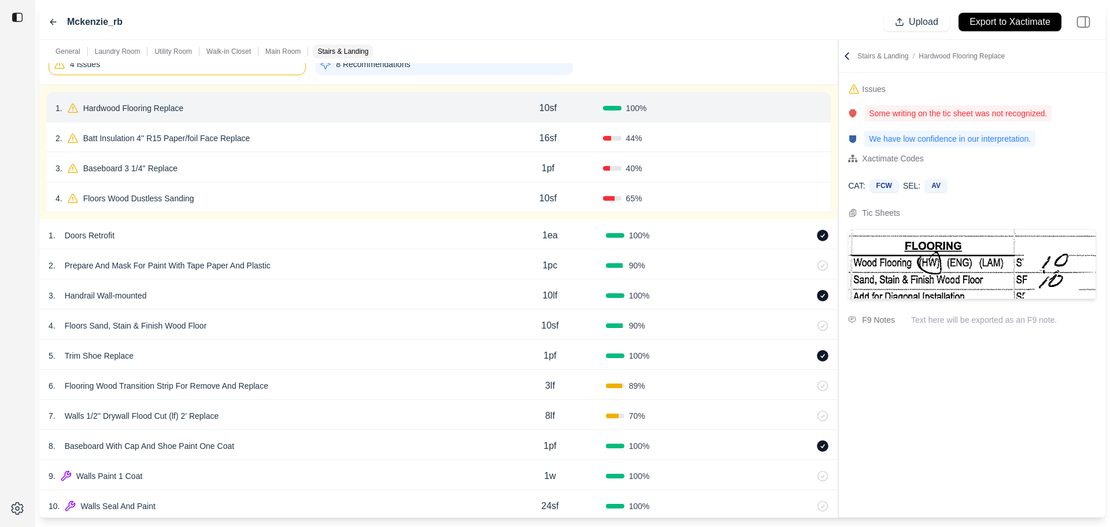
click at [780, 108] on button "Confirm" at bounding box center [789, 108] width 38 height 19
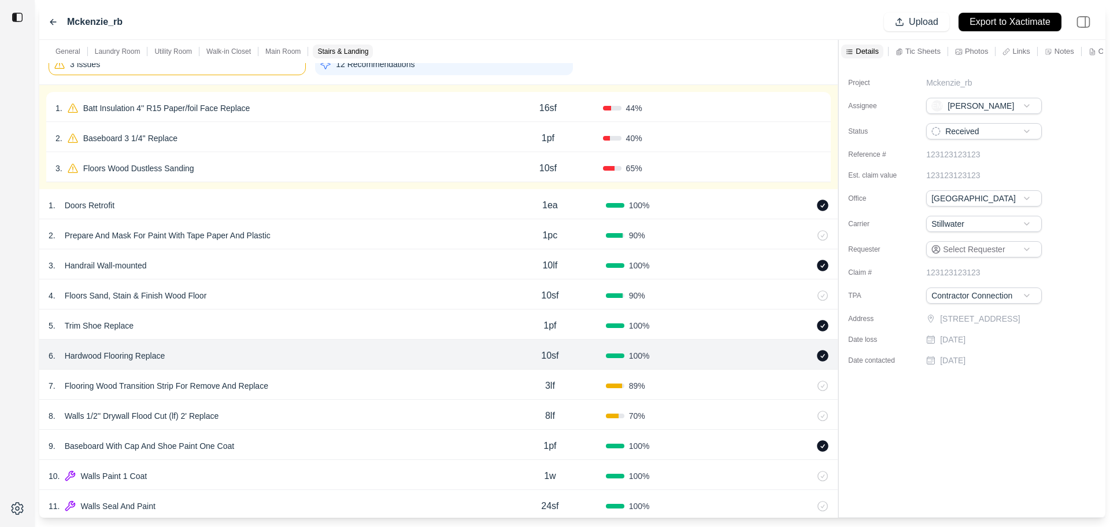
click at [479, 167] on div "3 . Floors Wood Dustless Sanding" at bounding box center [275, 168] width 438 height 16
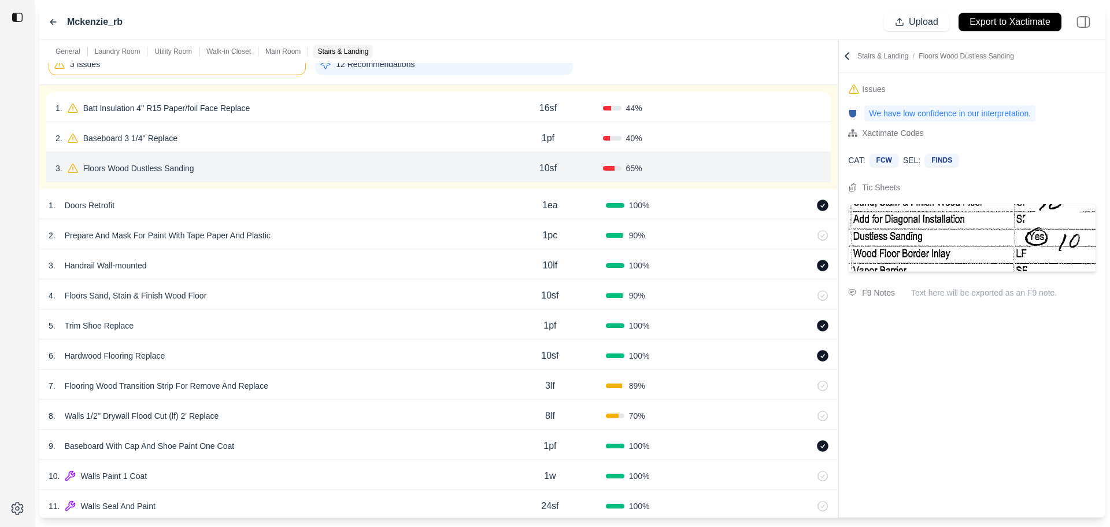
click at [785, 168] on button "Confirm" at bounding box center [789, 168] width 38 height 19
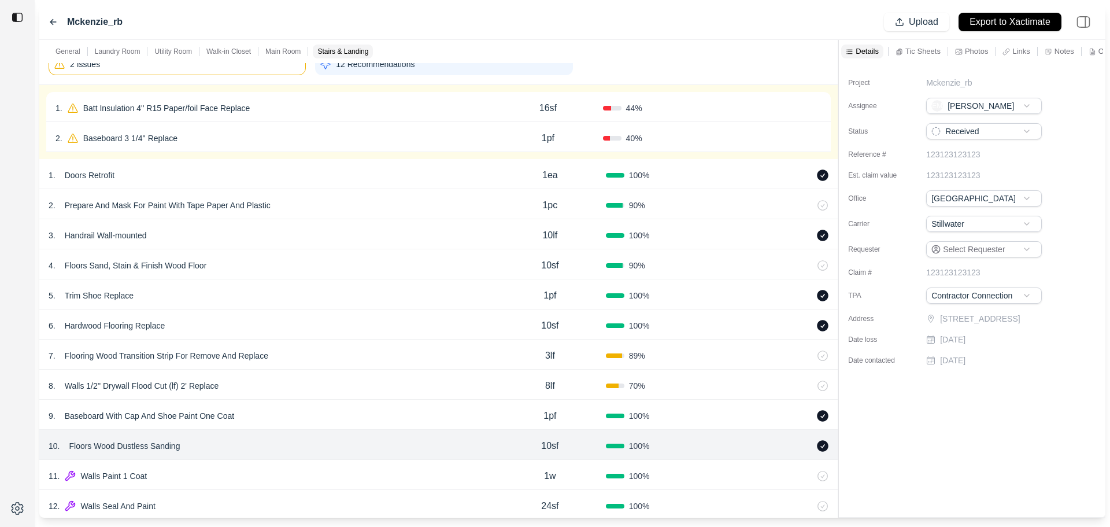
click at [400, 134] on div "2 . Baseboard 3 1/4'' Replace" at bounding box center [275, 138] width 438 height 16
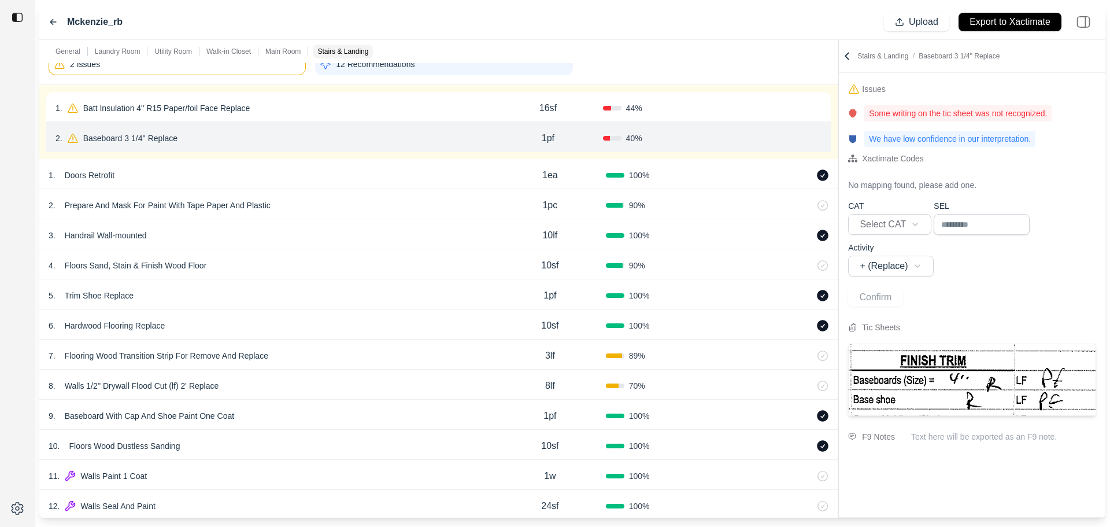
click at [95, 132] on p "Baseboard 3 1/4'' Replace" at bounding box center [131, 138] width 104 height 16
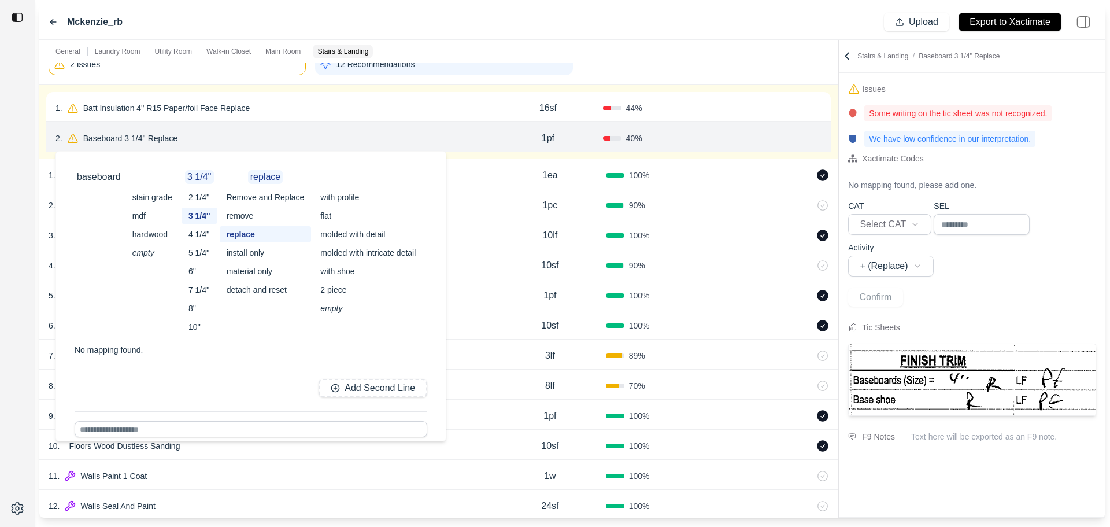
click at [202, 238] on div "4 1/4''" at bounding box center [200, 234] width 36 height 16
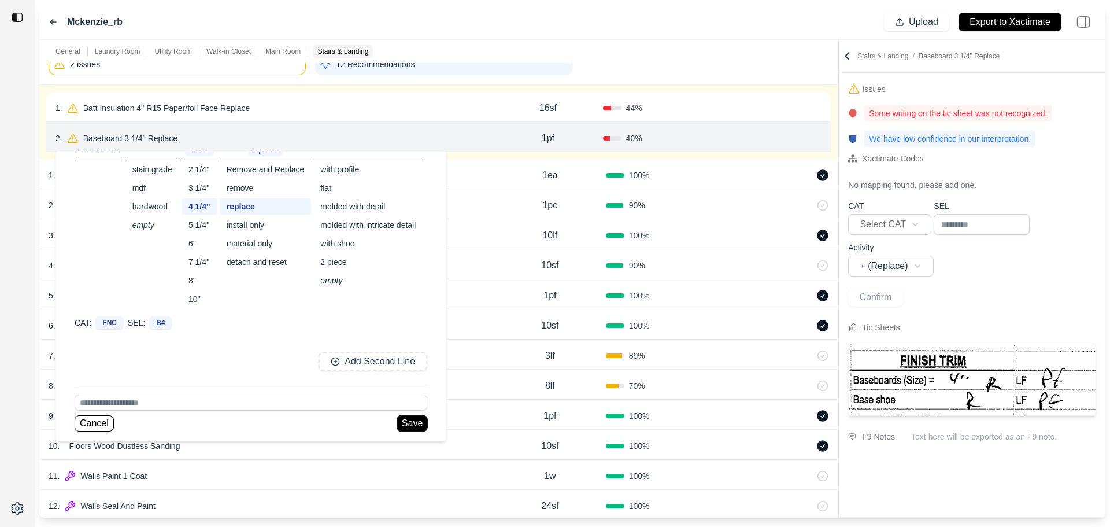
click at [408, 427] on button "Save" at bounding box center [412, 423] width 30 height 16
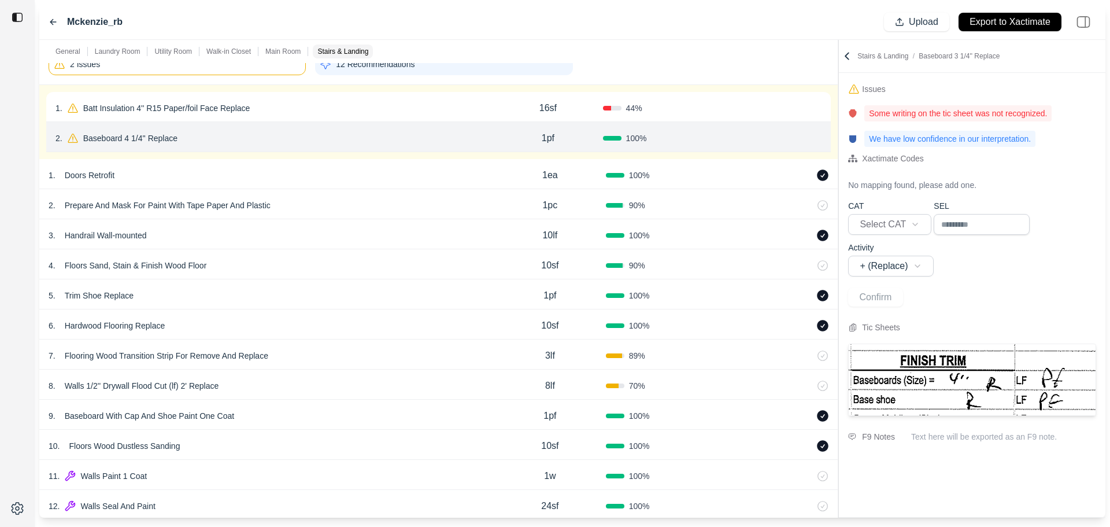
click at [780, 139] on button "Confirm" at bounding box center [789, 138] width 38 height 19
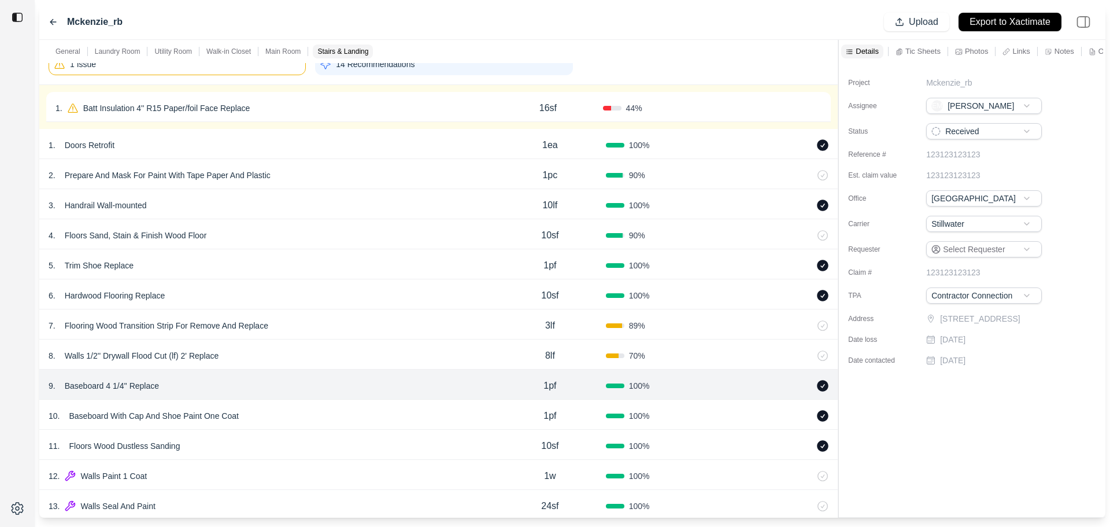
click at [312, 112] on div "1 . Batt Insulation 4'' R15 Paper/foil Face Replace" at bounding box center [275, 108] width 438 height 16
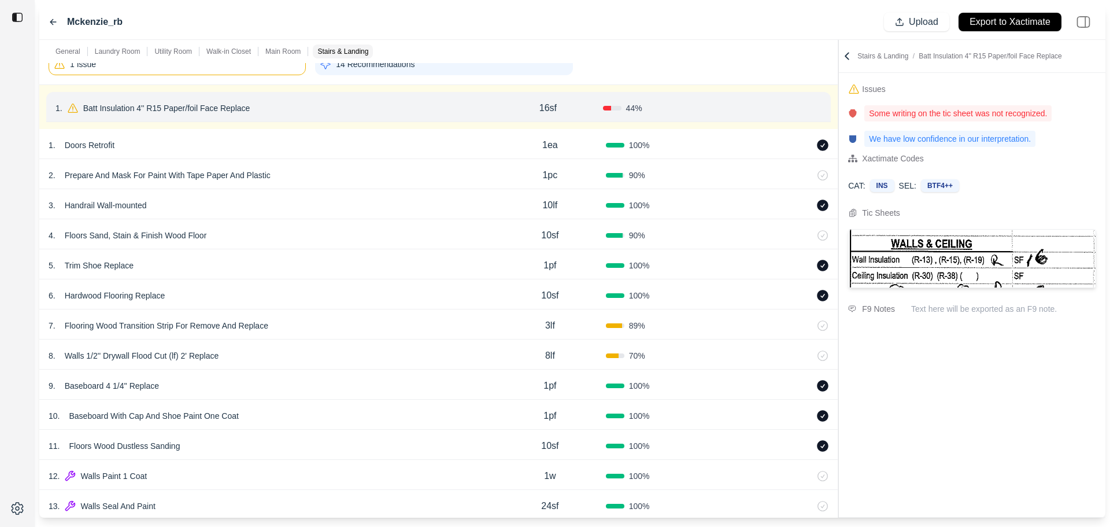
drag, startPoint x: 794, startPoint y: 111, endPoint x: 788, endPoint y: 115, distance: 7.1
click at [794, 110] on button "Confirm" at bounding box center [789, 108] width 38 height 19
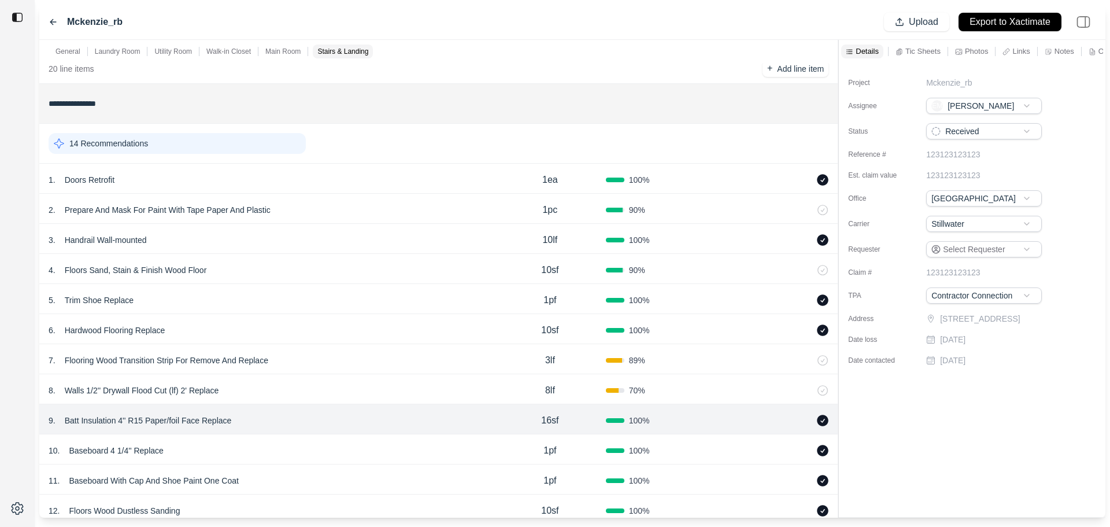
scroll to position [2118, 0]
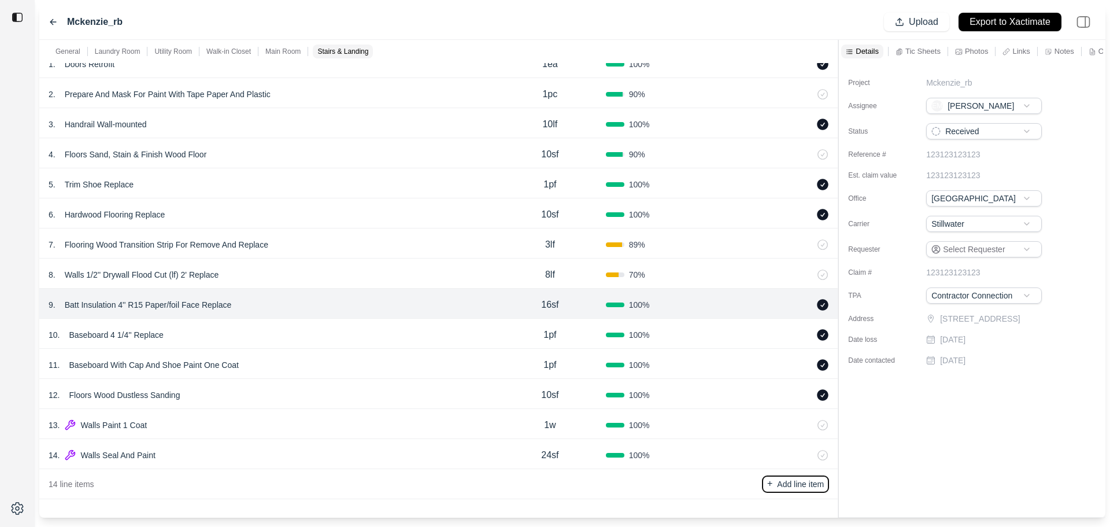
click at [809, 488] on p "Add line item" at bounding box center [800, 484] width 47 height 12
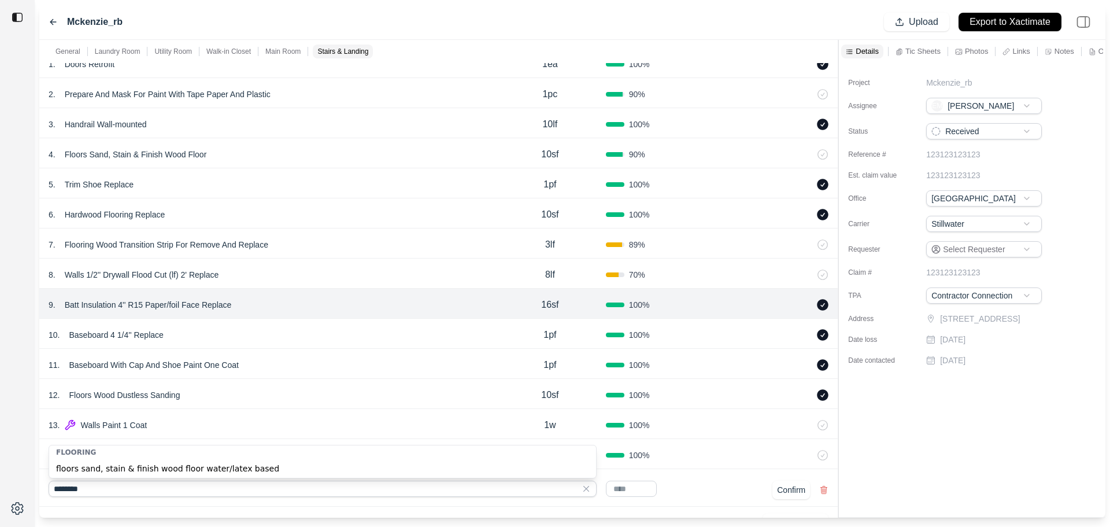
click at [248, 466] on div "floors sand, stain & finish wood floor water/latex based" at bounding box center [322, 468] width 547 height 19
type input "**********"
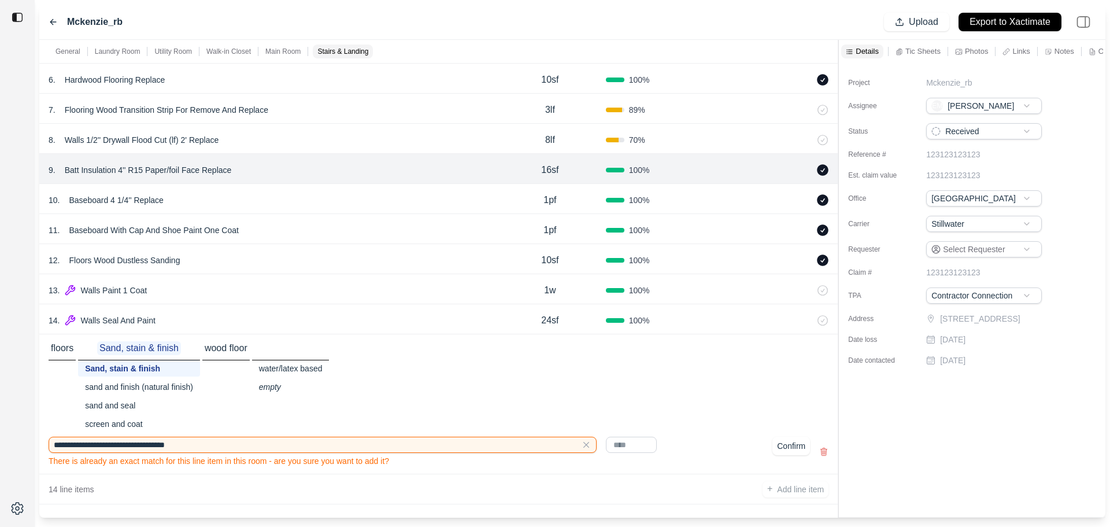
scroll to position [2258, 0]
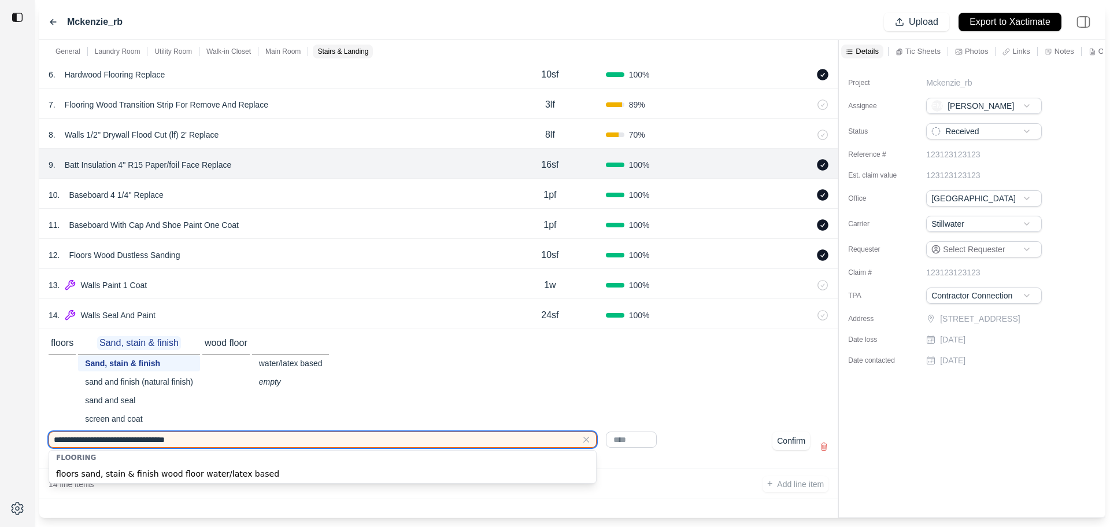
click at [268, 440] on input "**********" at bounding box center [323, 439] width 548 height 16
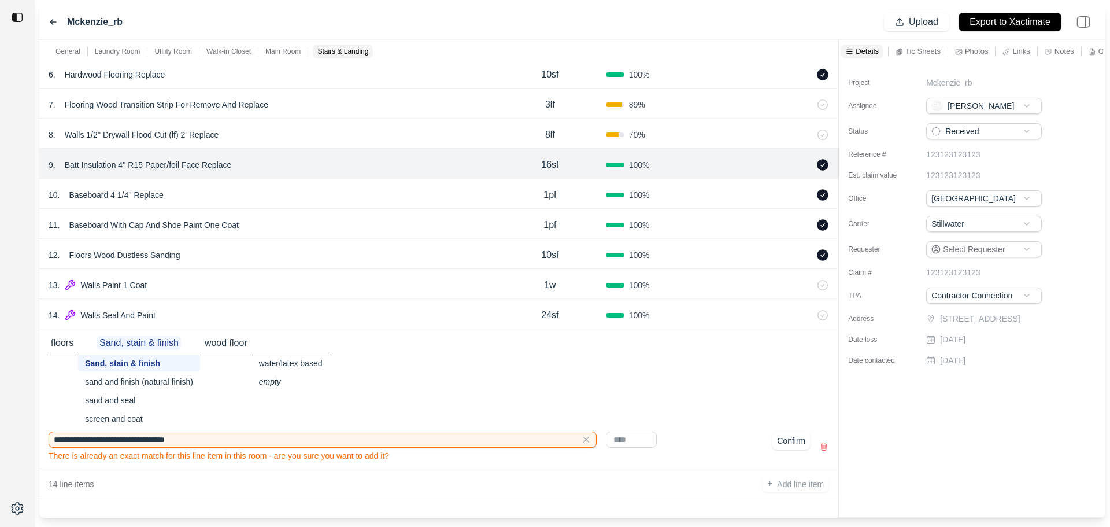
click at [444, 369] on div "floors Sand, stain & finish Sand, [PERSON_NAME] & finish sand and finish (natur…" at bounding box center [439, 381] width 780 height 91
click at [826, 445] on icon at bounding box center [823, 446] width 9 height 9
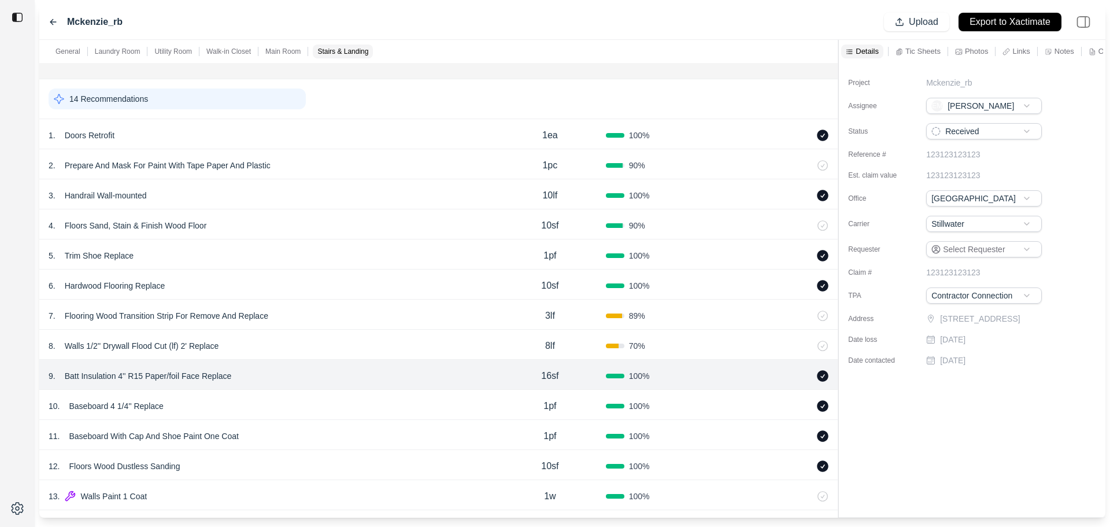
scroll to position [2118, 0]
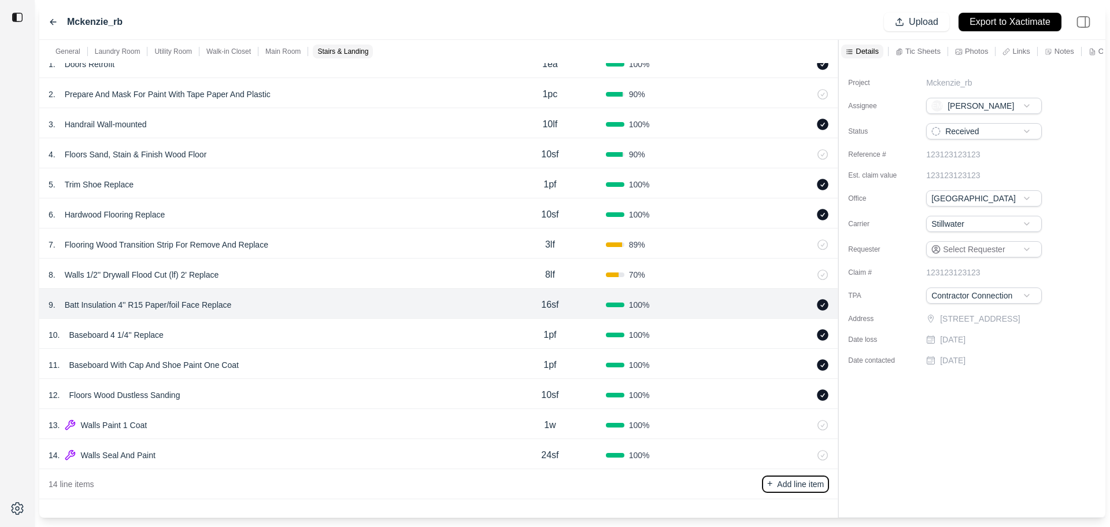
click at [789, 489] on p "Add line item" at bounding box center [800, 484] width 47 height 12
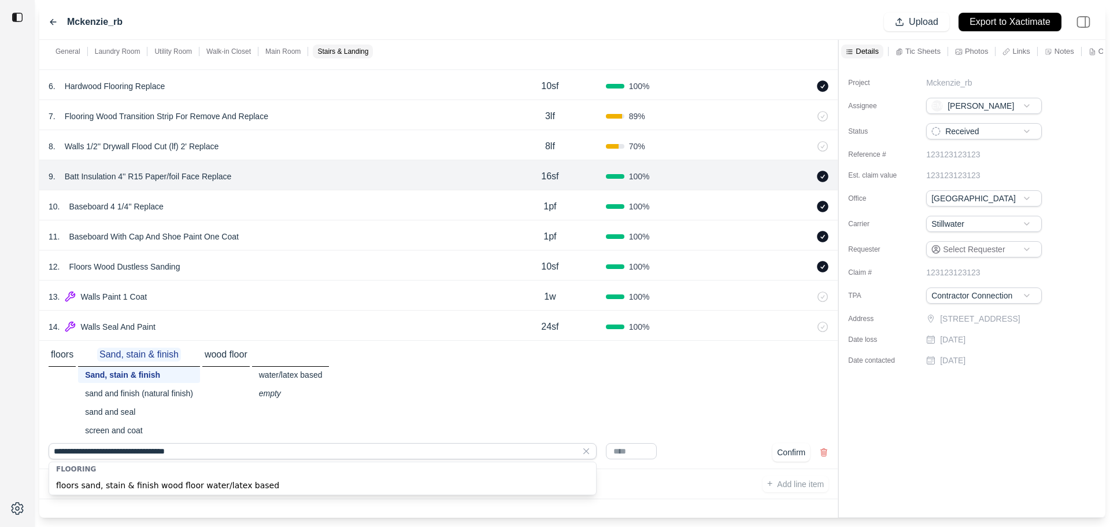
drag, startPoint x: 217, startPoint y: 455, endPoint x: 0, endPoint y: 435, distance: 218.3
click at [0, 435] on div "**********" at bounding box center [555, 263] width 1110 height 527
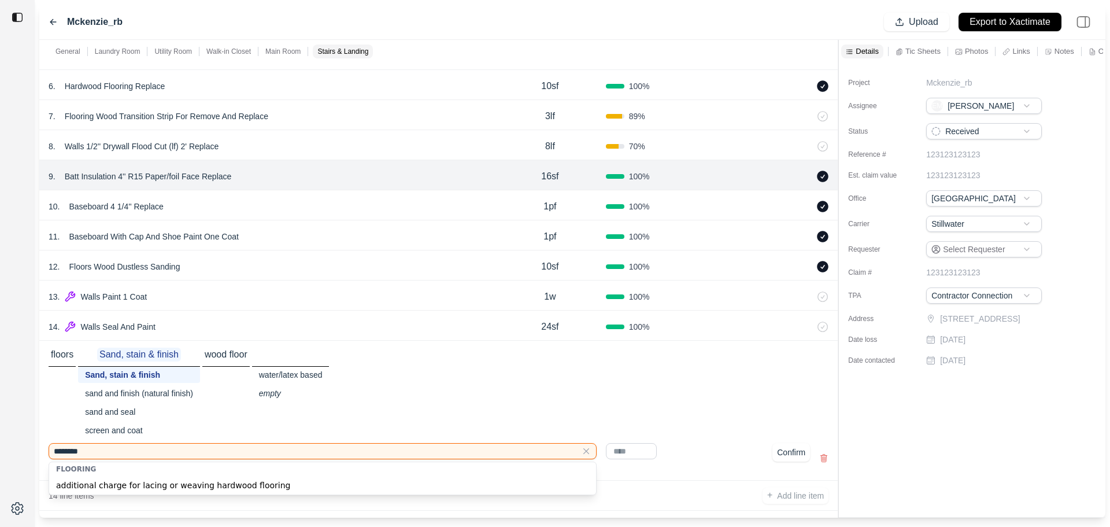
click at [107, 485] on div "additional charge for lacing or weaving hardwood flooring" at bounding box center [322, 485] width 547 height 19
type input "**********"
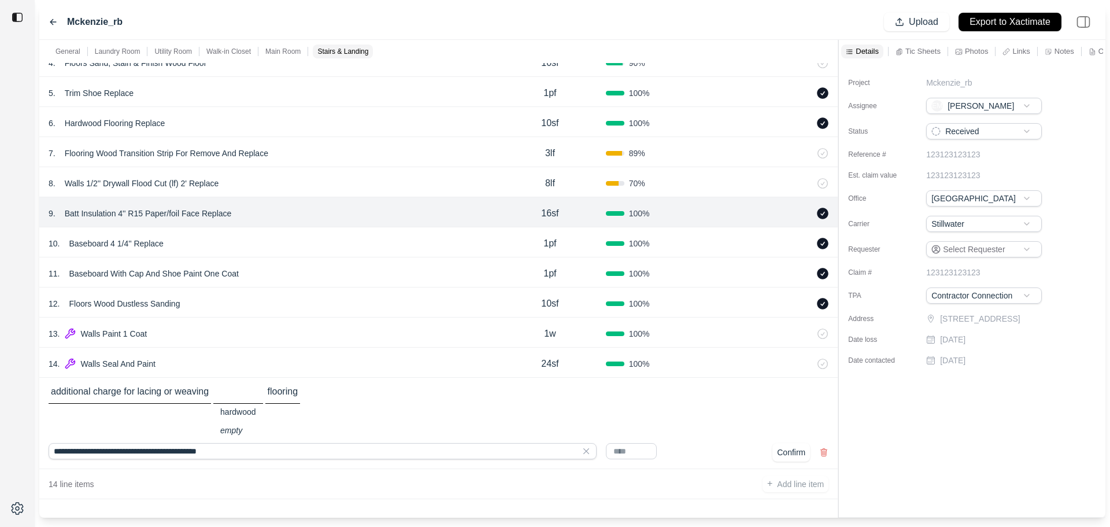
scroll to position [2209, 0]
click at [644, 456] on input "text" at bounding box center [631, 451] width 51 height 16
type input "****"
click at [781, 452] on button "Confirm" at bounding box center [792, 452] width 38 height 19
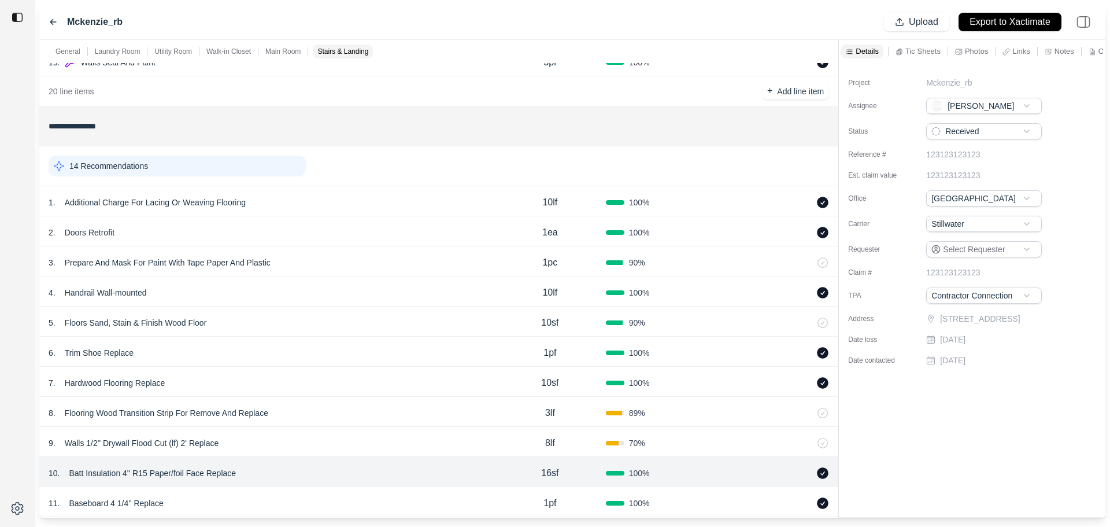
scroll to position [1887, 0]
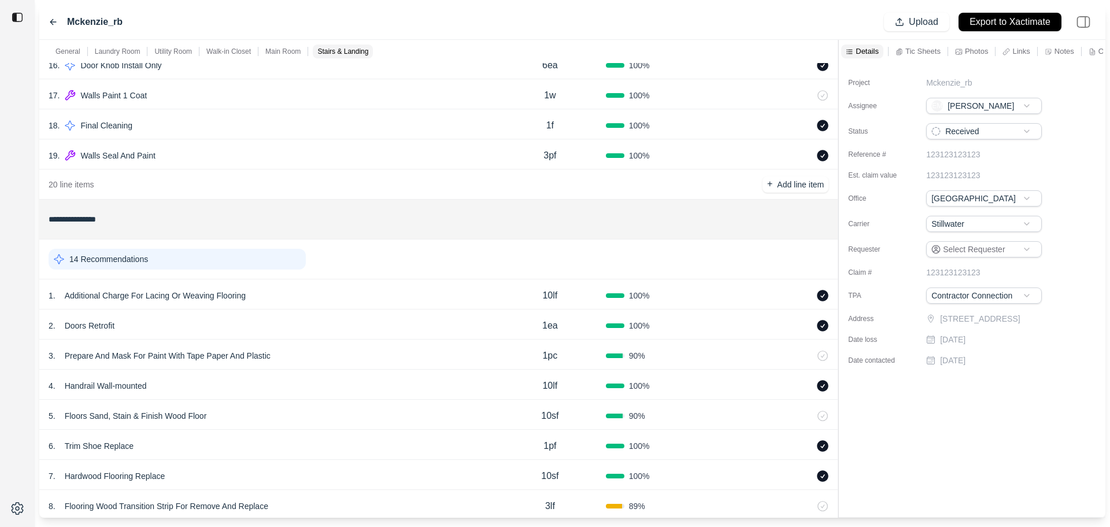
click at [227, 257] on div "14 Recommendations" at bounding box center [177, 259] width 257 height 21
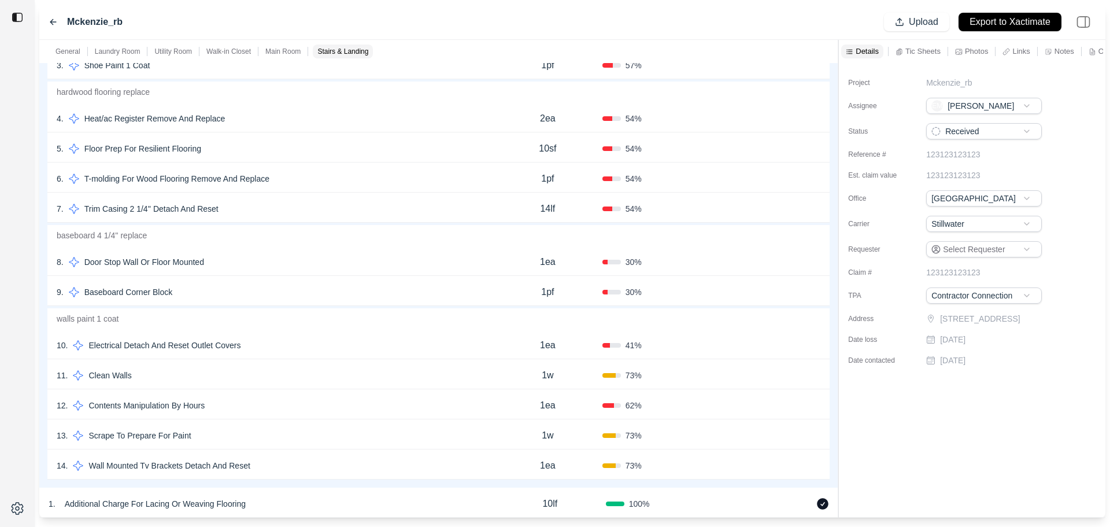
scroll to position [2291, 0]
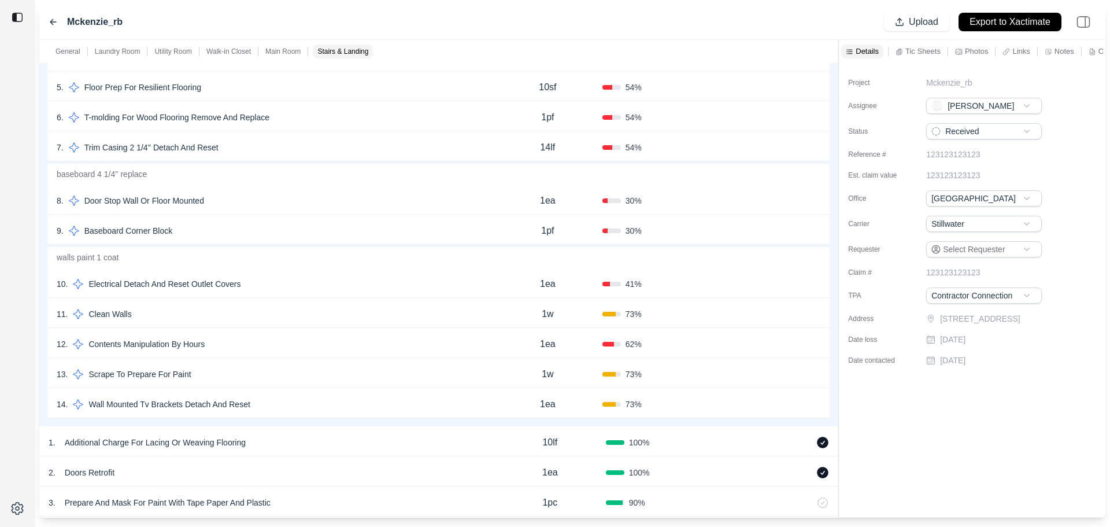
click at [300, 342] on div "12 . Contents Manipulation By Hours" at bounding box center [275, 344] width 437 height 16
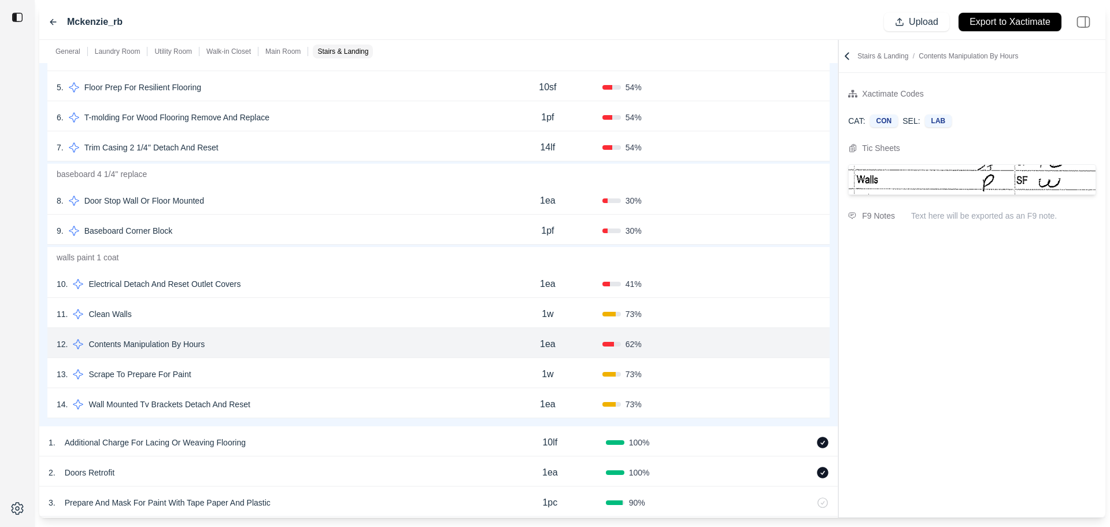
click at [195, 345] on p "Contents Manipulation By Hours" at bounding box center [146, 344] width 125 height 16
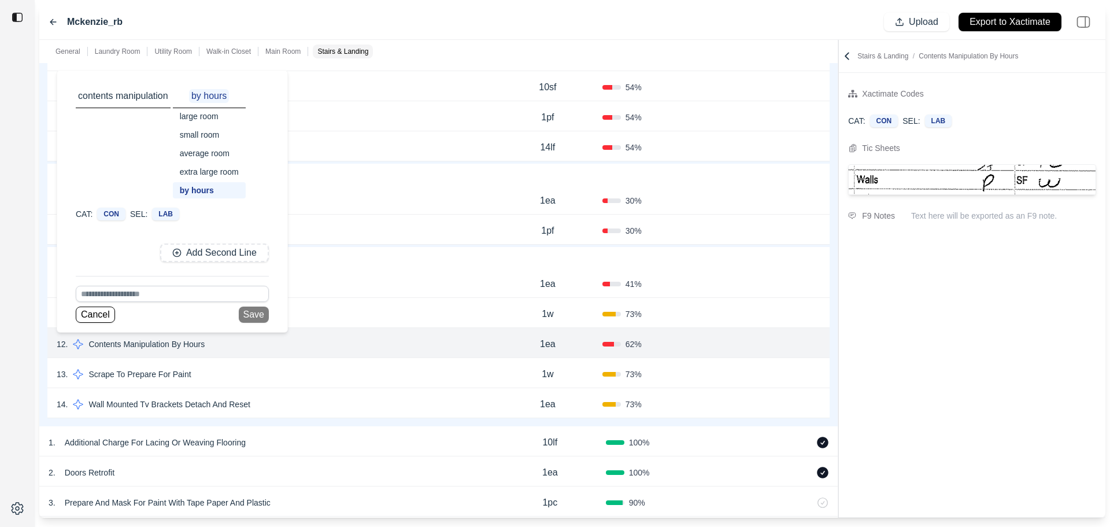
click at [184, 116] on div "large room" at bounding box center [209, 116] width 73 height 16
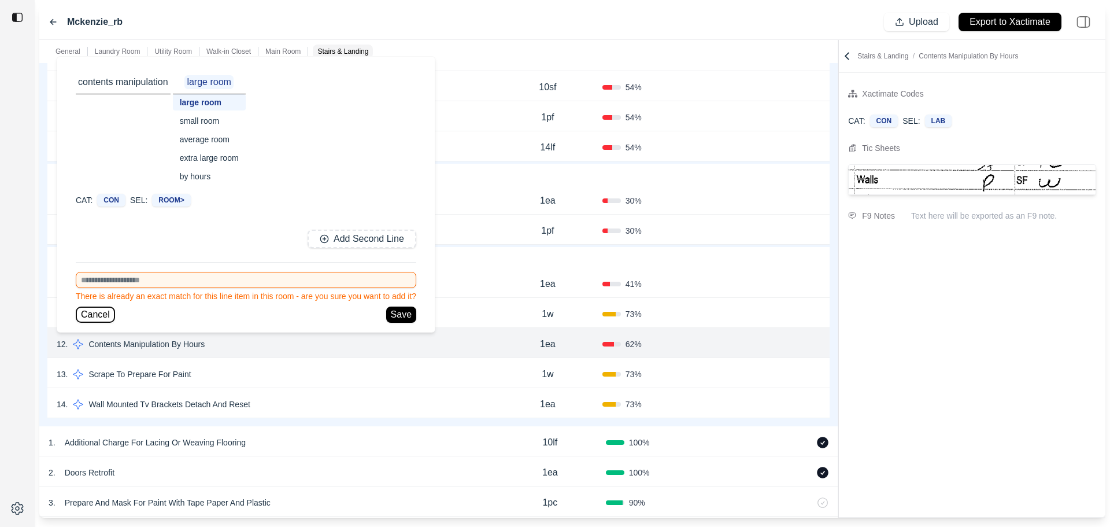
drag, startPoint x: 105, startPoint y: 315, endPoint x: 111, endPoint y: 317, distance: 6.6
click at [104, 315] on button "Cancel" at bounding box center [95, 315] width 39 height 16
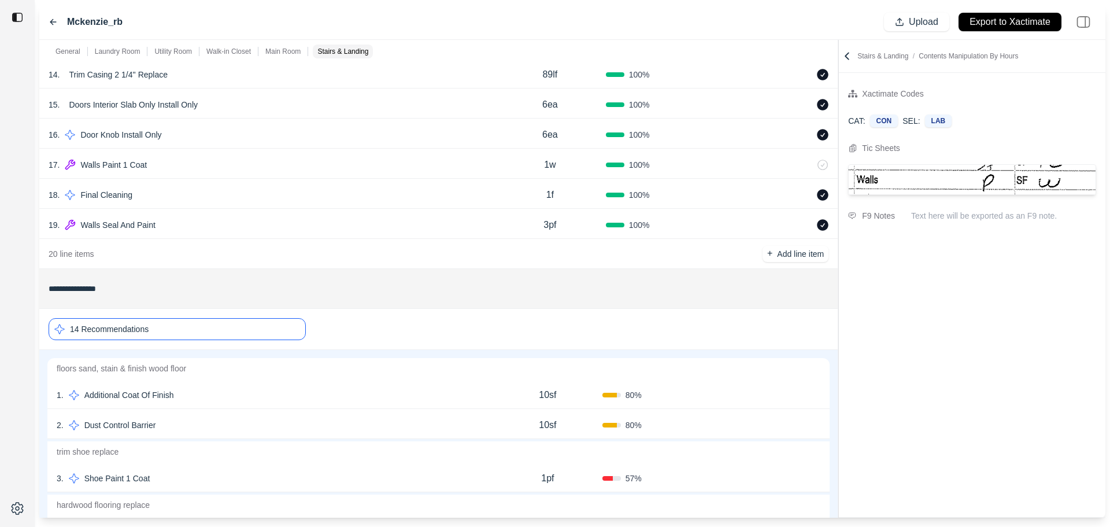
scroll to position [1774, 0]
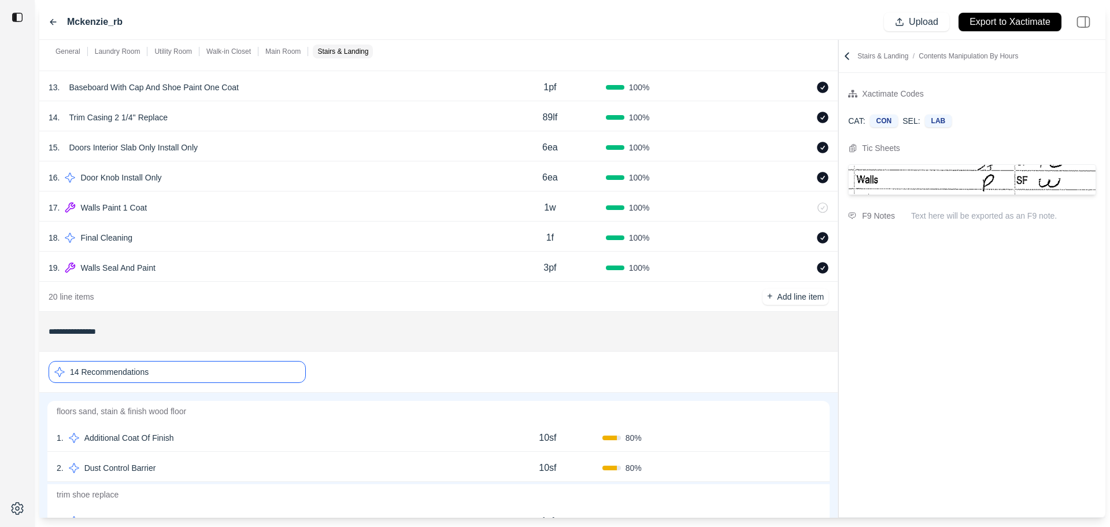
click at [195, 374] on div "14 Recommendations" at bounding box center [177, 372] width 257 height 22
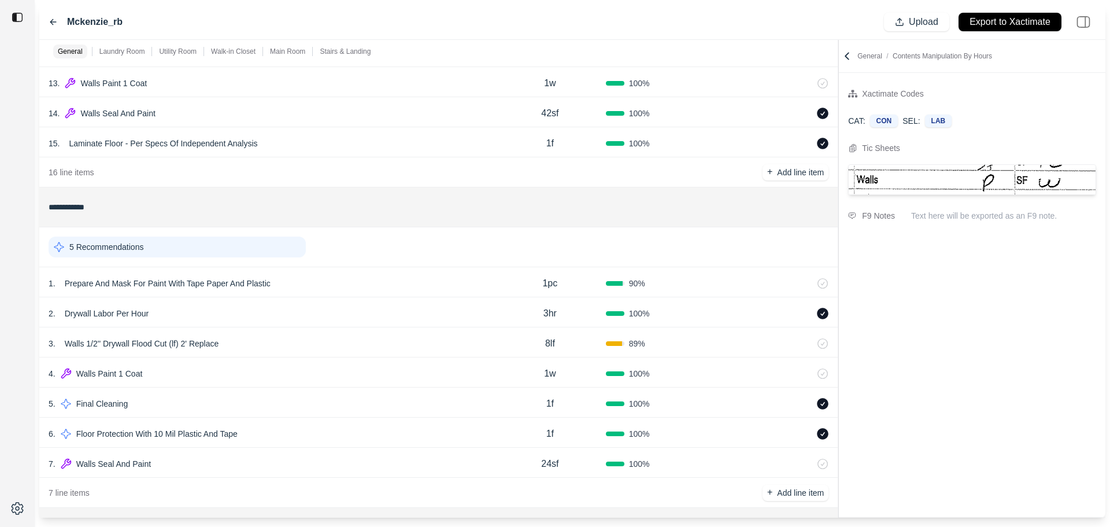
scroll to position [578, 0]
click at [378, 371] on div "4 . Walls Paint 1 Coat" at bounding box center [272, 372] width 446 height 16
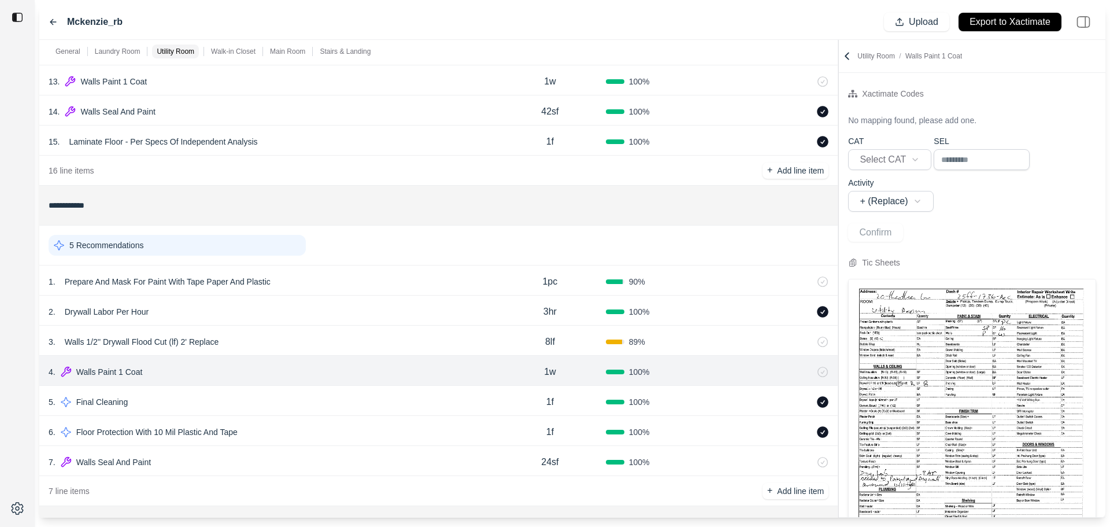
click at [439, 452] on div "7 . Walls Seal And Paint 24sf 100 %" at bounding box center [438, 461] width 799 height 30
